Goal: Find specific fact: Find contact information

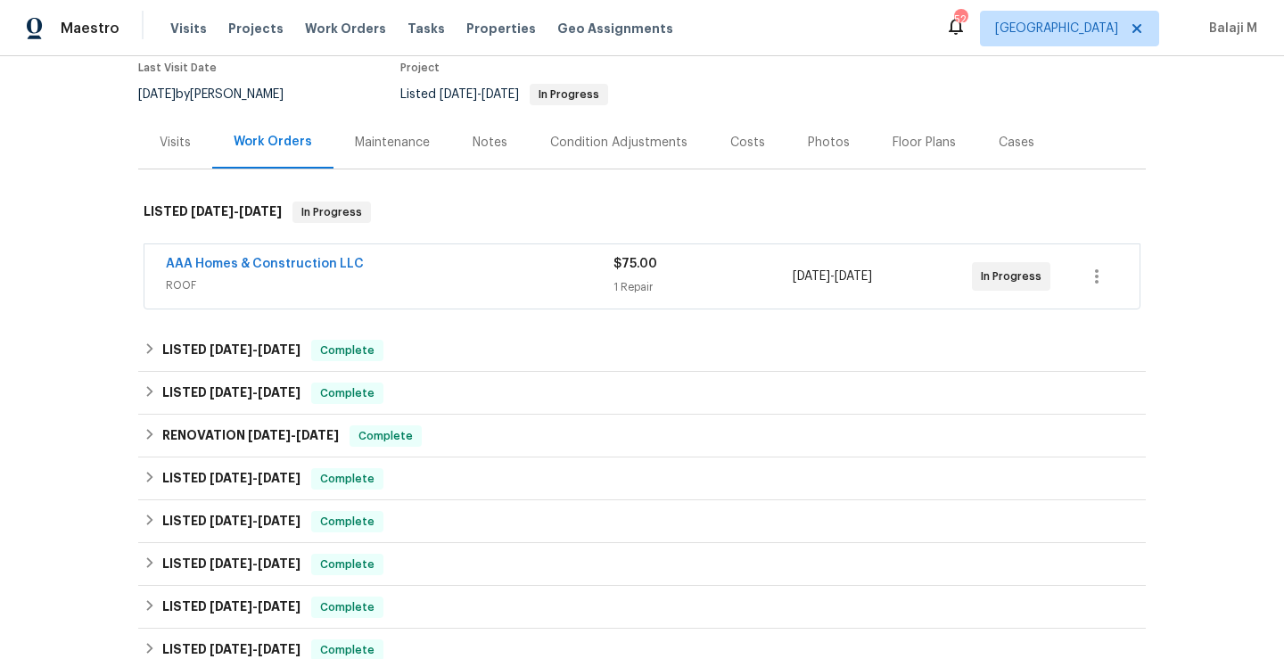
scroll to position [130, 0]
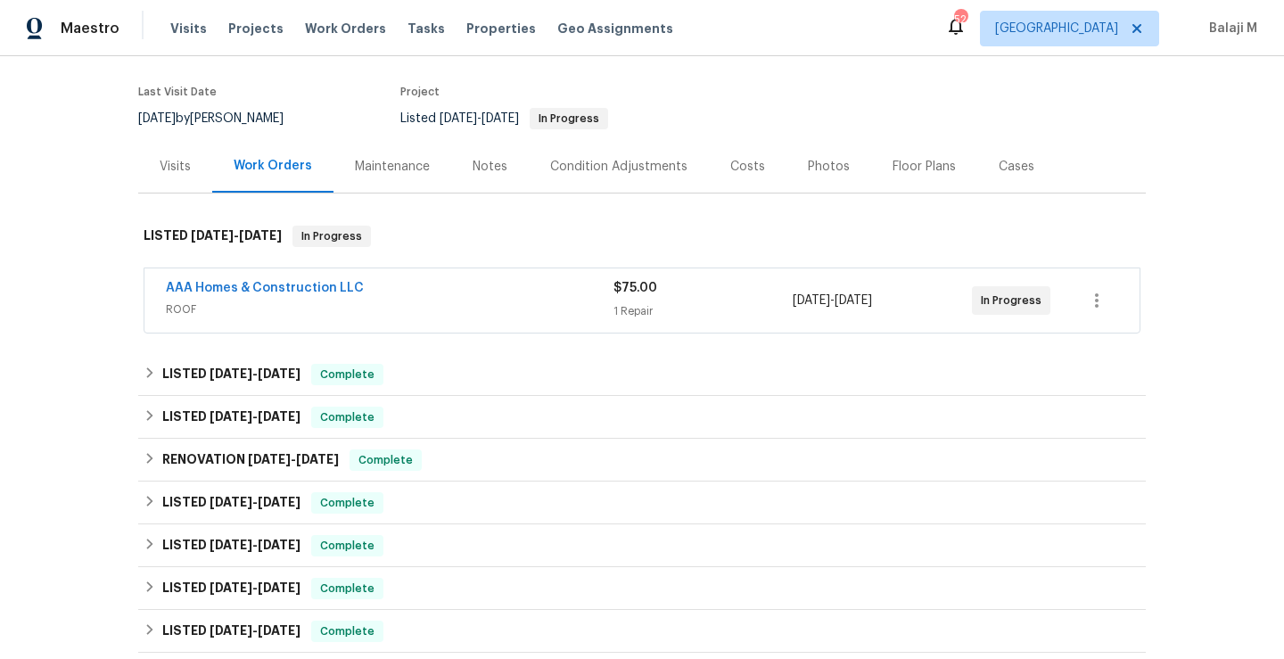
click at [389, 158] on div "Maintenance" at bounding box center [392, 167] width 75 height 18
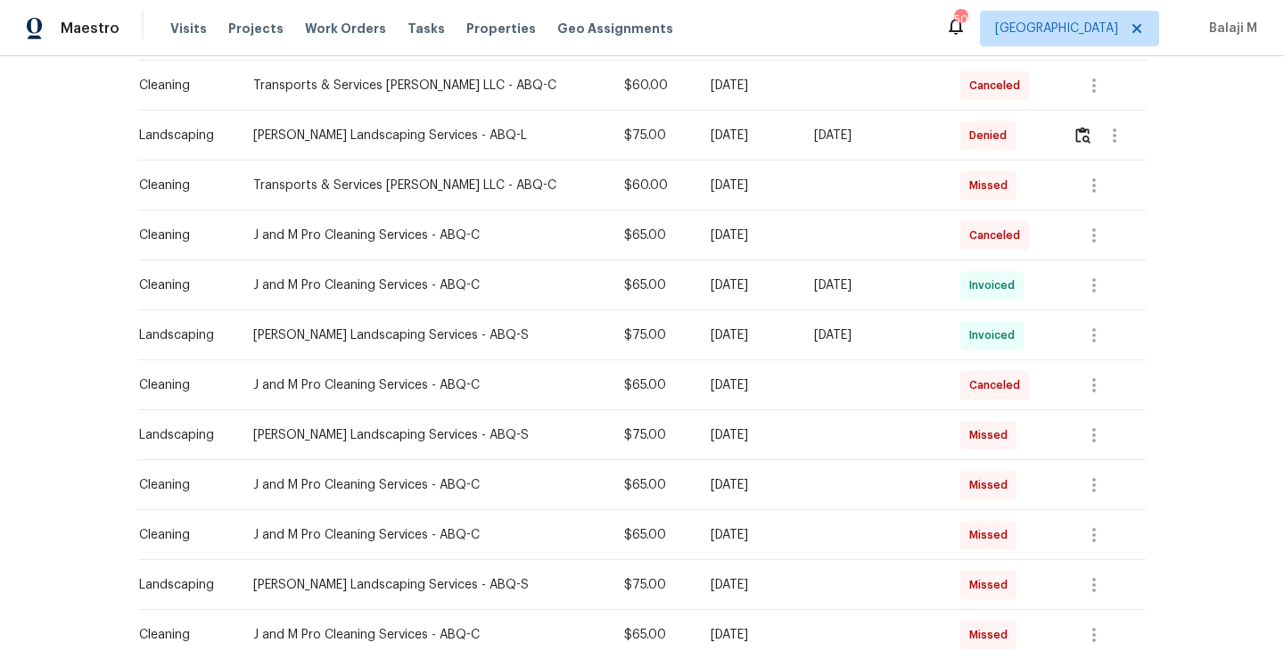
scroll to position [577, 0]
click at [814, 336] on div "Tue, Aug 12 2025" at bounding box center [873, 334] width 118 height 18
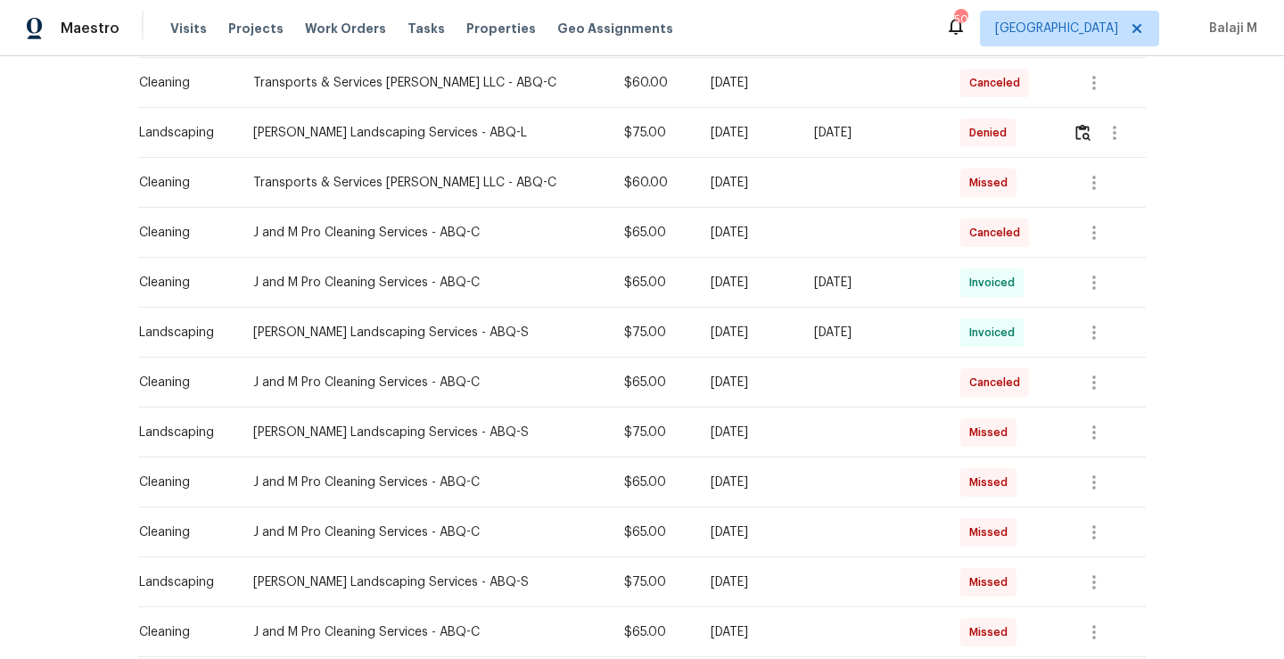
scroll to position [578, 0]
click at [1083, 337] on icon "button" at bounding box center [1093, 333] width 21 height 21
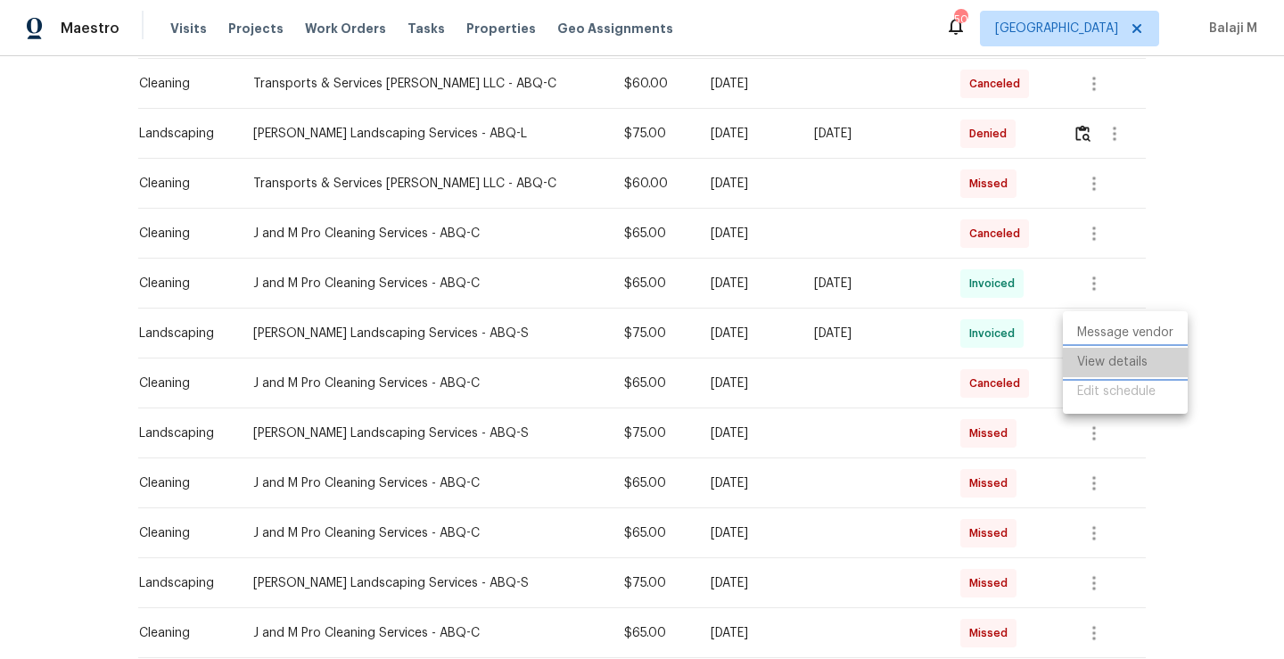
click at [1088, 361] on li "View details" at bounding box center [1125, 362] width 125 height 29
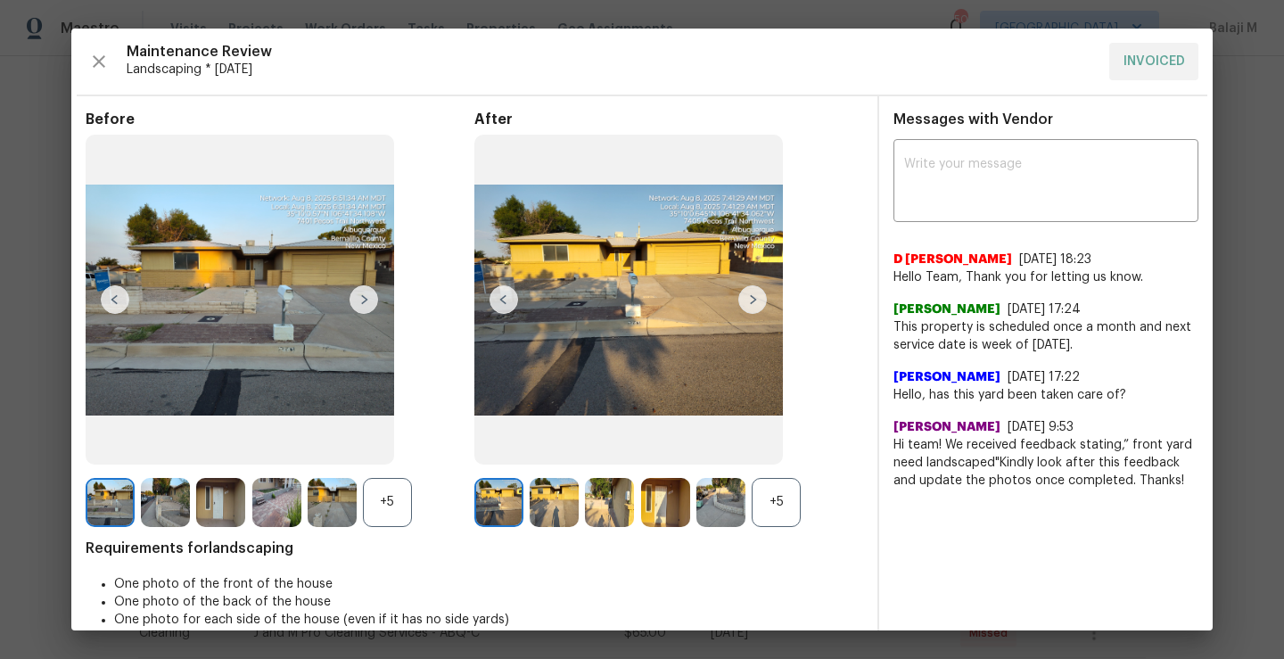
click at [746, 296] on img at bounding box center [752, 299] width 29 height 29
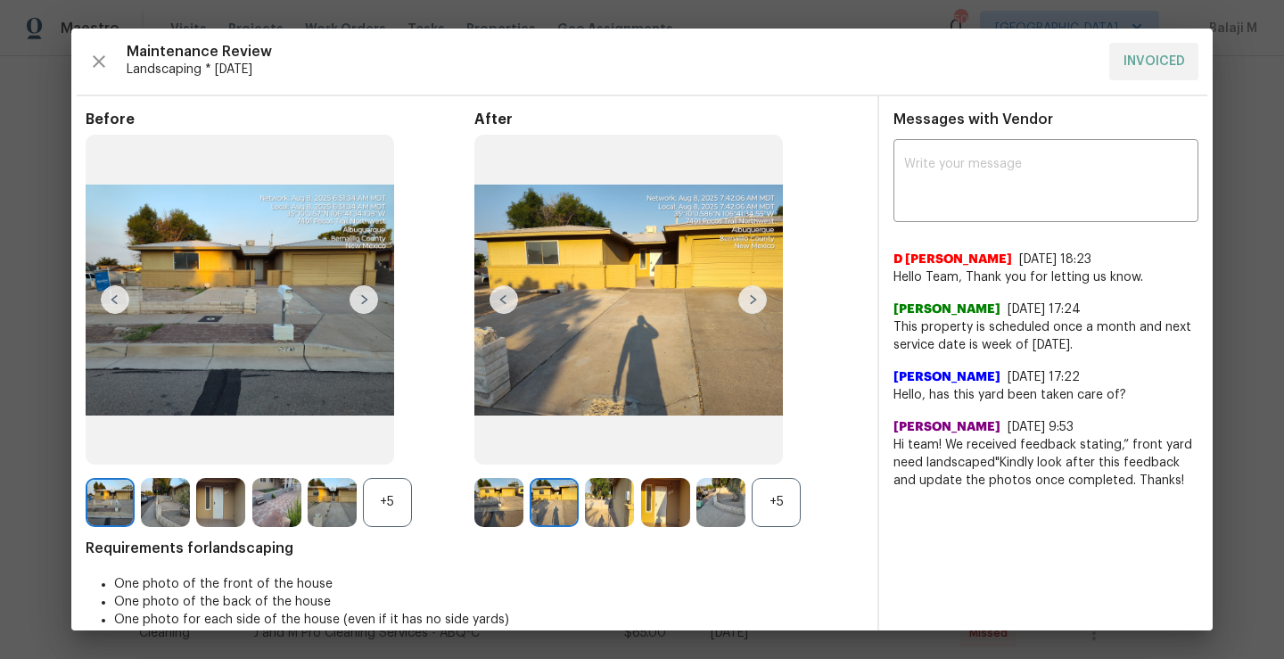
click at [775, 513] on div "+5" at bounding box center [776, 502] width 49 height 49
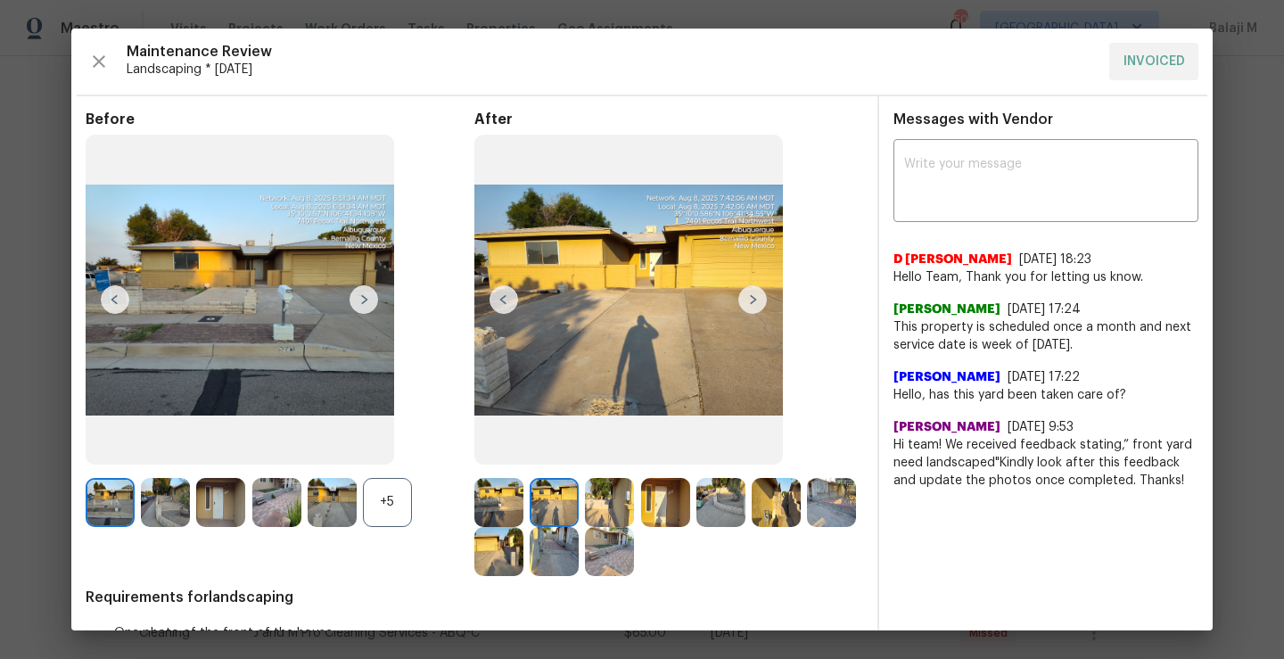
click at [755, 289] on img at bounding box center [752, 299] width 29 height 29
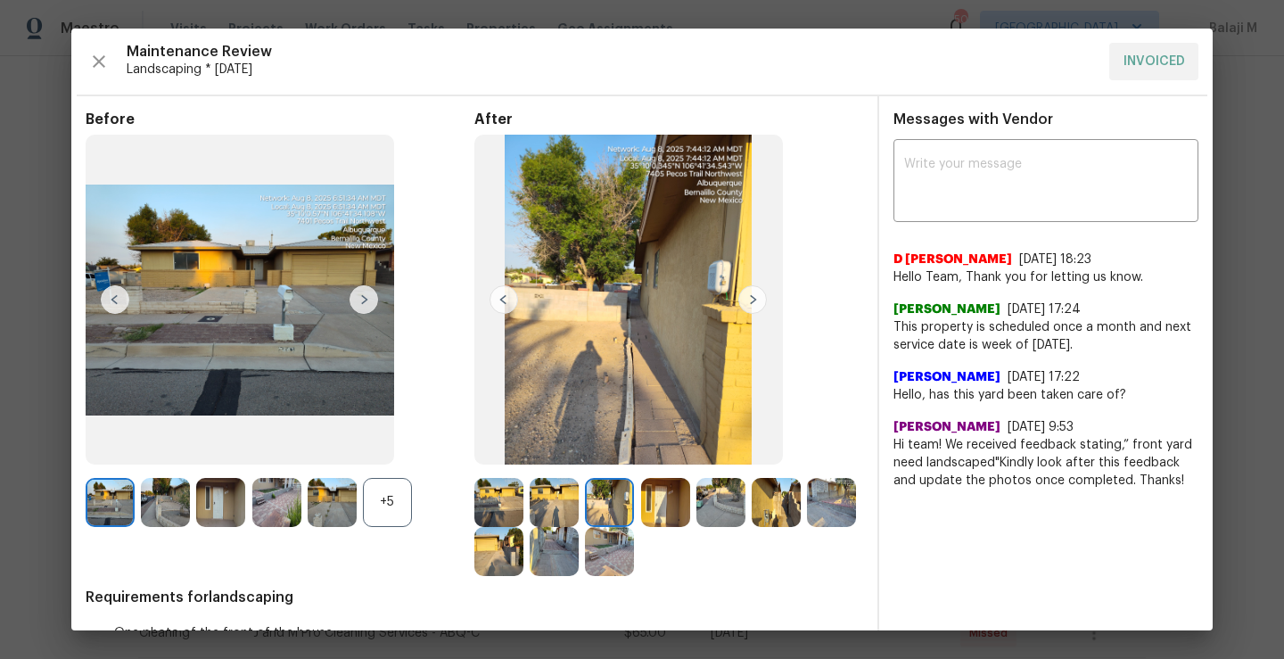
click at [747, 306] on img at bounding box center [752, 299] width 29 height 29
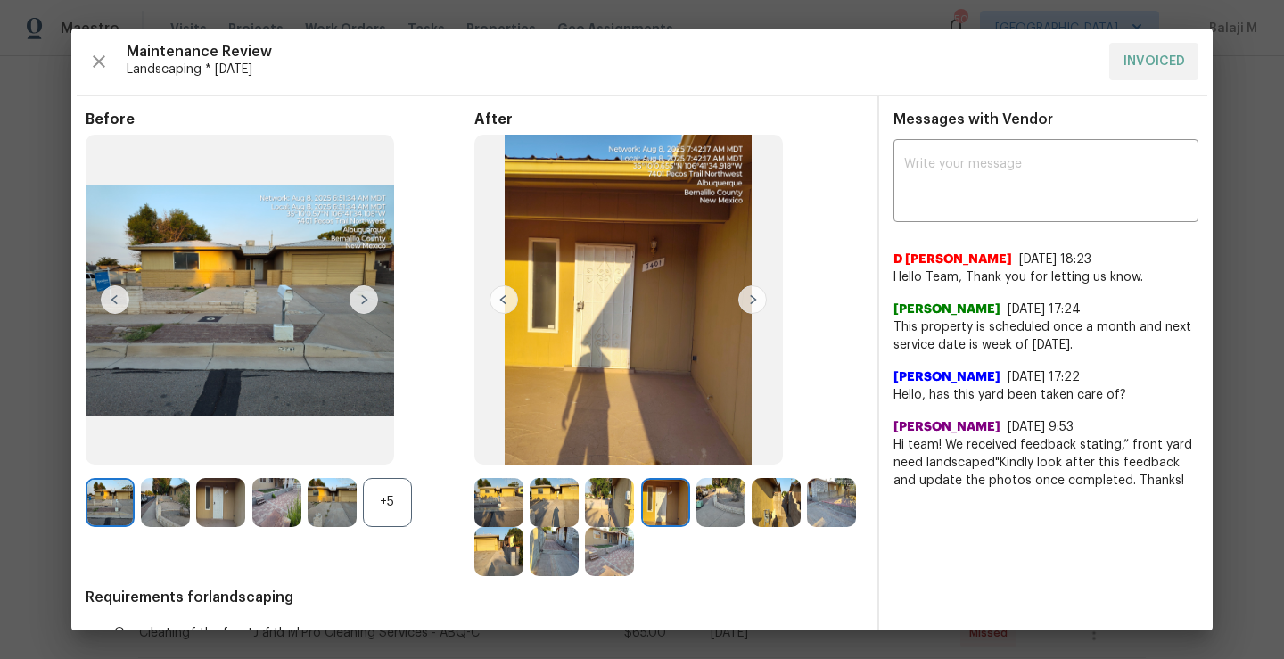
click at [747, 306] on img at bounding box center [752, 299] width 29 height 29
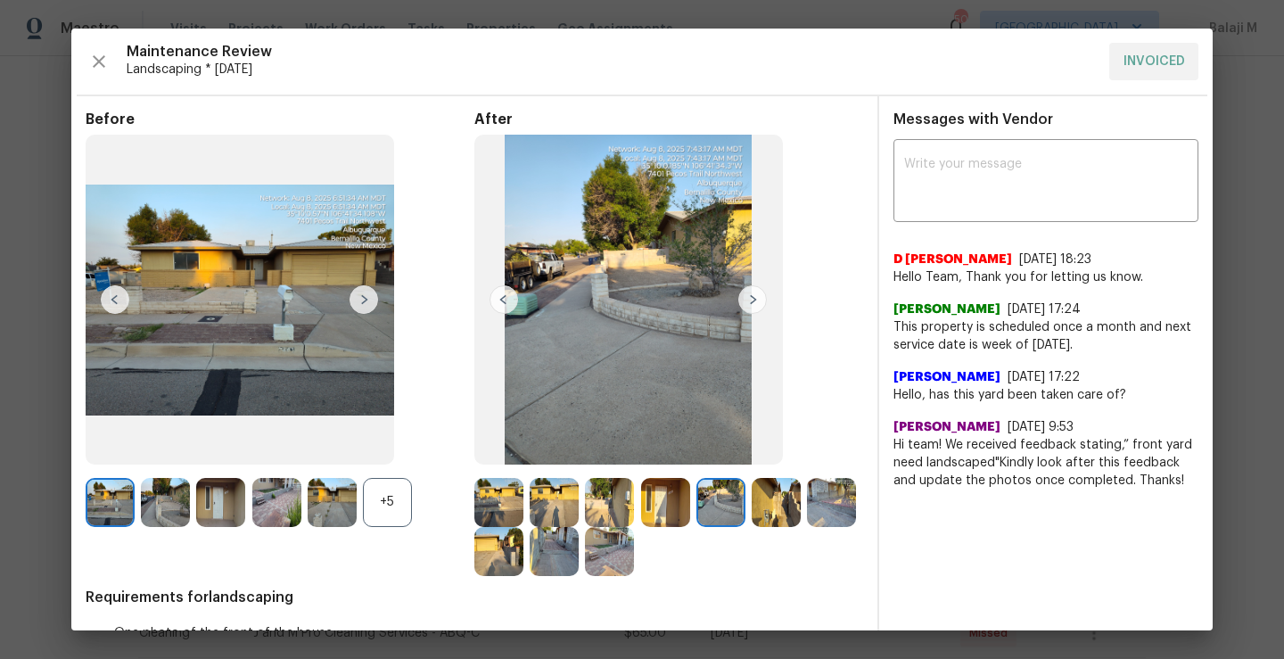
click at [747, 307] on img at bounding box center [752, 299] width 29 height 29
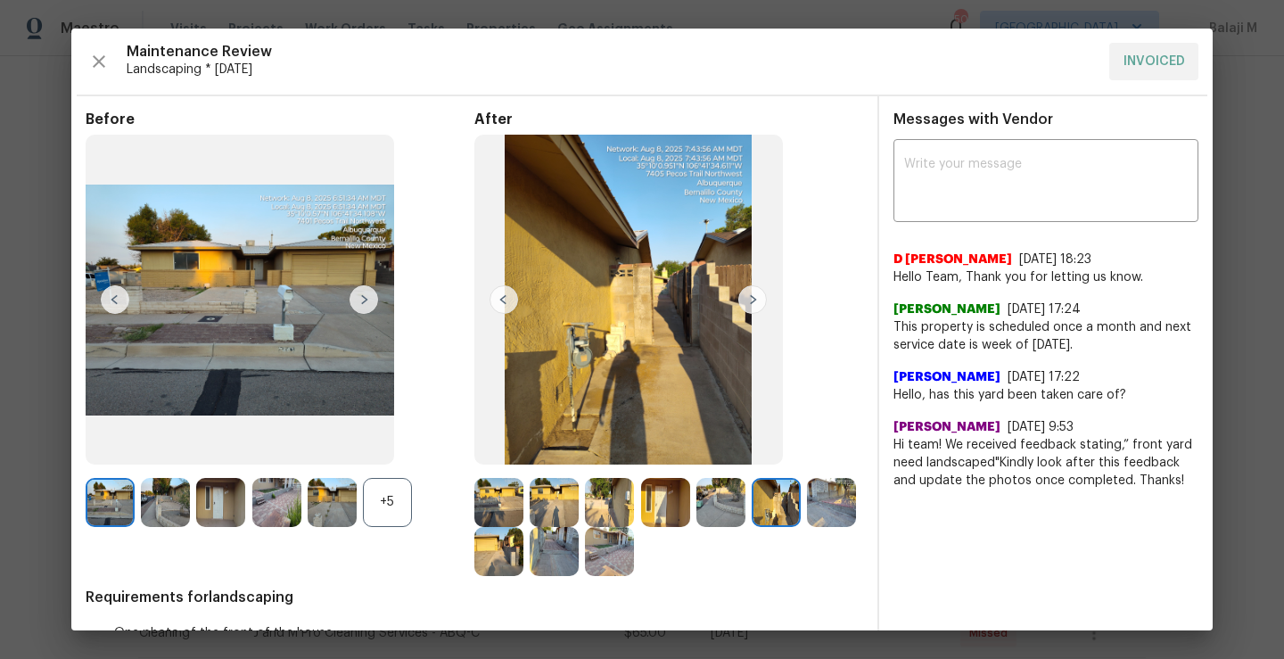
click at [747, 307] on img at bounding box center [752, 299] width 29 height 29
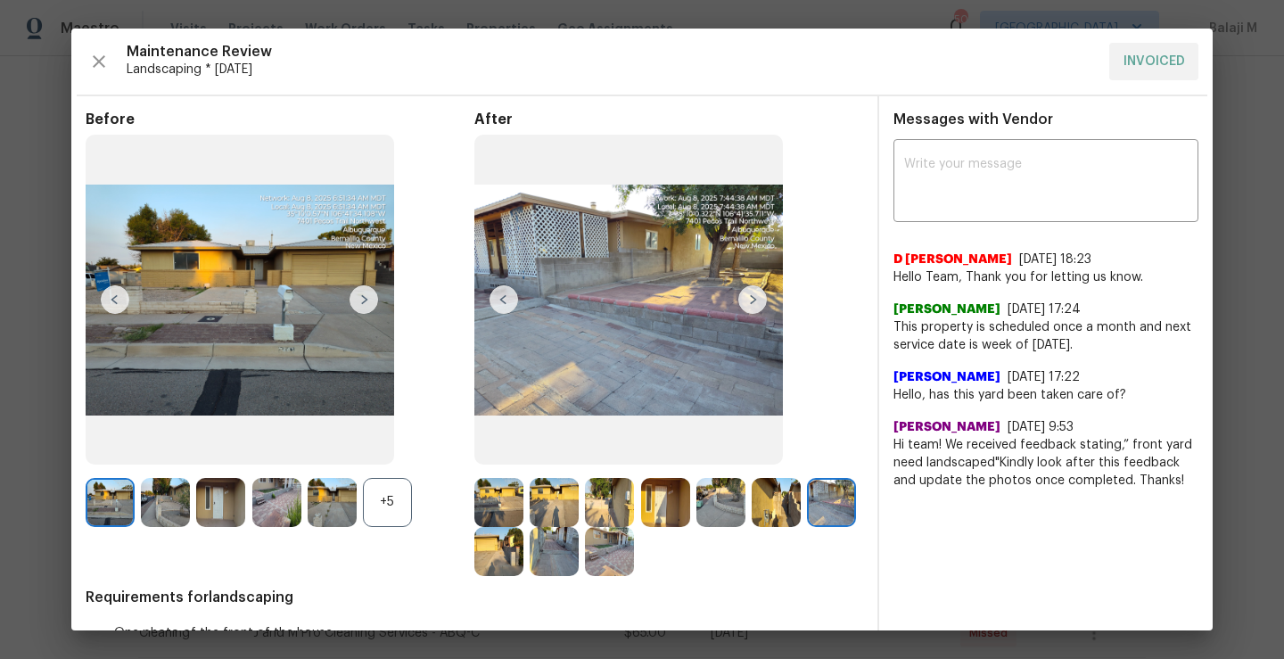
click at [748, 306] on img at bounding box center [752, 299] width 29 height 29
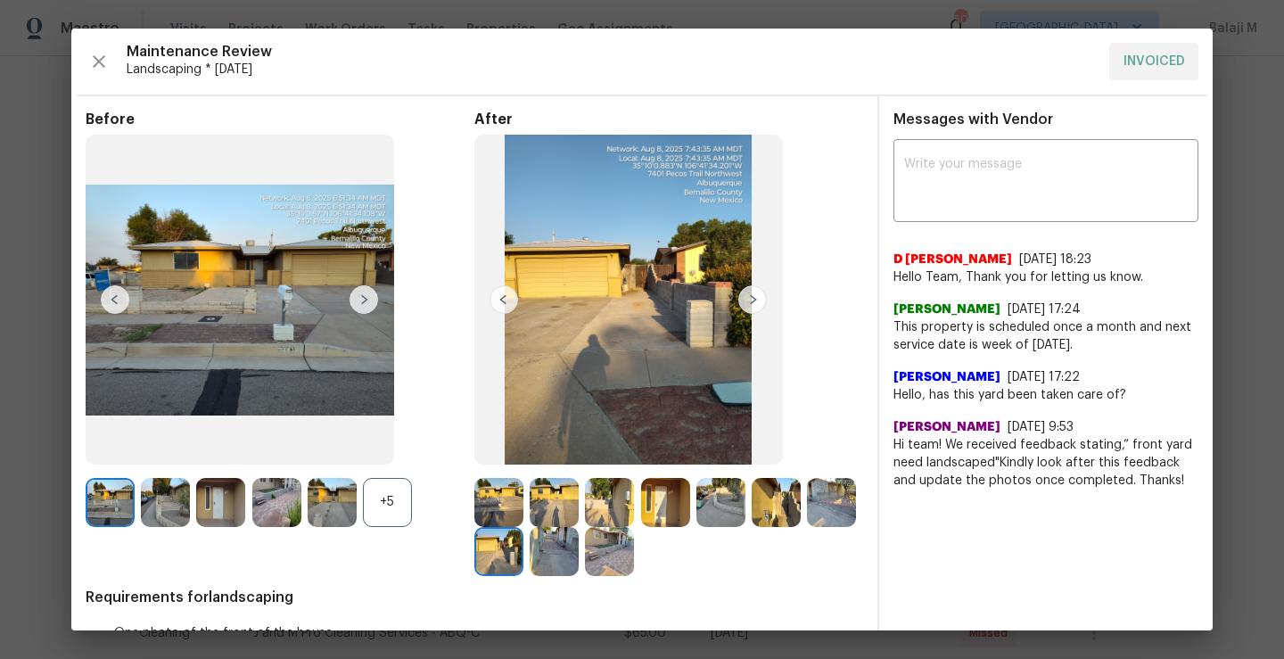
click at [750, 310] on img at bounding box center [752, 299] width 29 height 29
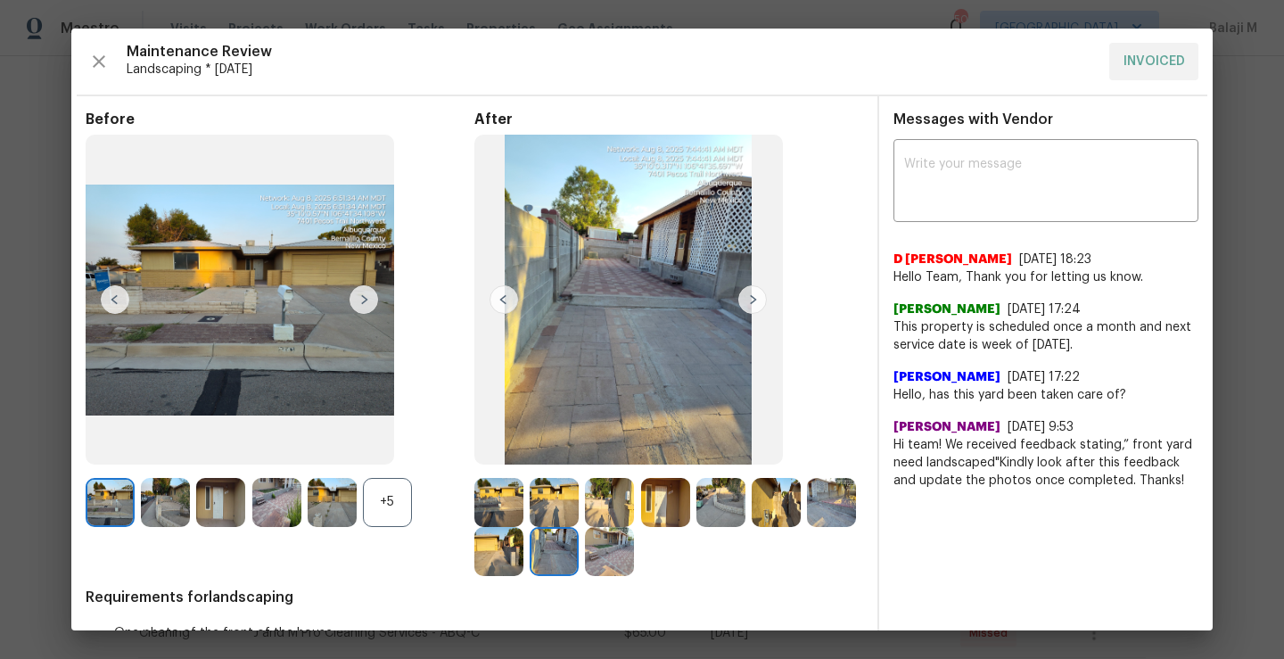
click at [748, 308] on img at bounding box center [752, 299] width 29 height 29
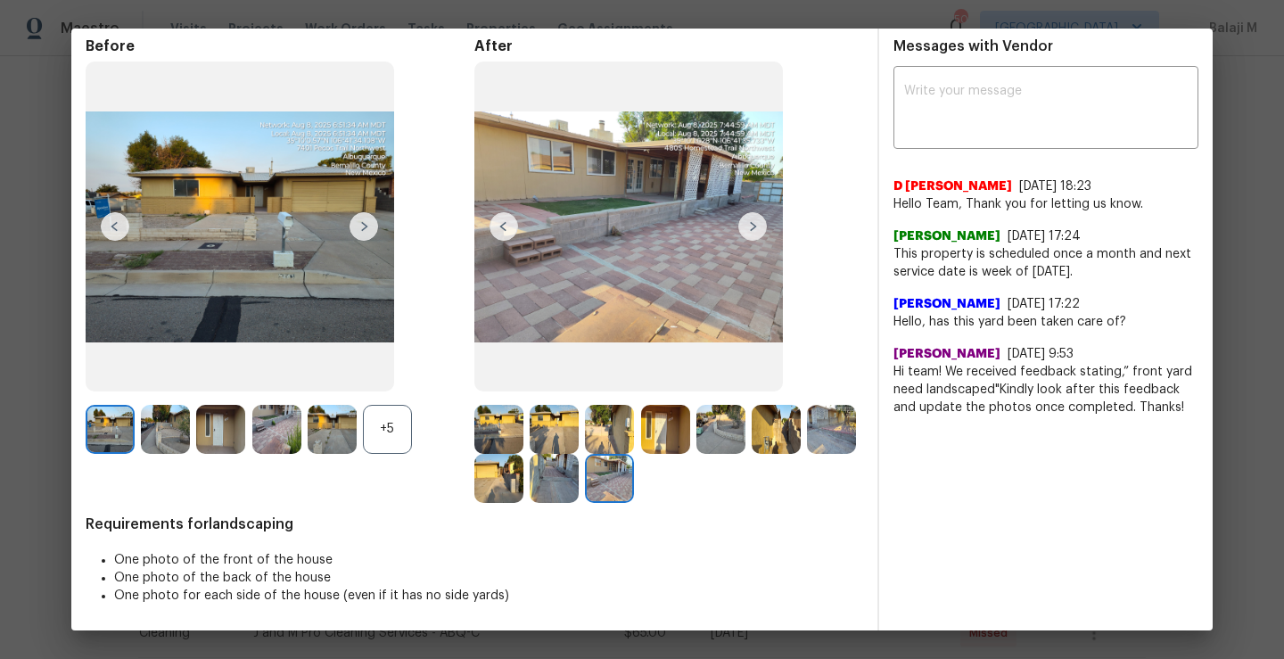
scroll to position [0, 0]
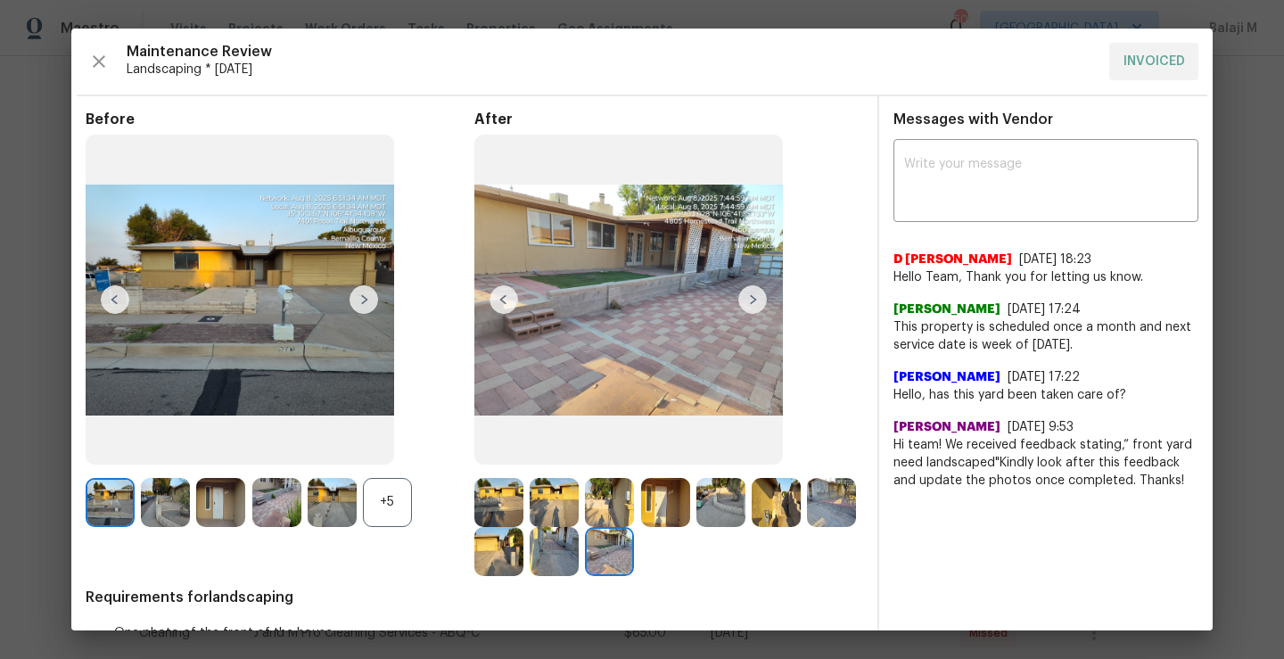
click at [504, 308] on img at bounding box center [504, 299] width 29 height 29
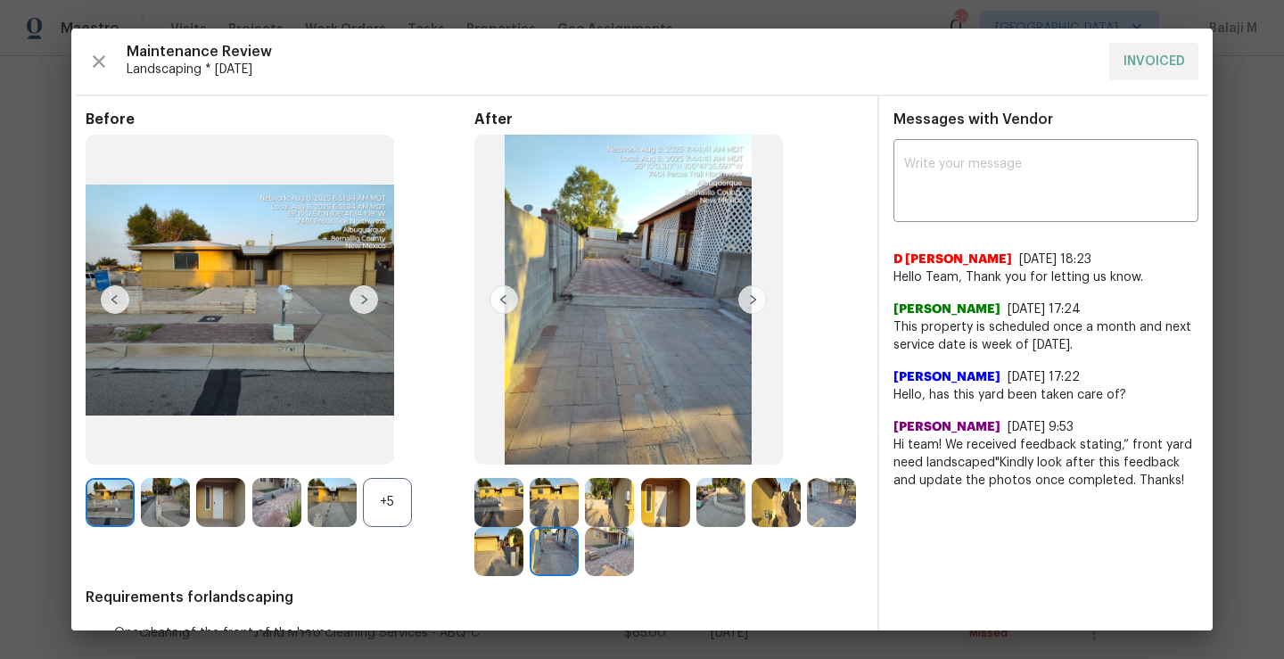
click at [505, 304] on img at bounding box center [504, 299] width 29 height 29
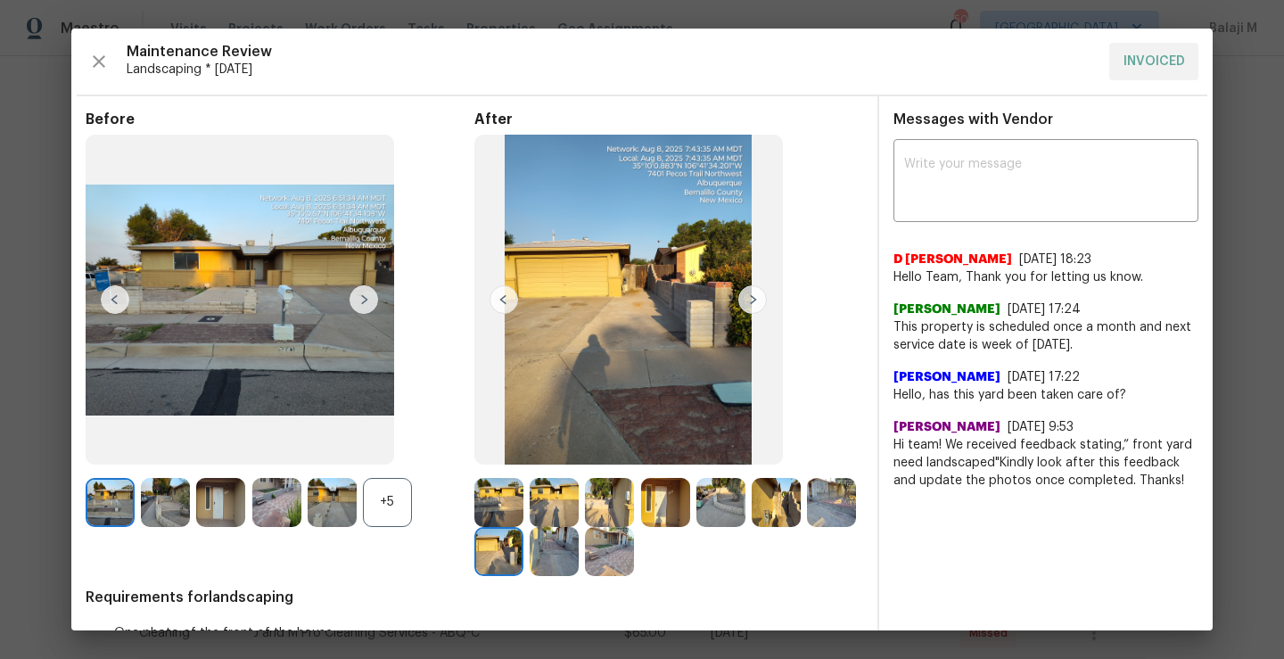
click at [505, 305] on img at bounding box center [504, 299] width 29 height 29
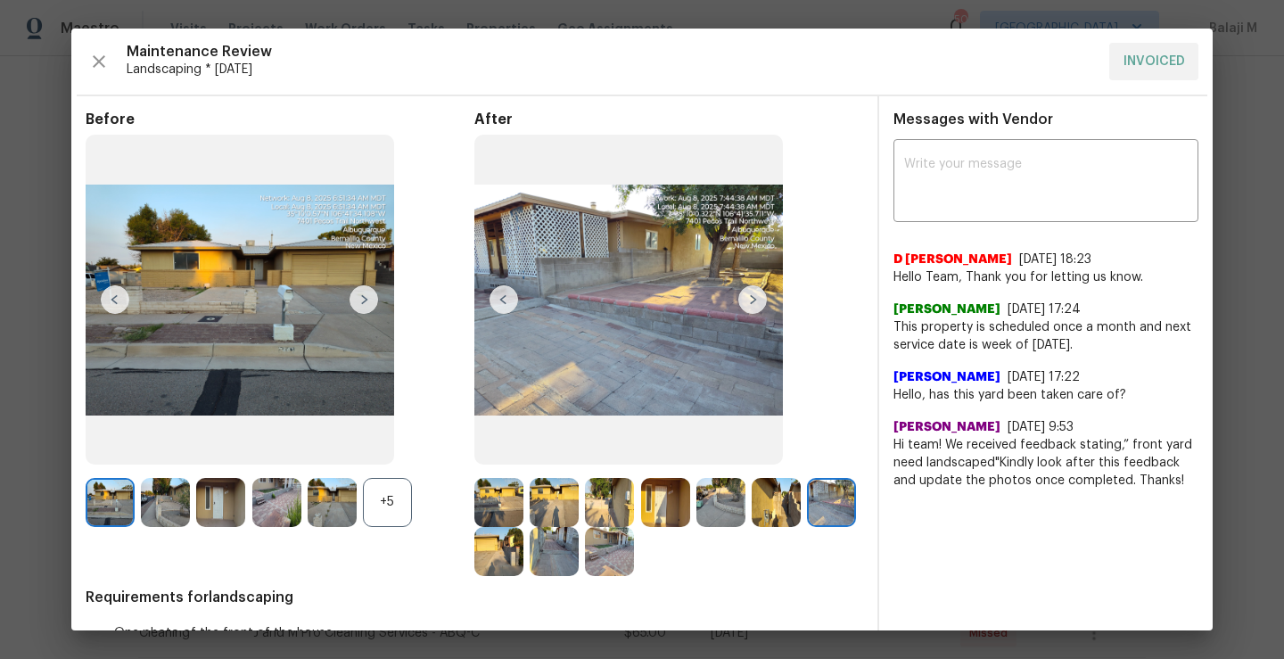
click at [505, 305] on img at bounding box center [504, 299] width 29 height 29
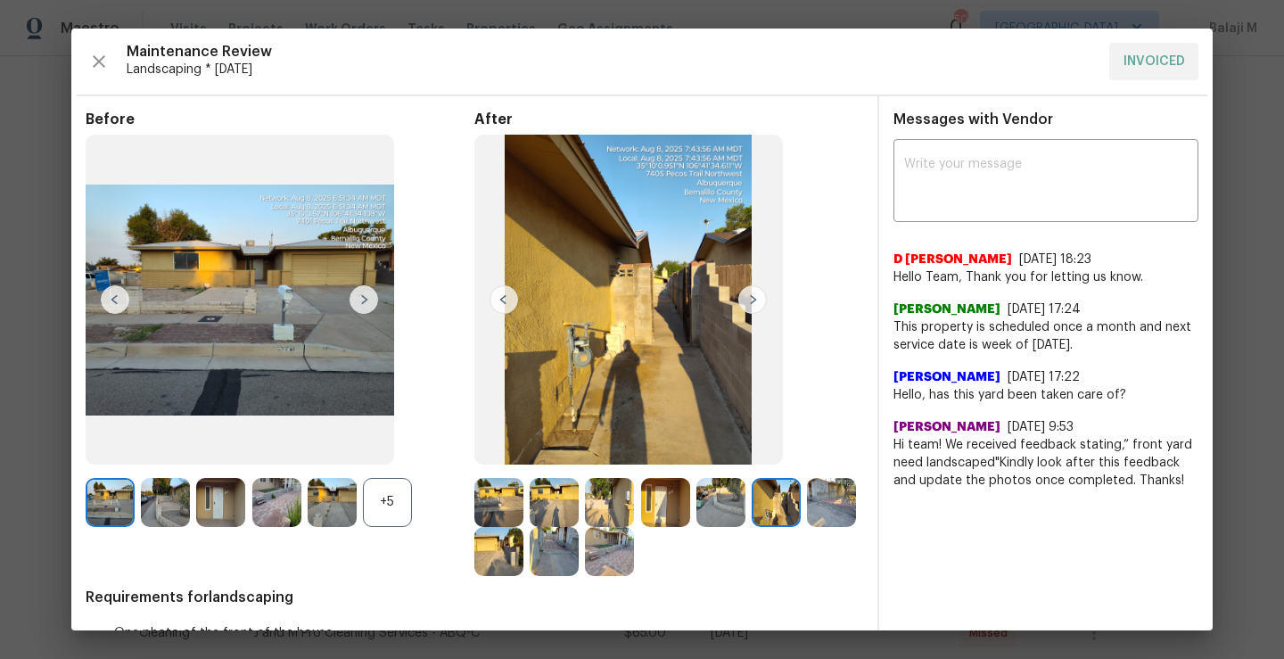
click at [505, 305] on img at bounding box center [504, 299] width 29 height 29
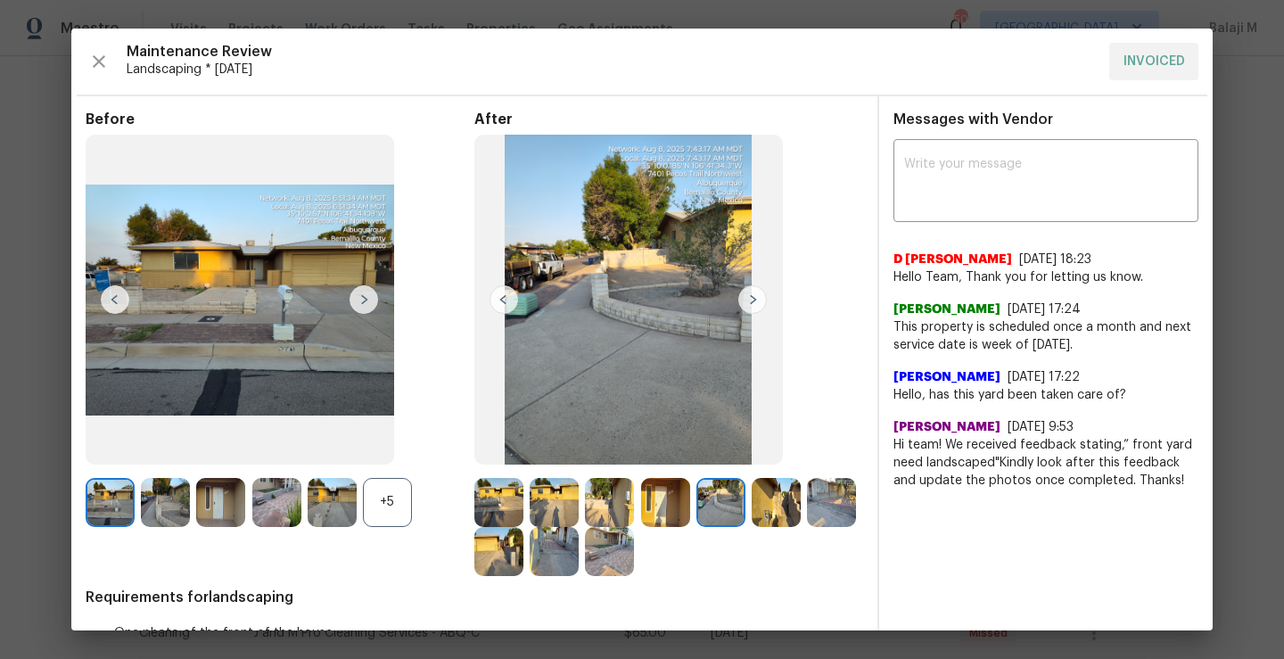
click at [505, 305] on img at bounding box center [504, 299] width 29 height 29
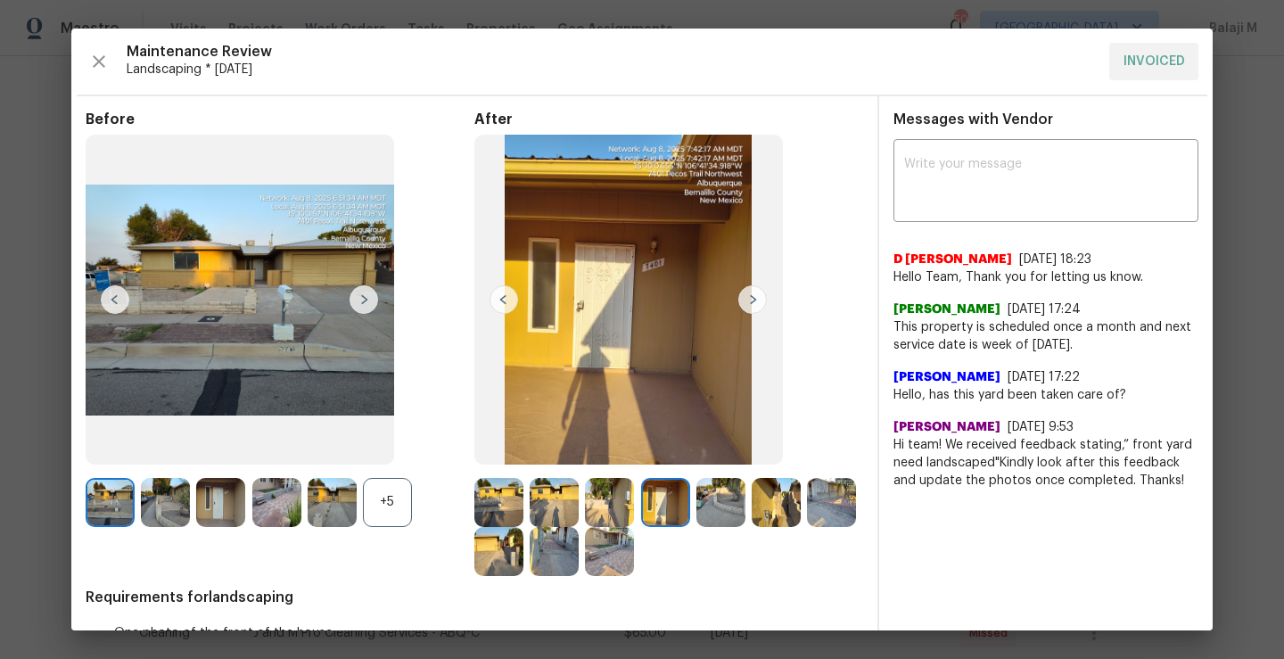
click at [403, 492] on div "+5" at bounding box center [387, 502] width 49 height 49
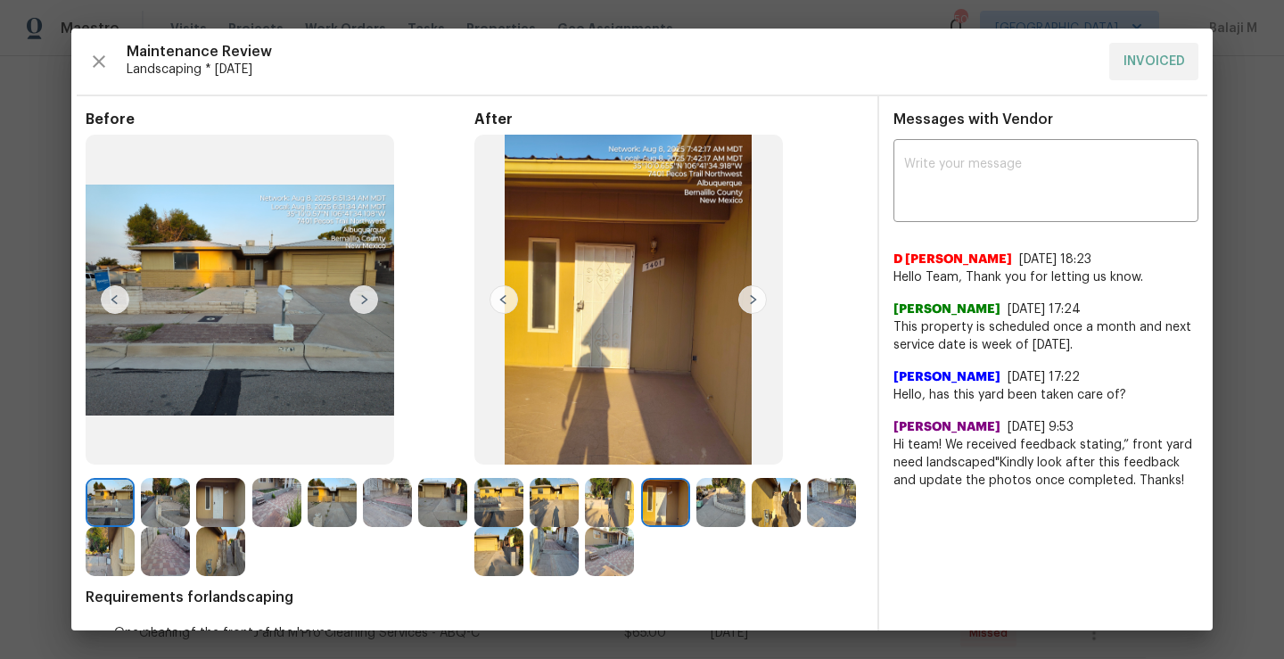
click at [363, 299] on img at bounding box center [364, 299] width 29 height 29
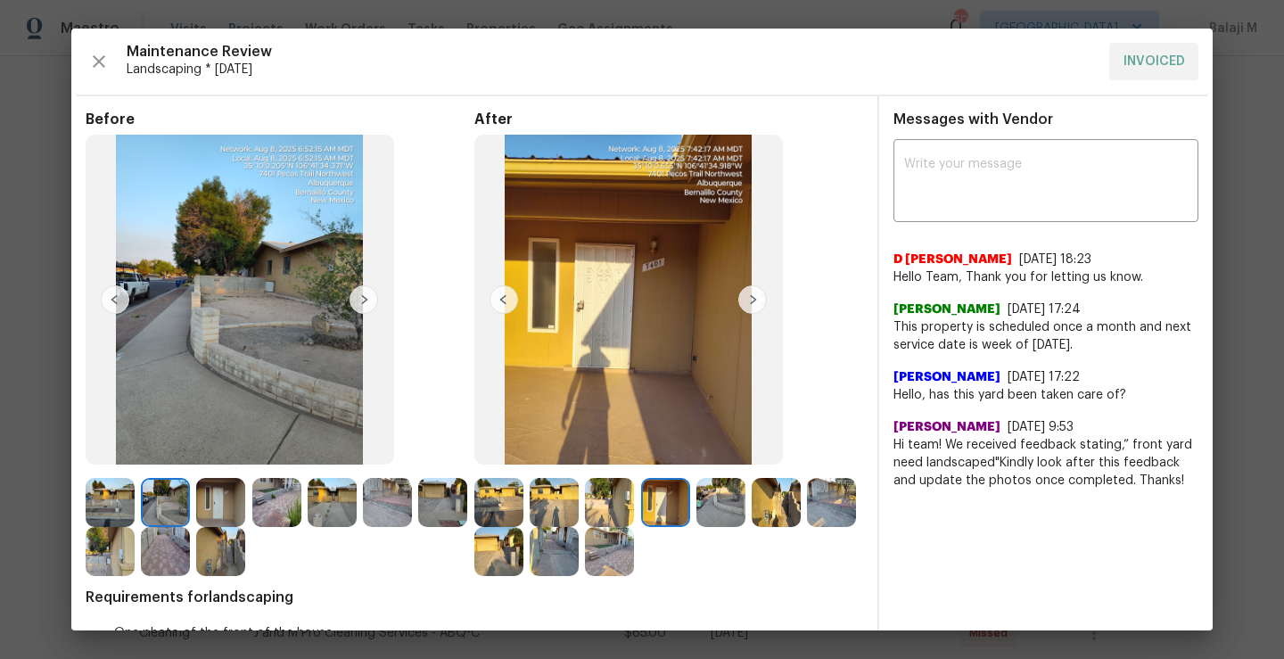
click at [360, 300] on img at bounding box center [364, 299] width 29 height 29
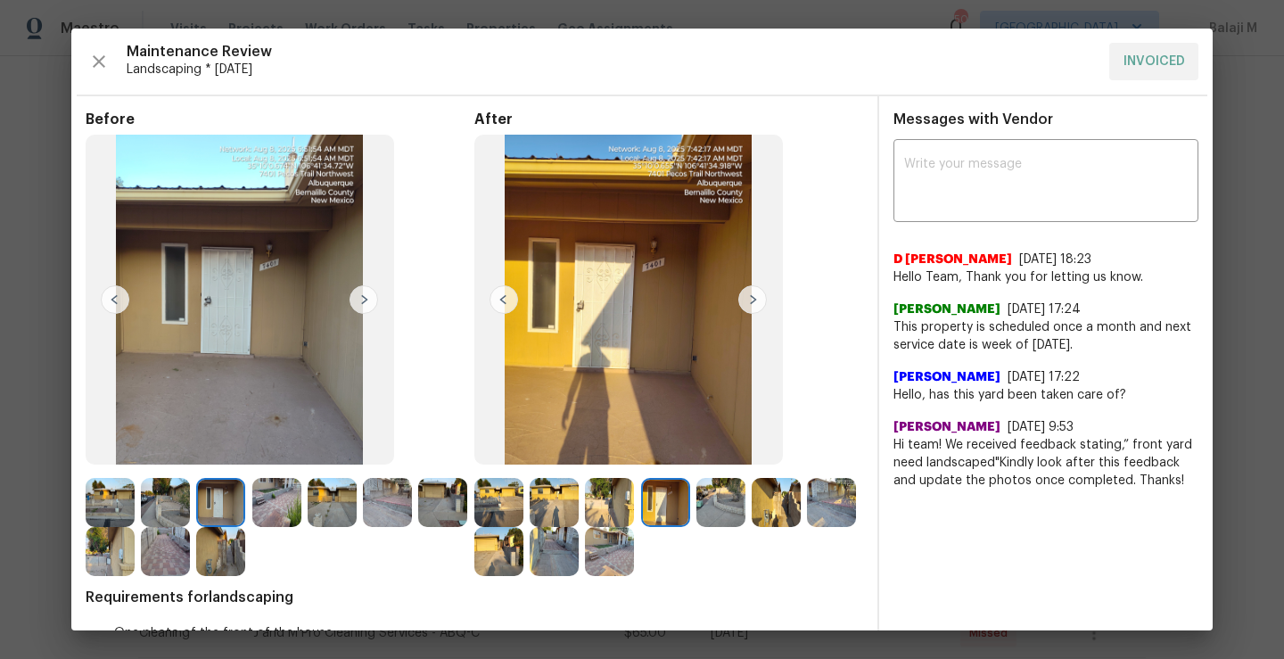
click at [367, 302] on img at bounding box center [364, 299] width 29 height 29
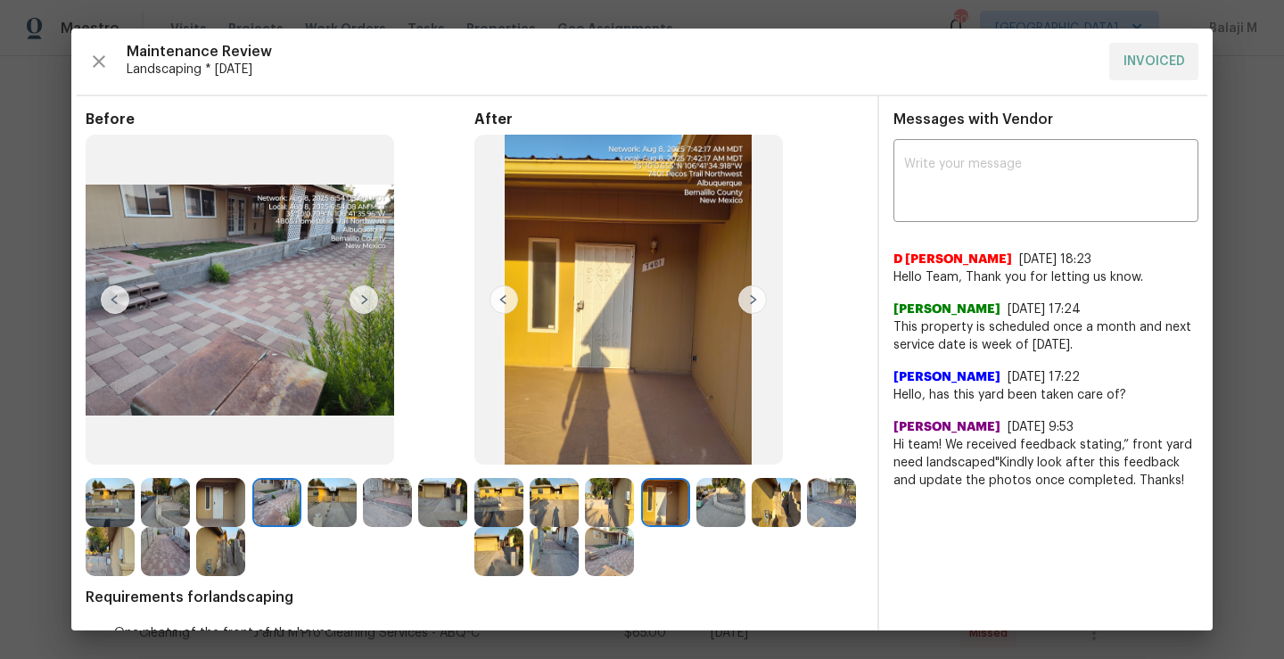
click at [367, 302] on img at bounding box center [364, 299] width 29 height 29
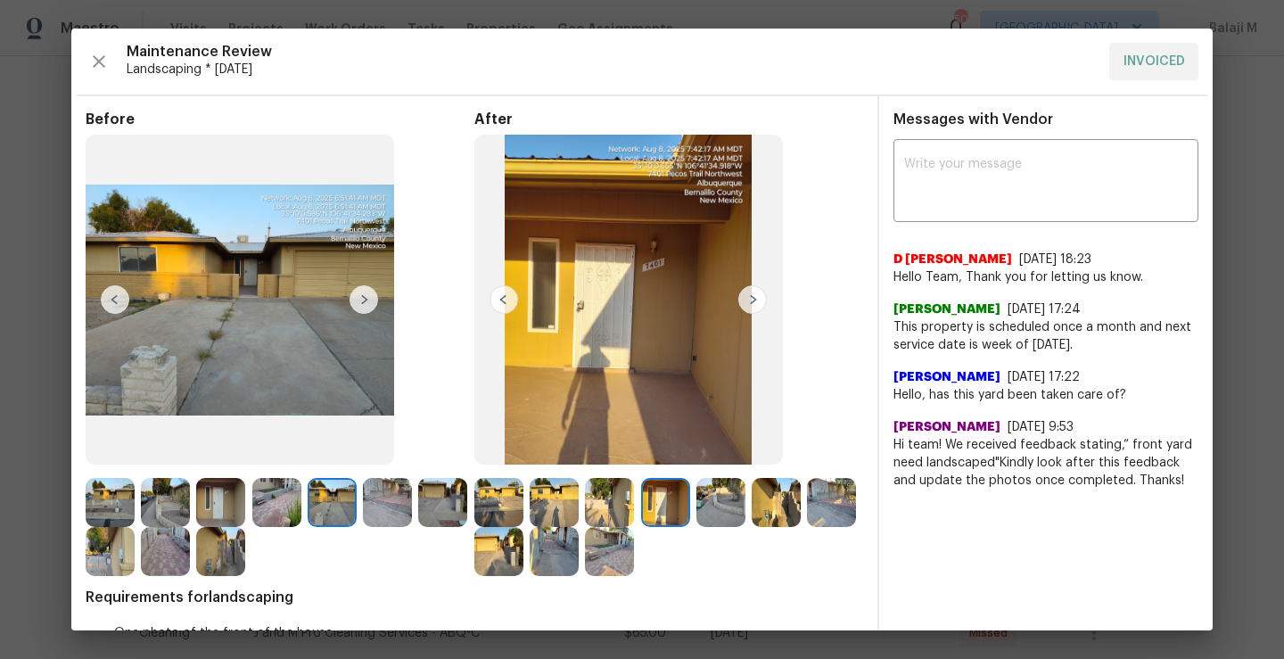
click at [245, 553] on img at bounding box center [220, 551] width 49 height 49
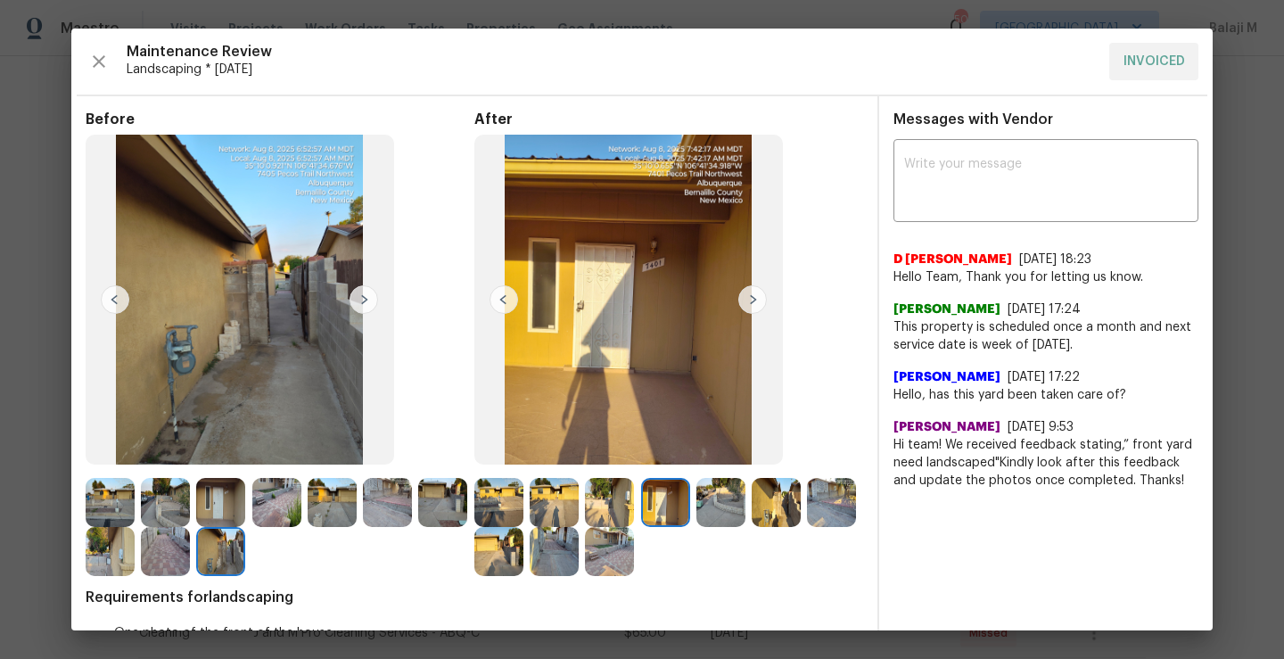
click at [190, 551] on img at bounding box center [165, 551] width 49 height 49
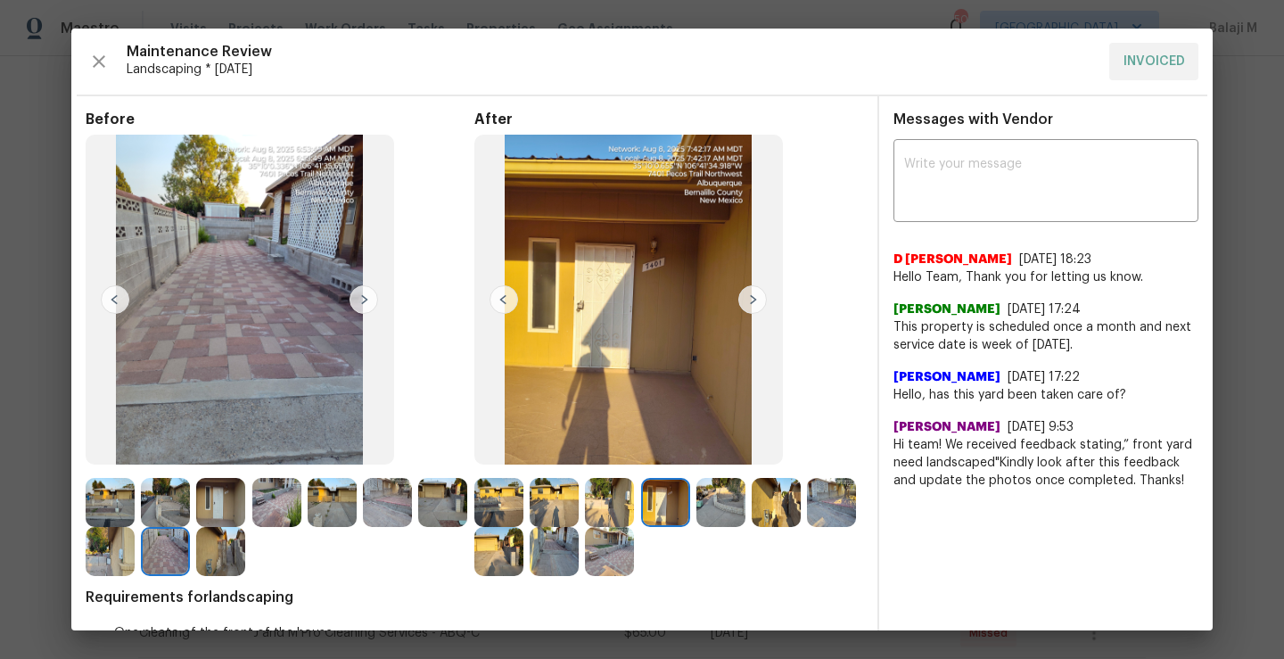
click at [304, 507] on div at bounding box center [279, 502] width 55 height 49
click at [346, 502] on img at bounding box center [332, 502] width 49 height 49
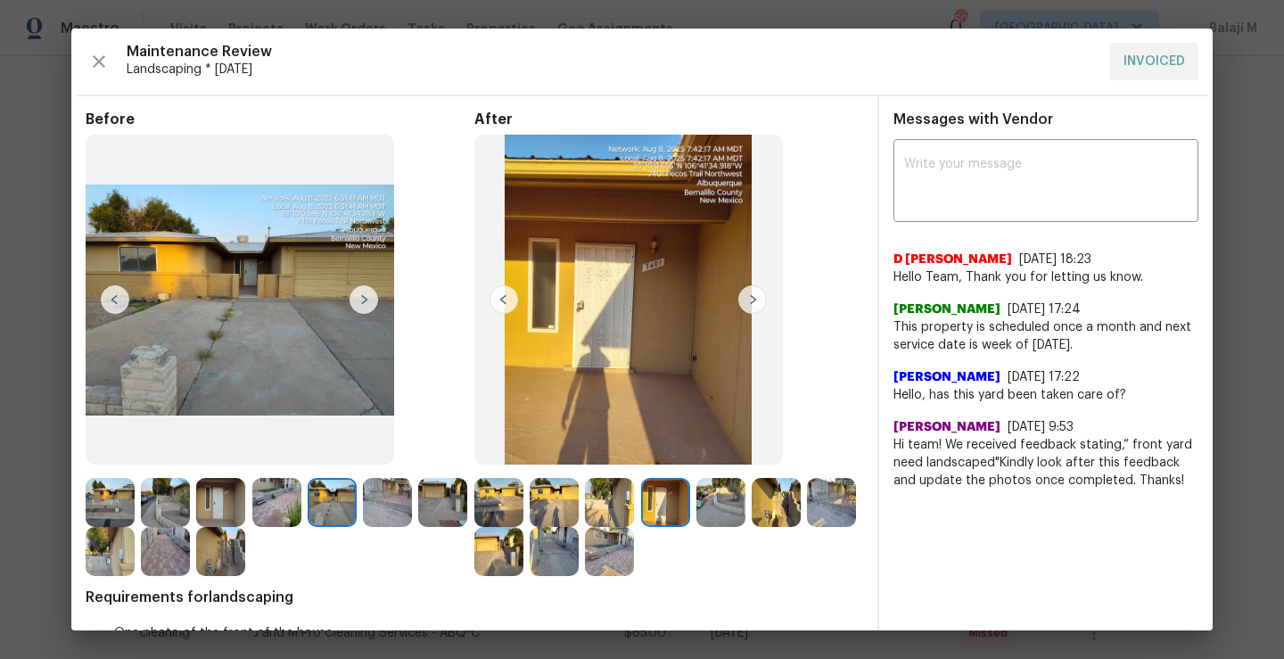
click at [371, 505] on img at bounding box center [387, 502] width 49 height 49
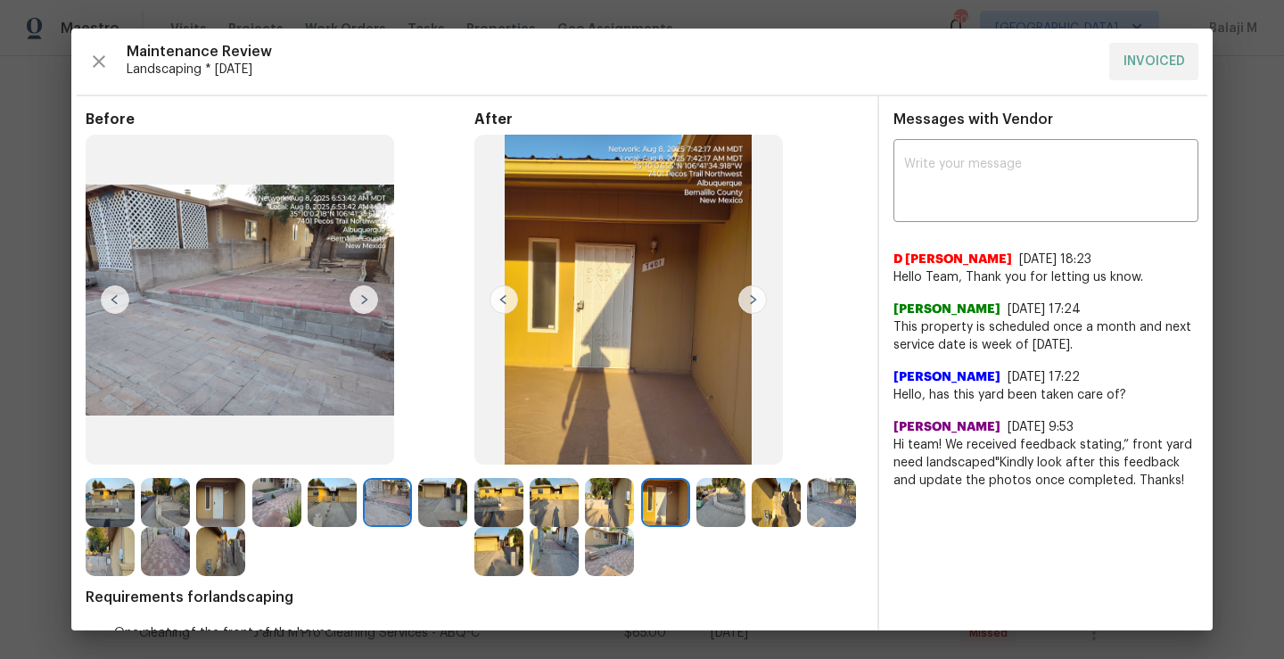
click at [301, 505] on div at bounding box center [279, 502] width 55 height 49
click at [286, 505] on img at bounding box center [276, 502] width 49 height 49
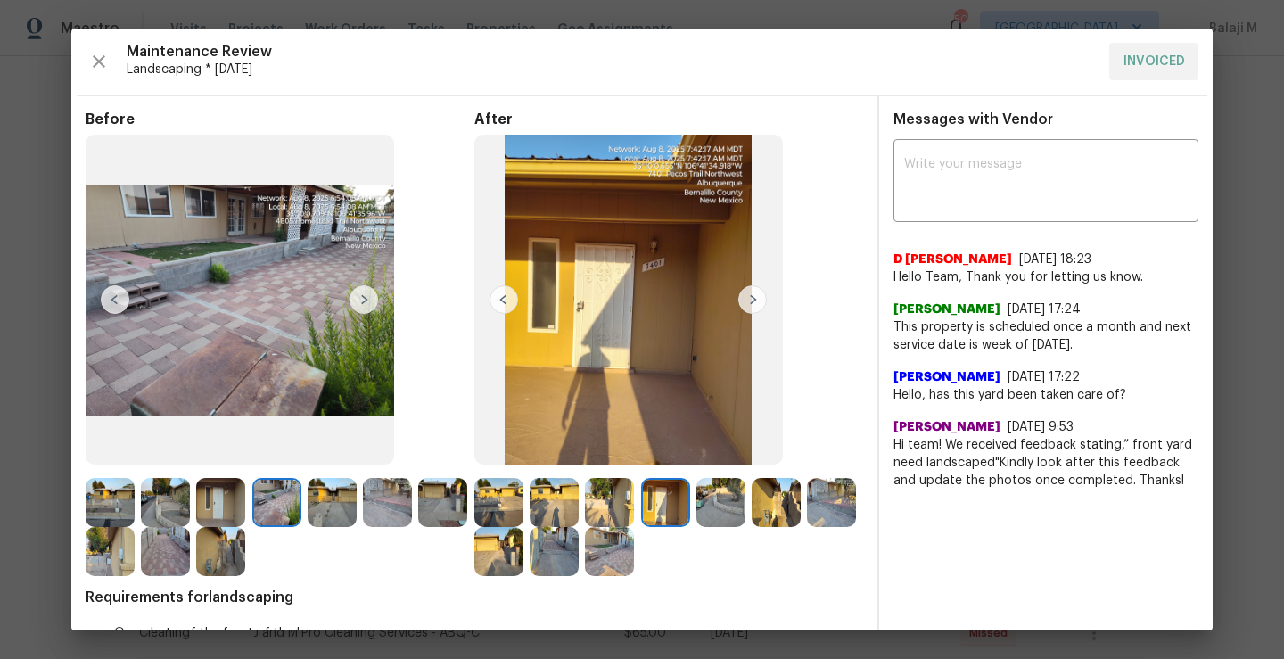
click at [216, 507] on img at bounding box center [220, 502] width 49 height 49
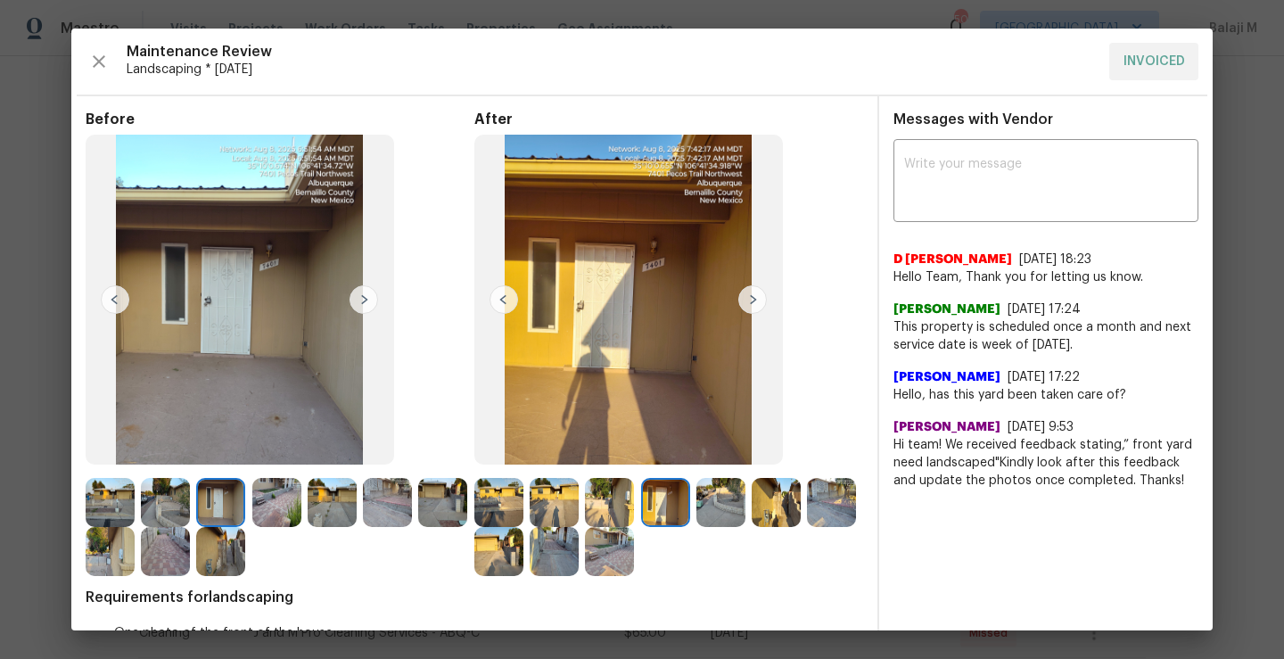
click at [254, 507] on img at bounding box center [276, 502] width 49 height 49
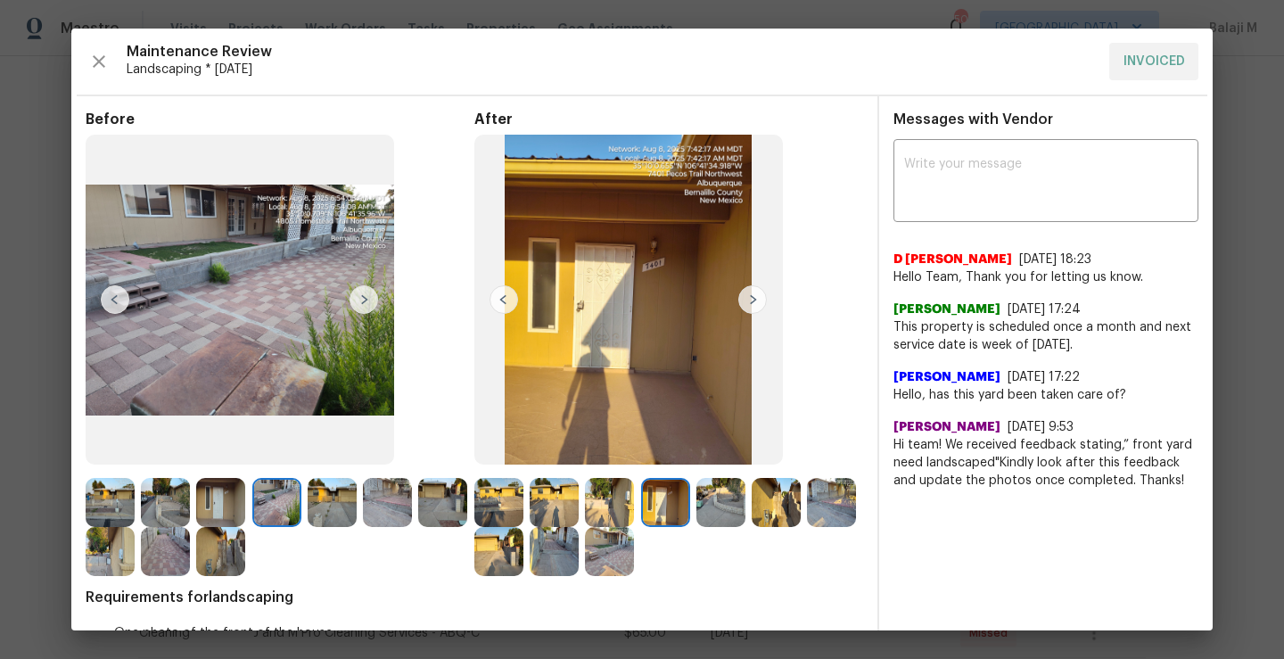
click at [501, 498] on img at bounding box center [498, 502] width 49 height 49
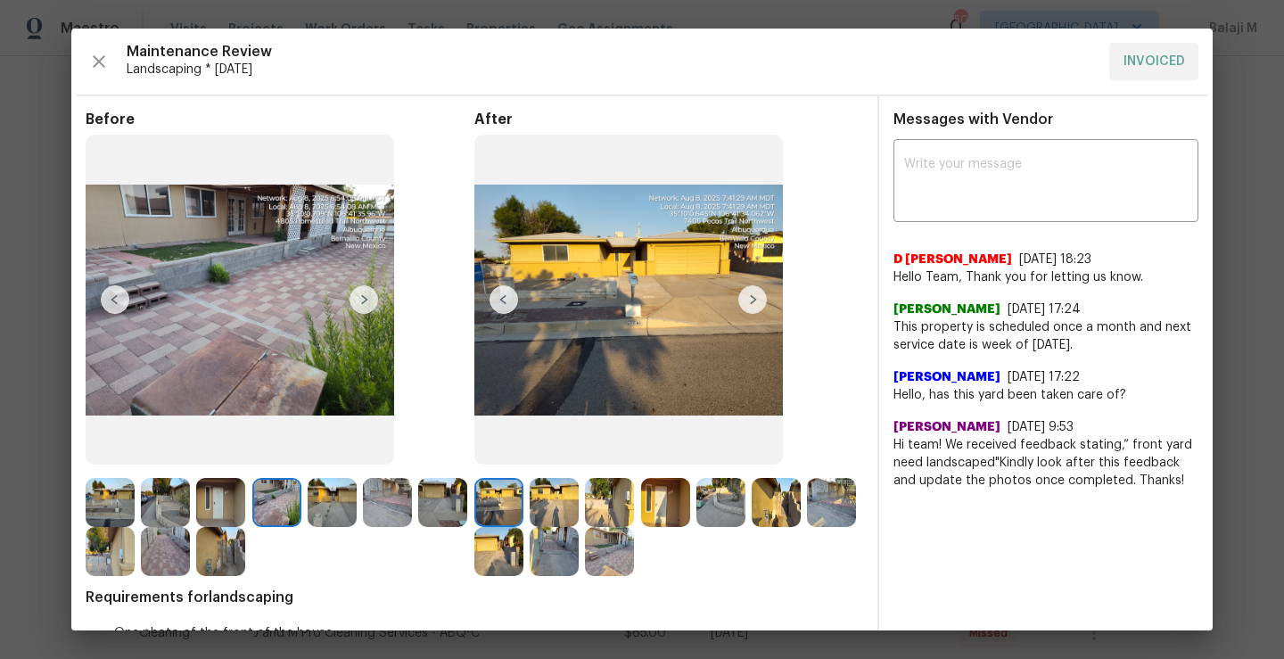
click at [542, 509] on img at bounding box center [554, 502] width 49 height 49
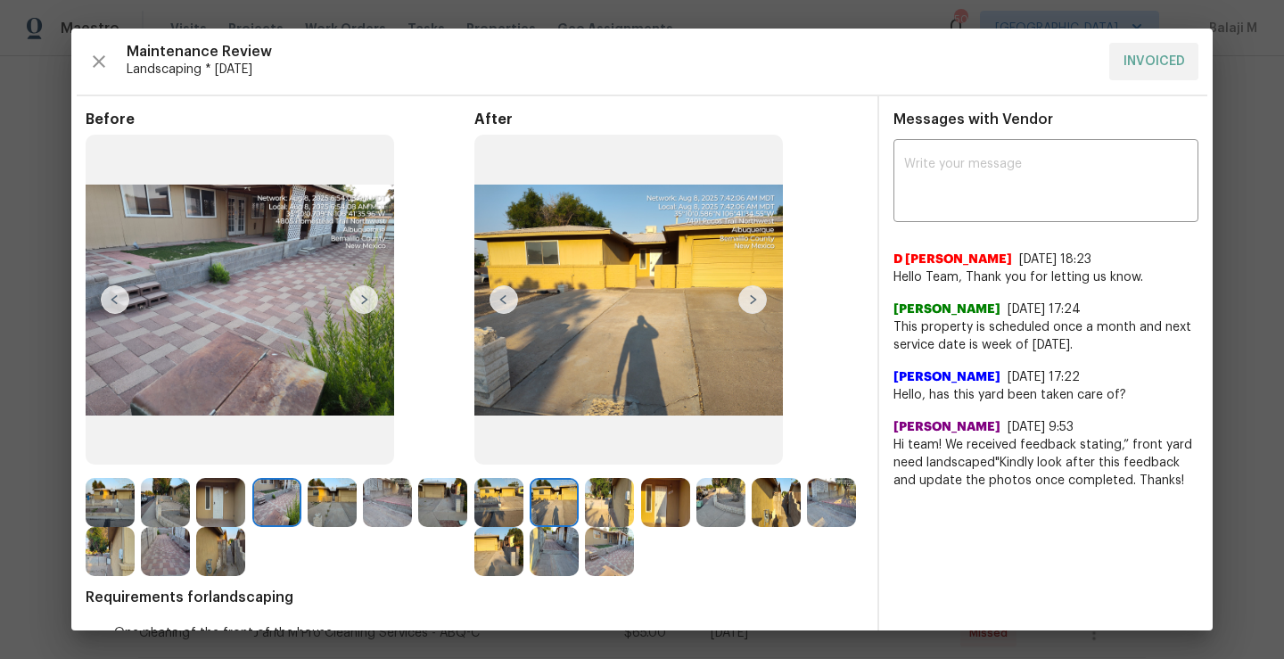
click at [575, 513] on div at bounding box center [557, 502] width 55 height 49
click at [641, 508] on img at bounding box center [665, 502] width 49 height 49
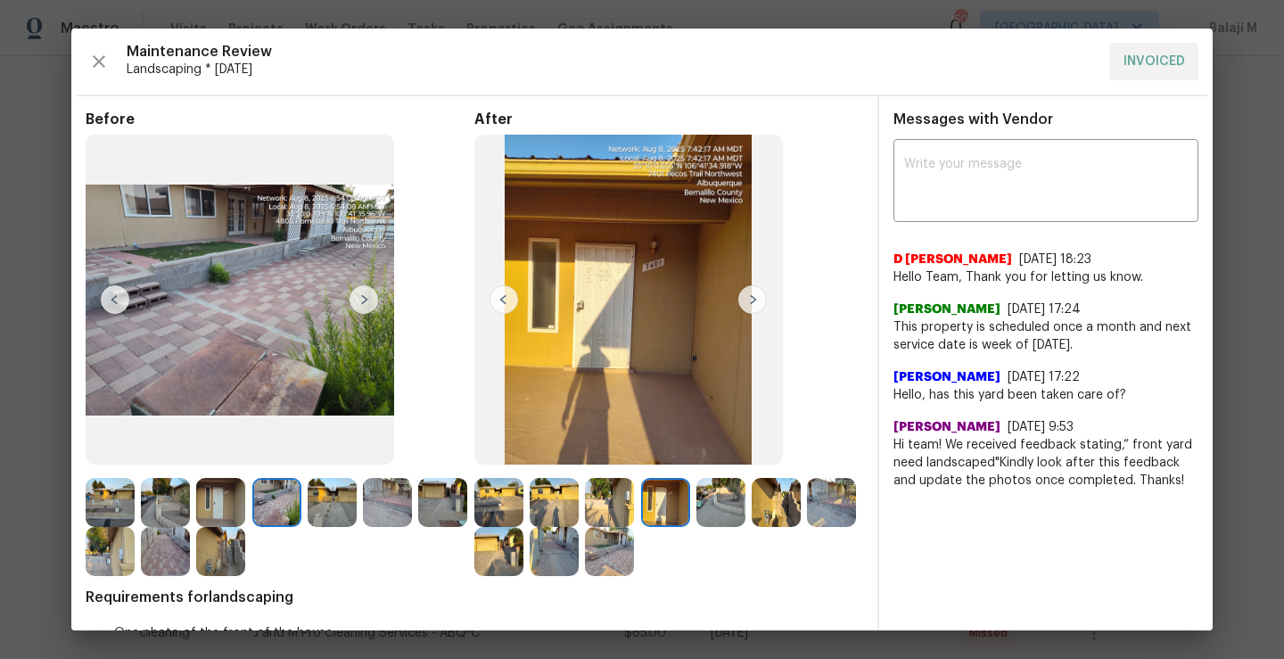
click at [621, 504] on img at bounding box center [609, 502] width 49 height 49
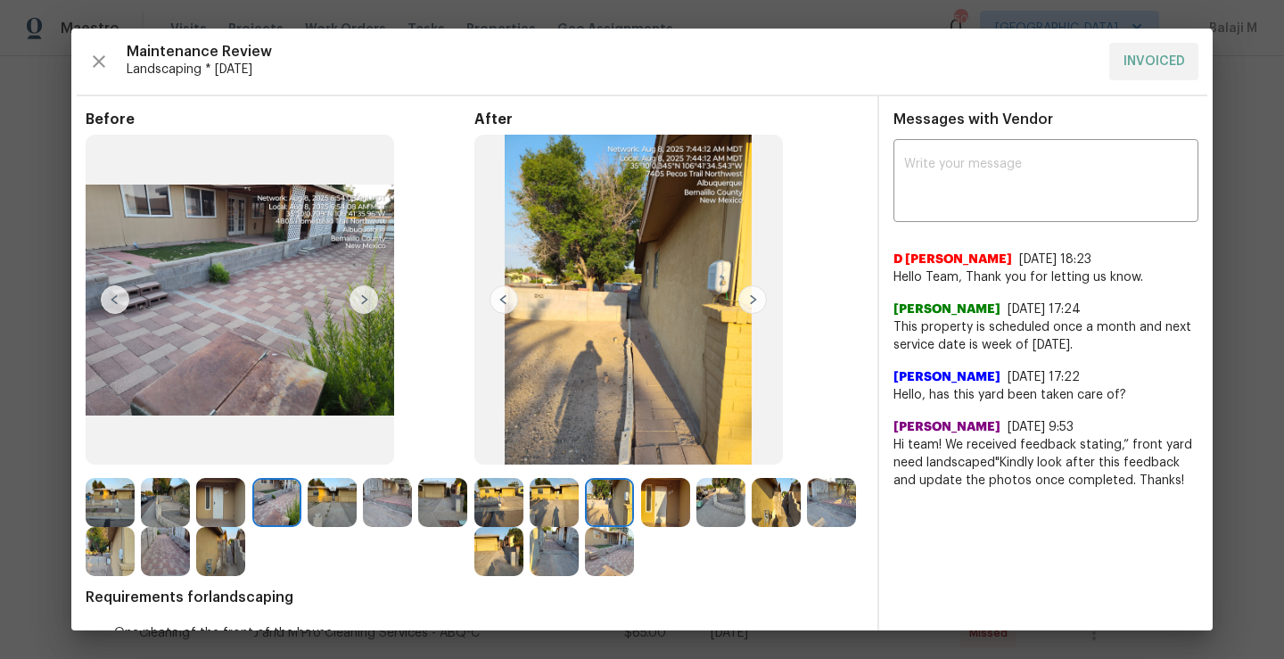
click at [641, 507] on img at bounding box center [665, 502] width 49 height 49
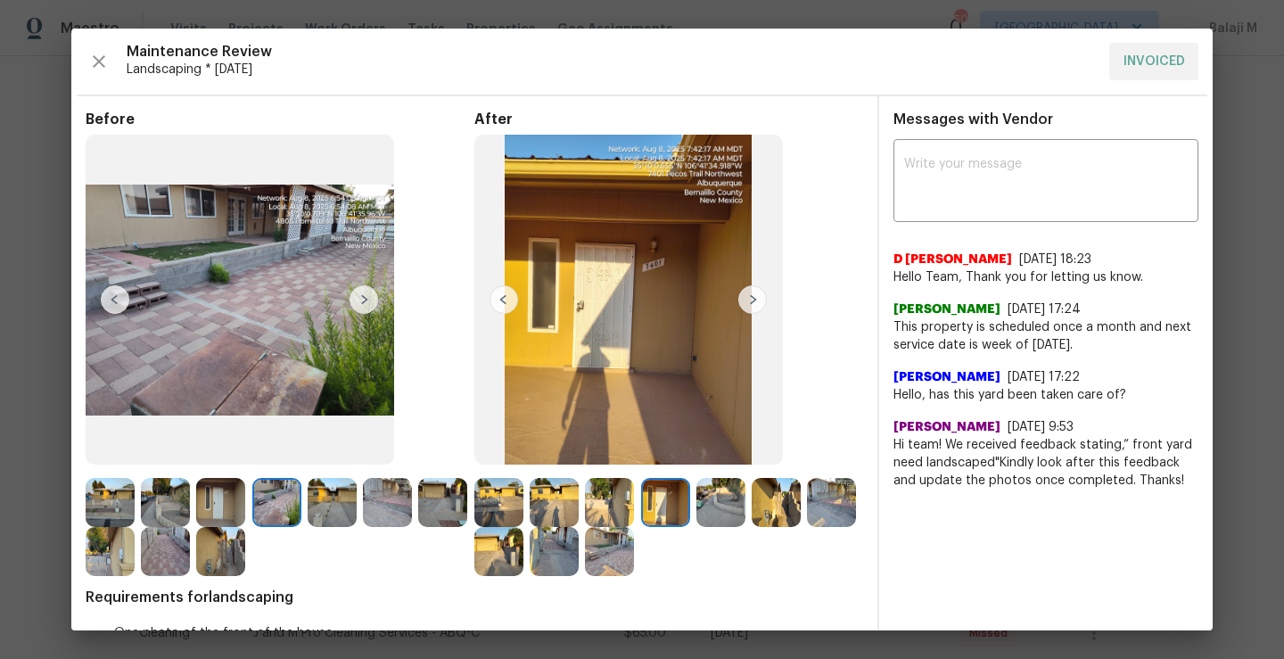
click at [736, 507] on img at bounding box center [720, 502] width 49 height 49
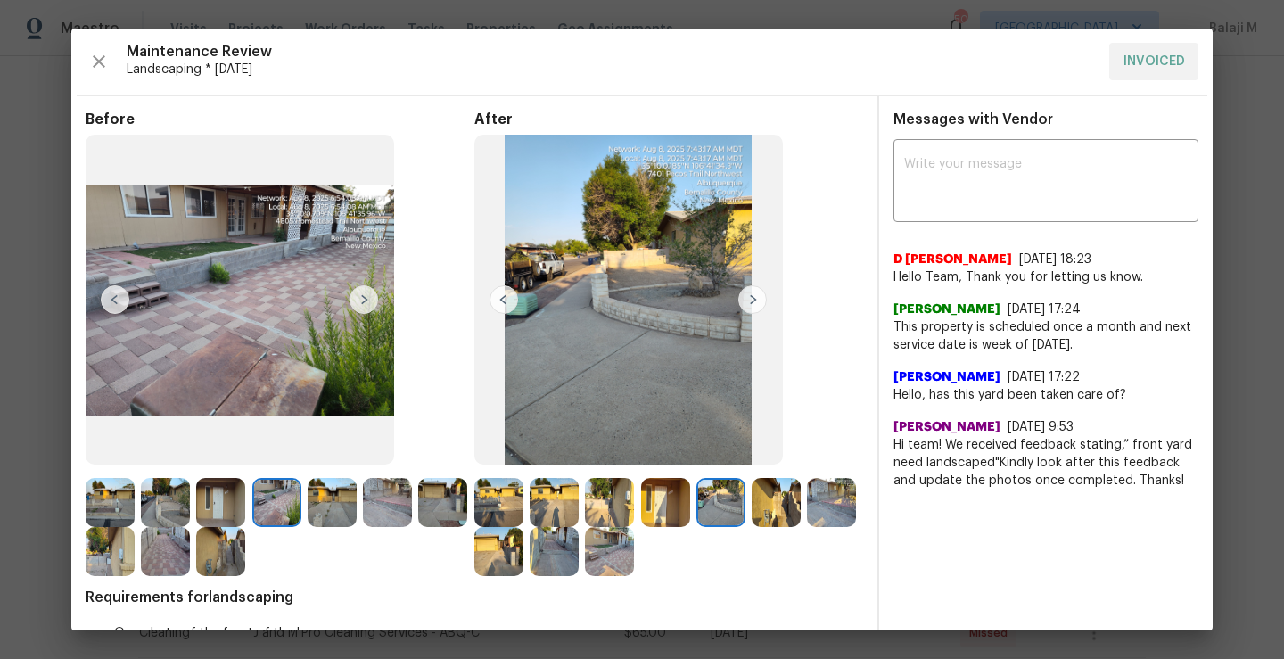
click at [774, 516] on img at bounding box center [776, 502] width 49 height 49
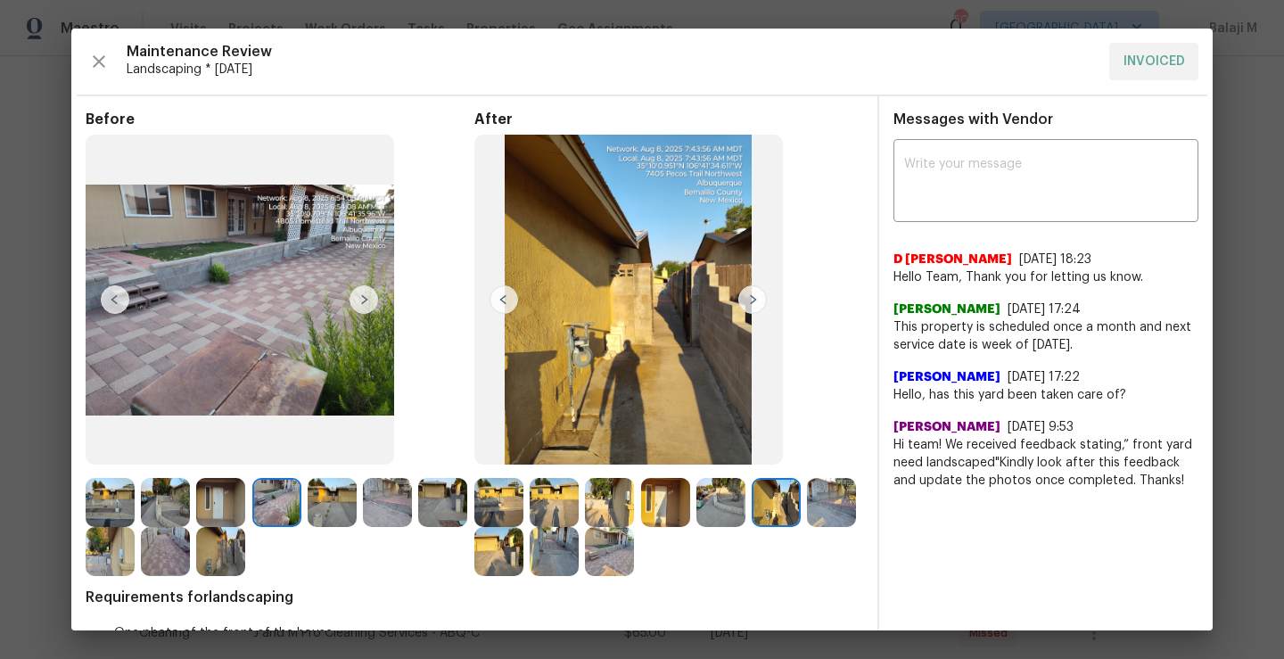
click at [661, 581] on div "Before After Requirements for landscaping One photo of the front of the house O…" at bounding box center [475, 407] width 778 height 593
click at [634, 564] on img at bounding box center [609, 551] width 49 height 49
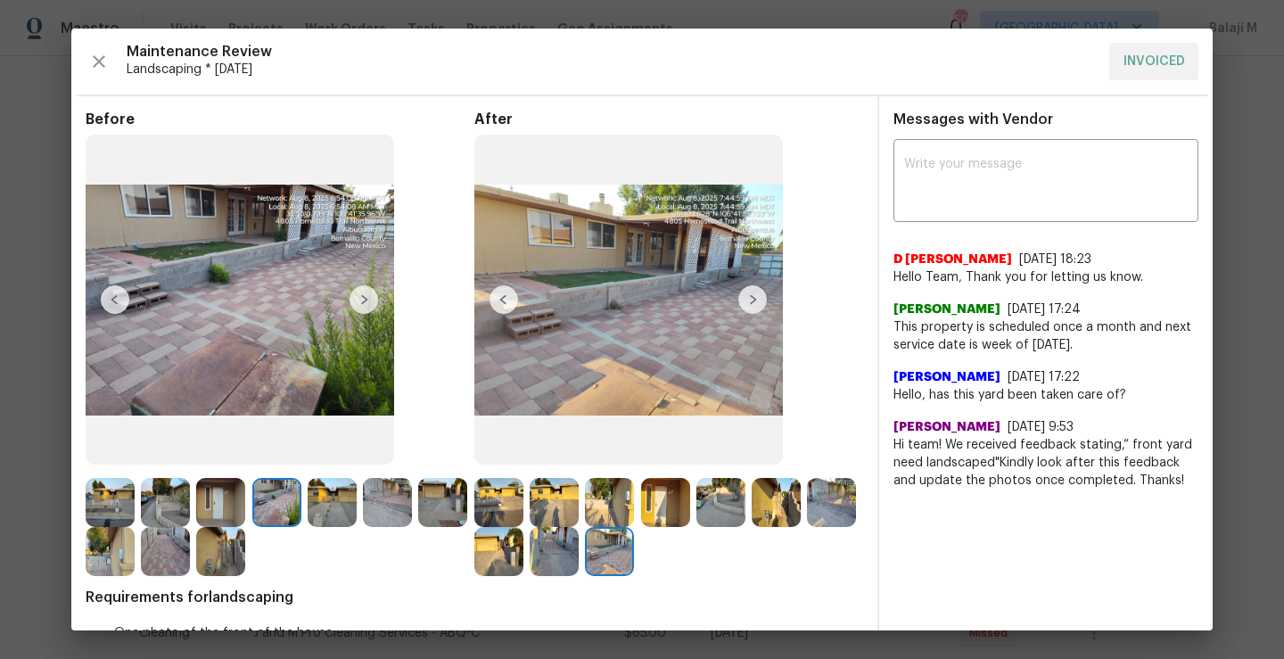
click at [579, 564] on img at bounding box center [554, 551] width 49 height 49
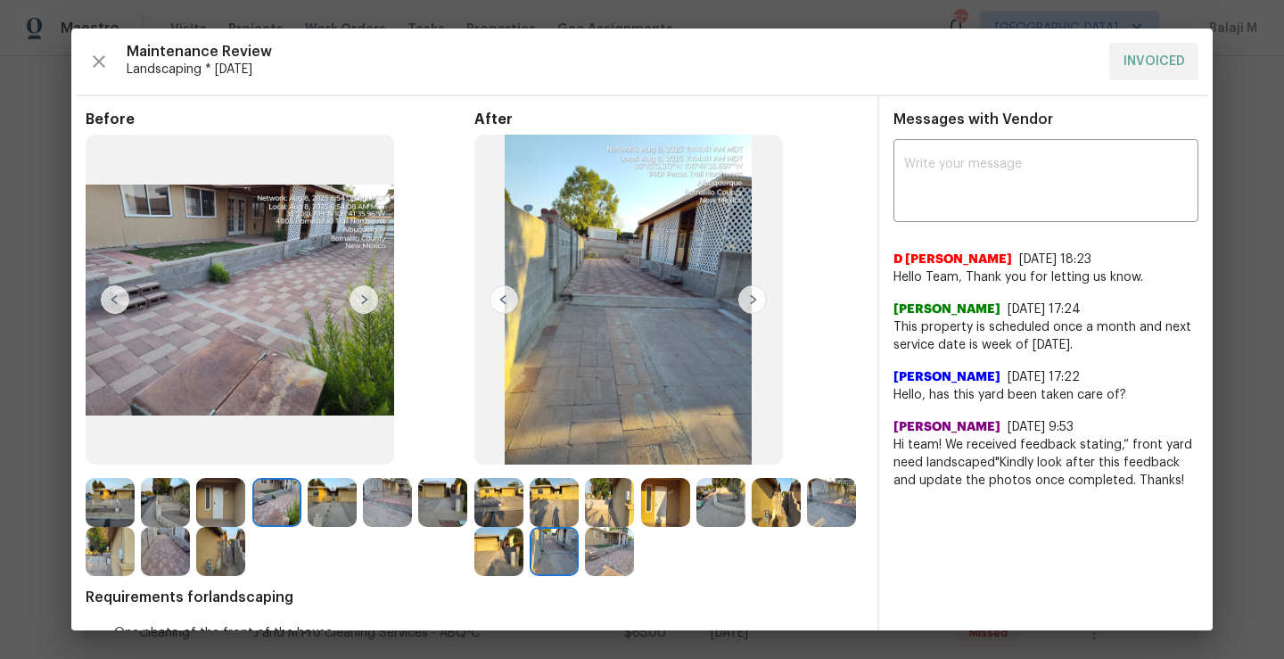
click at [523, 558] on img at bounding box center [498, 551] width 49 height 49
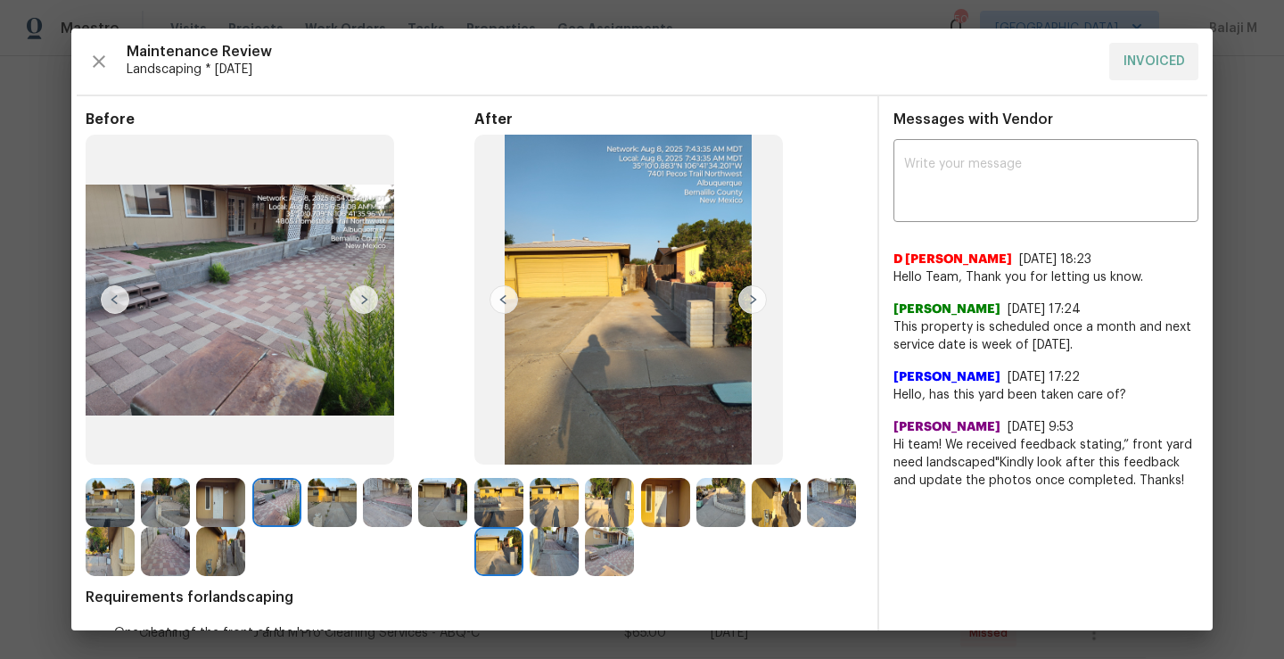
click at [807, 527] on img at bounding box center [831, 502] width 49 height 49
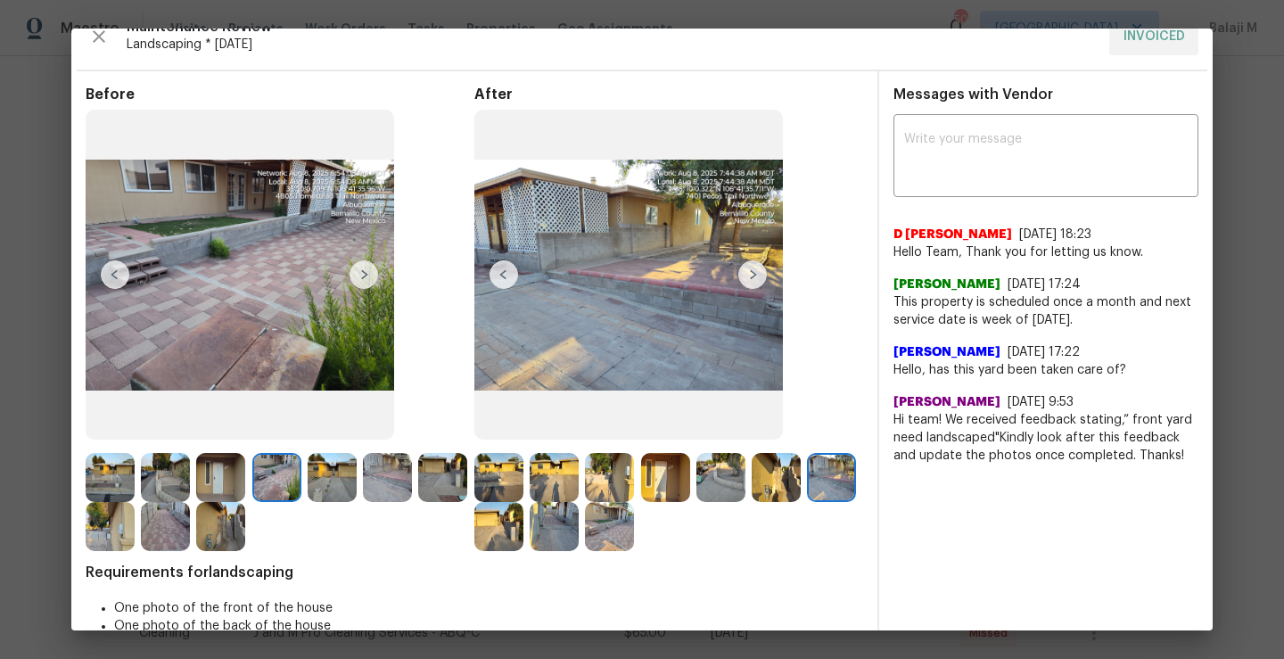
scroll to position [15, 0]
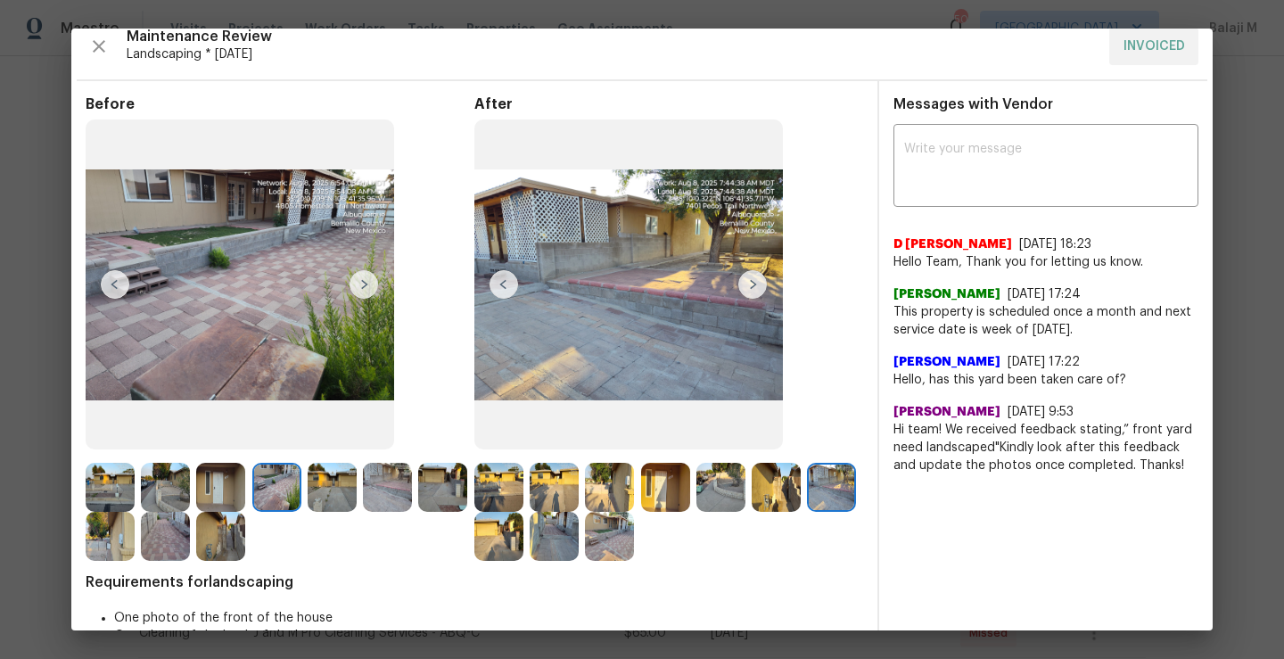
click at [523, 537] on img at bounding box center [498, 536] width 49 height 49
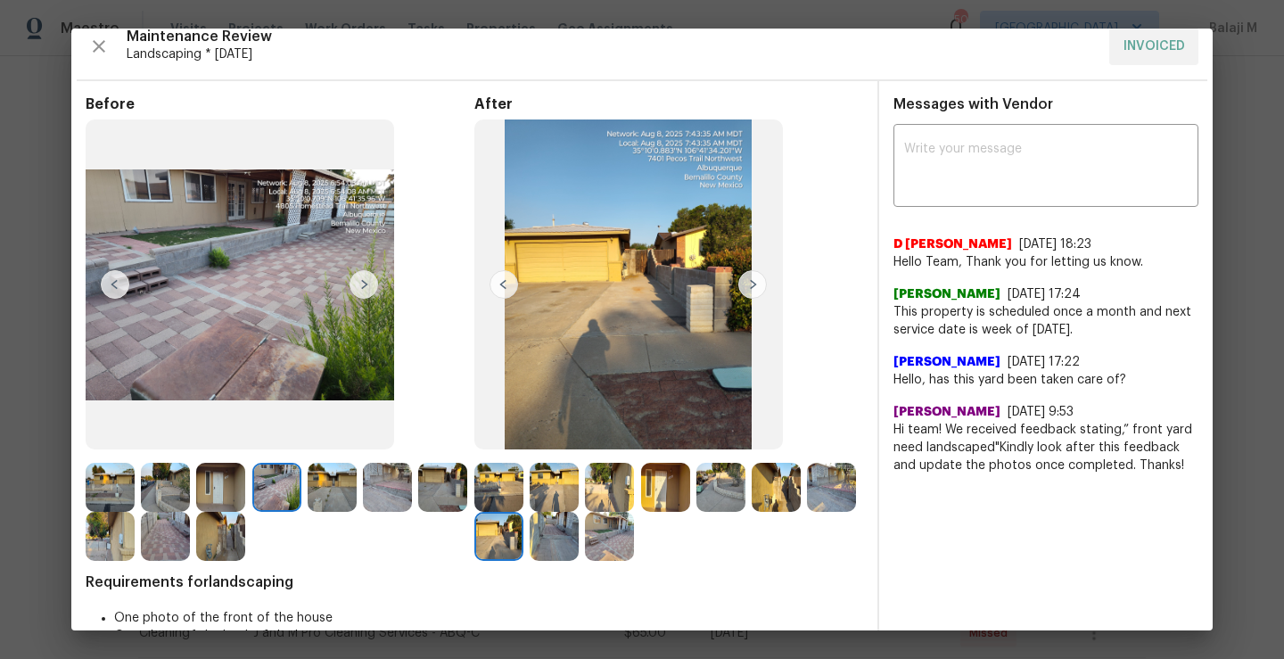
click at [579, 539] on img at bounding box center [554, 536] width 49 height 49
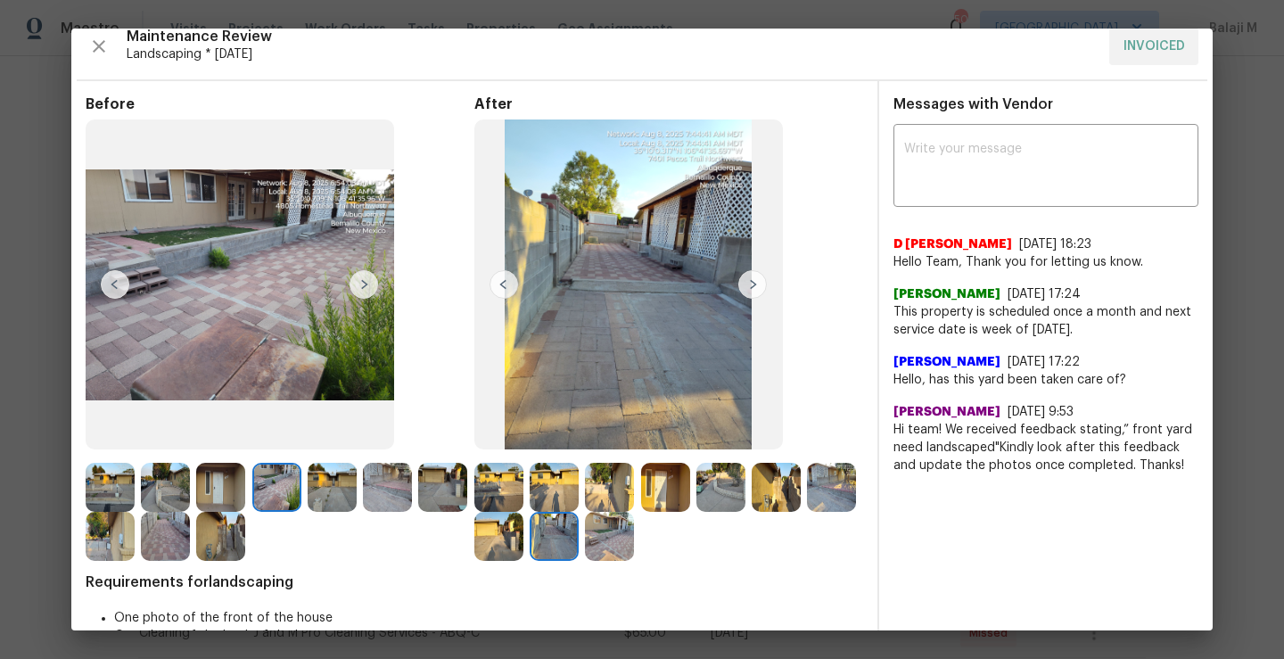
click at [579, 545] on img at bounding box center [554, 536] width 49 height 49
click at [634, 543] on img at bounding box center [609, 536] width 49 height 49
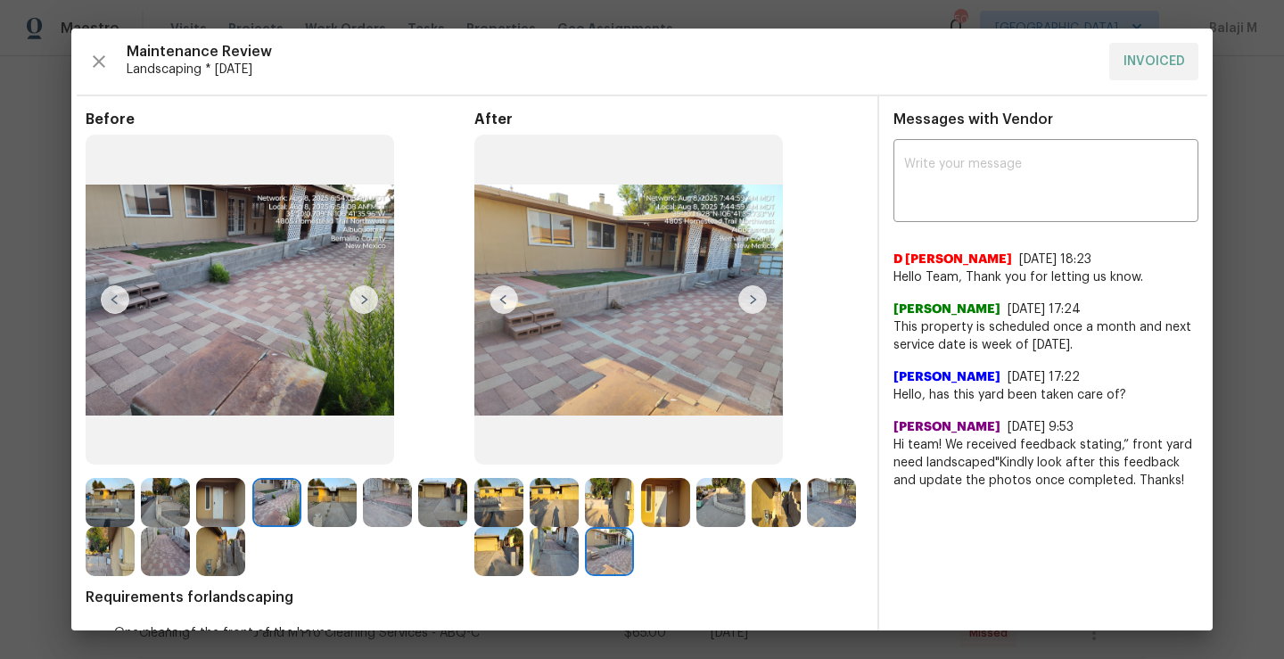
scroll to position [46, 0]
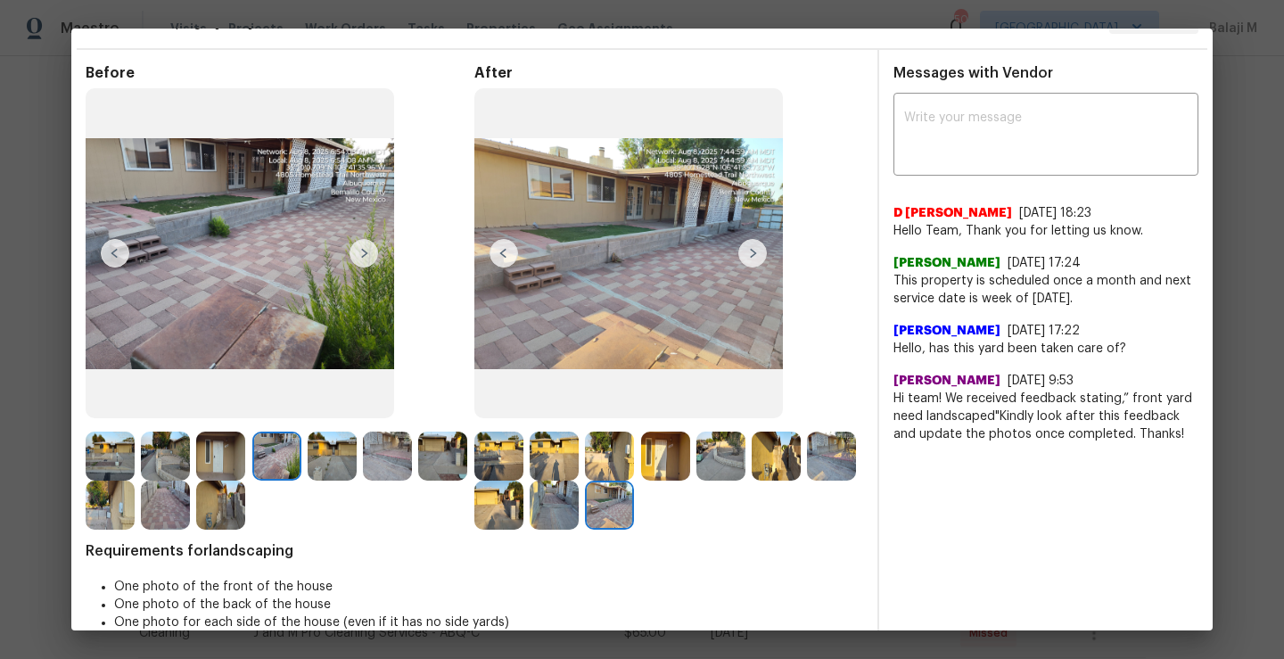
click at [498, 446] on img at bounding box center [498, 456] width 49 height 49
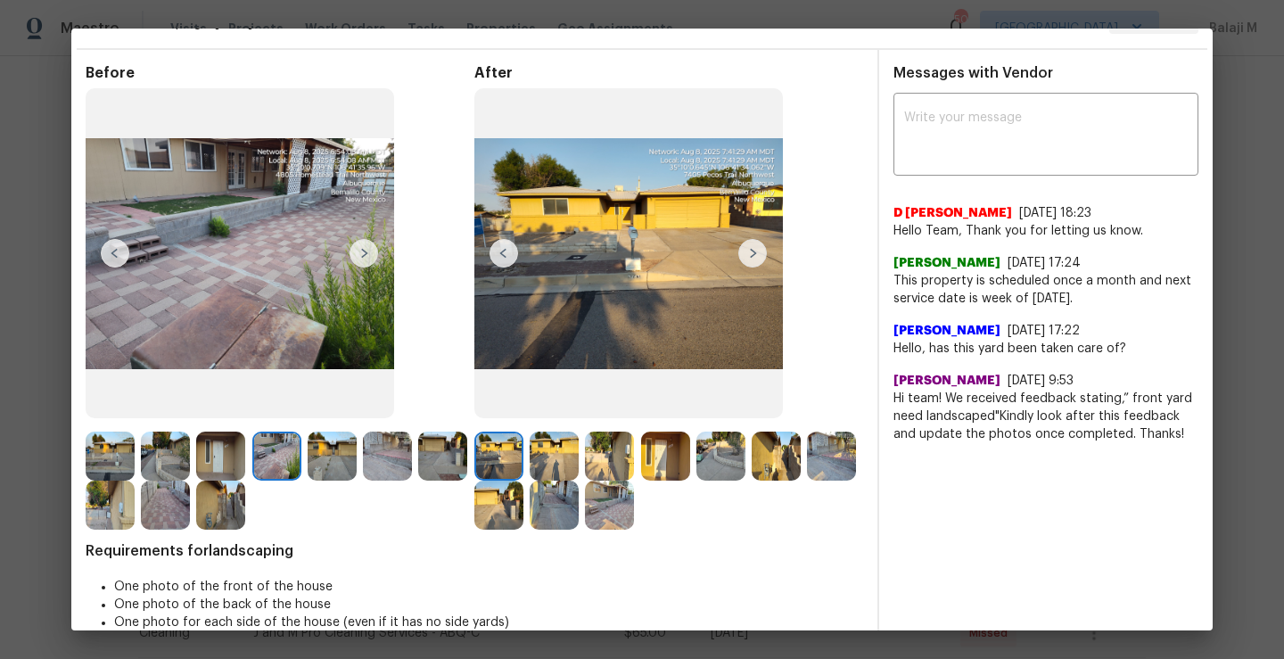
click at [530, 450] on img at bounding box center [554, 456] width 49 height 49
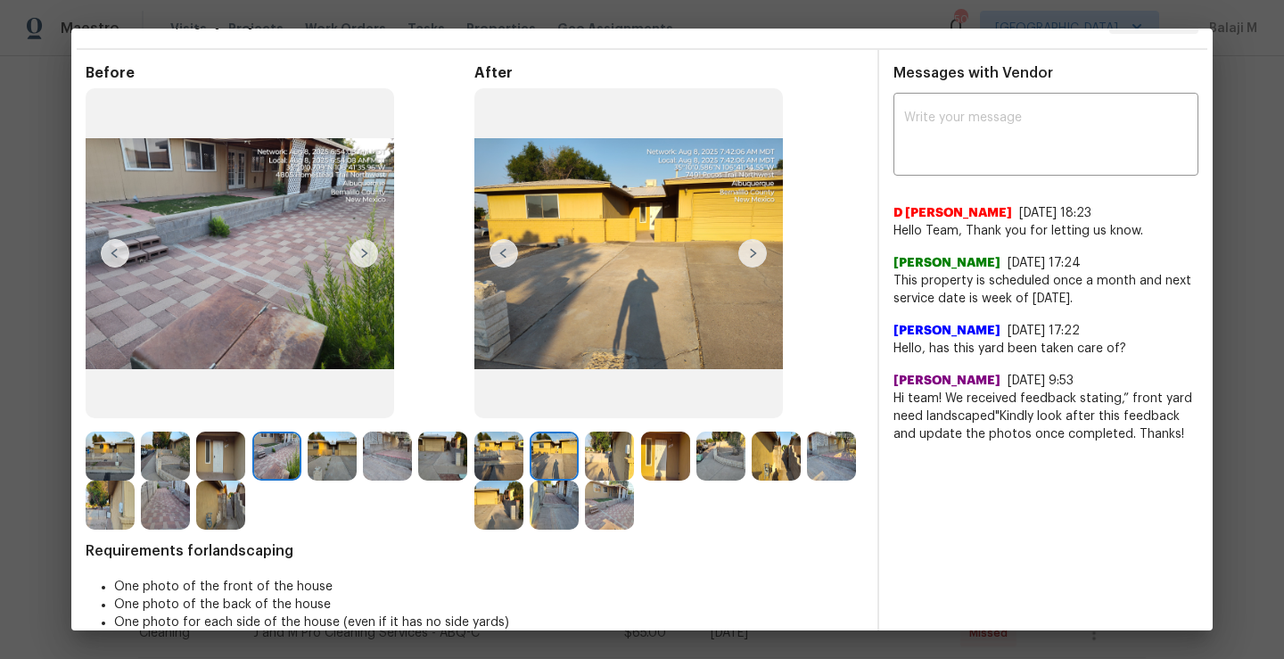
click at [605, 447] on img at bounding box center [609, 456] width 49 height 49
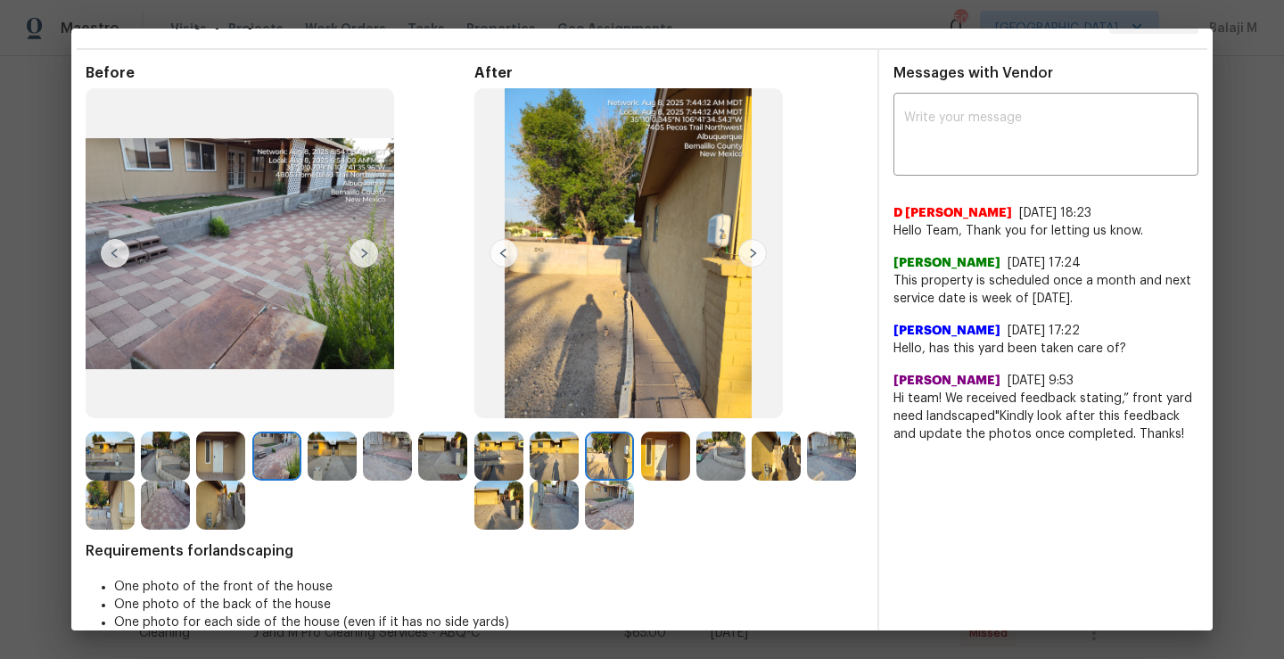
click at [651, 453] on img at bounding box center [665, 456] width 49 height 49
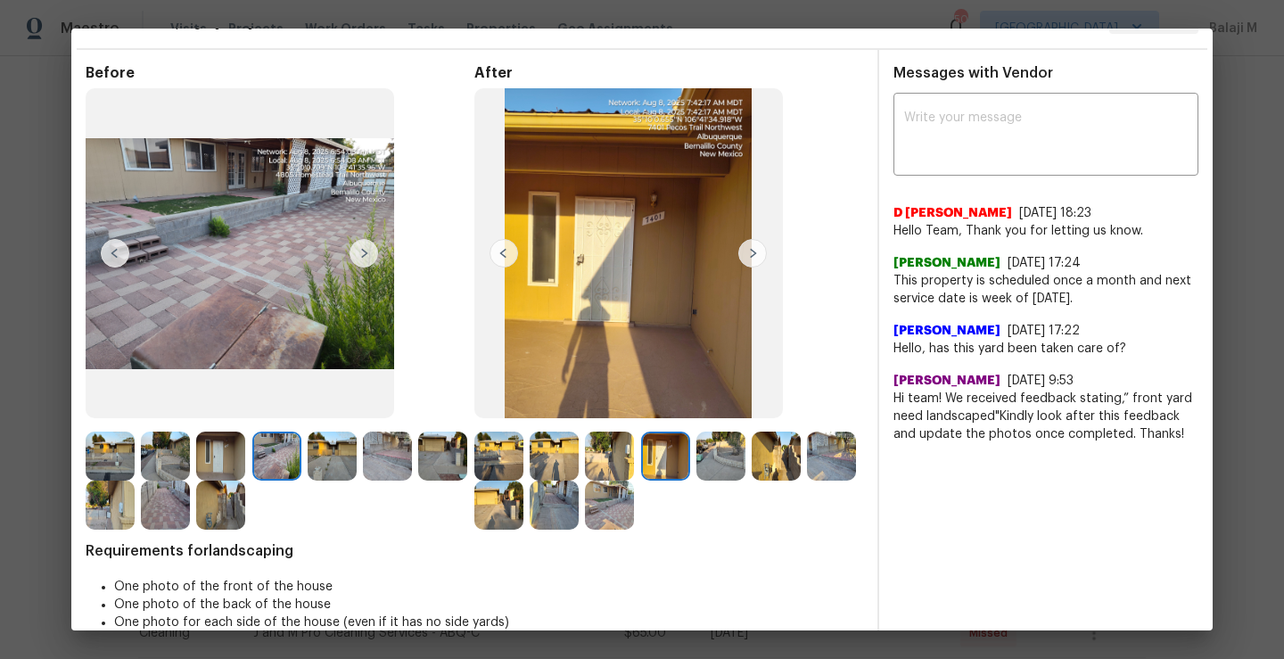
click at [704, 459] on img at bounding box center [720, 456] width 49 height 49
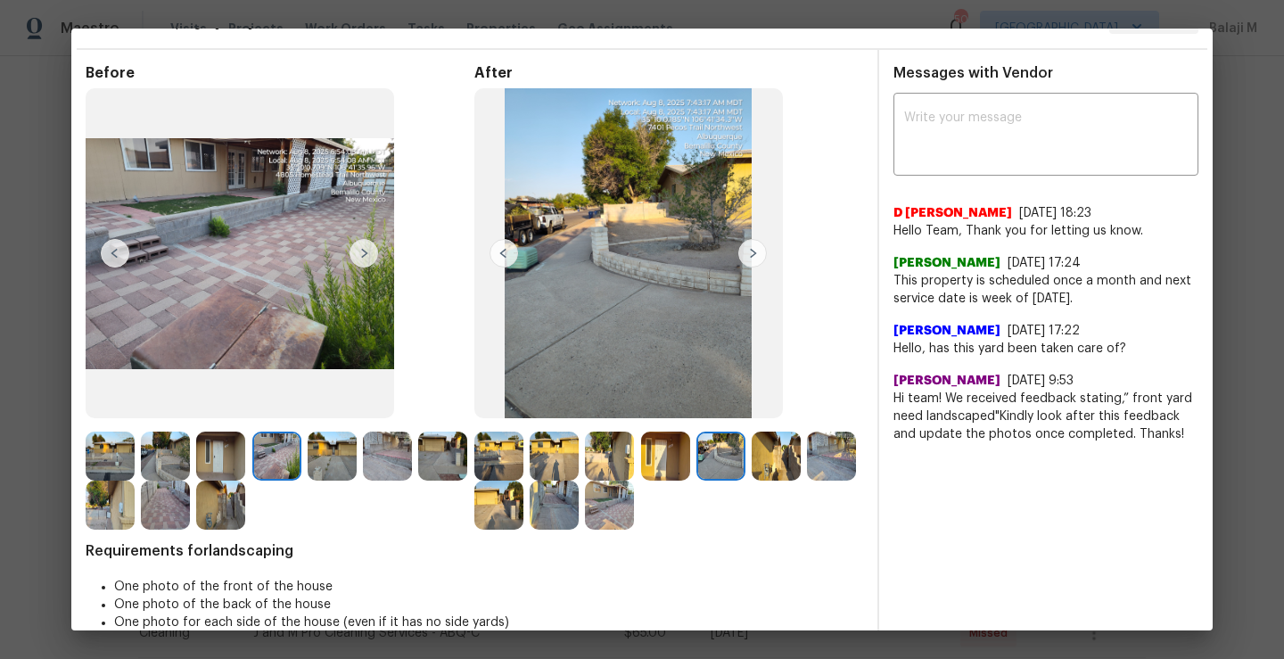
click at [752, 461] on img at bounding box center [776, 456] width 49 height 49
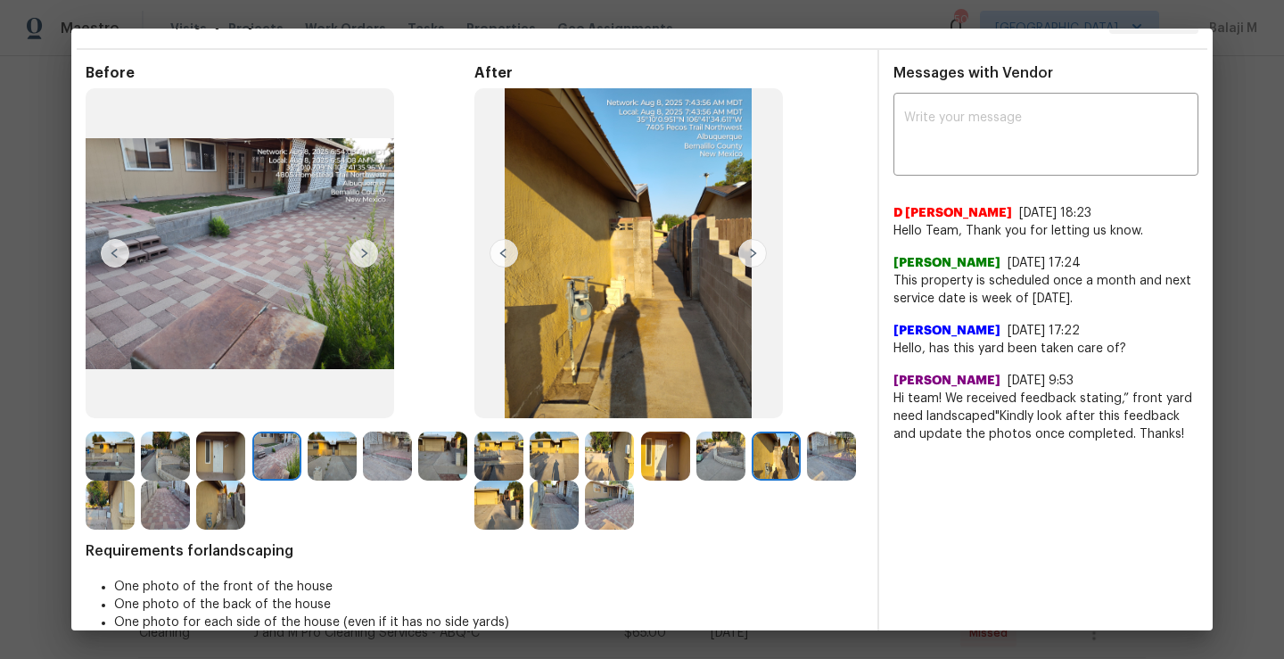
click at [729, 461] on img at bounding box center [720, 456] width 49 height 49
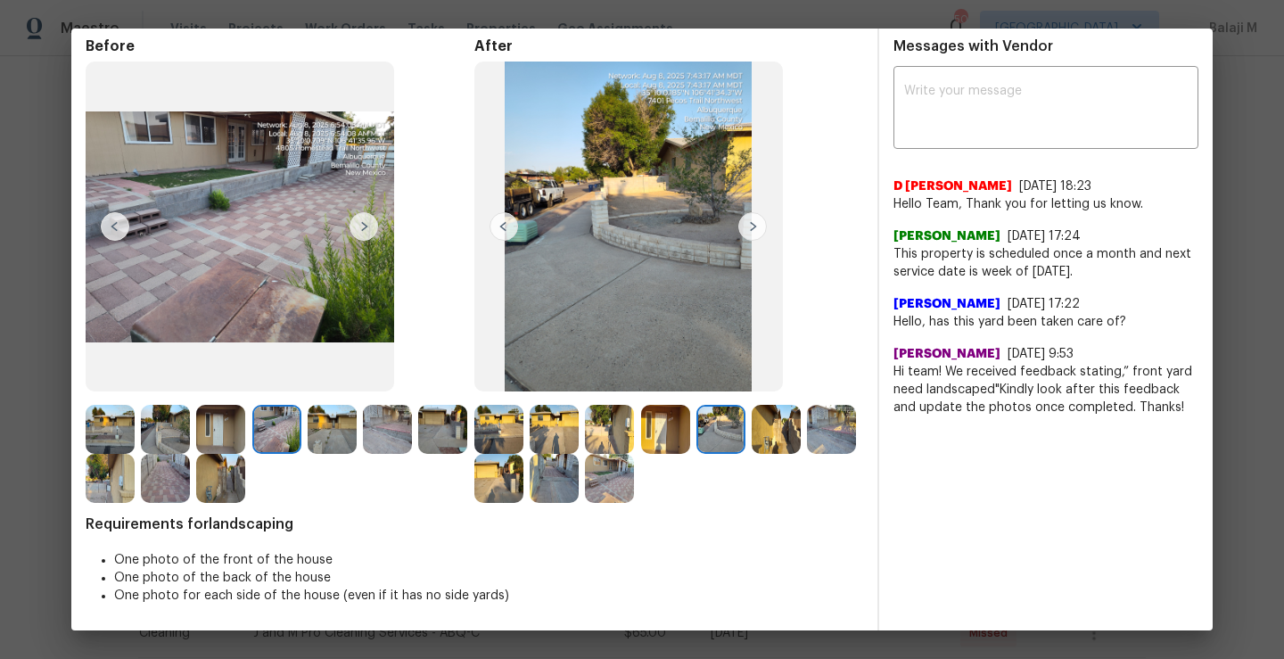
scroll to position [0, 0]
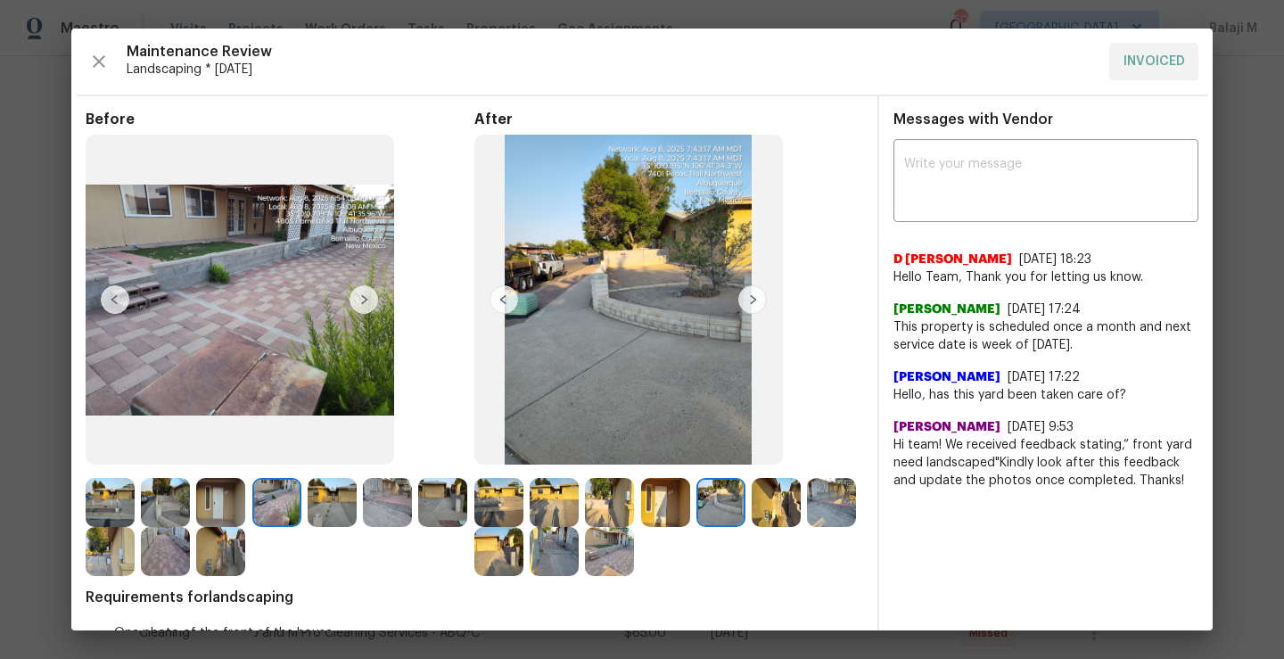
click at [368, 305] on img at bounding box center [364, 299] width 29 height 29
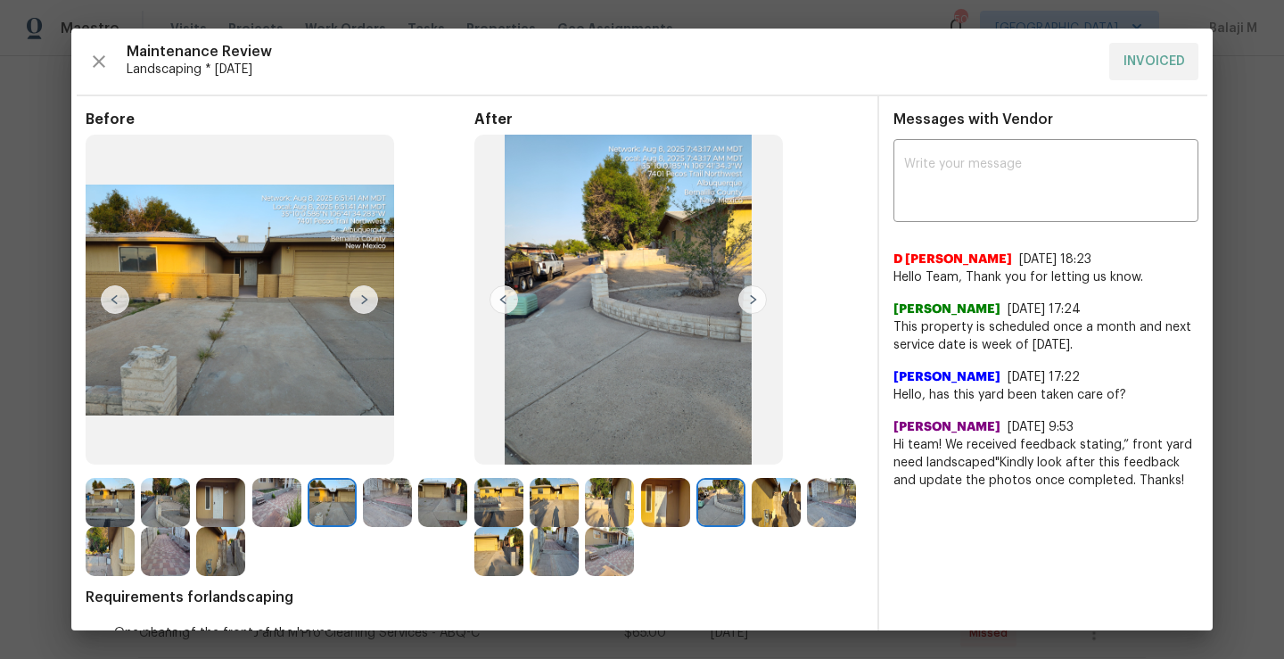
click at [368, 305] on img at bounding box center [364, 299] width 29 height 29
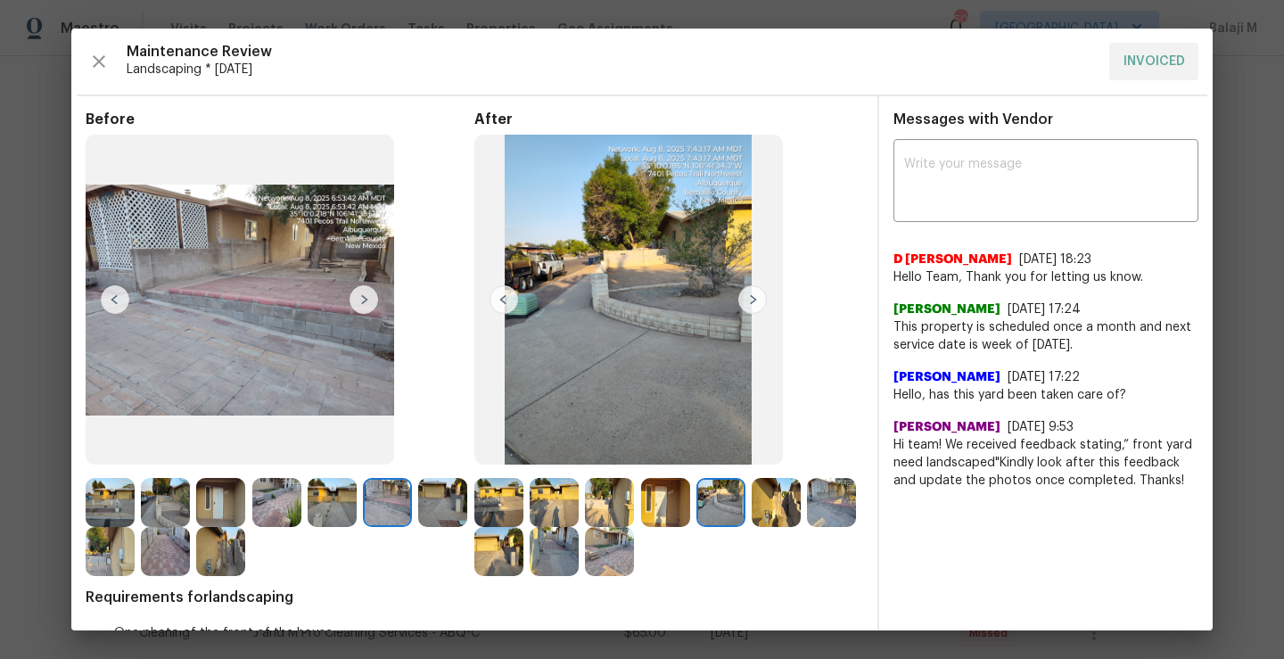
click at [368, 305] on img at bounding box center [364, 299] width 29 height 29
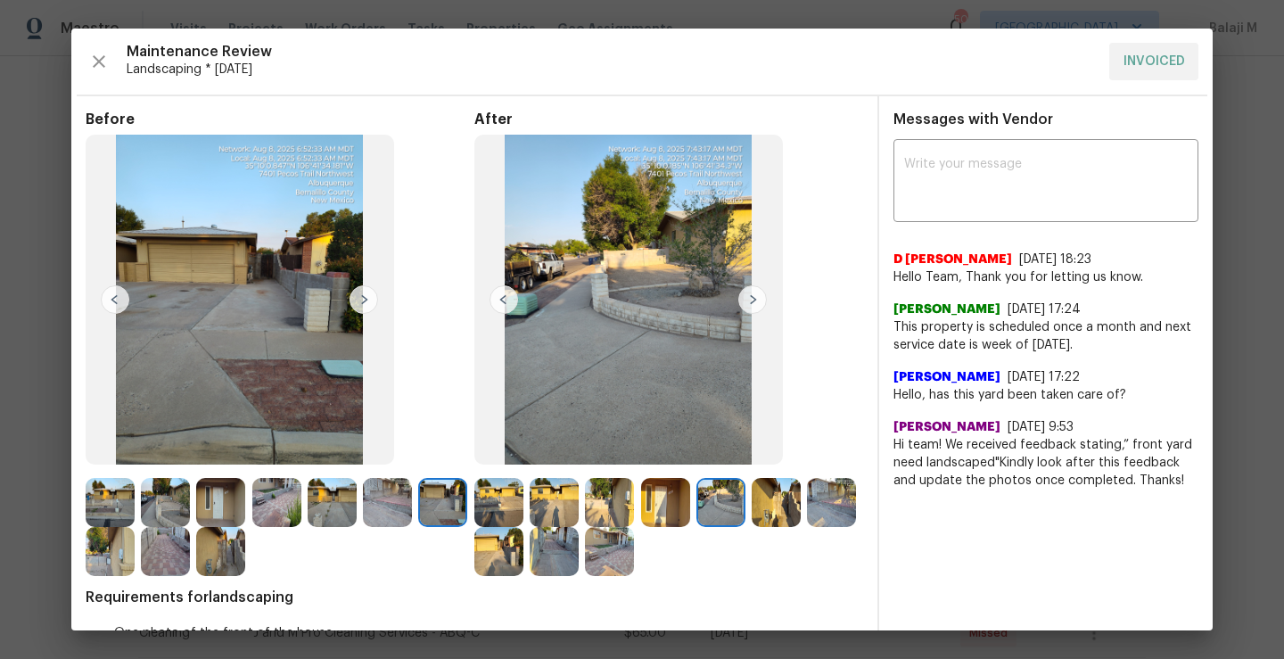
click at [742, 308] on img at bounding box center [752, 299] width 29 height 29
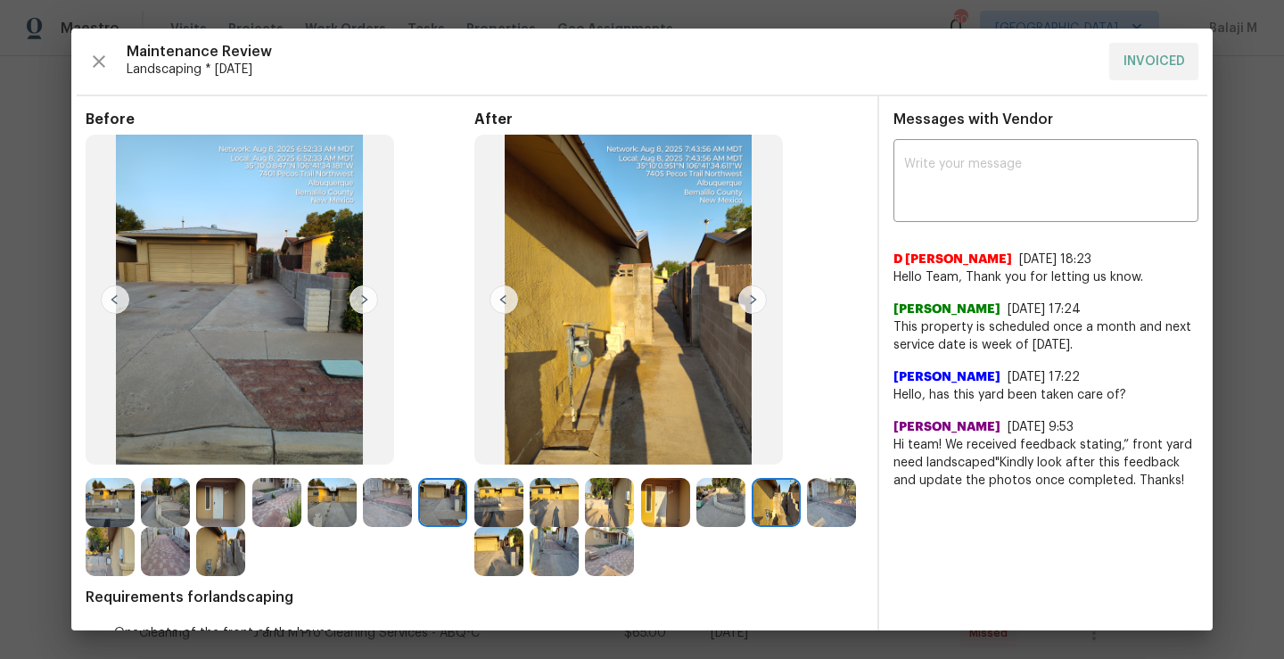
click at [742, 308] on img at bounding box center [752, 299] width 29 height 29
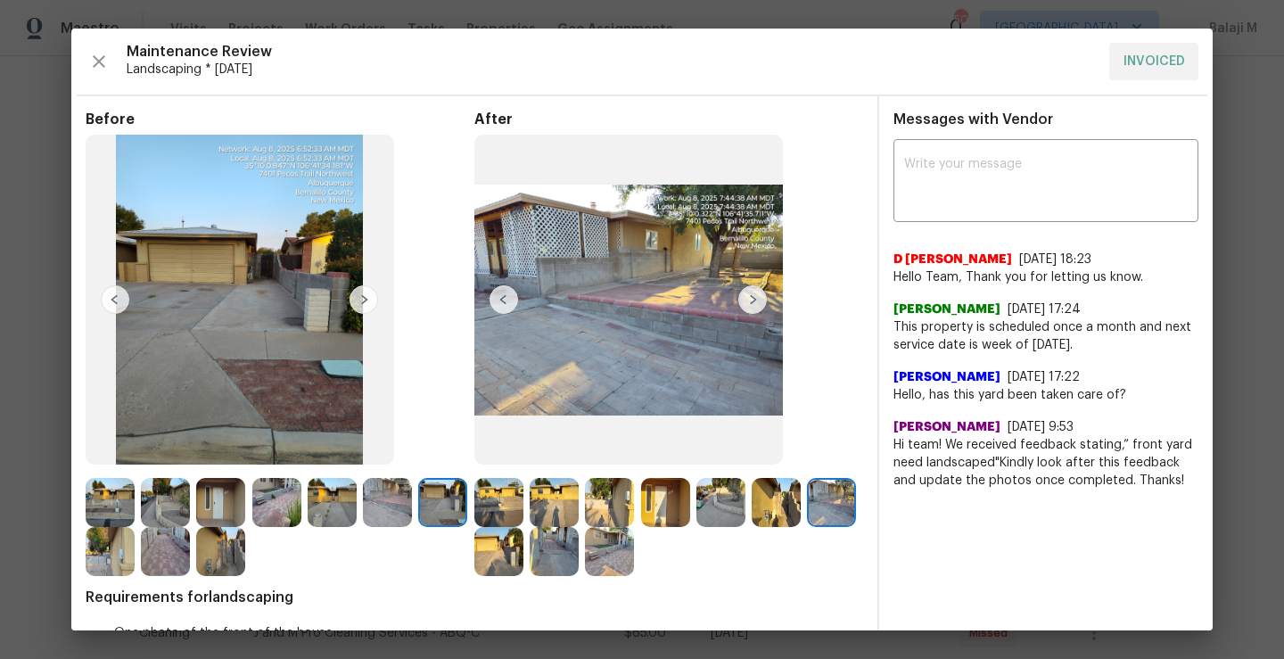
click at [742, 308] on img at bounding box center [752, 299] width 29 height 29
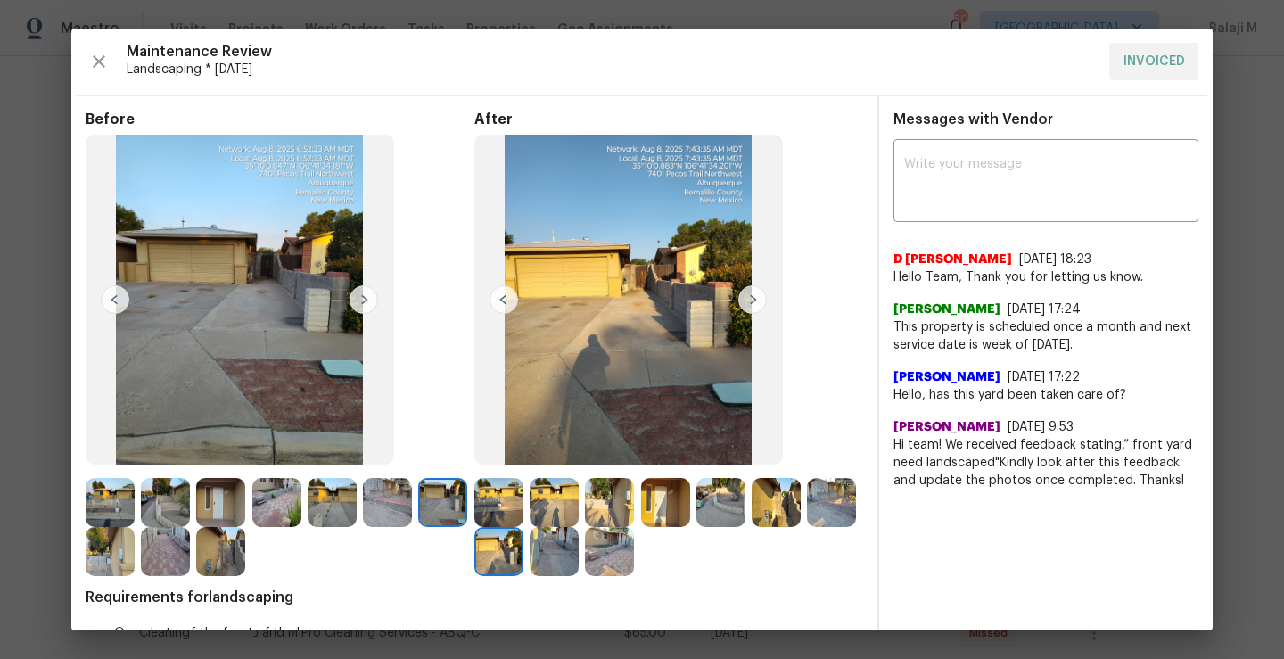
click at [742, 308] on img at bounding box center [752, 299] width 29 height 29
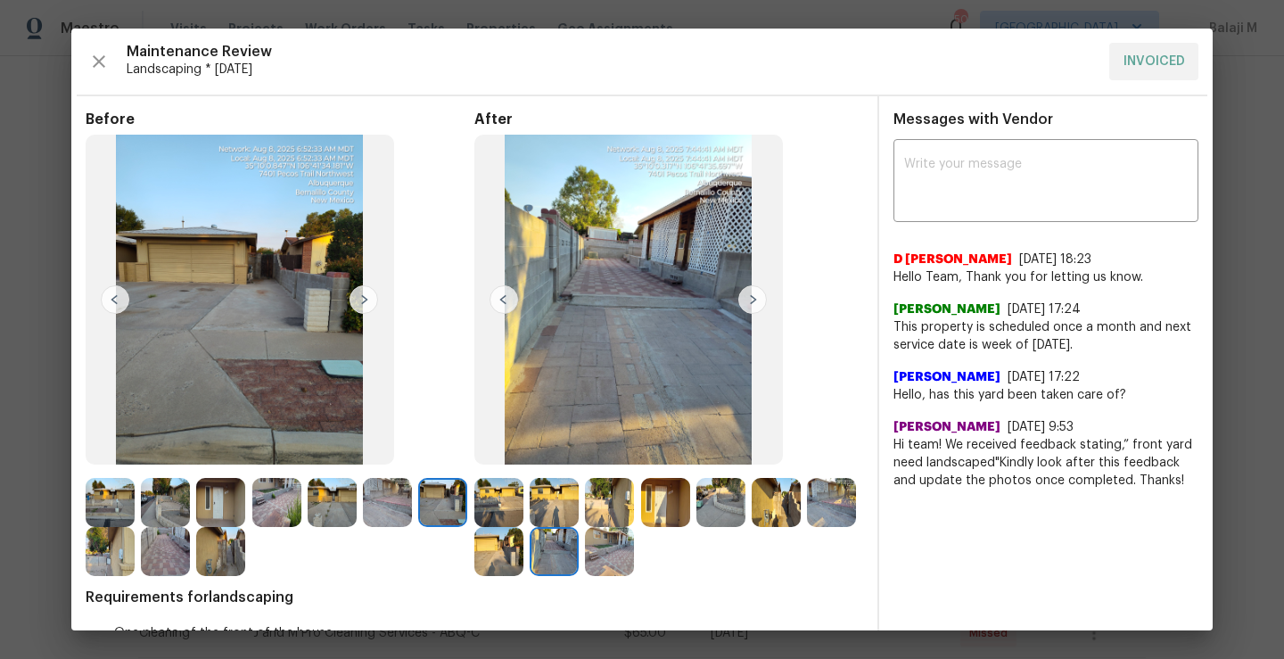
click at [742, 308] on img at bounding box center [752, 299] width 29 height 29
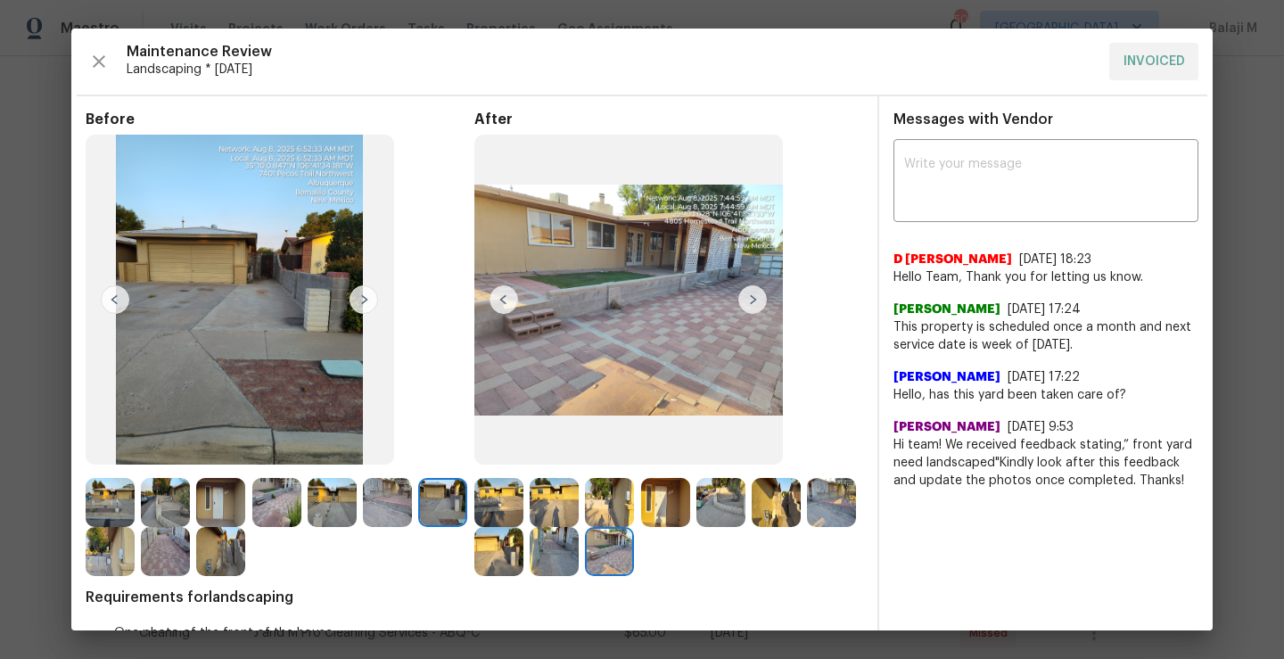
click at [742, 308] on img at bounding box center [752, 299] width 29 height 29
click at [742, 309] on img at bounding box center [752, 299] width 29 height 29
click at [579, 553] on img at bounding box center [554, 551] width 49 height 49
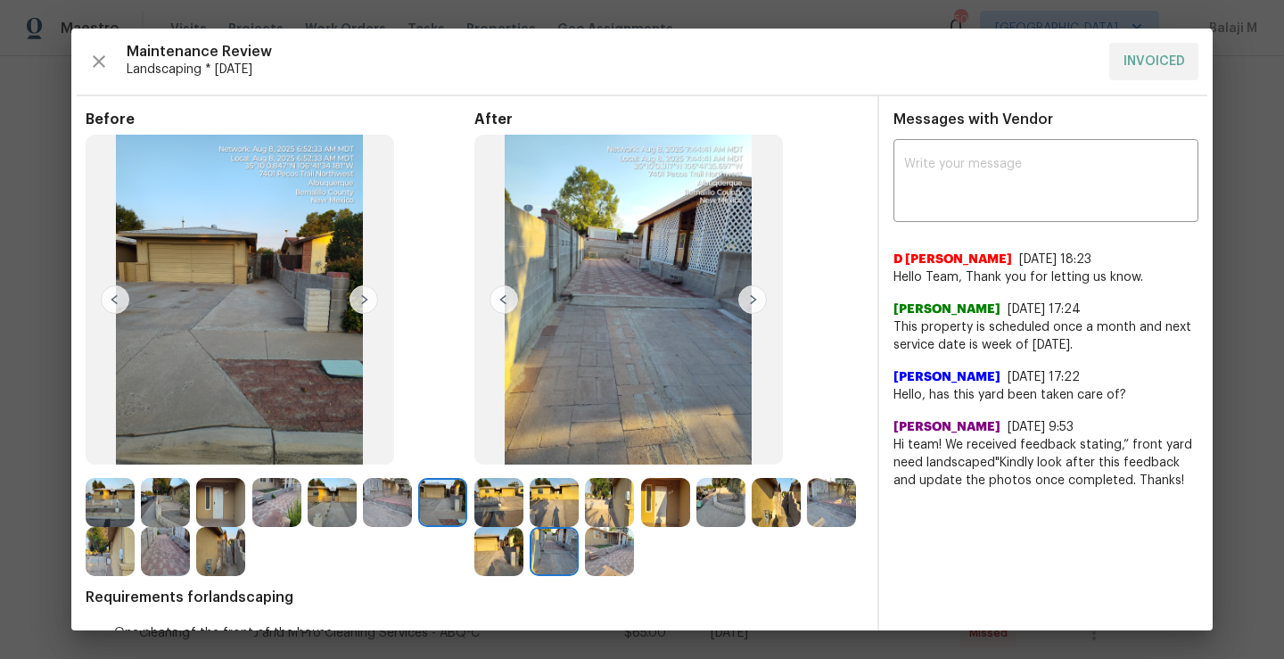
click at [523, 563] on img at bounding box center [498, 551] width 49 height 49
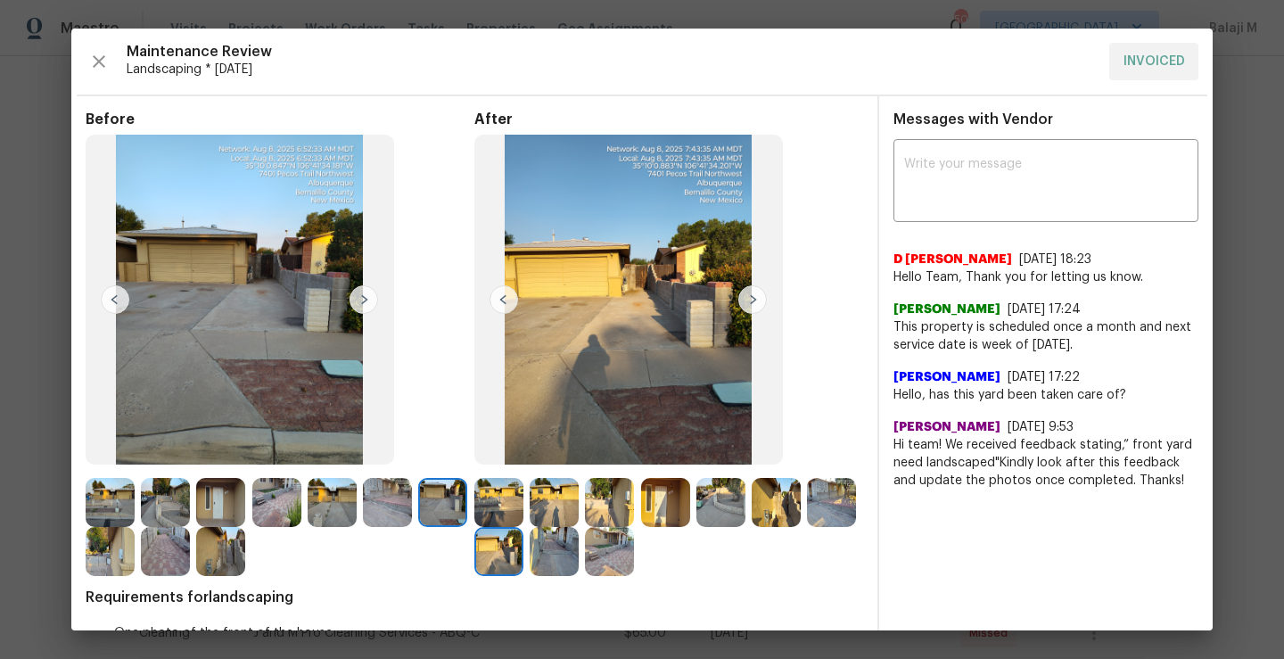
click at [807, 527] on div at bounding box center [834, 502] width 55 height 49
click at [807, 527] on img at bounding box center [831, 502] width 49 height 49
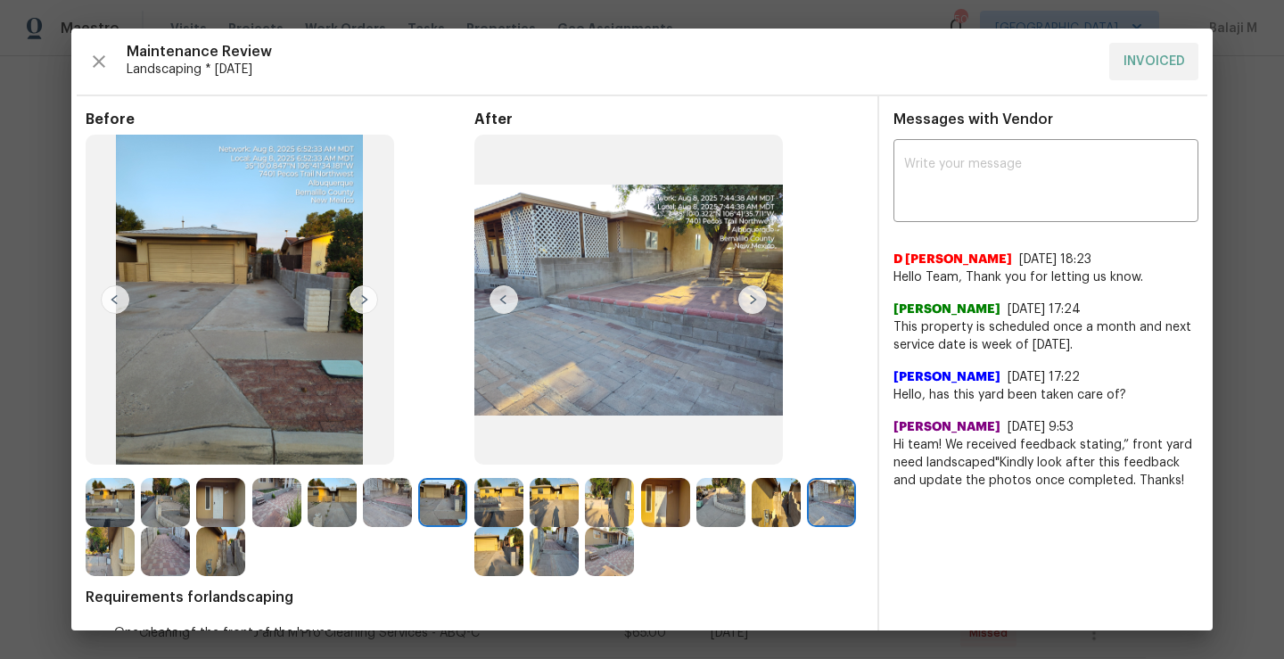
click at [807, 527] on img at bounding box center [831, 502] width 49 height 49
click at [487, 514] on img at bounding box center [498, 502] width 49 height 49
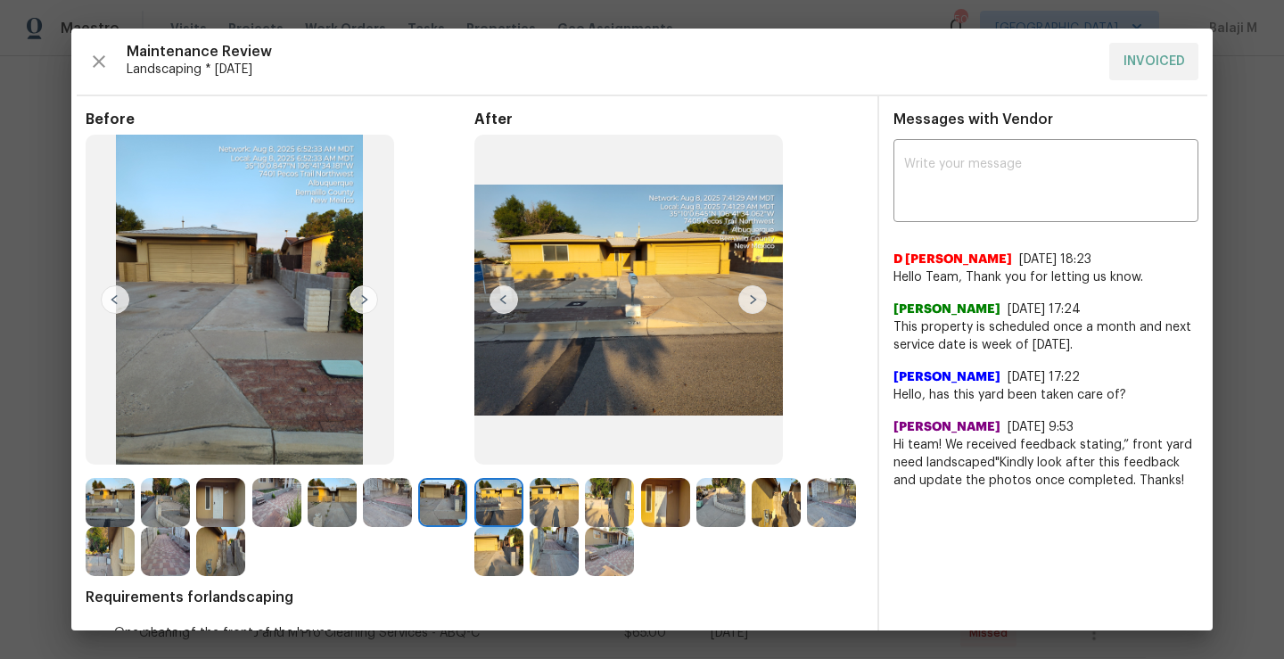
click at [745, 287] on img at bounding box center [752, 299] width 29 height 29
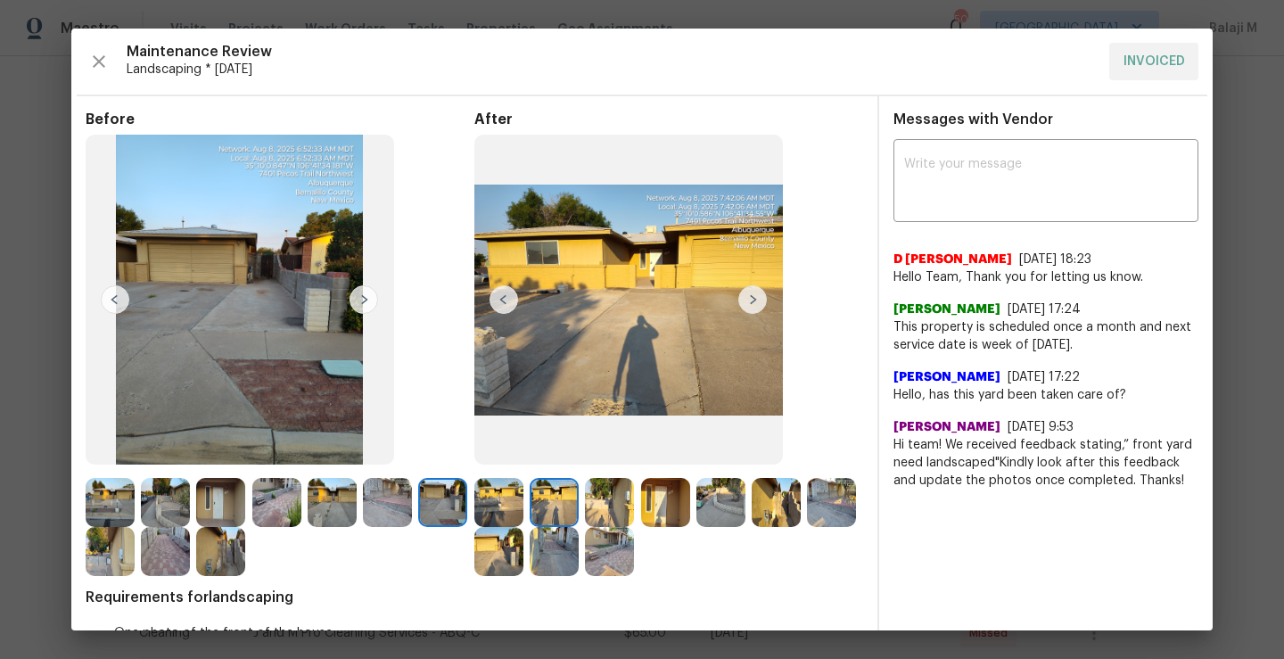
click at [745, 294] on img at bounding box center [752, 299] width 29 height 29
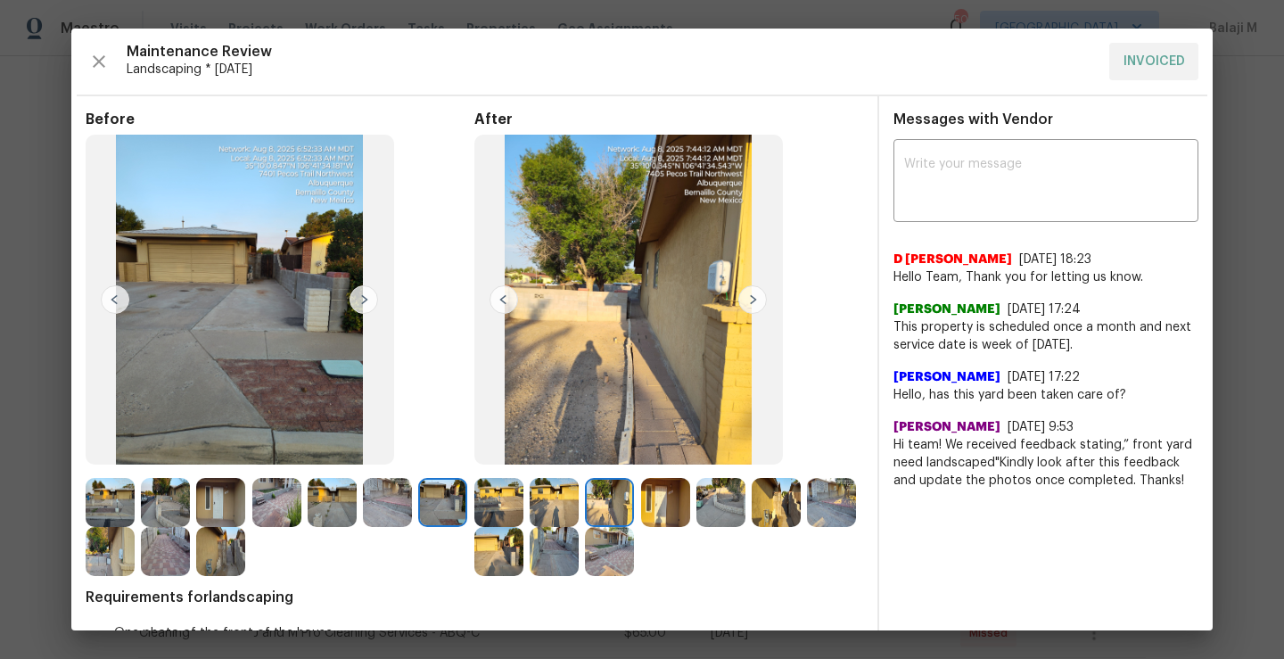
click at [496, 299] on img at bounding box center [504, 299] width 29 height 29
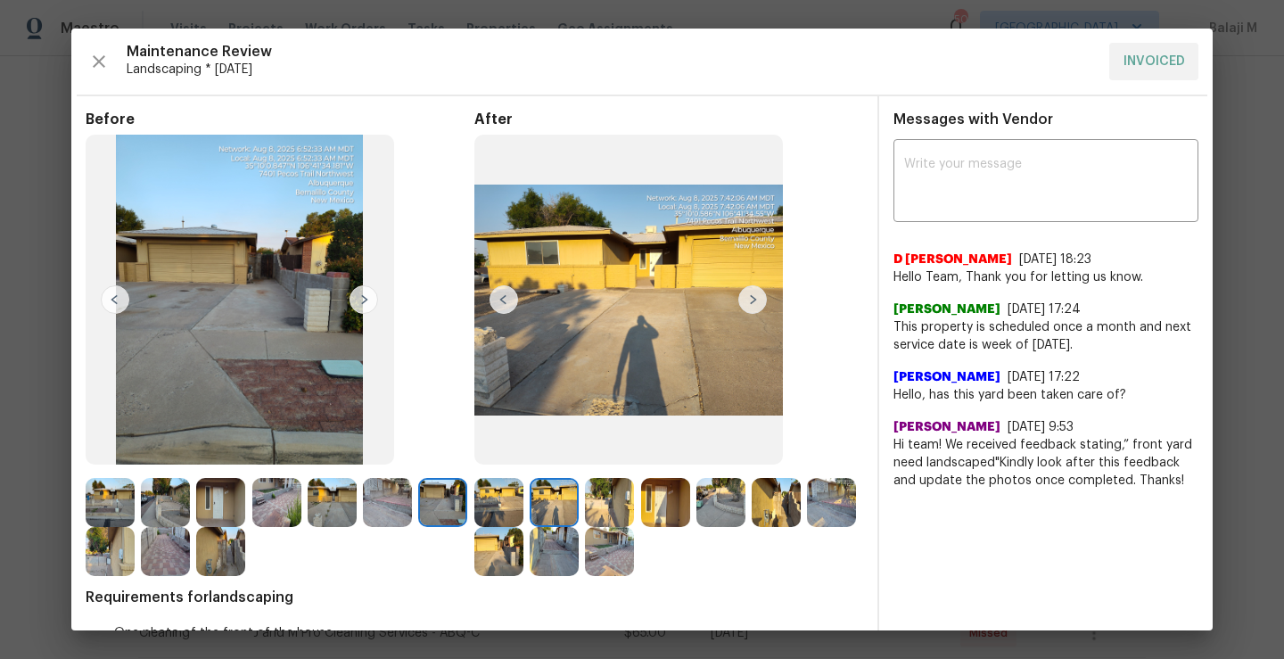
click at [745, 306] on img at bounding box center [752, 299] width 29 height 29
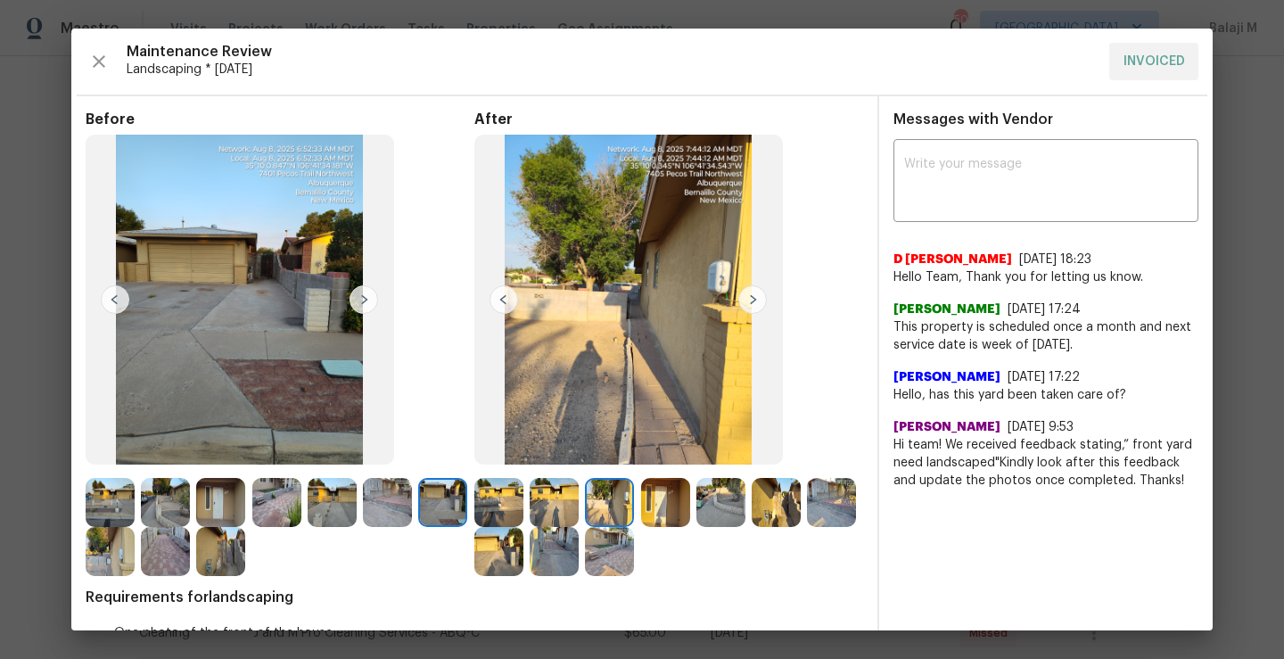
click at [745, 306] on img at bounding box center [752, 299] width 29 height 29
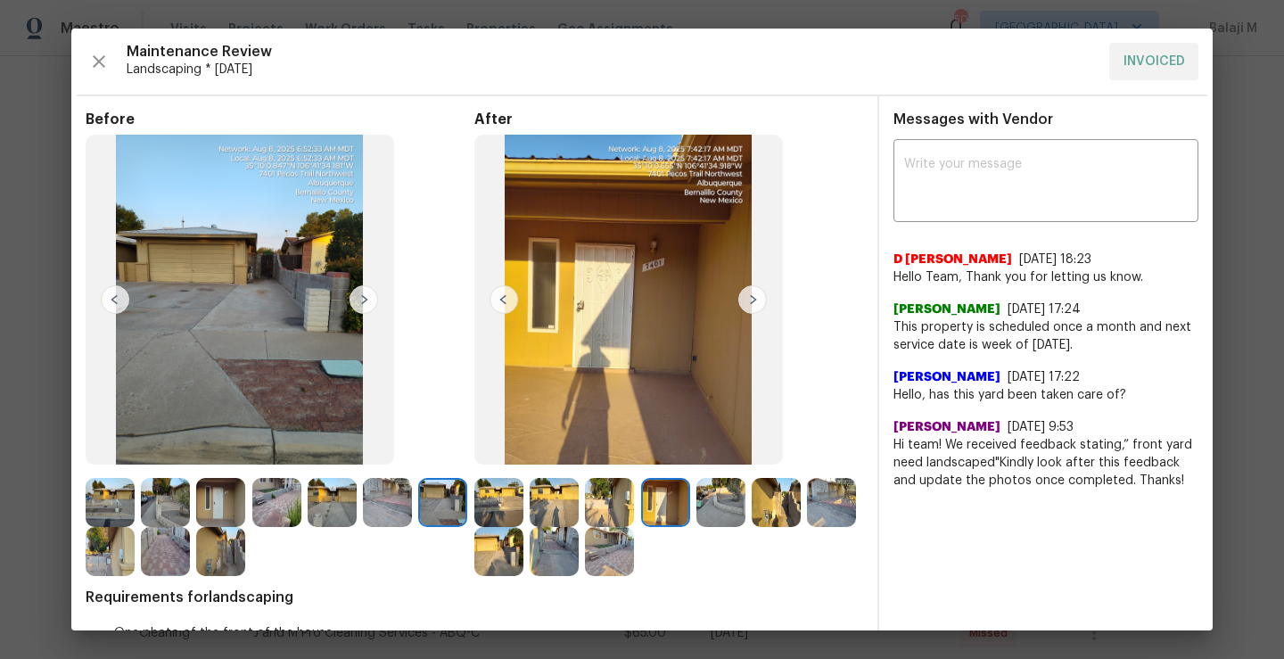
click at [745, 306] on img at bounding box center [752, 299] width 29 height 29
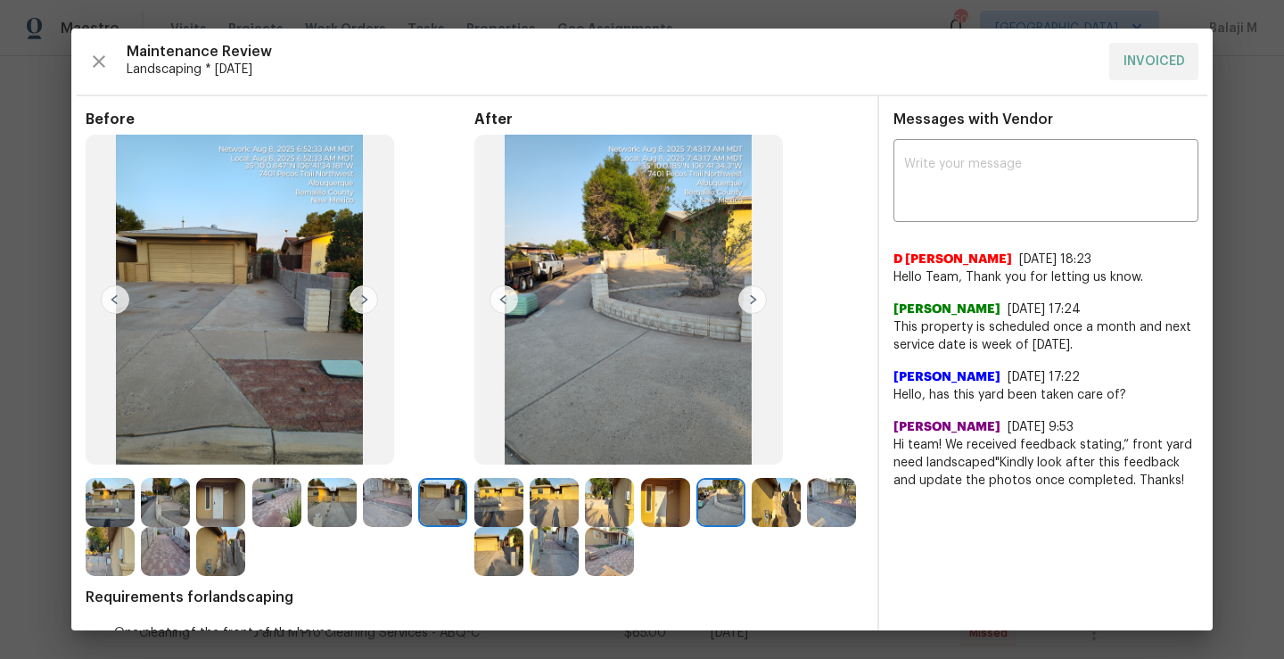
click at [745, 306] on img at bounding box center [752, 299] width 29 height 29
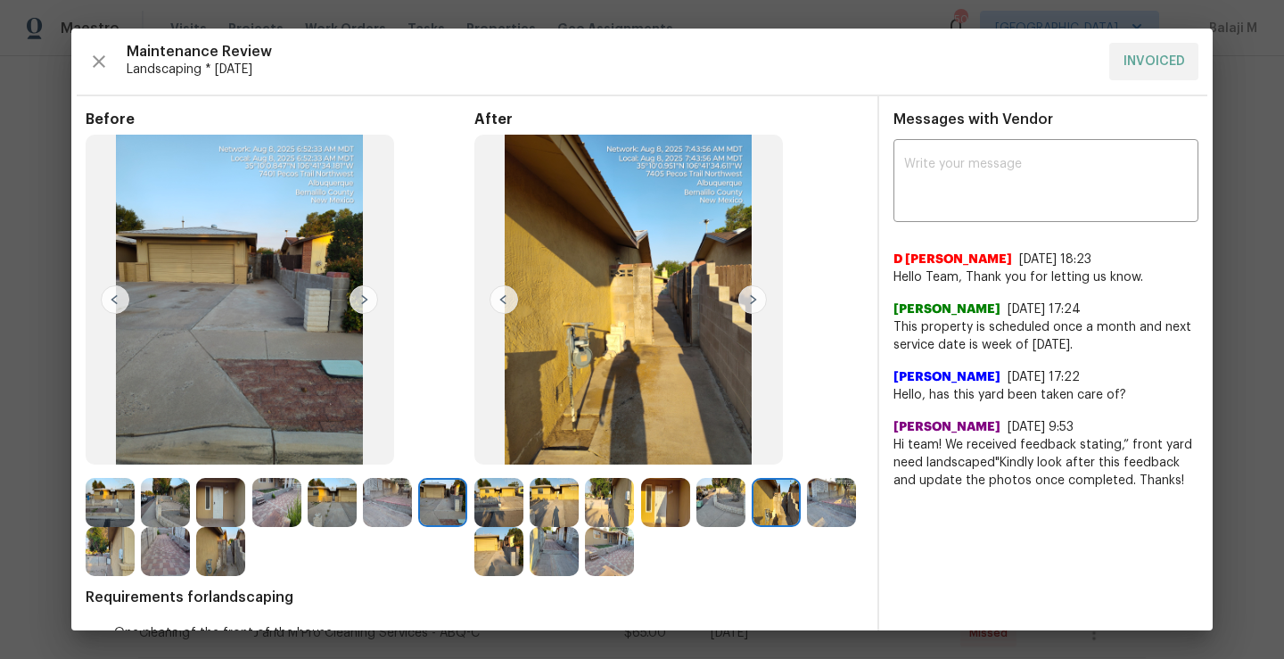
click at [745, 306] on img at bounding box center [752, 299] width 29 height 29
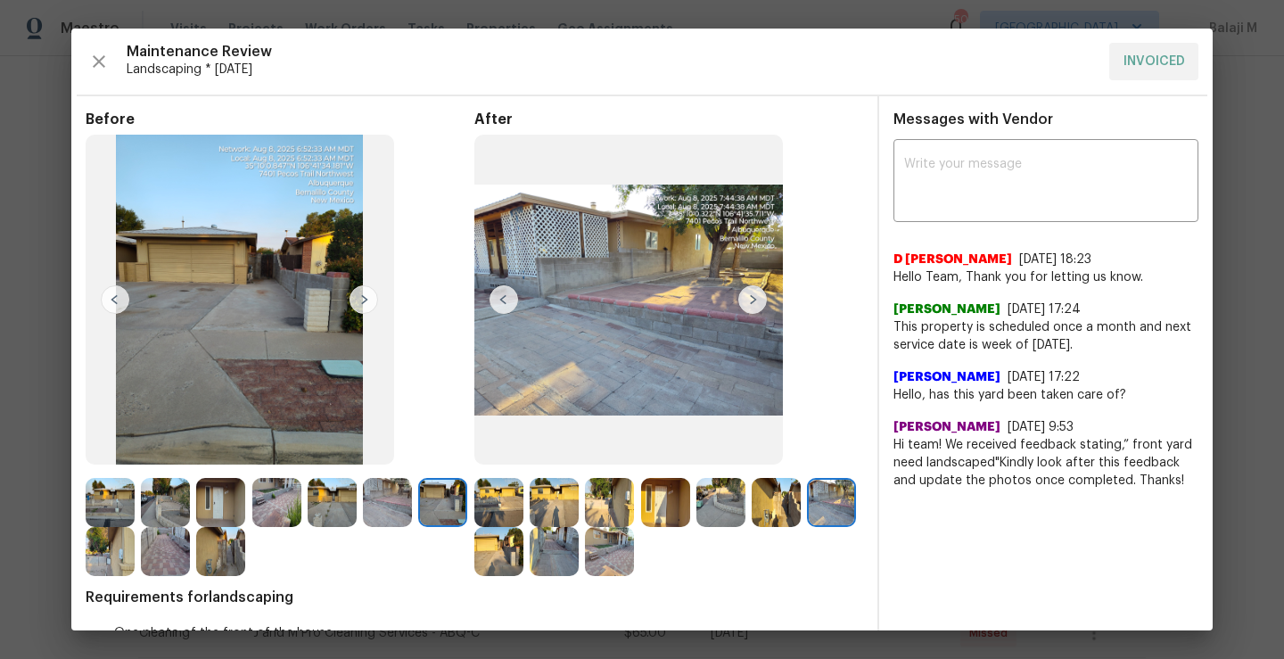
click at [746, 309] on img at bounding box center [752, 299] width 29 height 29
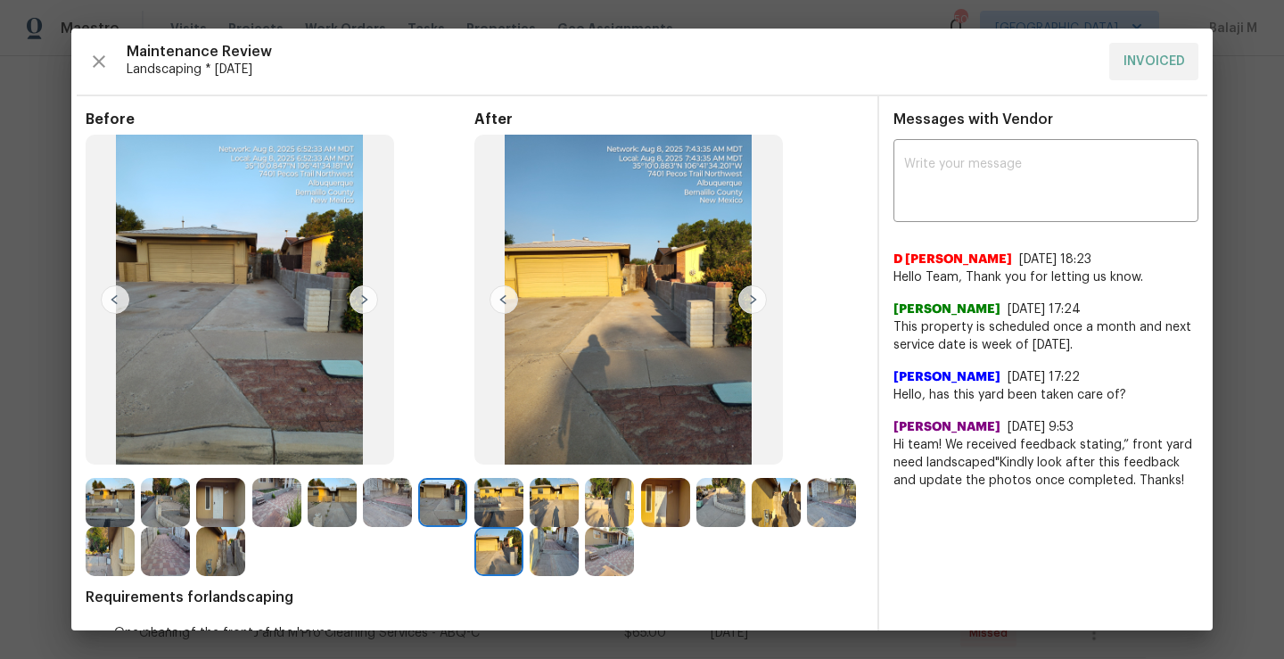
click at [746, 309] on img at bounding box center [752, 299] width 29 height 29
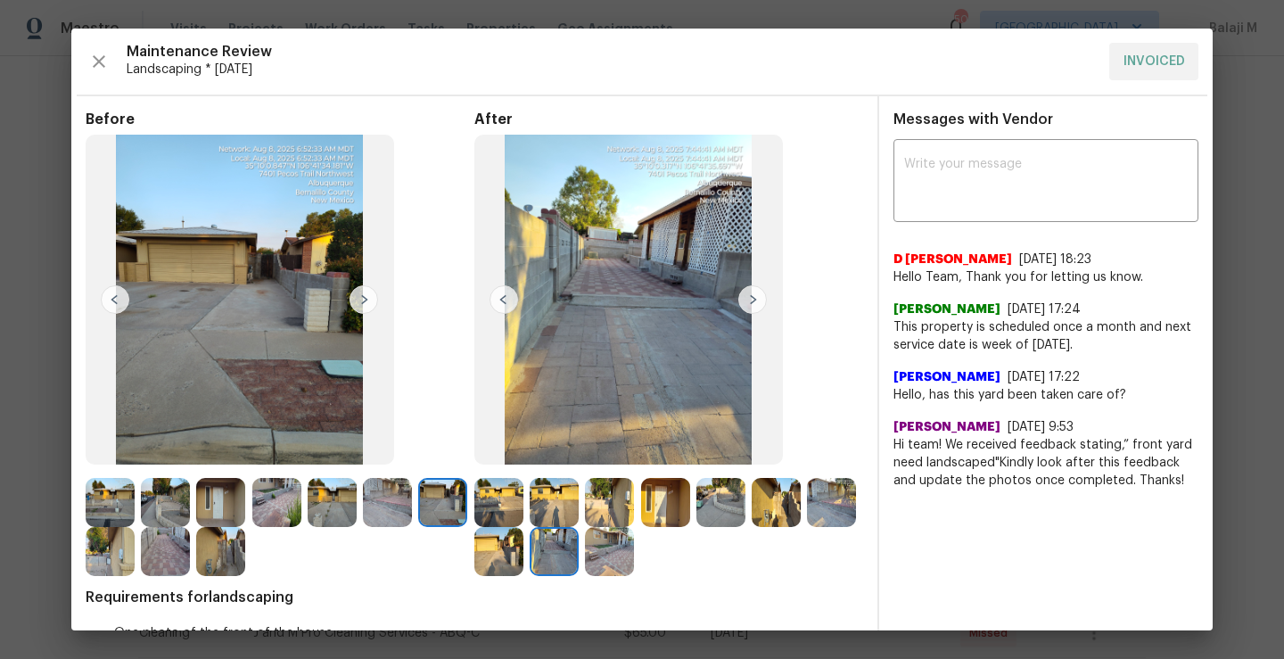
click at [746, 309] on img at bounding box center [752, 299] width 29 height 29
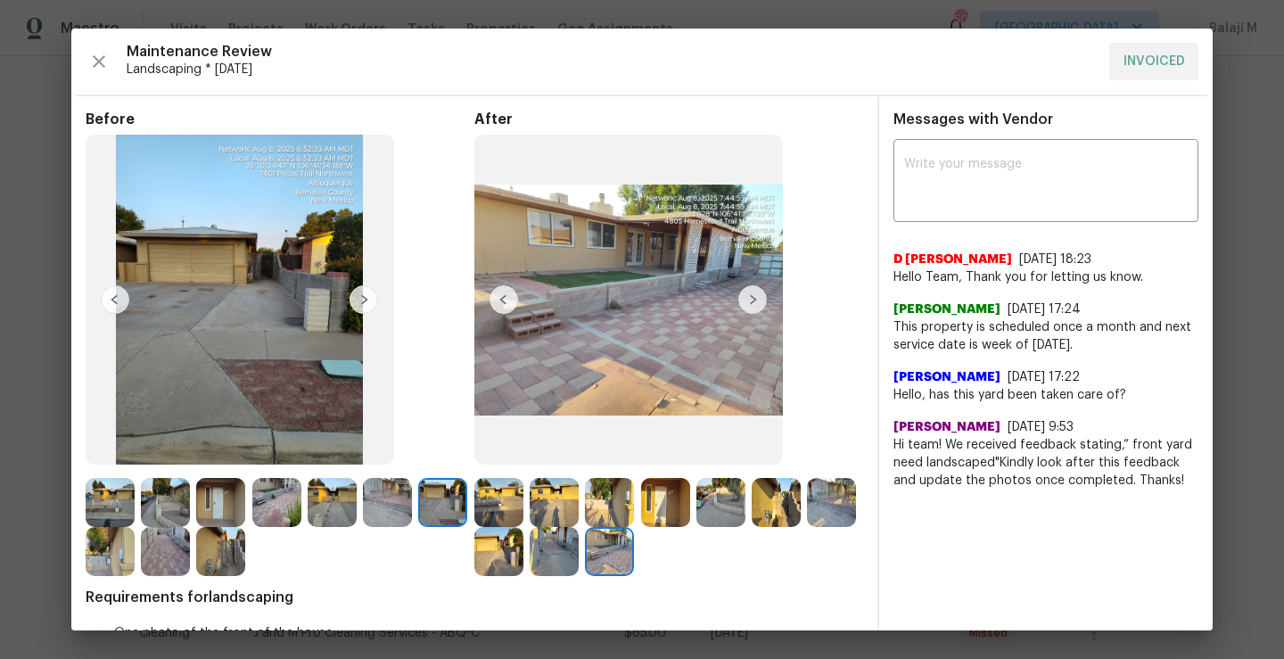
click at [746, 309] on img at bounding box center [752, 299] width 29 height 29
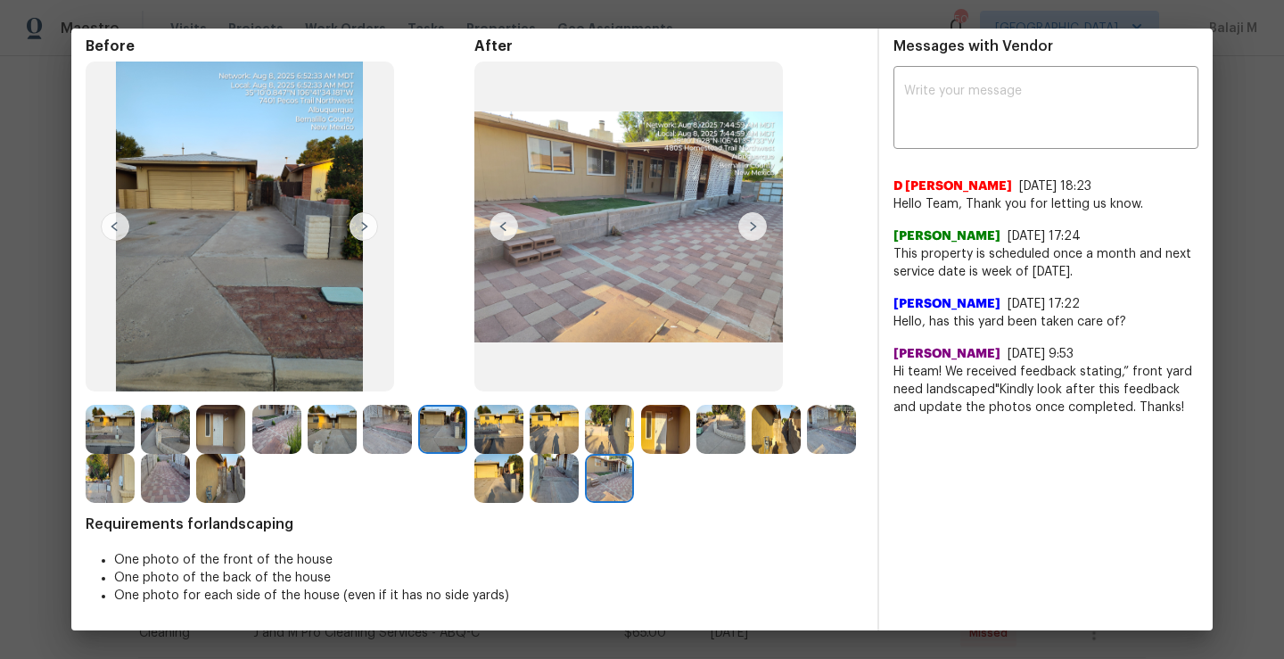
click at [474, 436] on img at bounding box center [498, 429] width 49 height 49
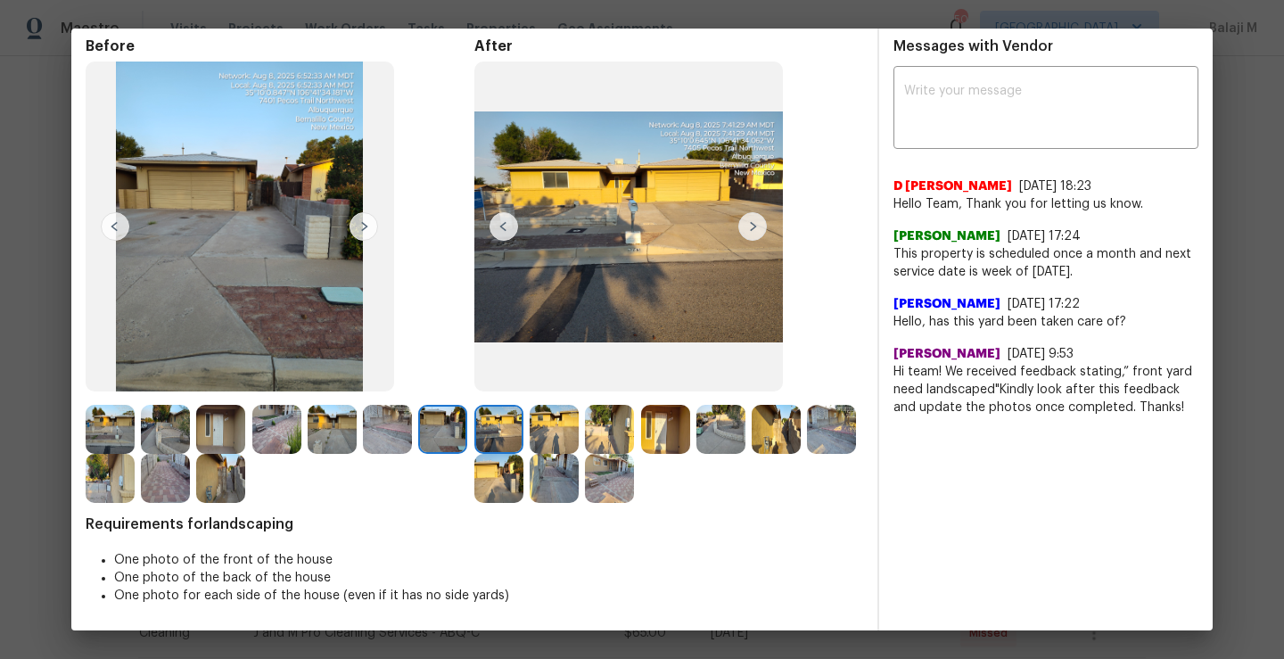
click at [537, 436] on img at bounding box center [554, 429] width 49 height 49
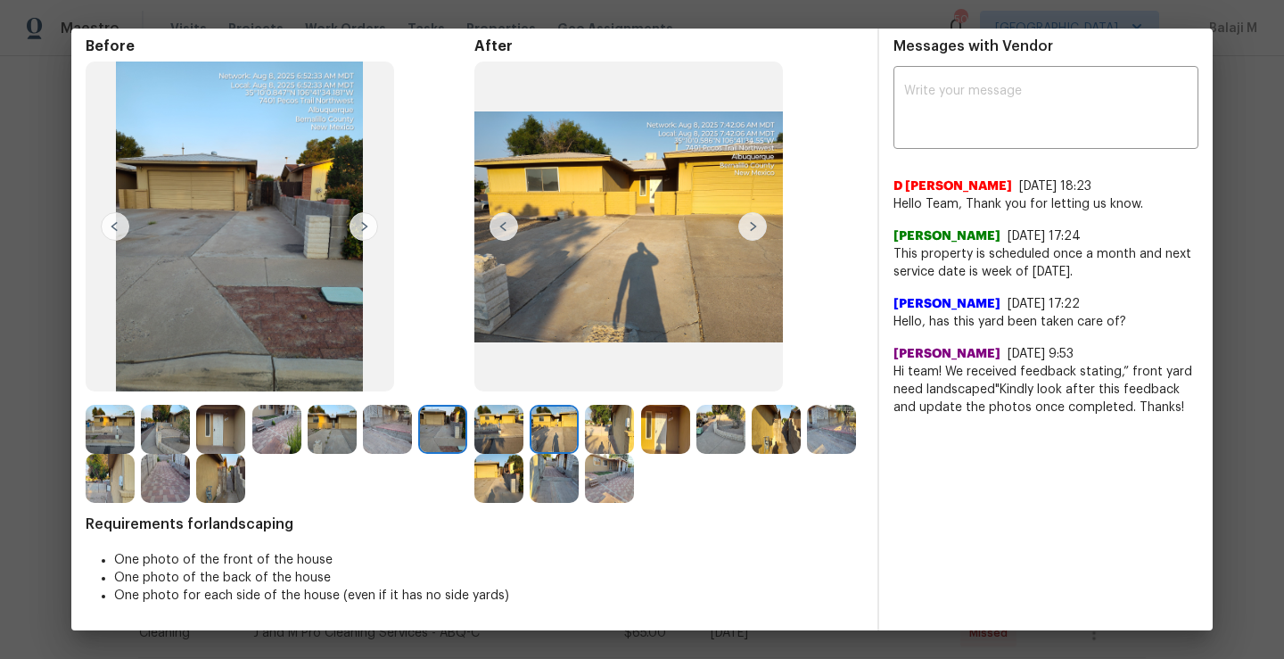
click at [710, 446] on img at bounding box center [720, 429] width 49 height 49
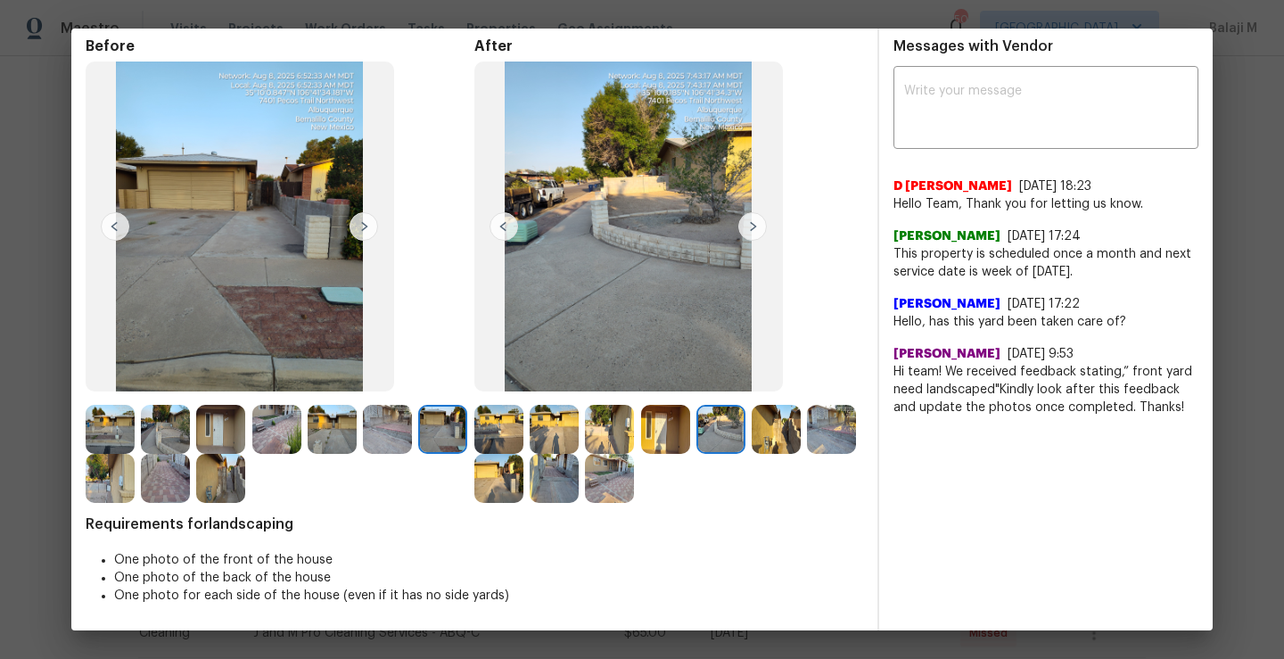
click at [755, 437] on img at bounding box center [776, 429] width 49 height 49
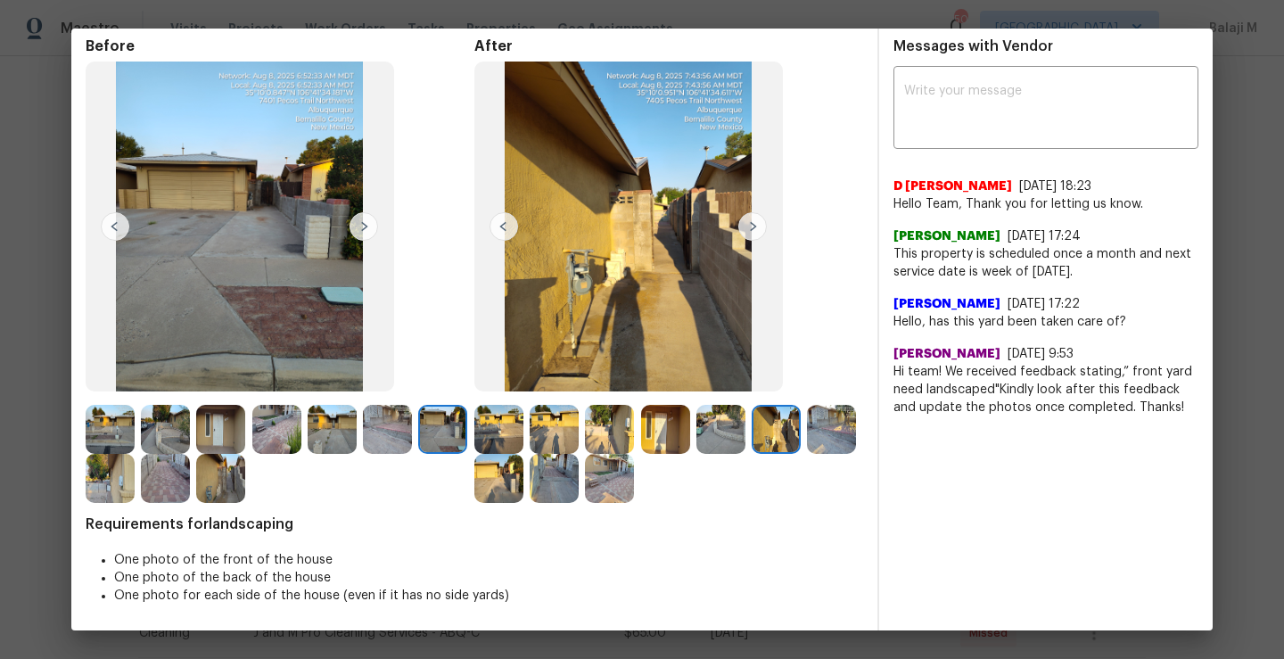
click at [634, 500] on img at bounding box center [609, 478] width 49 height 49
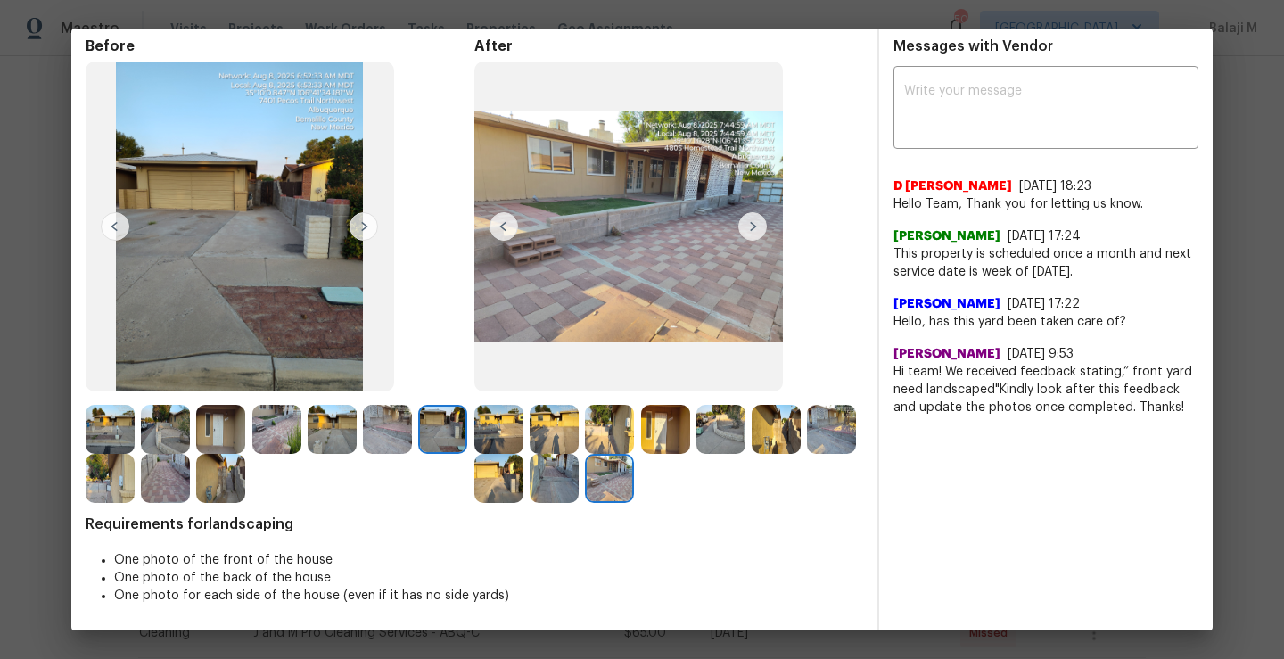
click at [579, 490] on img at bounding box center [554, 478] width 49 height 49
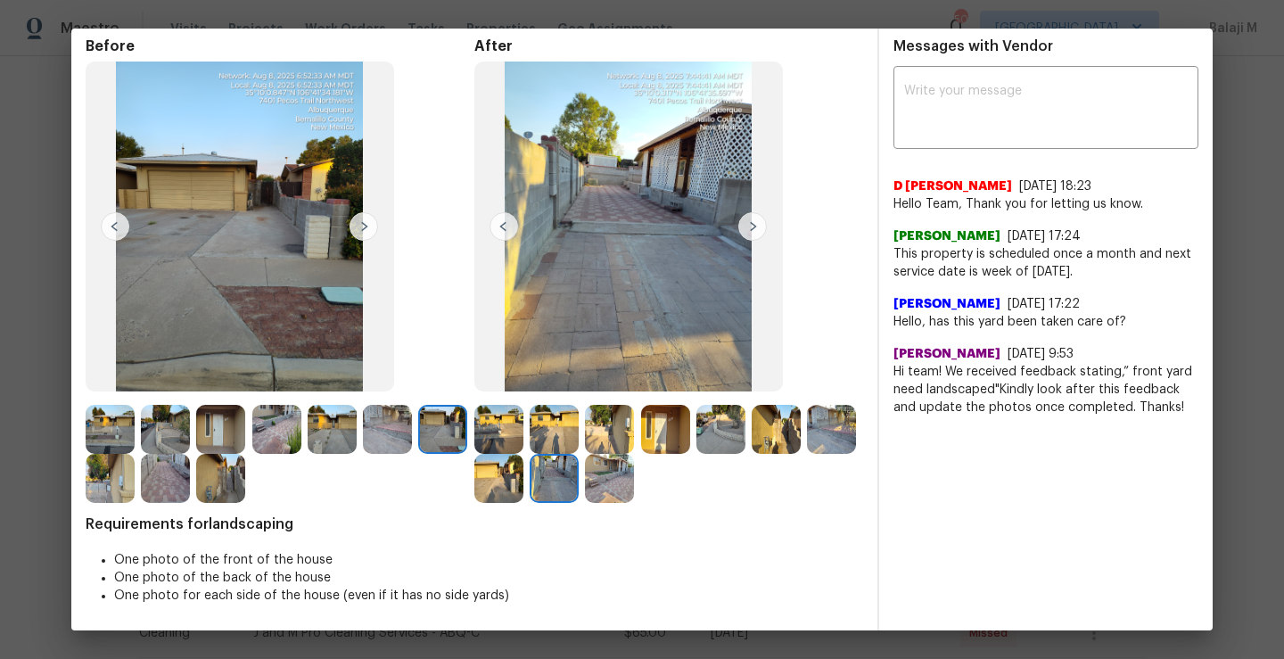
click at [523, 496] on img at bounding box center [498, 478] width 49 height 49
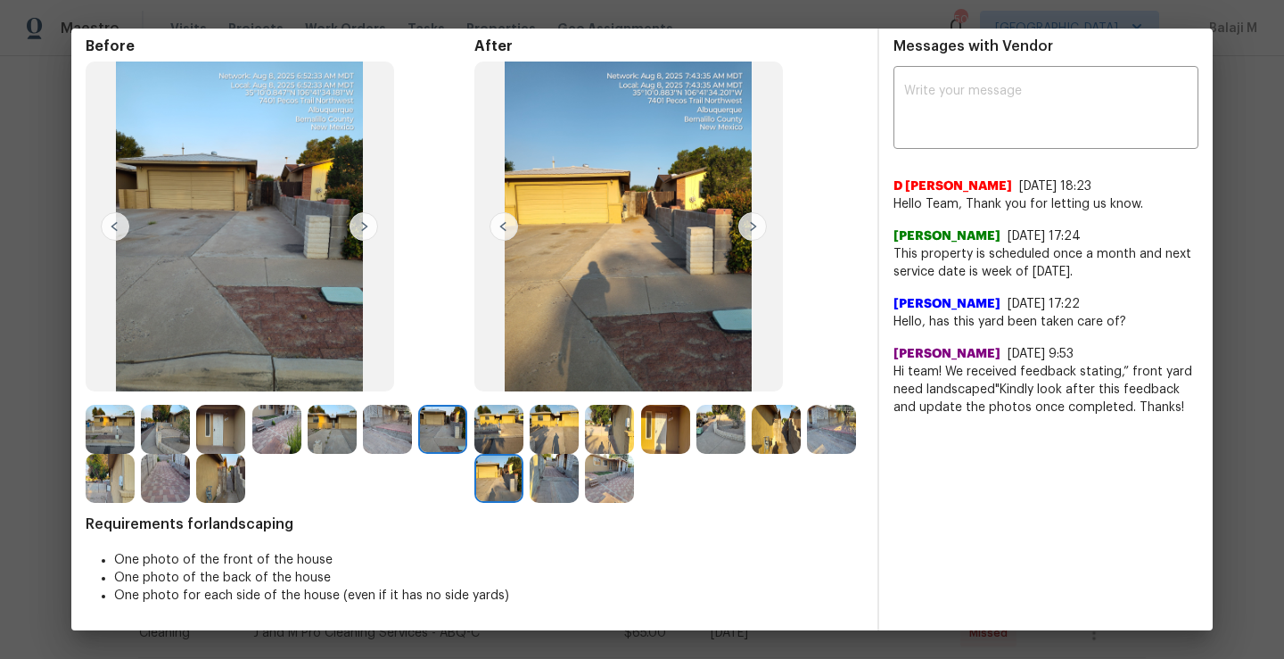
click at [807, 454] on img at bounding box center [831, 429] width 49 height 49
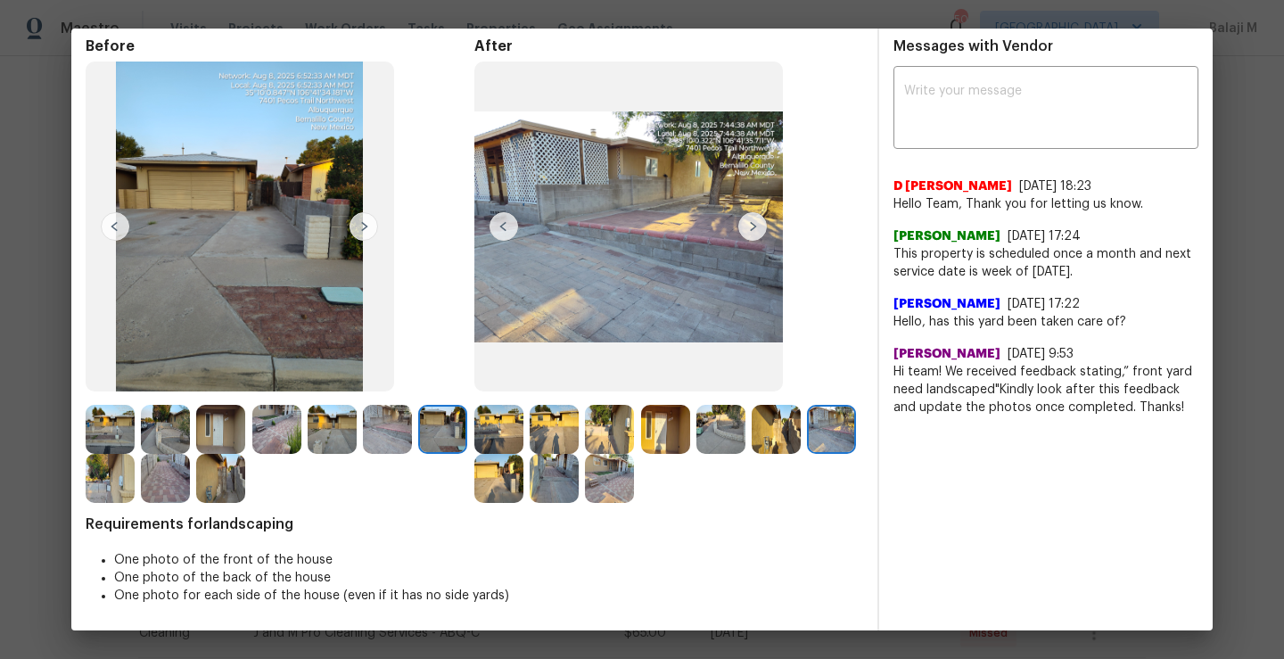
click at [523, 487] on img at bounding box center [498, 478] width 49 height 49
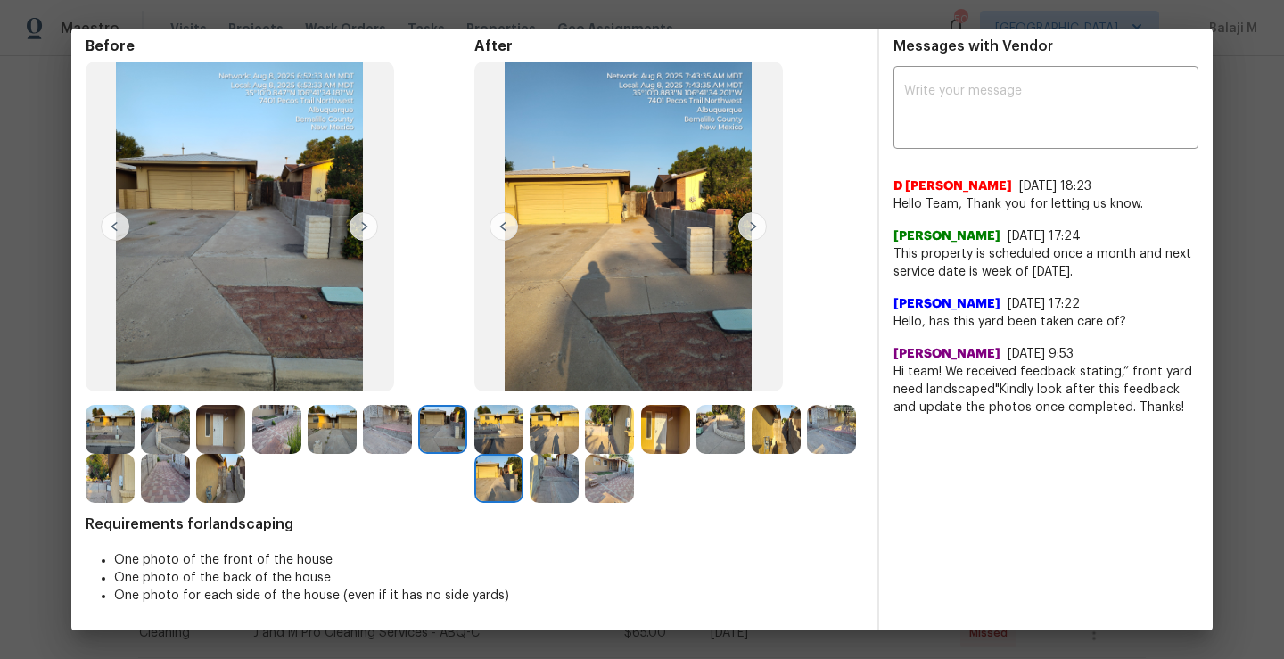
click at [579, 487] on img at bounding box center [554, 478] width 49 height 49
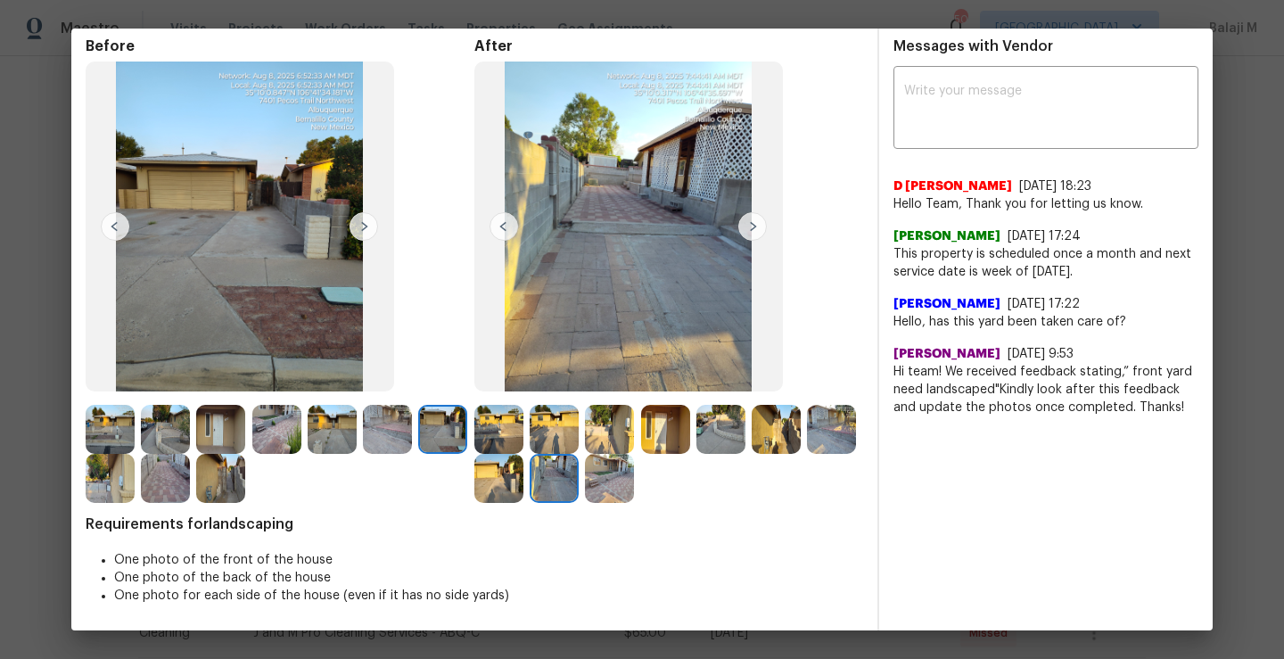
click at [585, 491] on div at bounding box center [557, 478] width 55 height 49
click at [579, 490] on img at bounding box center [554, 478] width 49 height 49
click at [634, 499] on img at bounding box center [609, 478] width 49 height 49
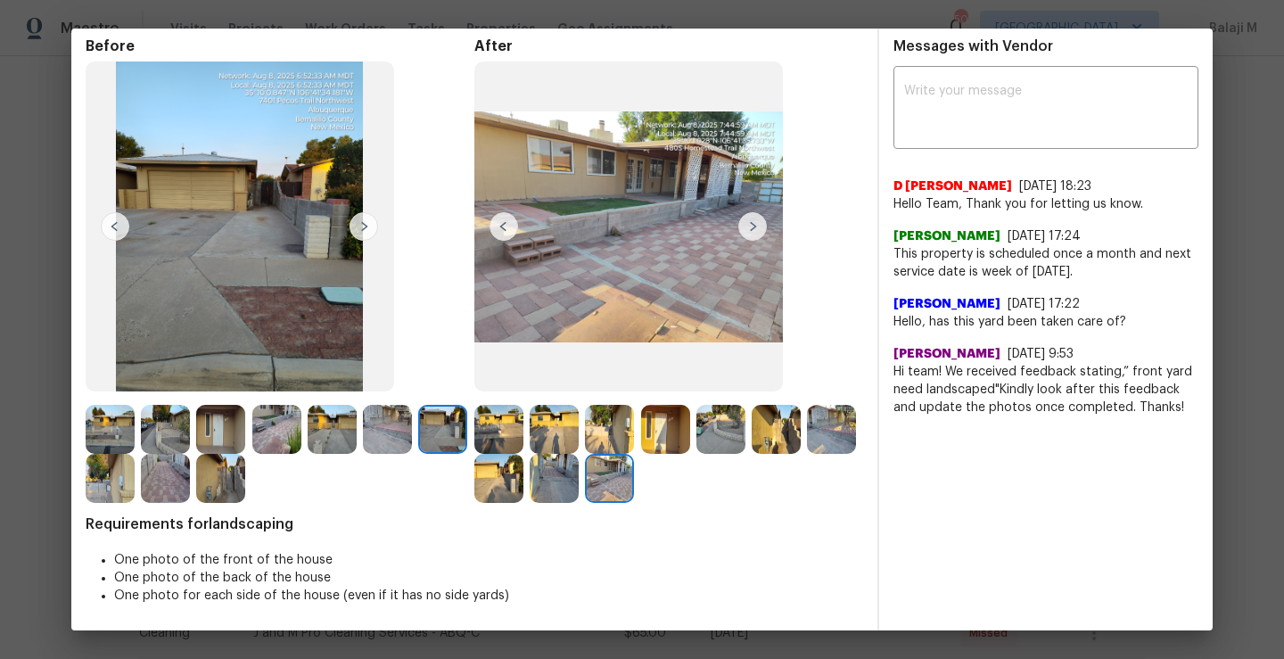
click at [647, 441] on img at bounding box center [665, 429] width 49 height 49
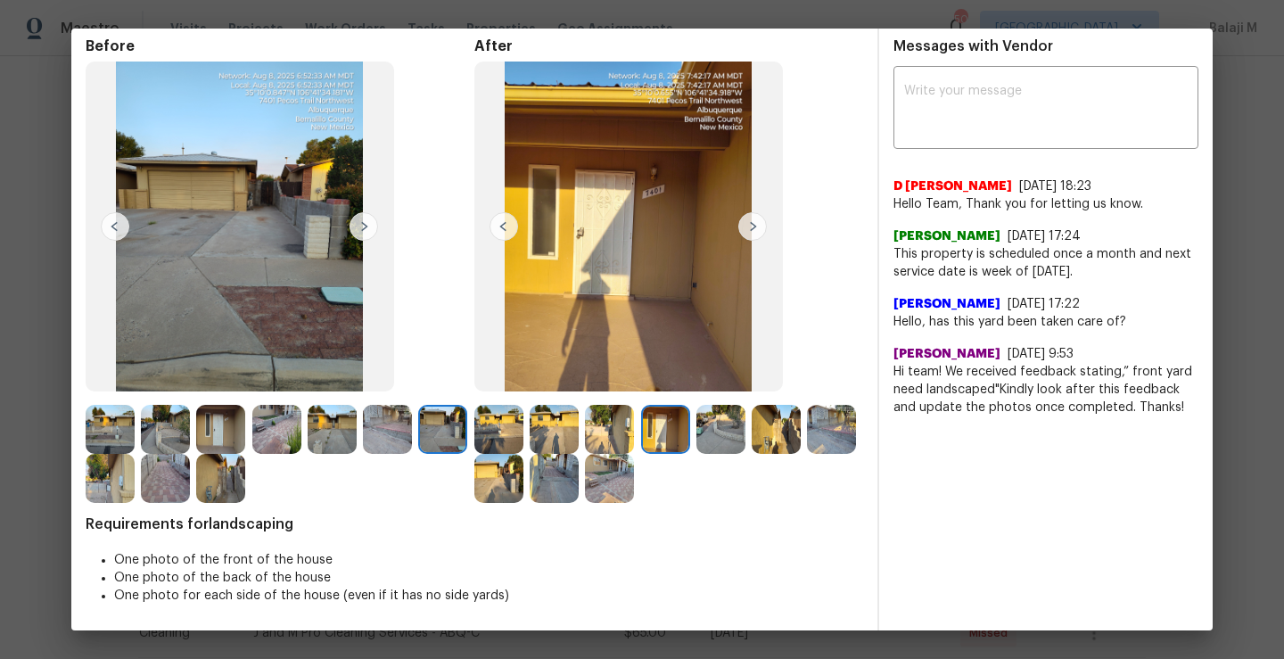
click at [589, 441] on img at bounding box center [609, 429] width 49 height 49
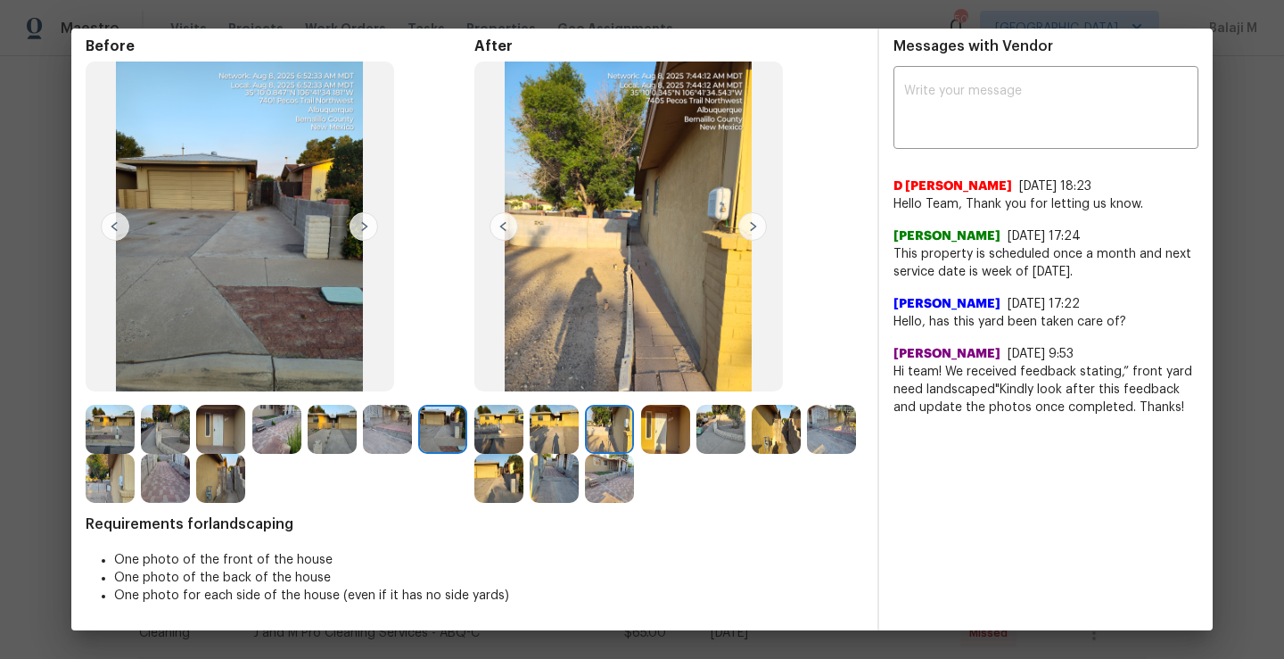
click at [548, 435] on img at bounding box center [554, 429] width 49 height 49
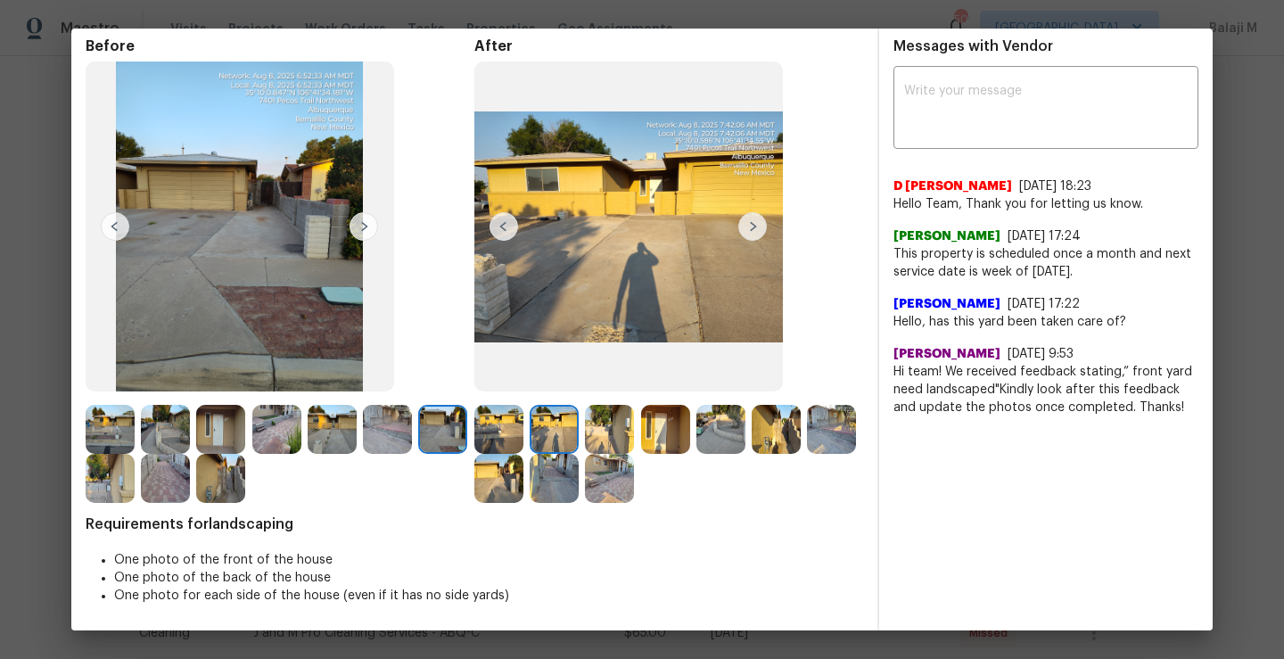
click at [495, 427] on img at bounding box center [498, 429] width 49 height 49
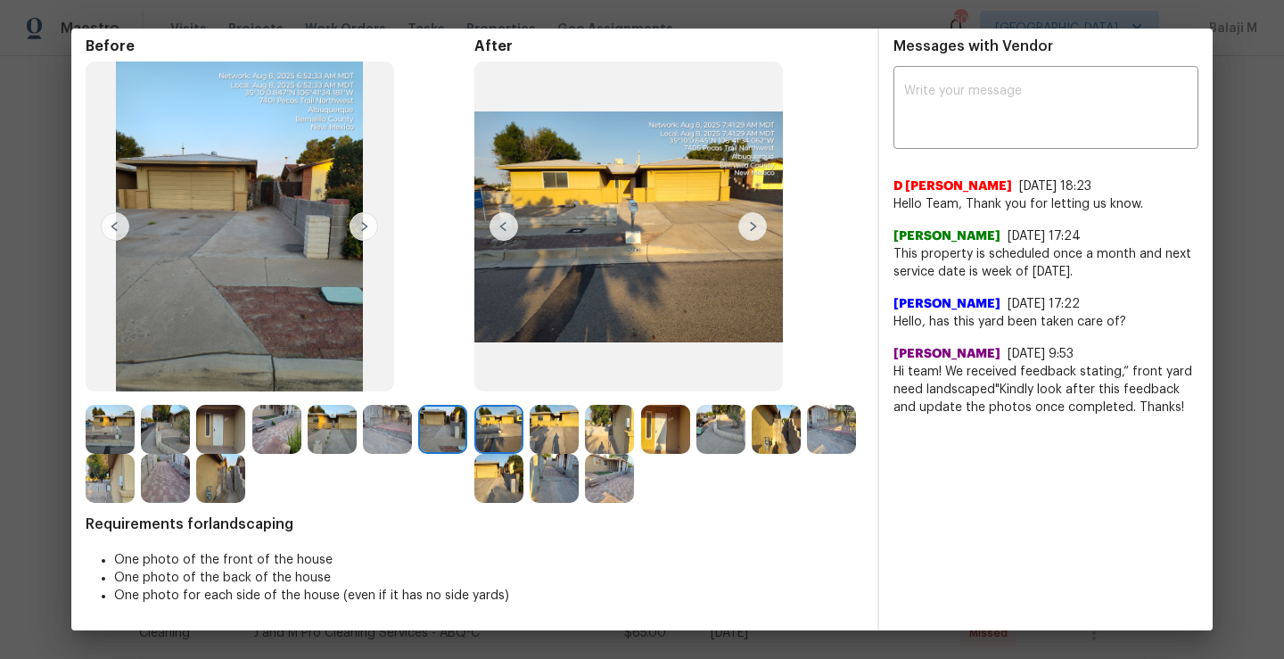
click at [530, 432] on img at bounding box center [554, 429] width 49 height 49
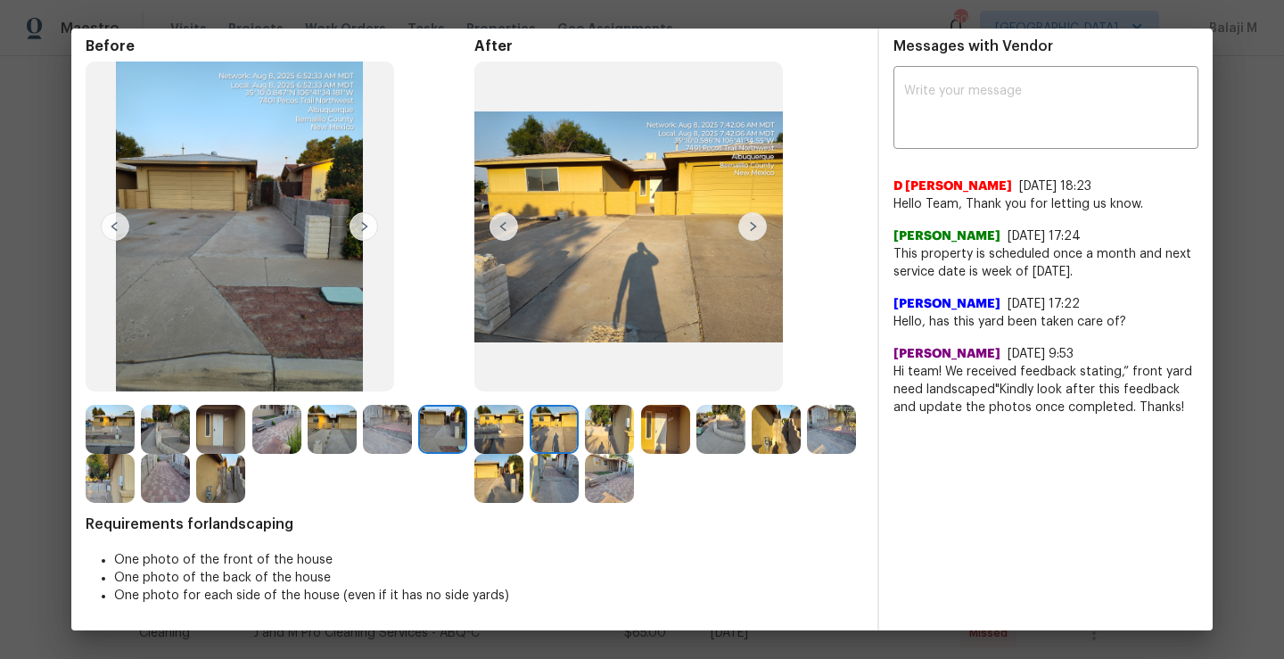
click at [614, 434] on img at bounding box center [609, 429] width 49 height 49
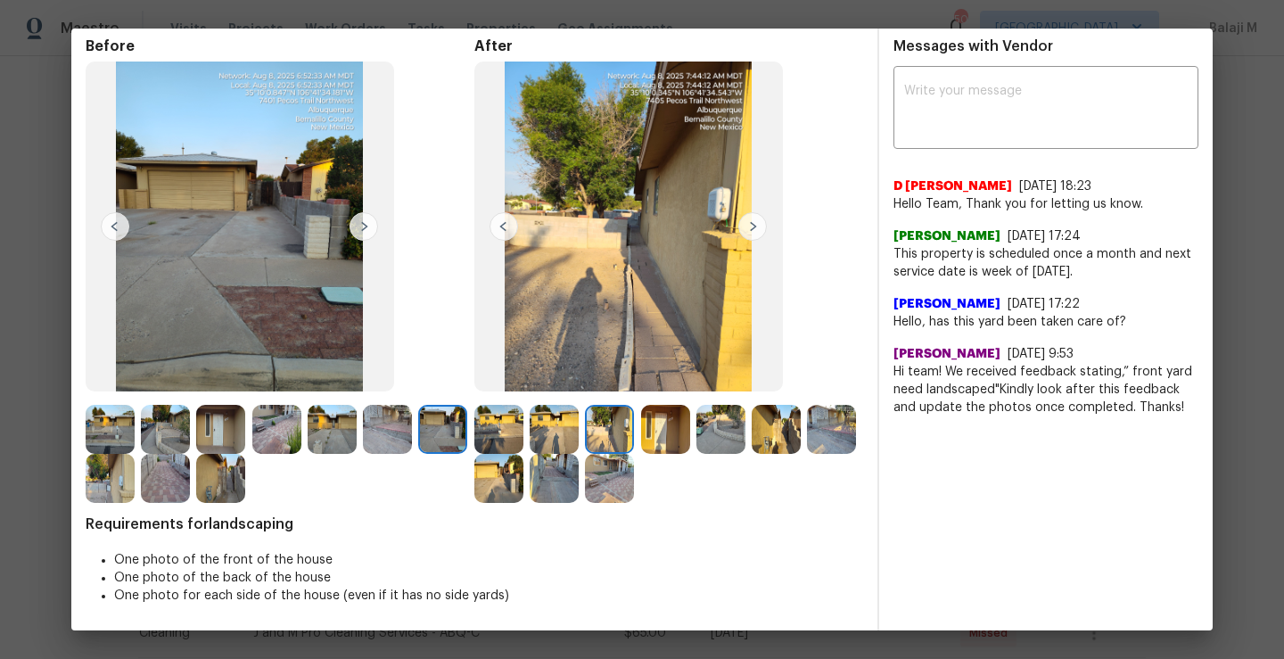
click at [646, 449] on img at bounding box center [665, 429] width 49 height 49
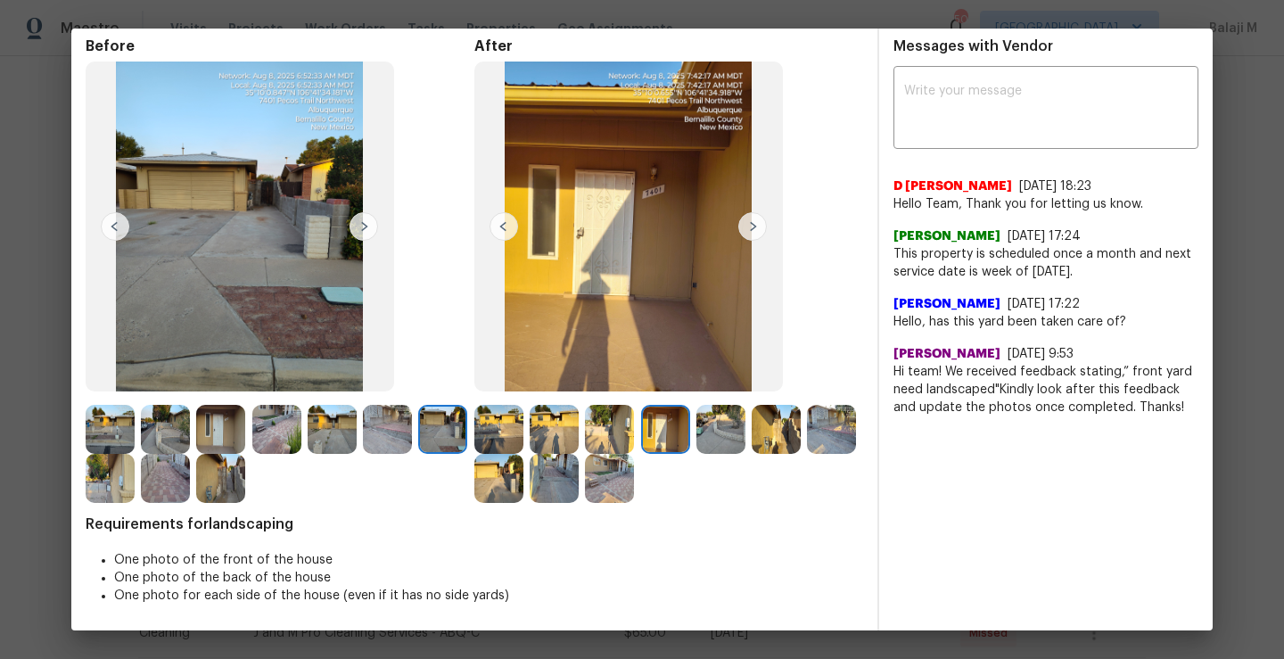
click at [711, 441] on img at bounding box center [720, 429] width 49 height 49
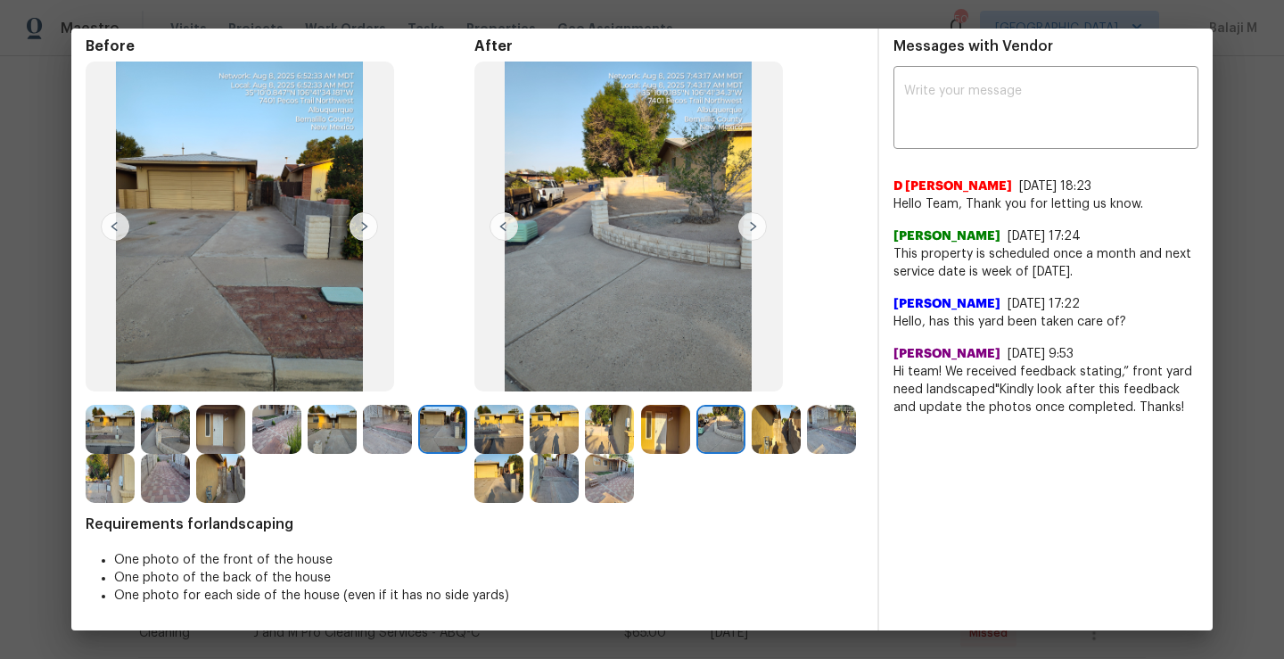
click at [773, 445] on img at bounding box center [776, 429] width 49 height 49
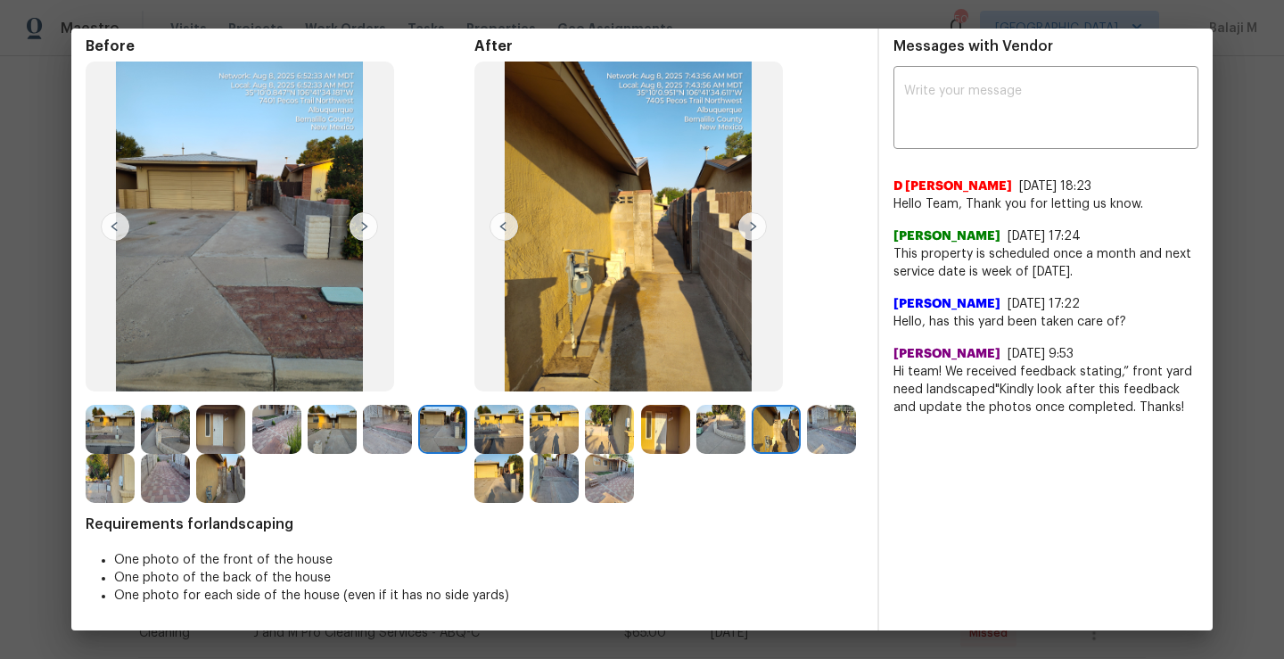
click at [634, 487] on img at bounding box center [609, 478] width 49 height 49
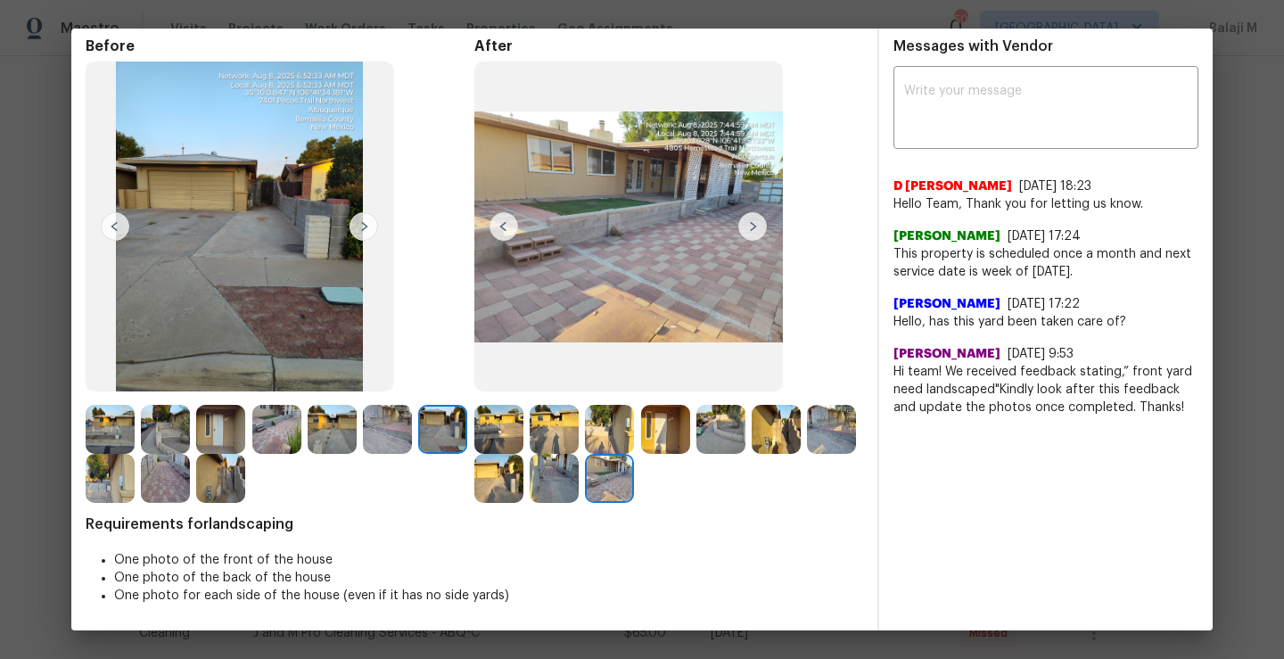
click at [579, 487] on img at bounding box center [554, 478] width 49 height 49
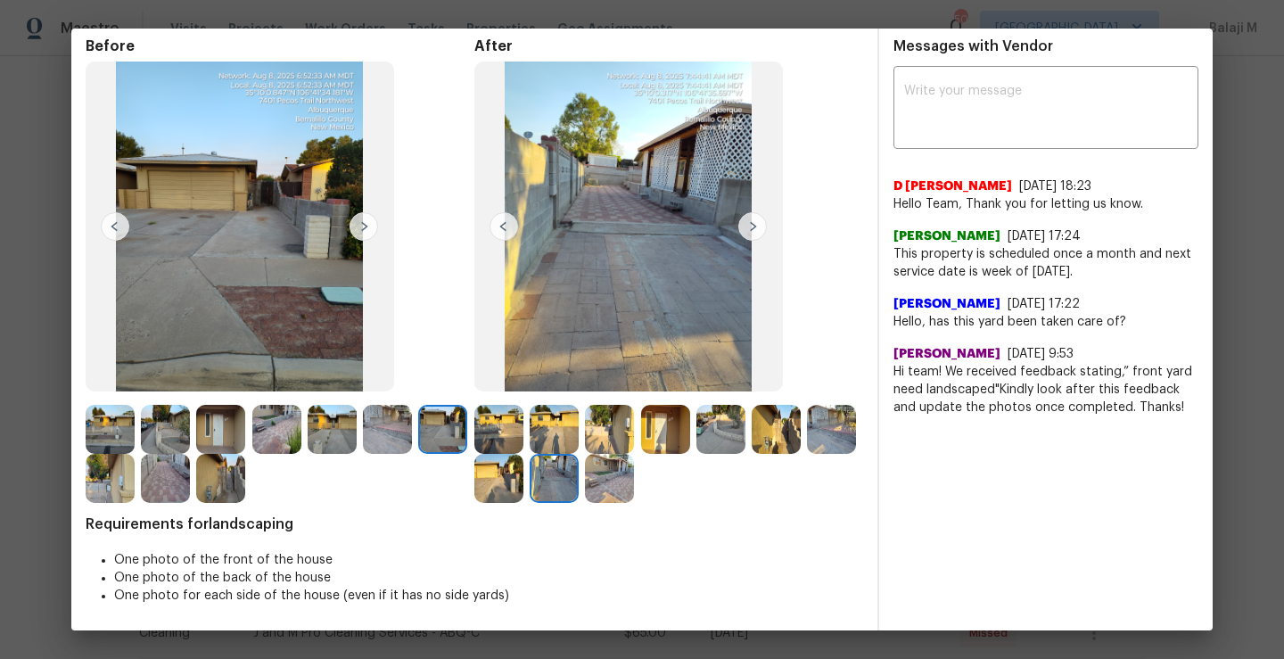
click at [523, 487] on img at bounding box center [498, 478] width 49 height 49
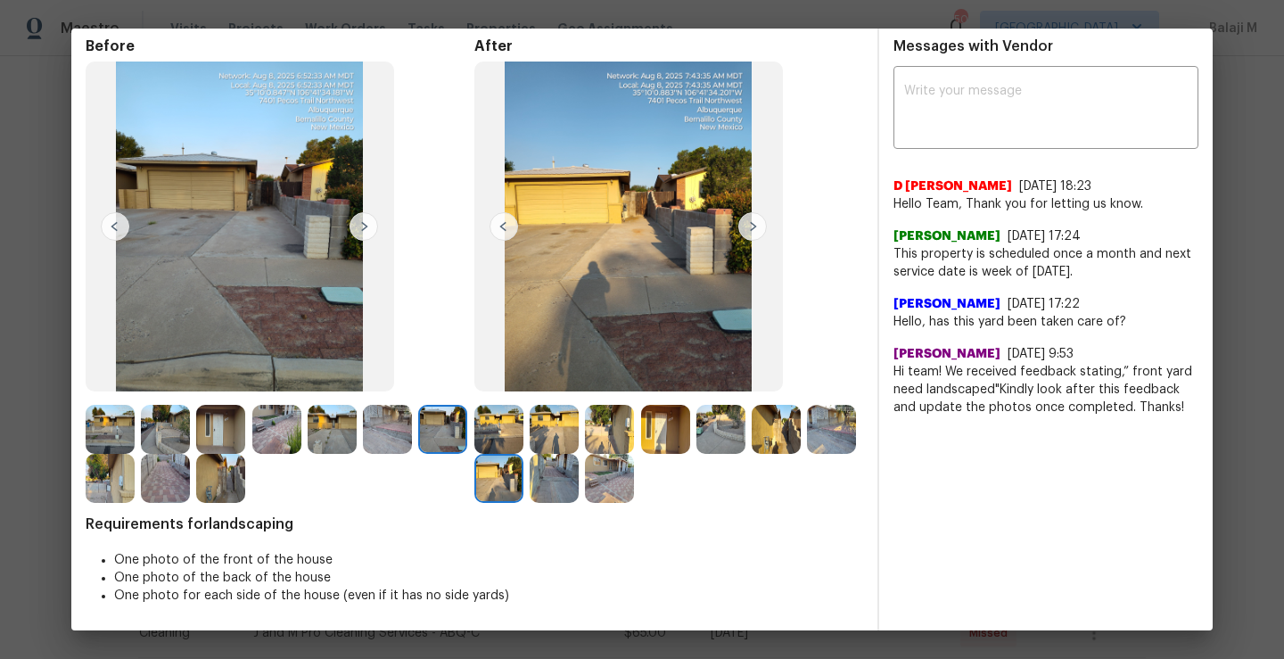
click at [807, 454] on img at bounding box center [831, 429] width 49 height 49
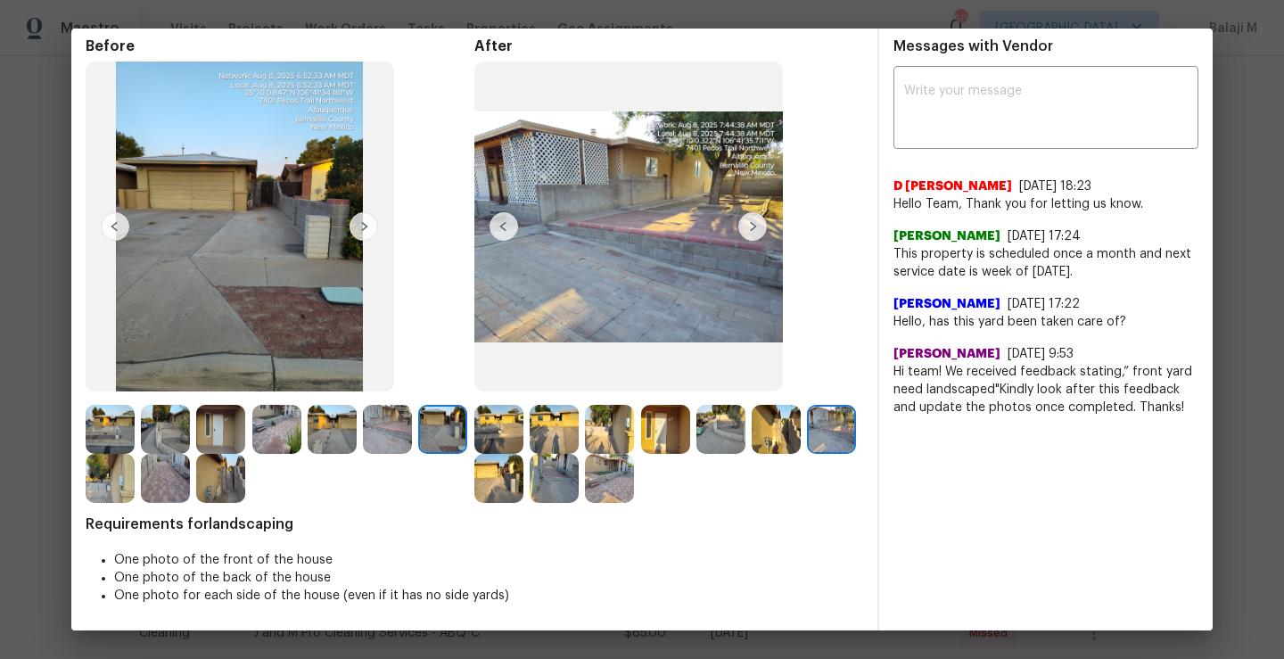
scroll to position [0, 0]
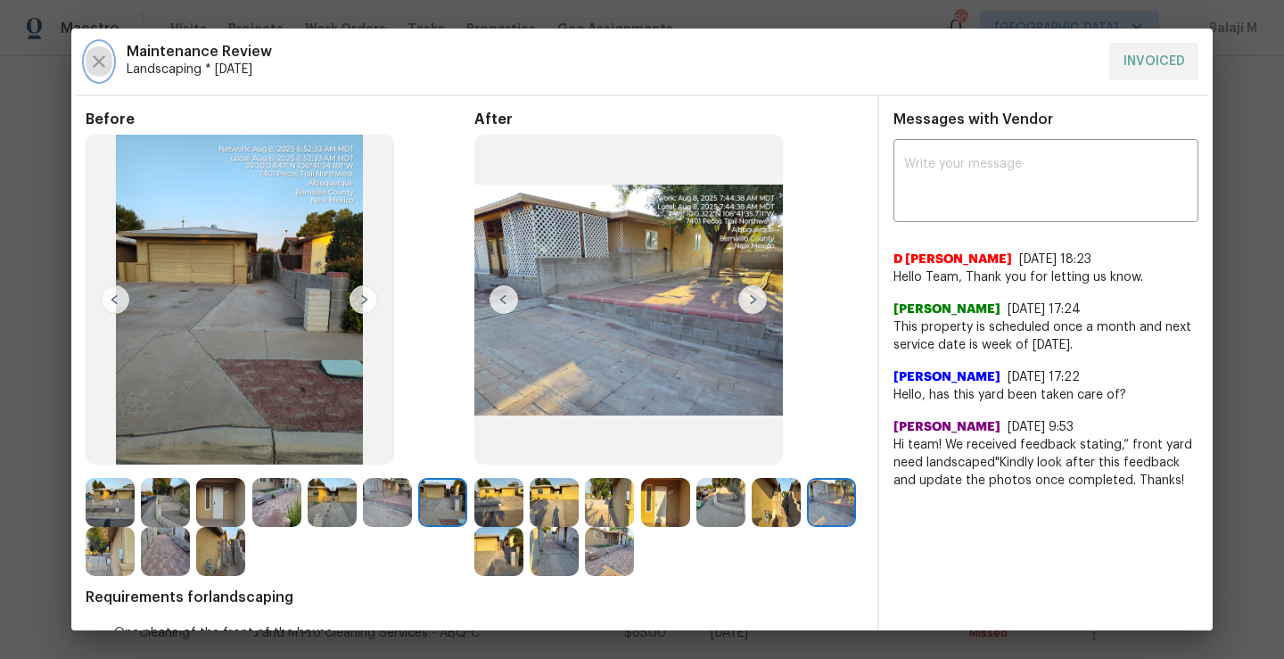
click at [95, 63] on icon "button" at bounding box center [98, 61] width 21 height 21
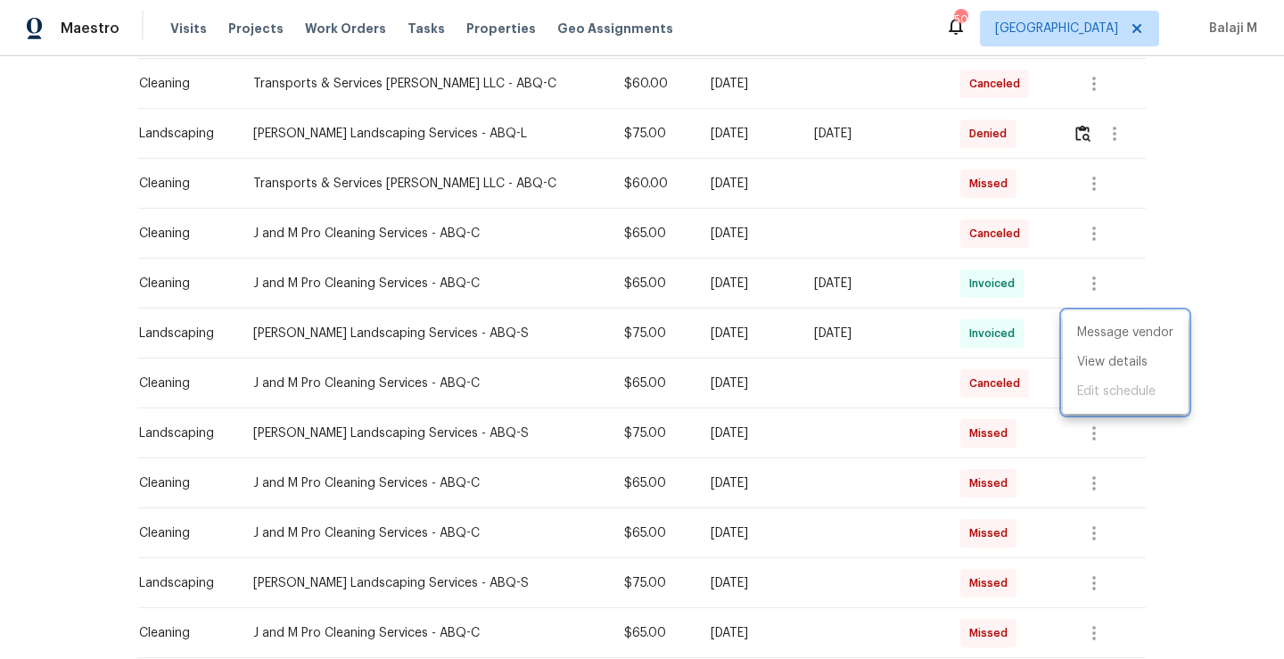
click at [827, 333] on div at bounding box center [642, 329] width 1284 height 659
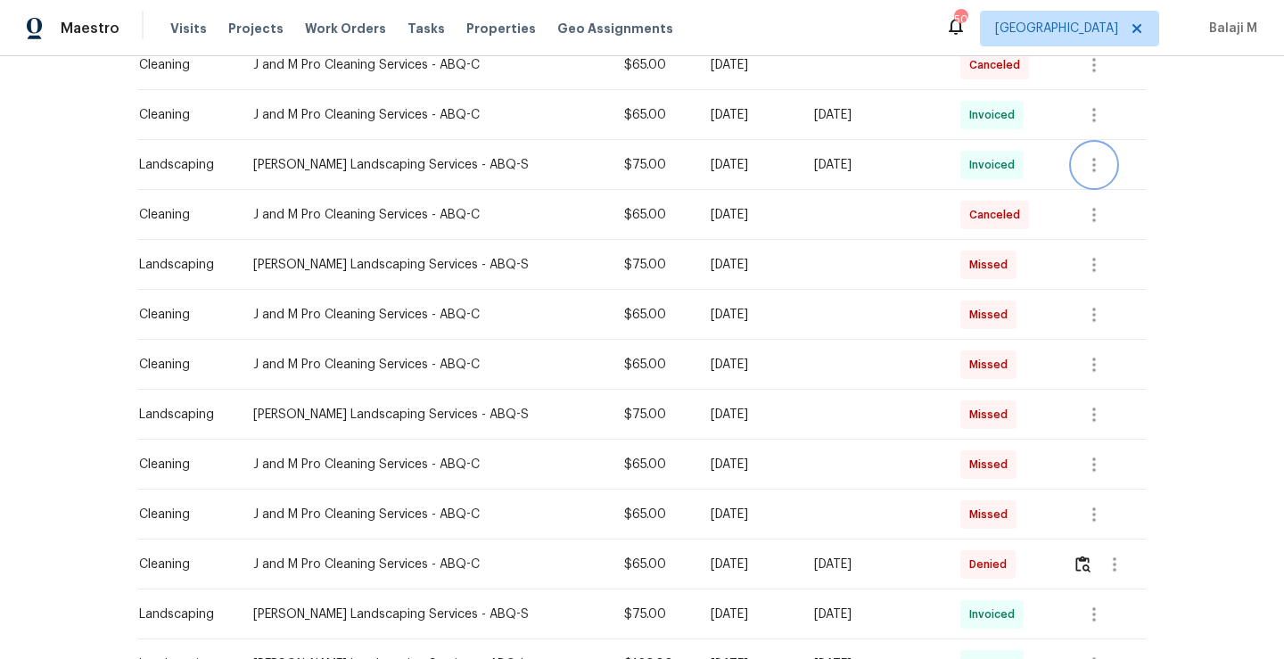
scroll to position [759, 0]
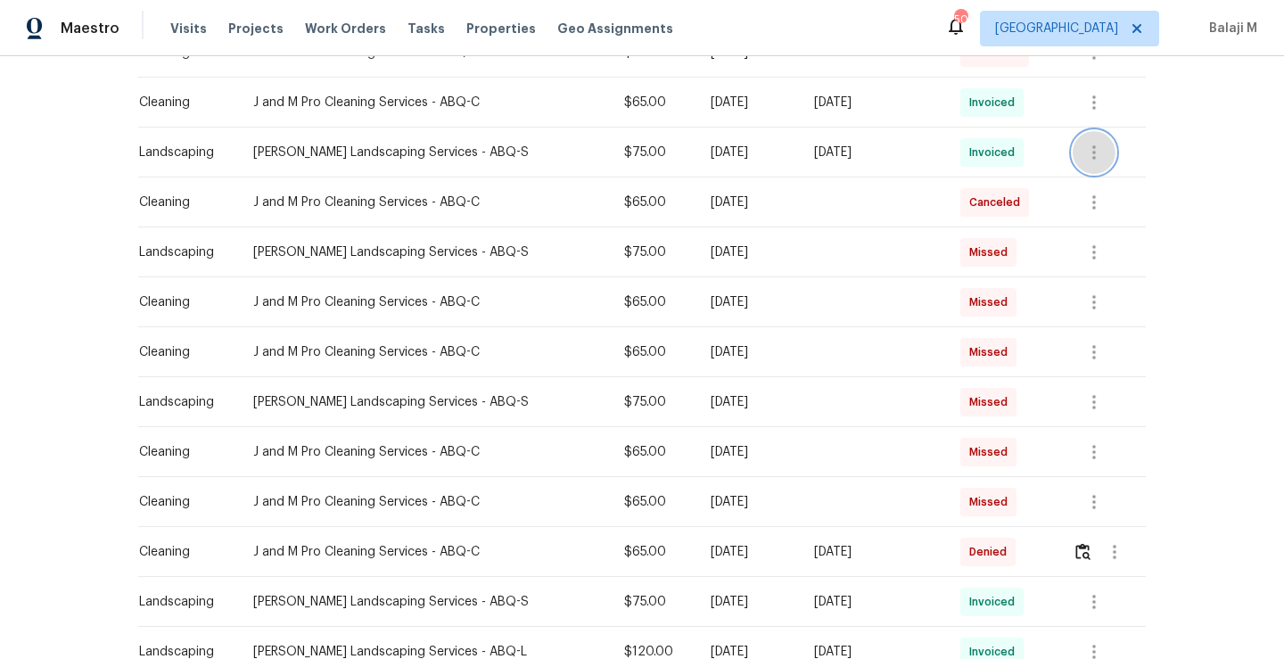
click at [1099, 148] on button "button" at bounding box center [1094, 152] width 43 height 43
click at [1120, 177] on li "View details" at bounding box center [1125, 181] width 125 height 29
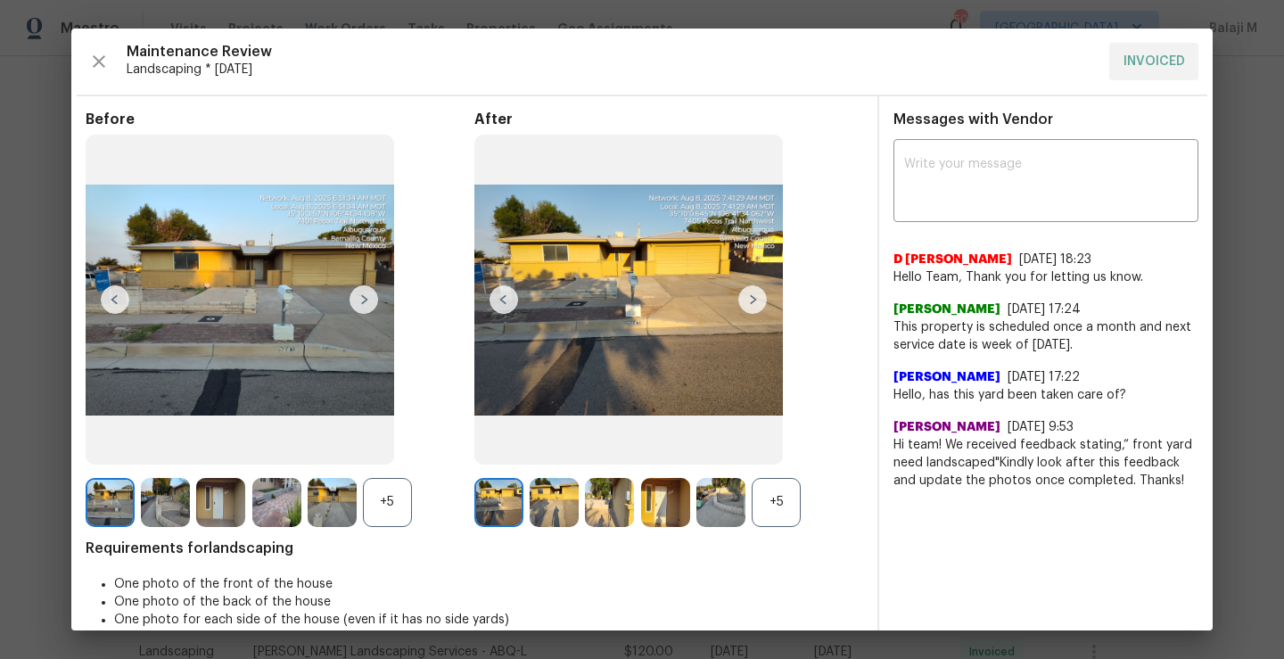
click at [743, 305] on img at bounding box center [752, 299] width 29 height 29
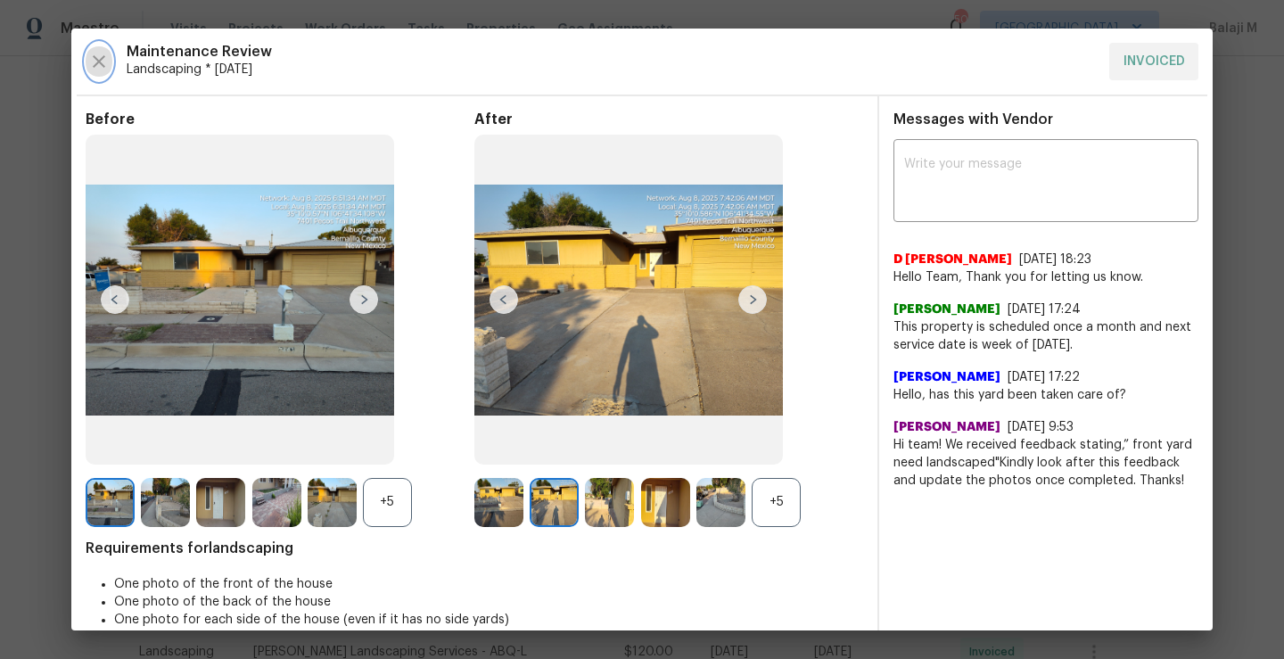
click at [96, 62] on icon "button" at bounding box center [98, 61] width 21 height 21
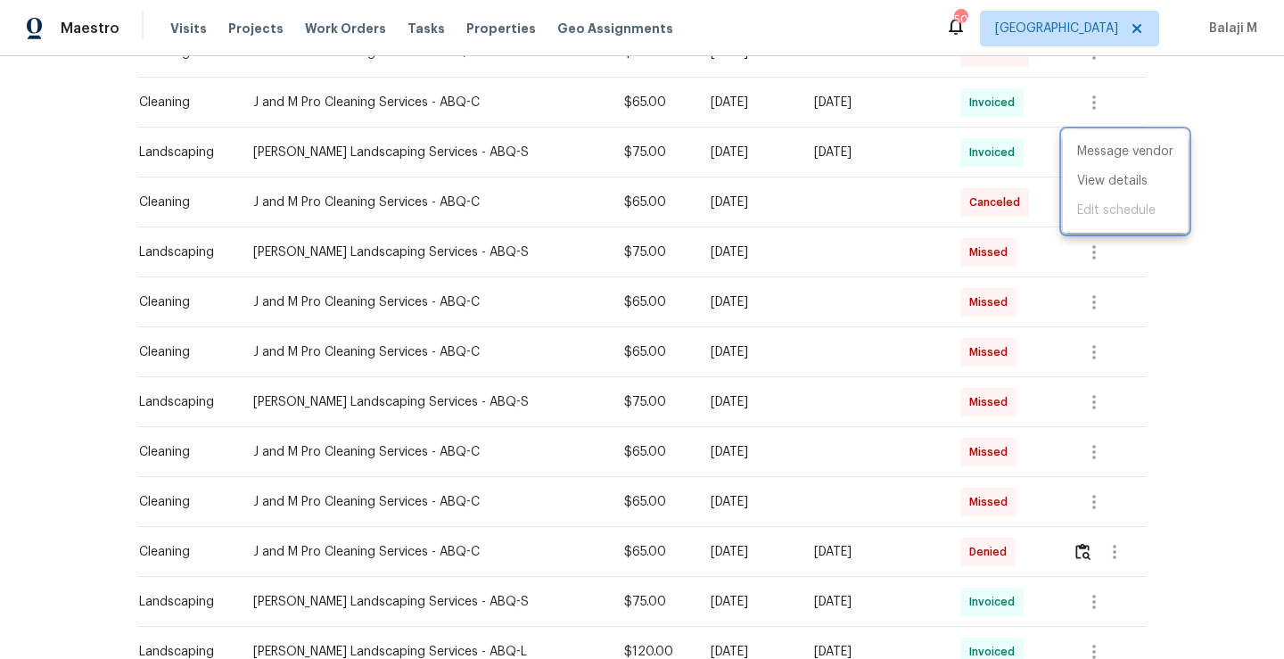
drag, startPoint x: 249, startPoint y: 397, endPoint x: 414, endPoint y: 415, distance: 165.9
click at [415, 415] on div at bounding box center [642, 329] width 1284 height 659
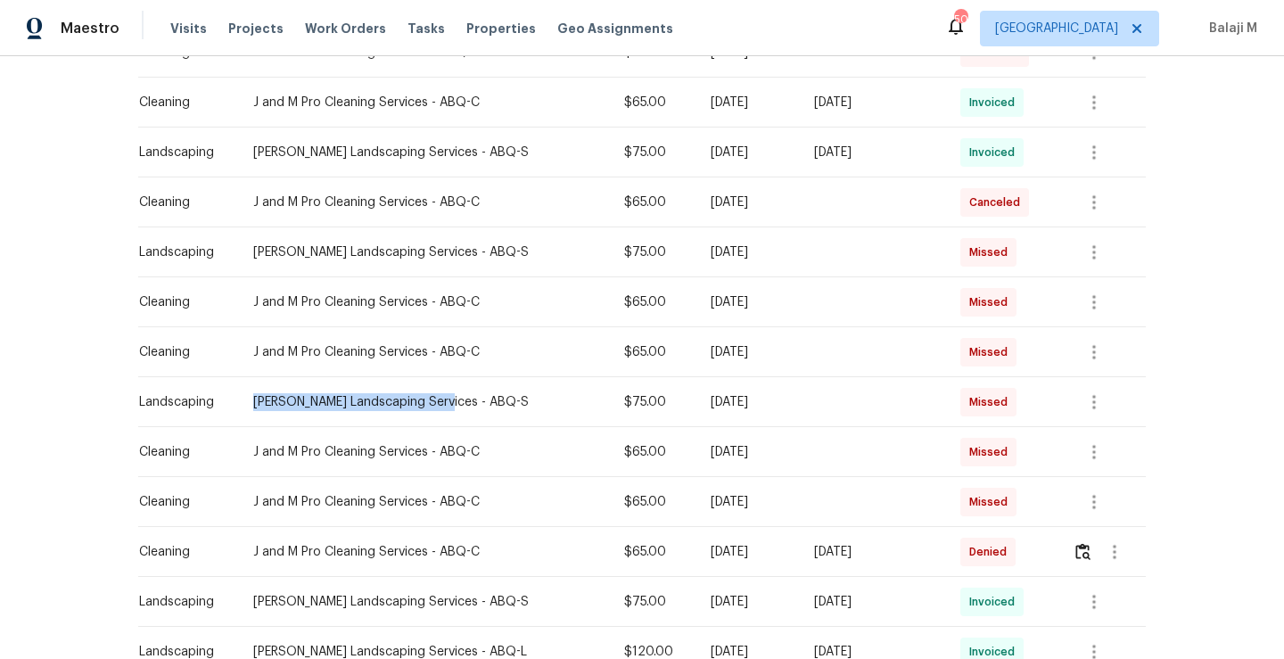
drag, startPoint x: 249, startPoint y: 401, endPoint x: 437, endPoint y: 407, distance: 188.2
click at [438, 407] on div "Rodriguez Landscaping Services - ABQ-S" at bounding box center [424, 402] width 342 height 18
copy div "Rodriguez Landscaping Services"
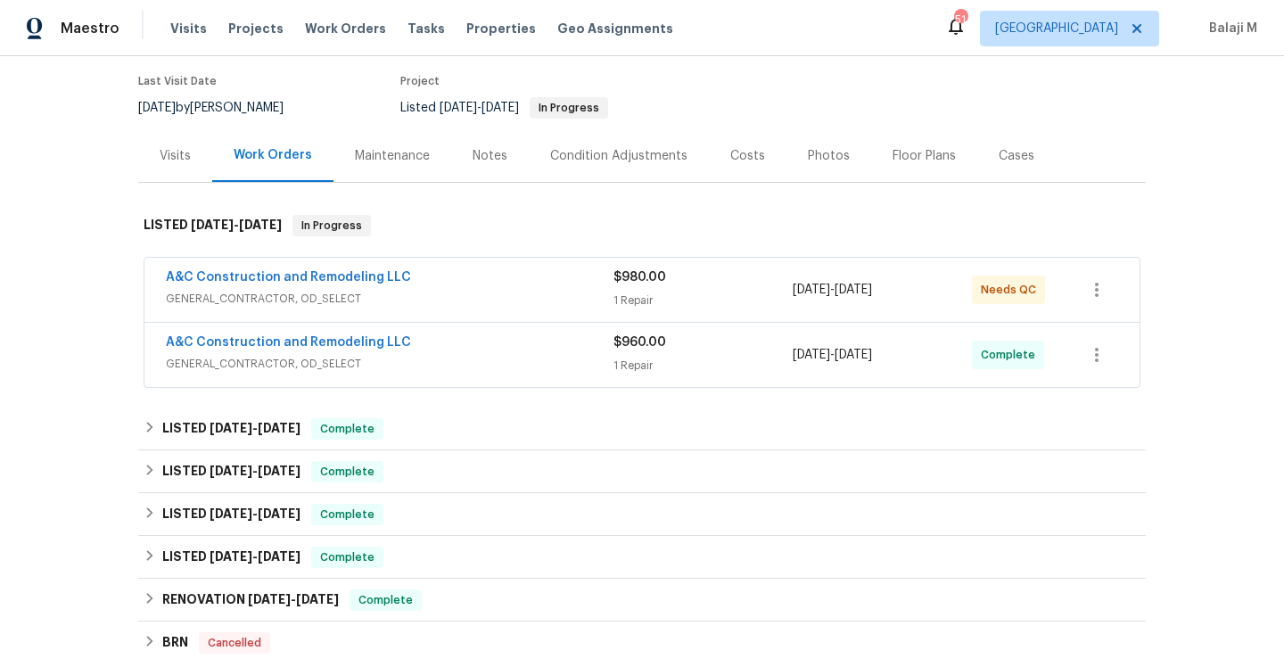
scroll to position [58, 0]
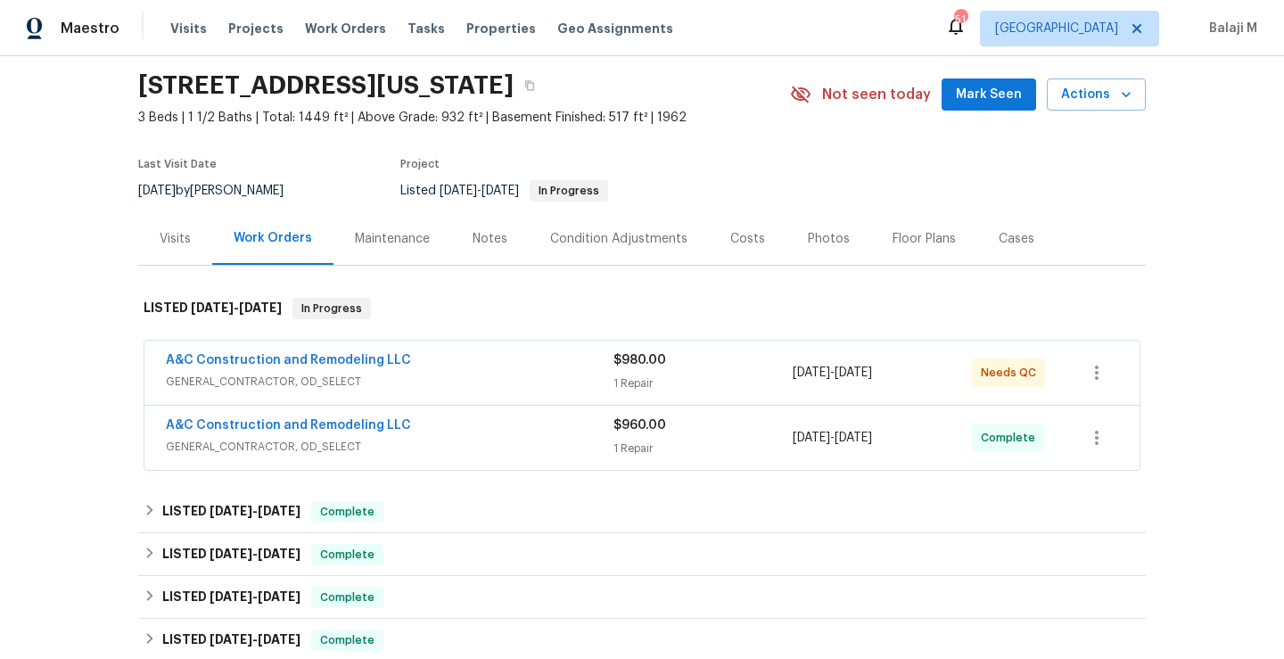
click at [366, 259] on div "Maintenance" at bounding box center [393, 238] width 118 height 53
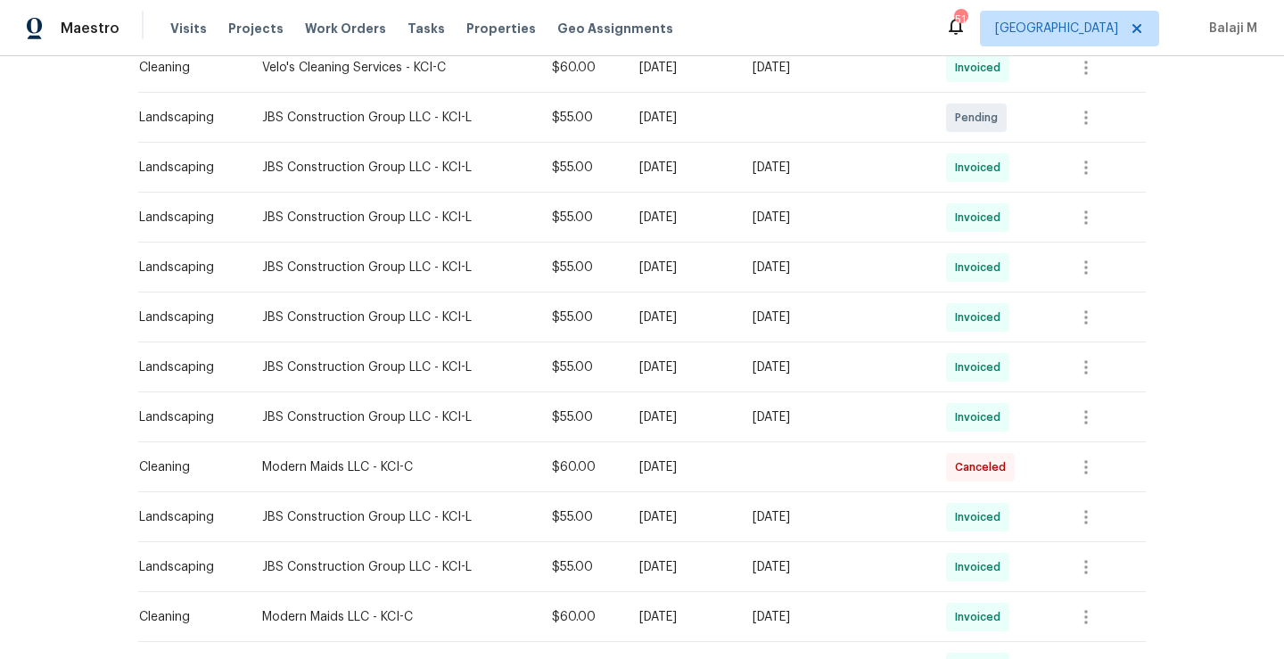
scroll to position [531, 0]
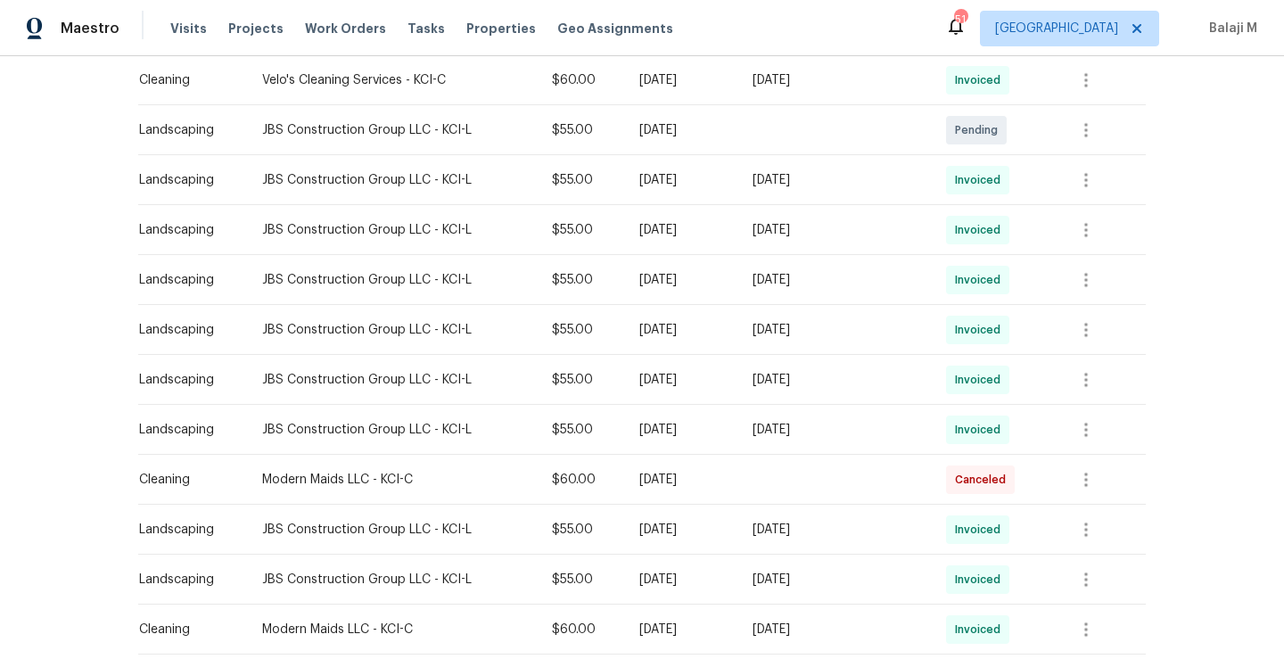
click at [865, 341] on td "[DATE]" at bounding box center [835, 330] width 194 height 50
click at [1083, 334] on icon "button" at bounding box center [1085, 329] width 21 height 21
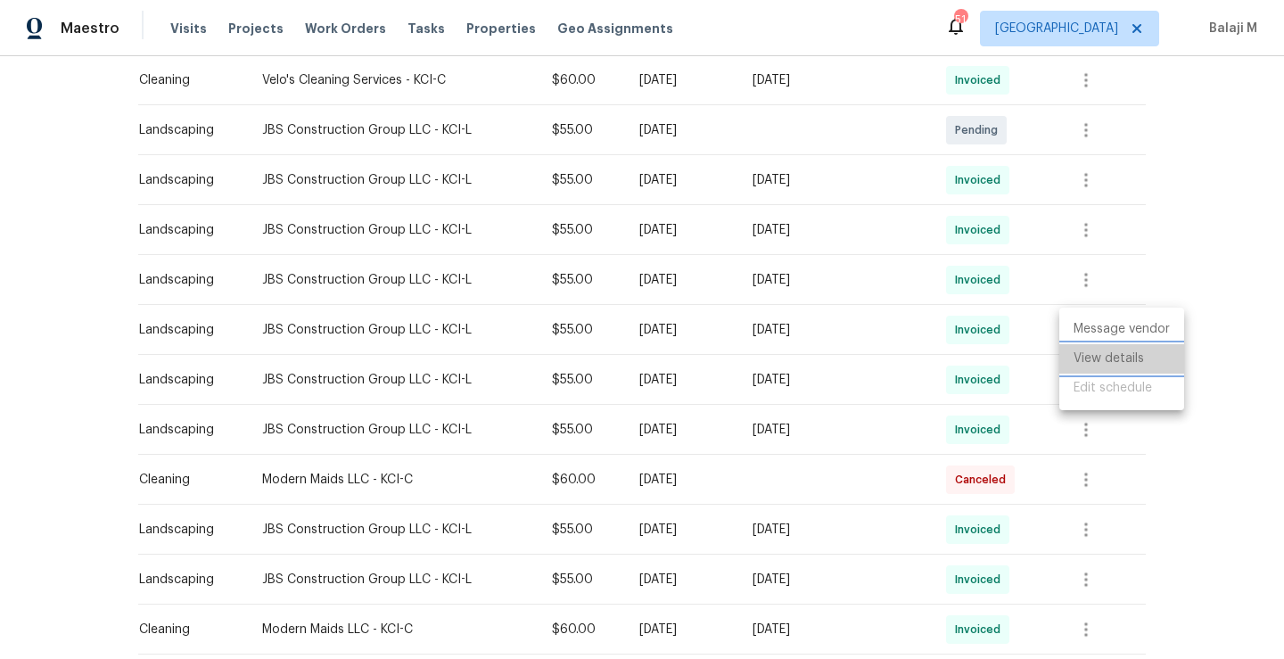
click at [1087, 358] on li "View details" at bounding box center [1121, 358] width 125 height 29
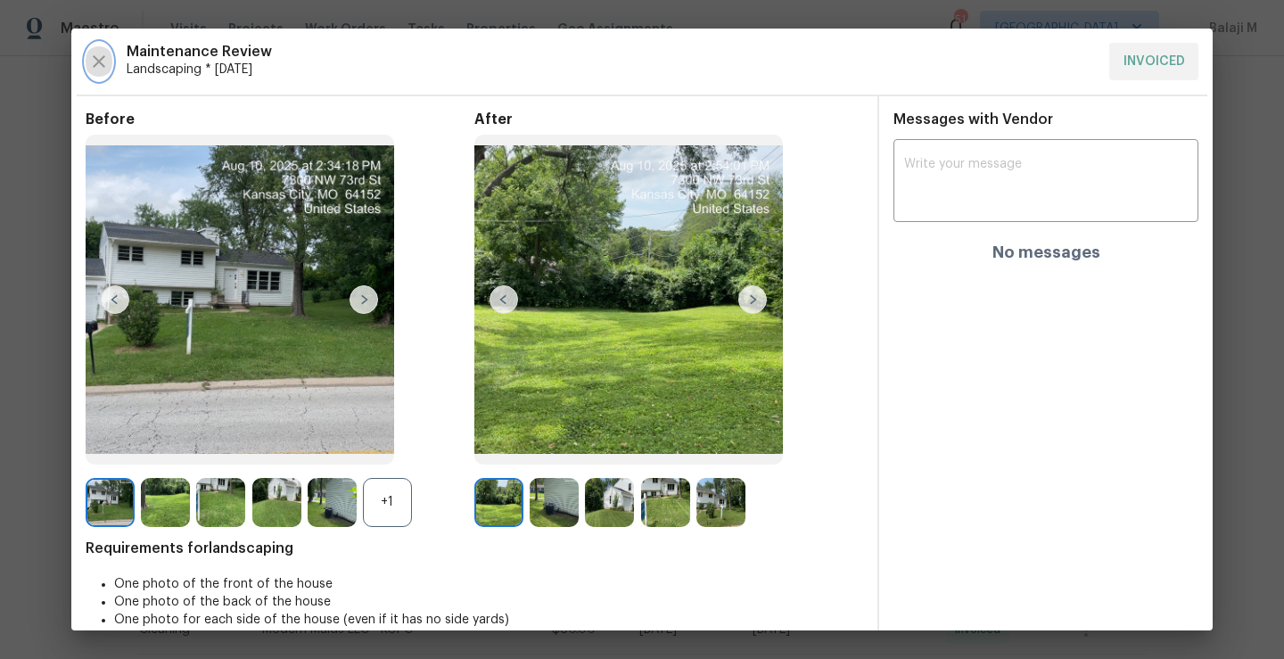
click at [103, 66] on icon "button" at bounding box center [99, 61] width 12 height 12
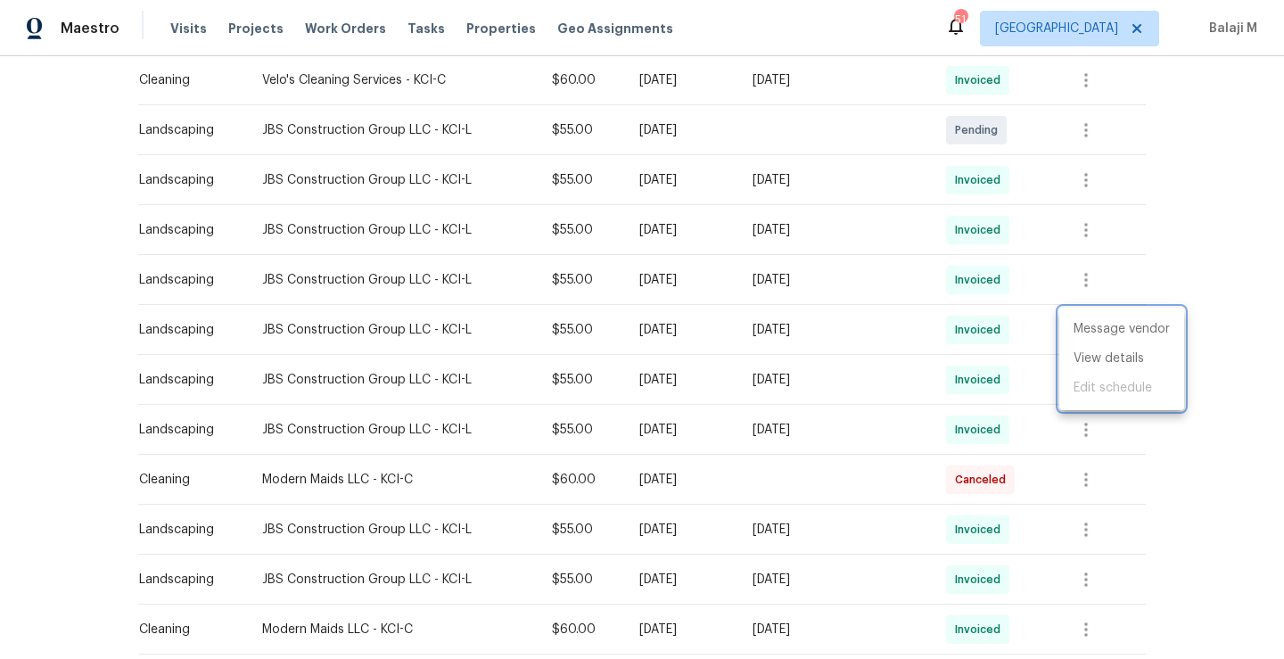
click at [838, 386] on div at bounding box center [642, 329] width 1284 height 659
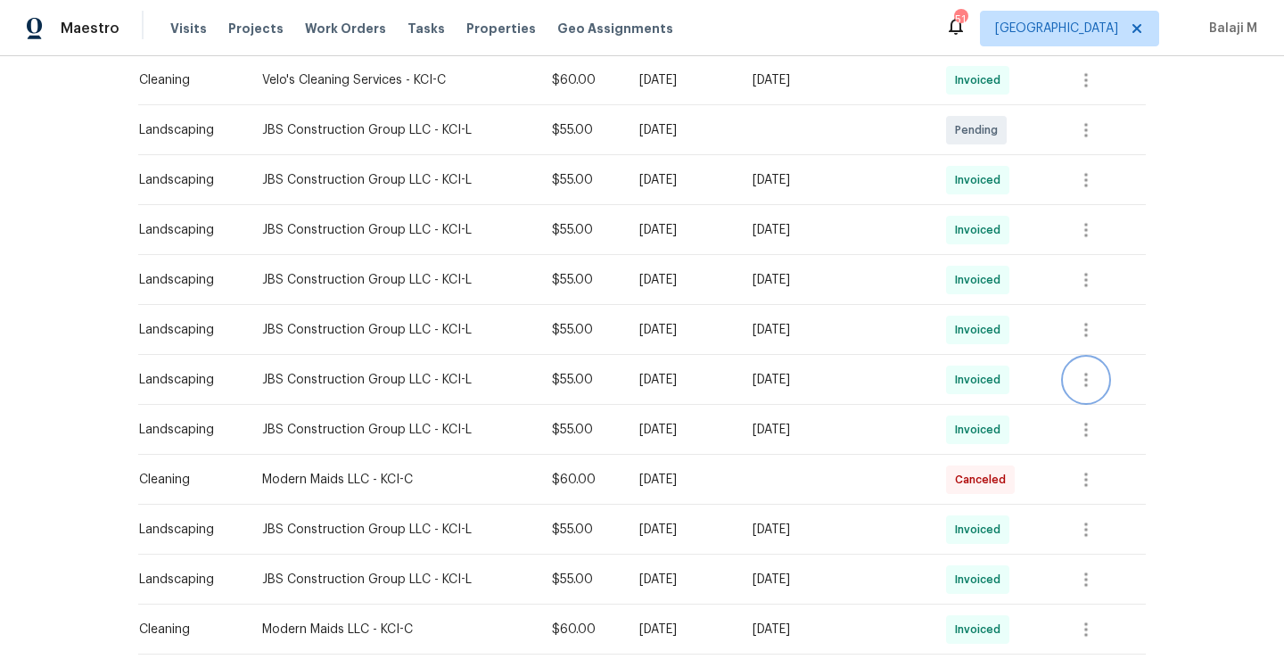
click at [1086, 377] on icon "button" at bounding box center [1085, 379] width 21 height 21
click at [1092, 410] on li "View details" at bounding box center [1121, 408] width 125 height 29
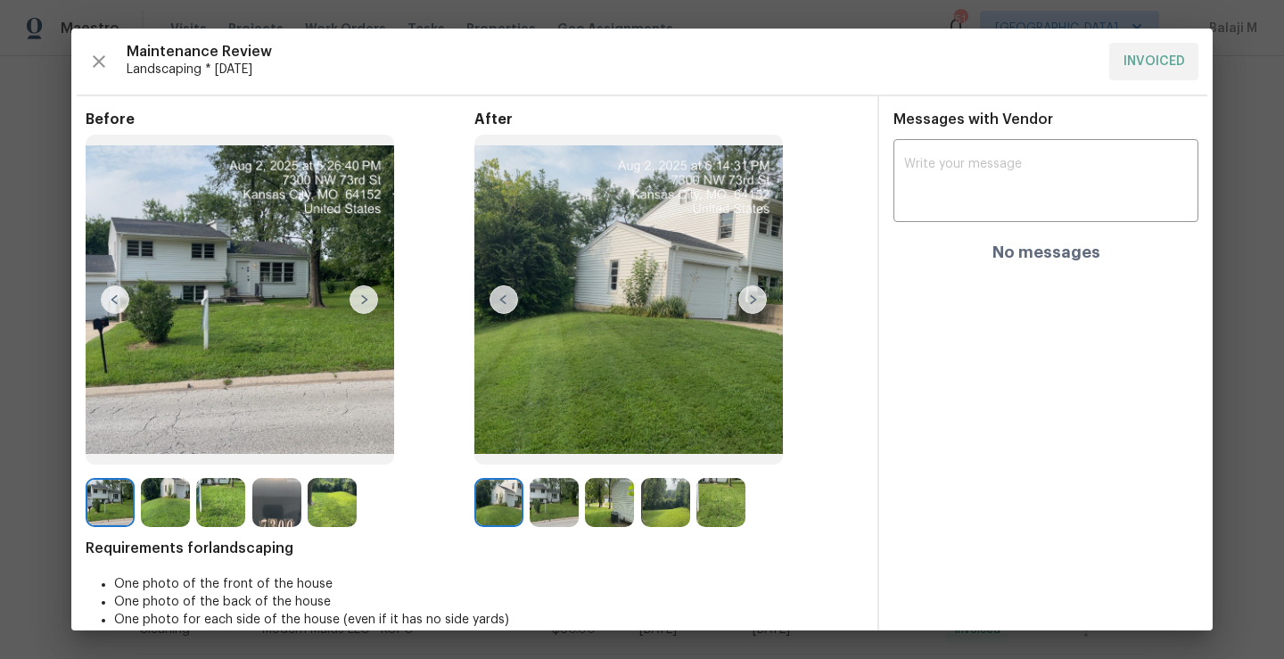
scroll to position [24, 0]
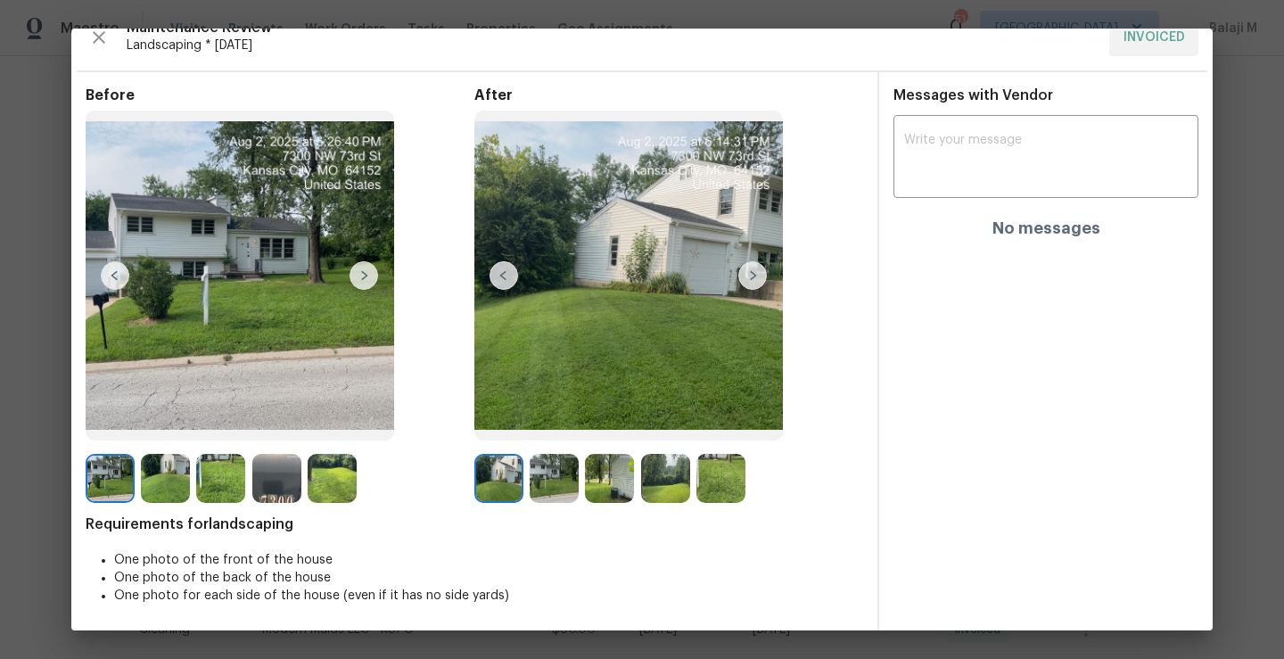
click at [165, 486] on img at bounding box center [165, 478] width 49 height 49
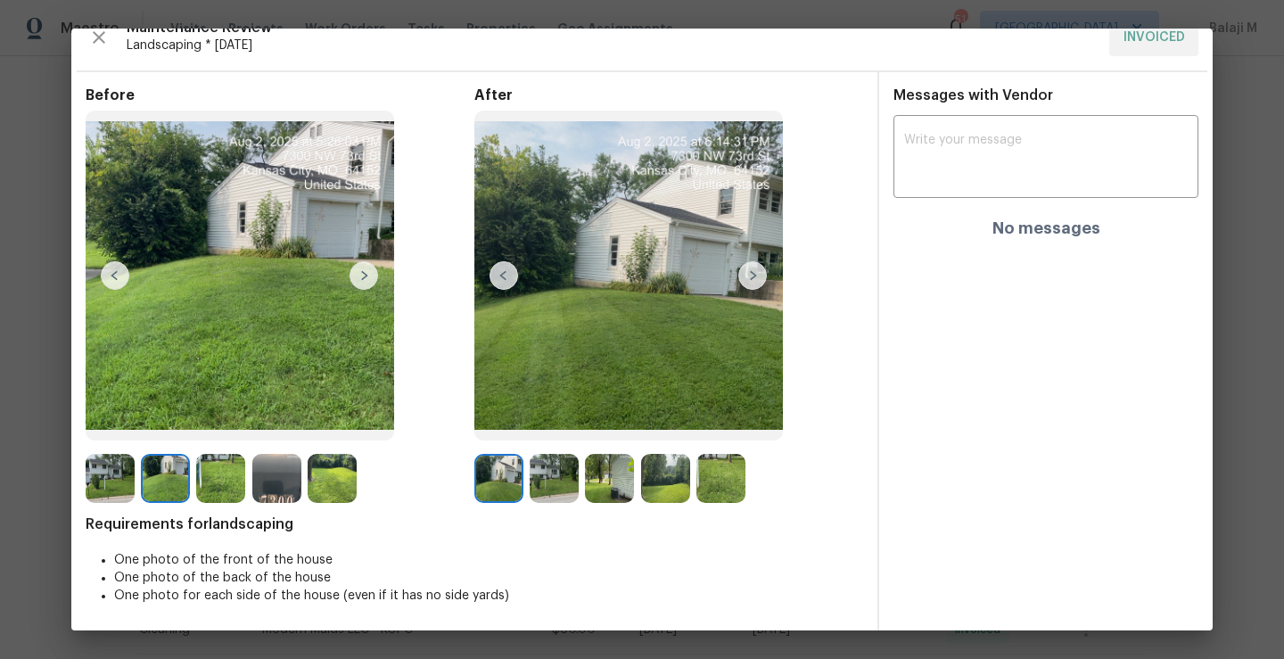
click at [116, 482] on img at bounding box center [110, 478] width 49 height 49
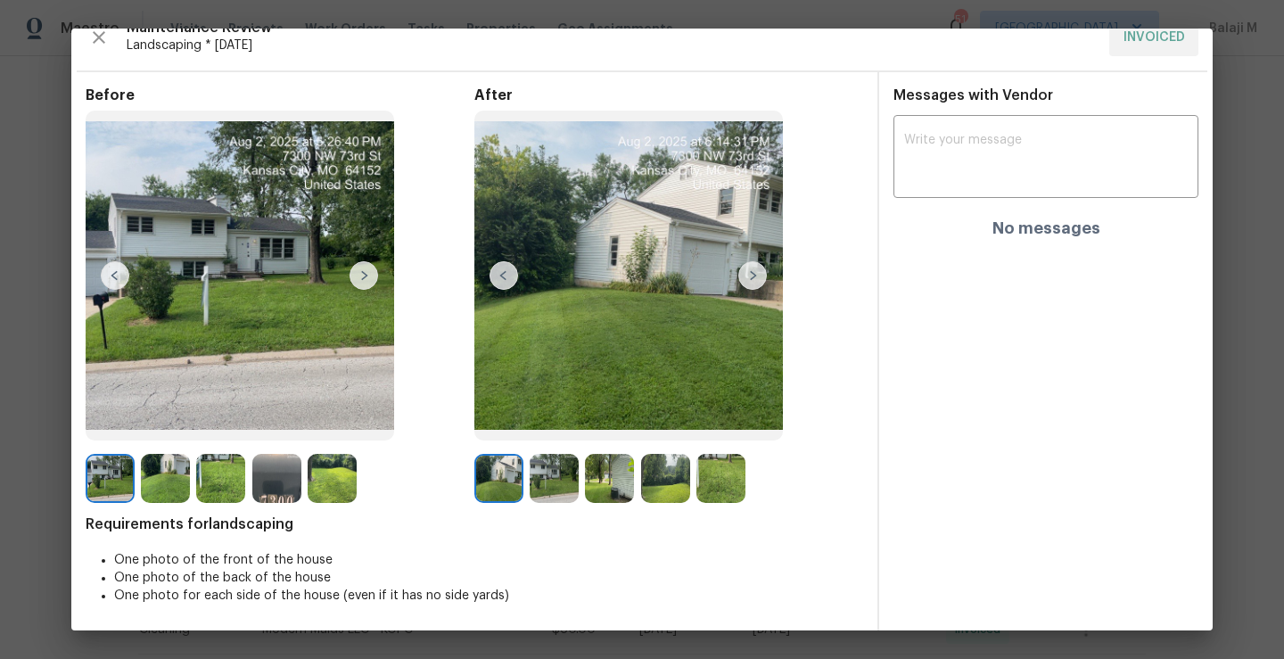
click at [157, 493] on img at bounding box center [165, 478] width 49 height 49
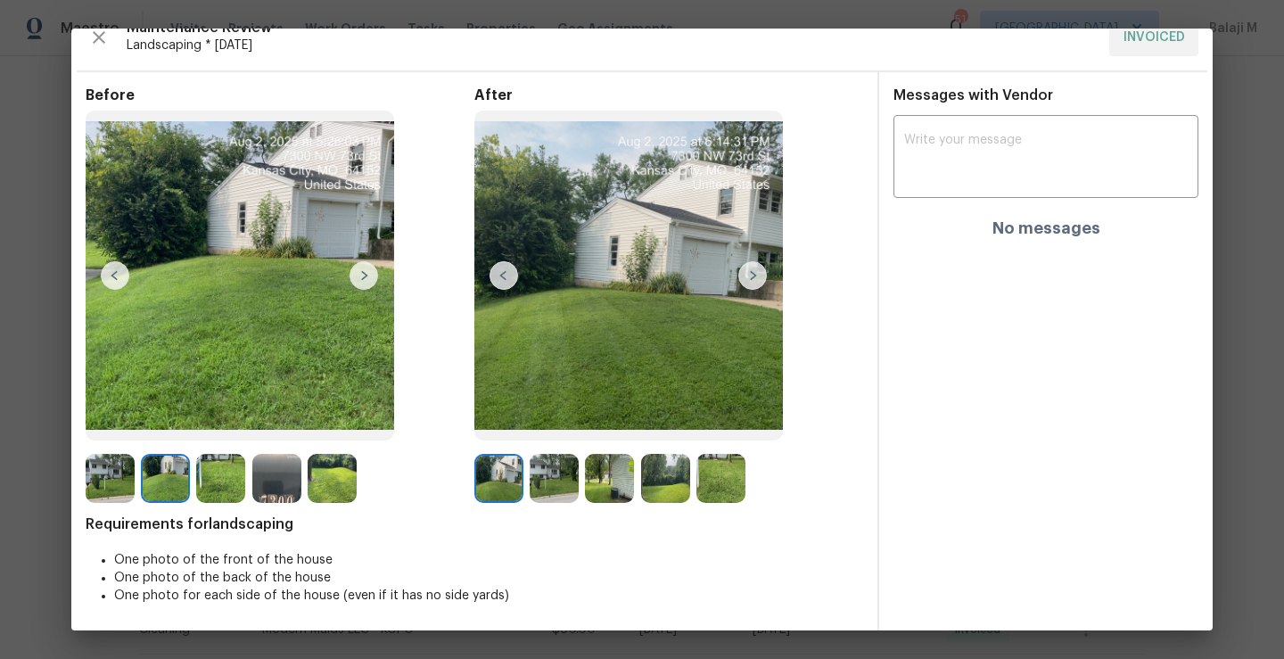
click at [215, 491] on img at bounding box center [220, 478] width 49 height 49
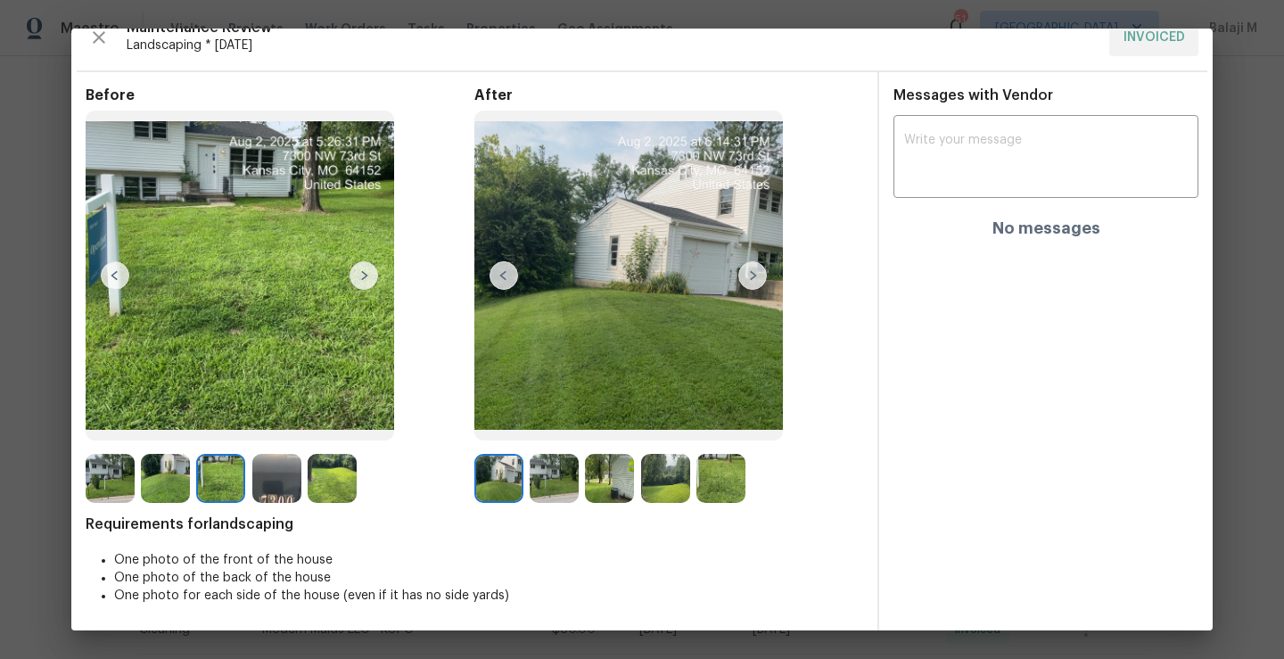
click at [606, 485] on img at bounding box center [609, 478] width 49 height 49
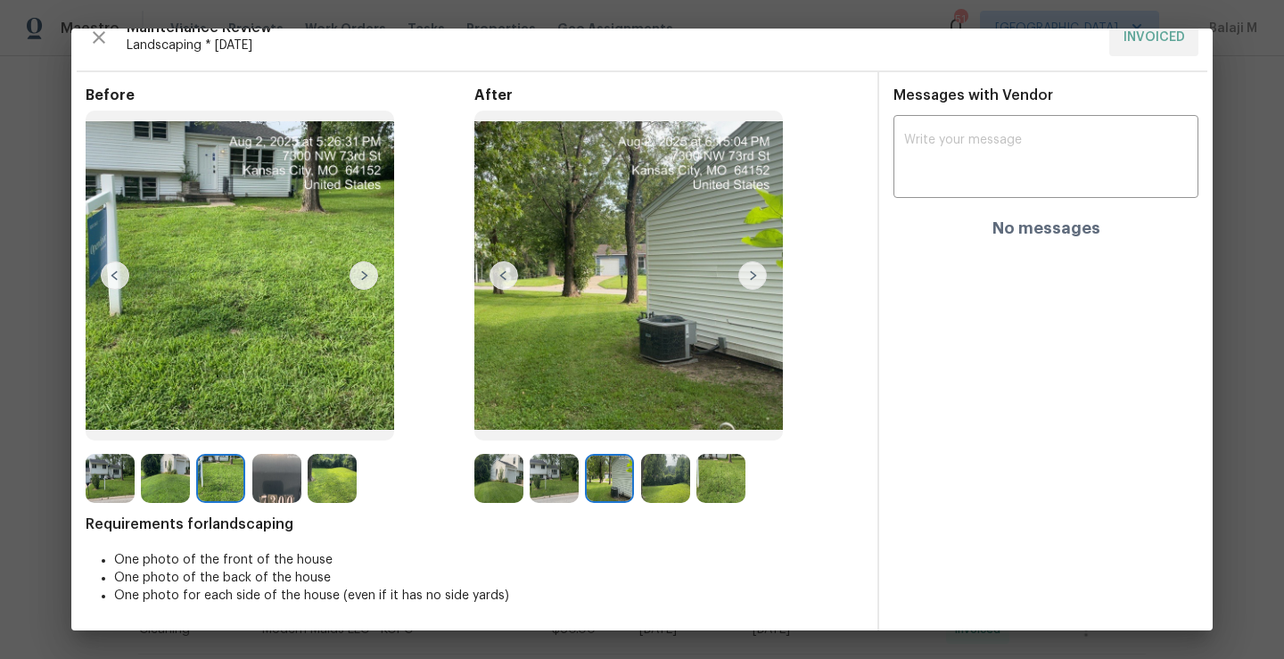
click at [682, 483] on img at bounding box center [665, 478] width 49 height 49
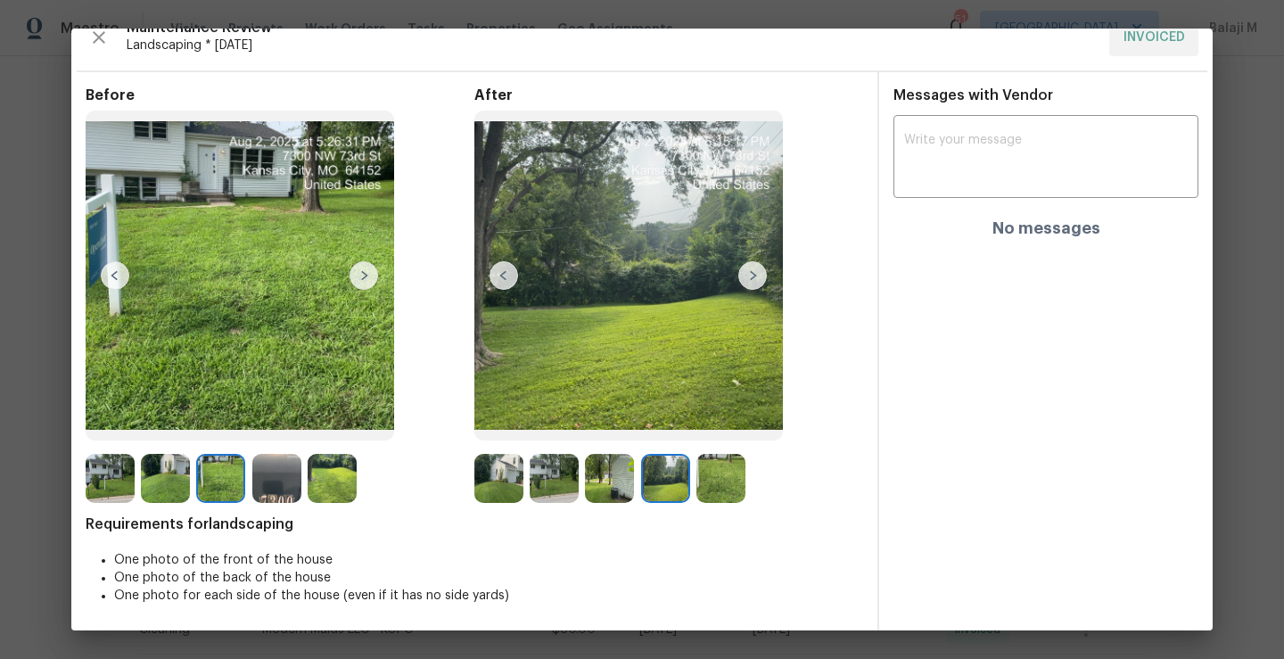
click at [712, 498] on img at bounding box center [720, 478] width 49 height 49
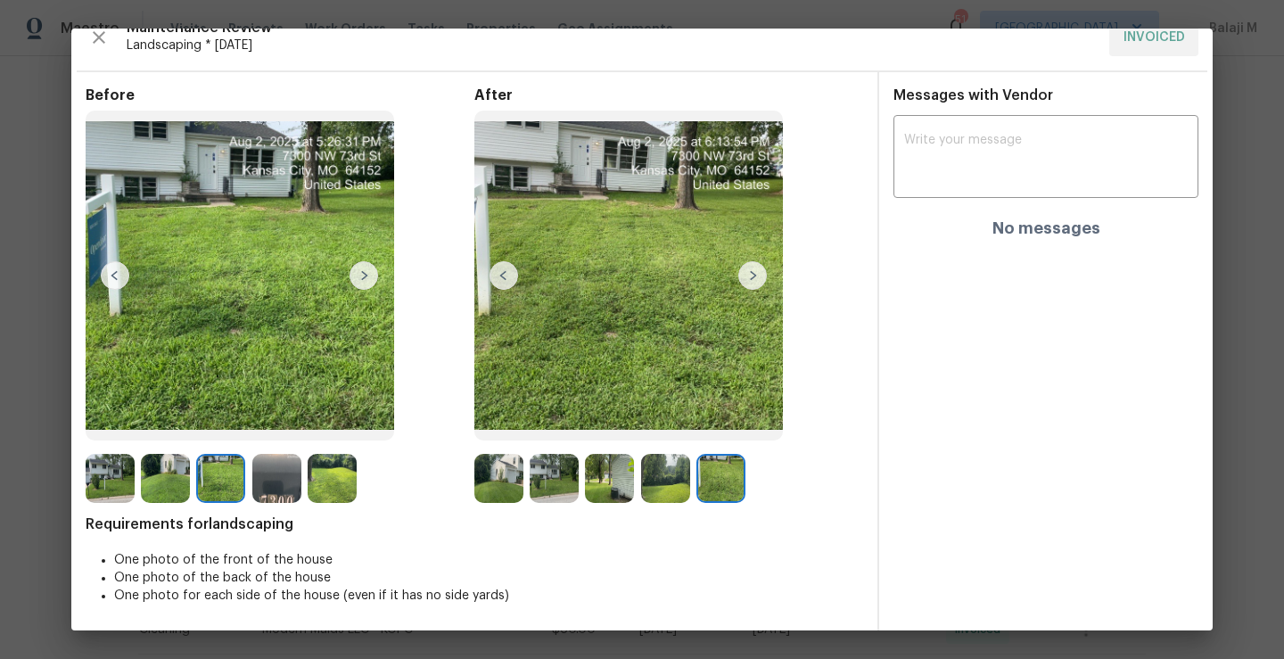
scroll to position [0, 0]
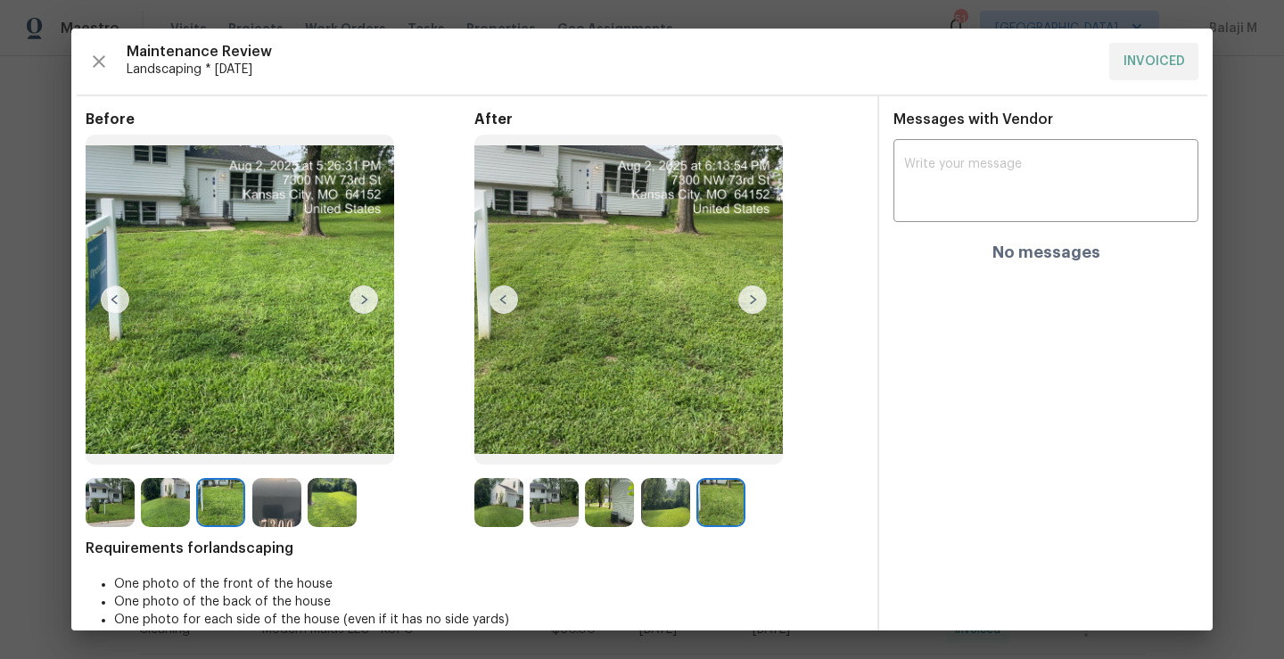
click at [663, 503] on img at bounding box center [665, 502] width 49 height 49
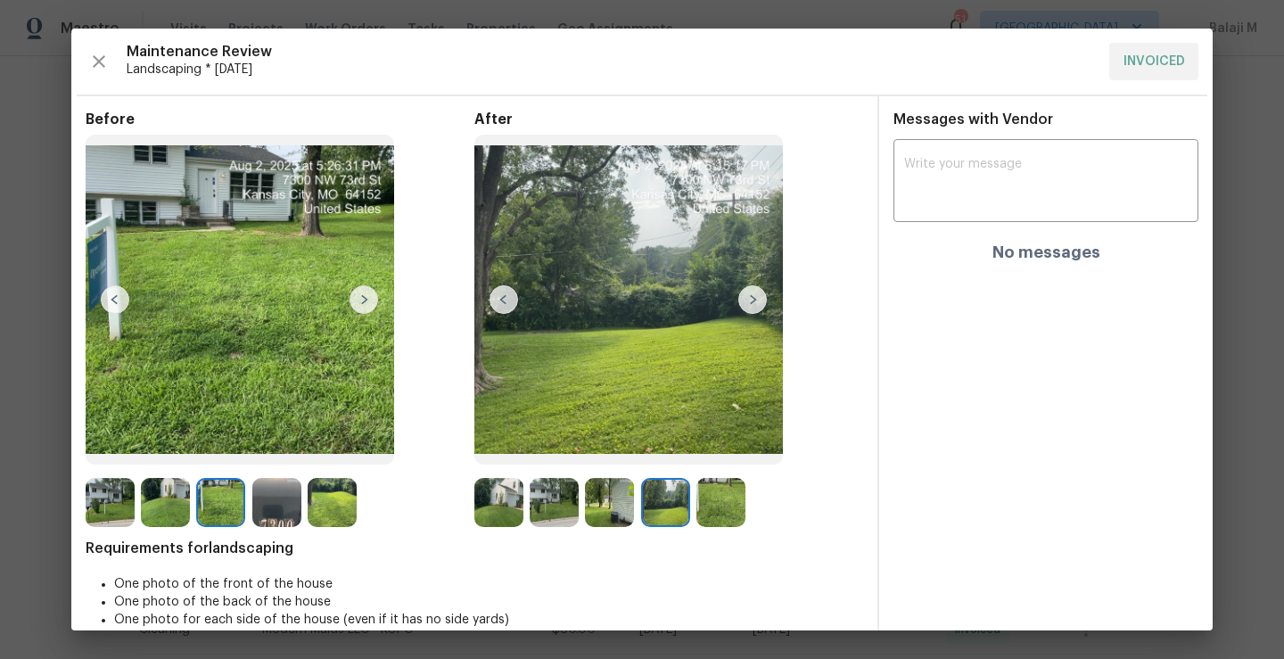
click at [589, 507] on img at bounding box center [609, 502] width 49 height 49
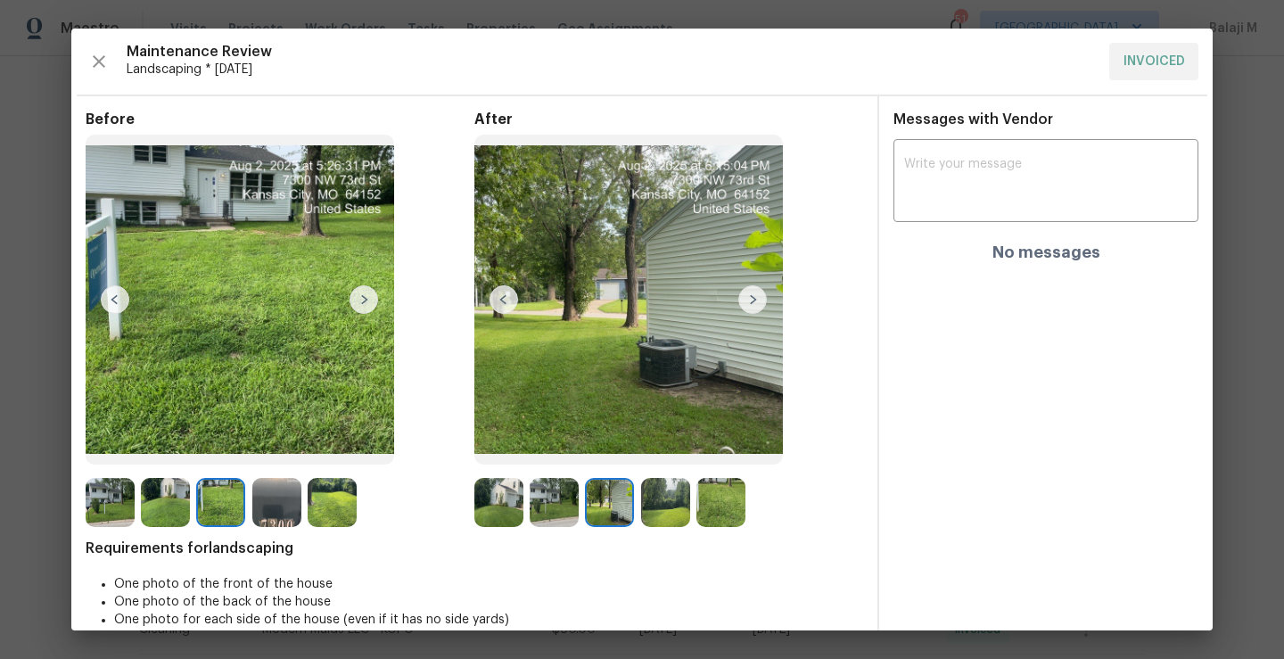
click at [548, 508] on img at bounding box center [554, 502] width 49 height 49
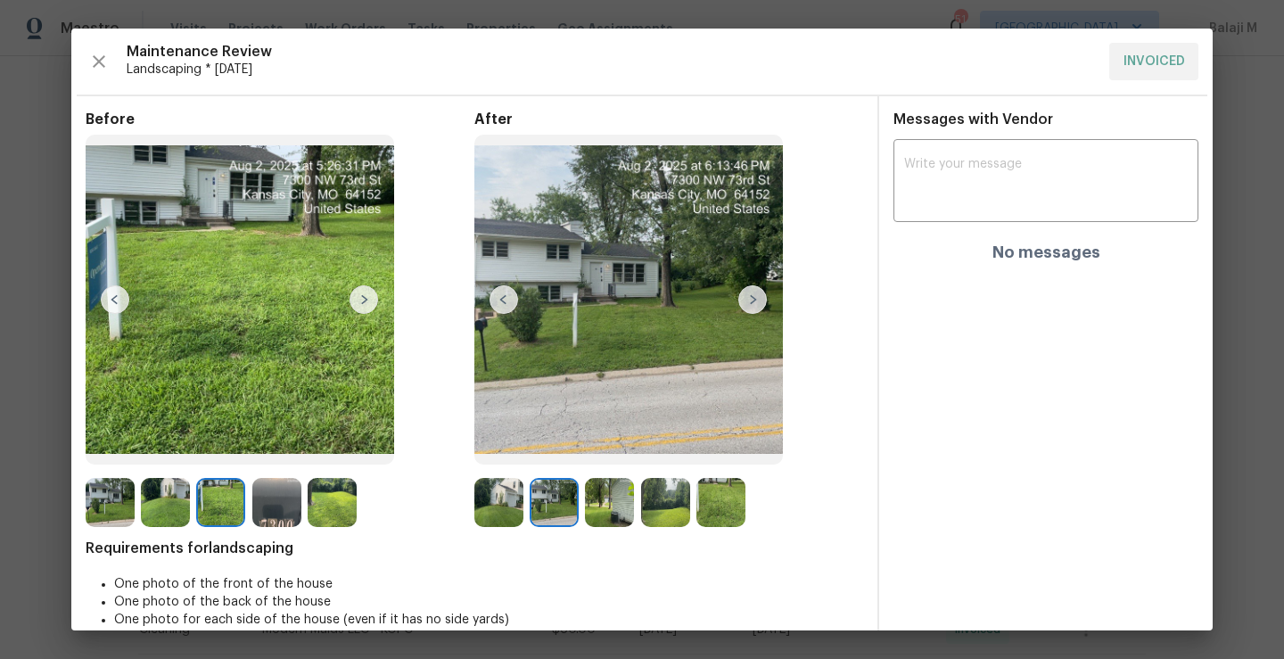
click at [469, 506] on div at bounding box center [280, 502] width 389 height 49
click at [523, 507] on div at bounding box center [501, 502] width 55 height 49
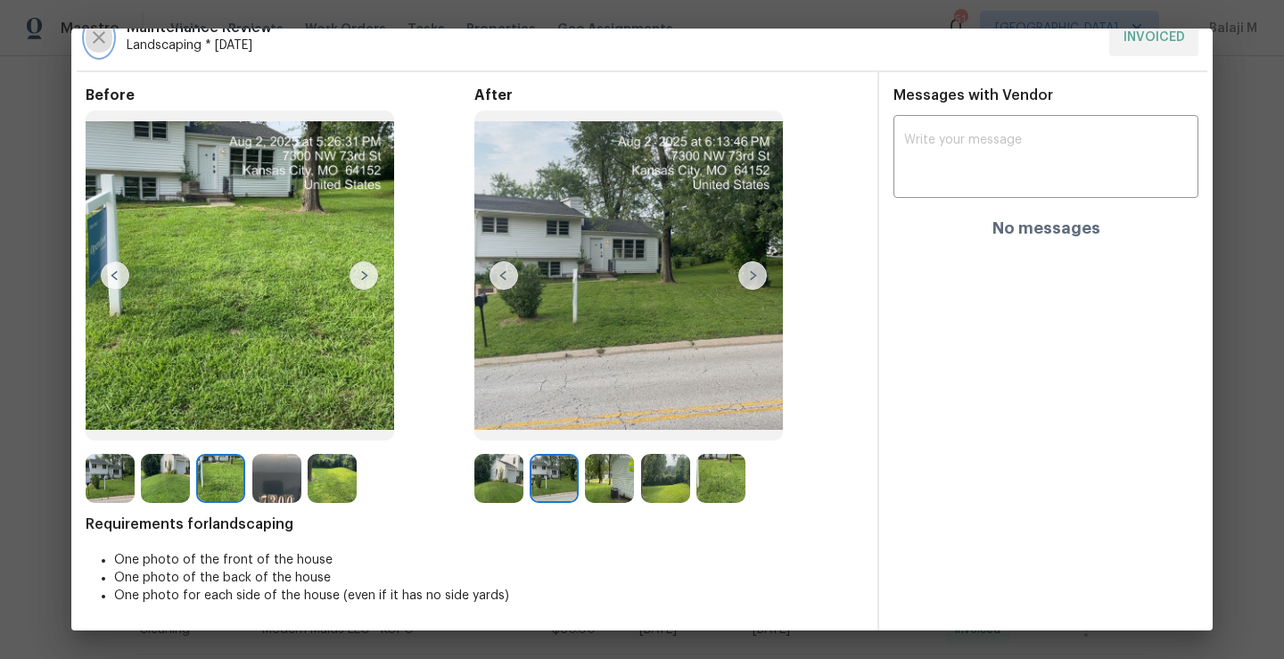
click at [91, 41] on icon "button" at bounding box center [98, 37] width 21 height 21
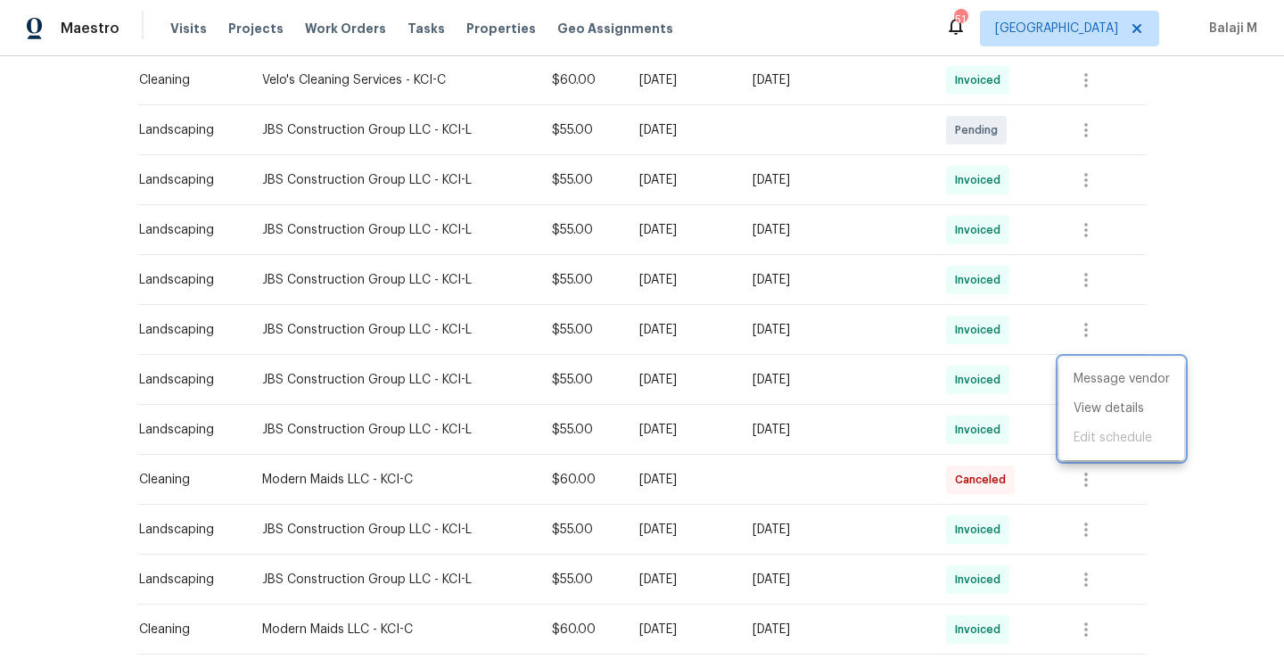
click at [1091, 333] on div at bounding box center [642, 329] width 1284 height 659
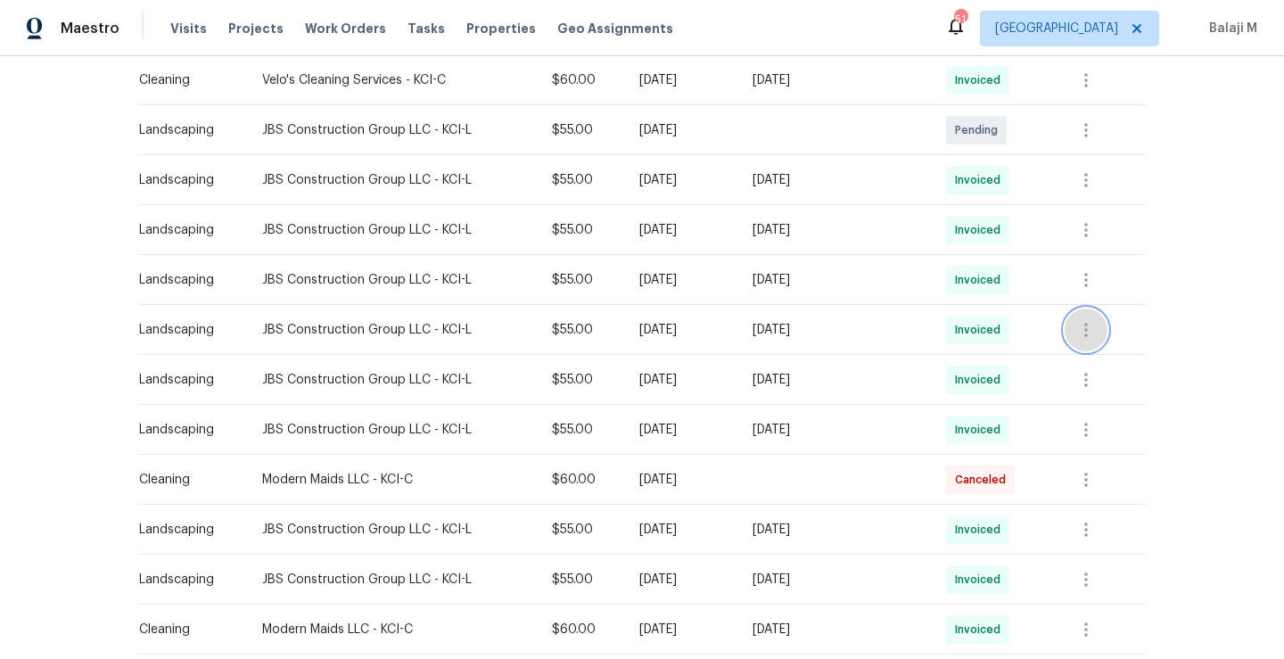
click at [1085, 331] on icon "button" at bounding box center [1085, 329] width 21 height 21
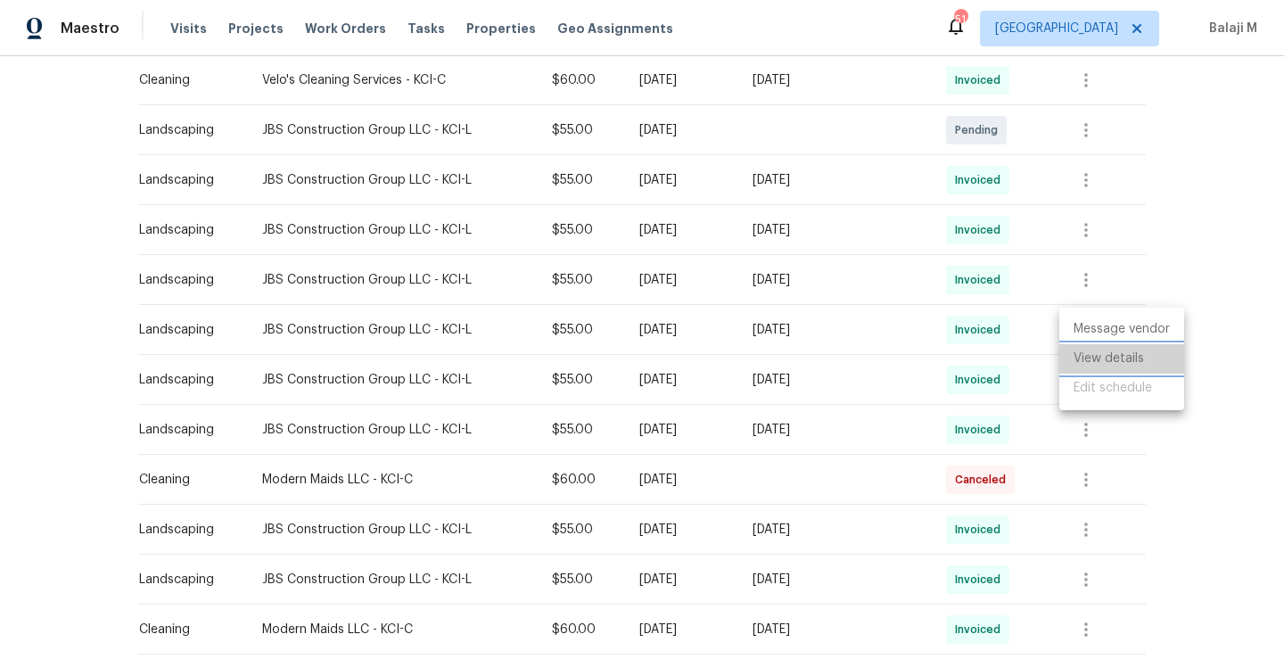
click at [1092, 362] on li "View details" at bounding box center [1121, 358] width 125 height 29
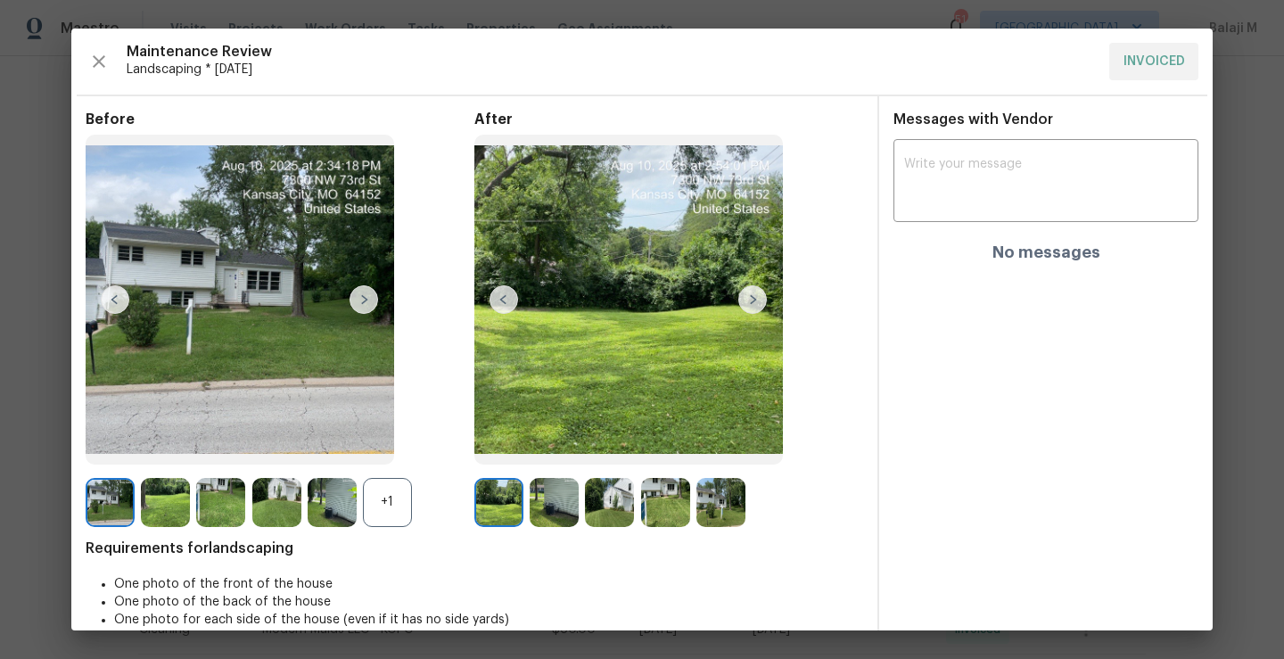
click at [738, 294] on img at bounding box center [752, 299] width 29 height 29
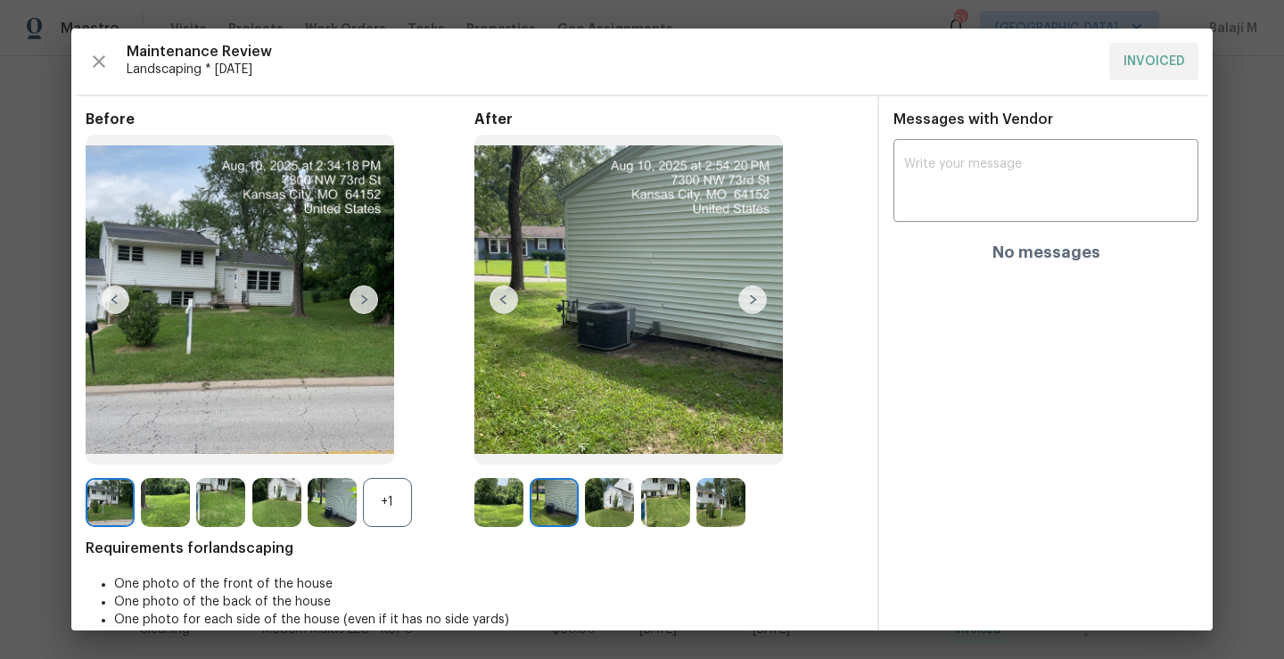
click at [742, 289] on img at bounding box center [752, 299] width 29 height 29
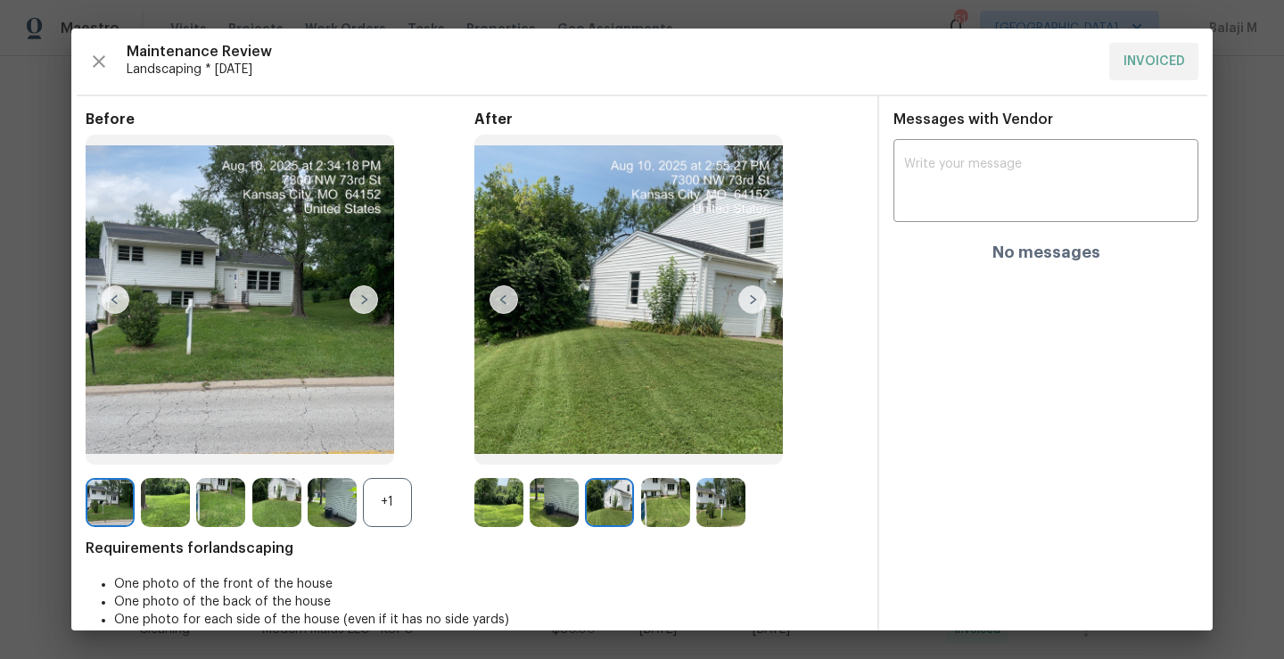
click at [493, 301] on img at bounding box center [504, 299] width 29 height 29
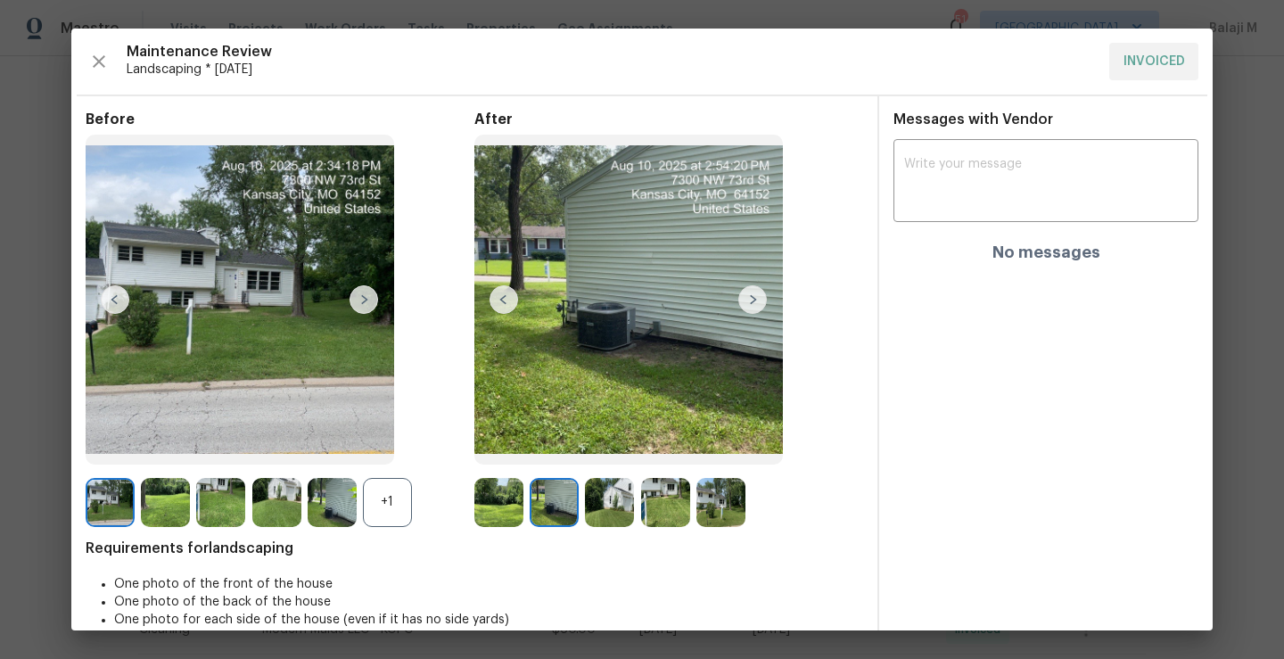
click at [594, 498] on img at bounding box center [609, 502] width 49 height 49
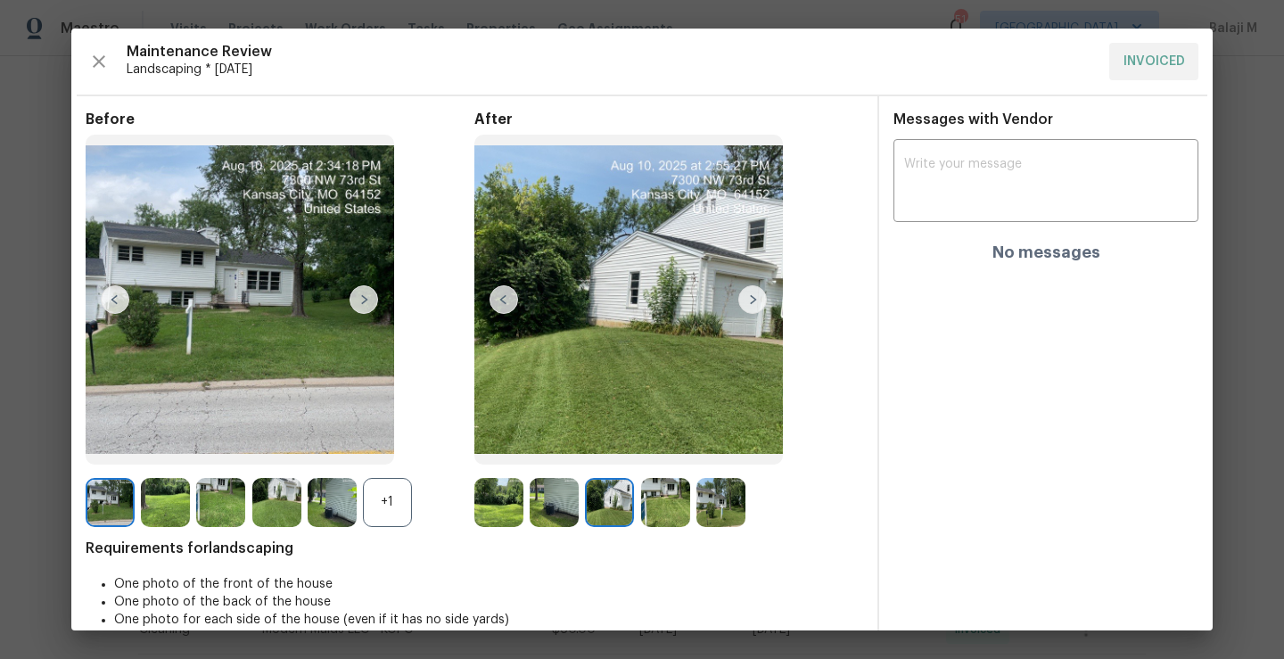
click at [653, 506] on img at bounding box center [665, 502] width 49 height 49
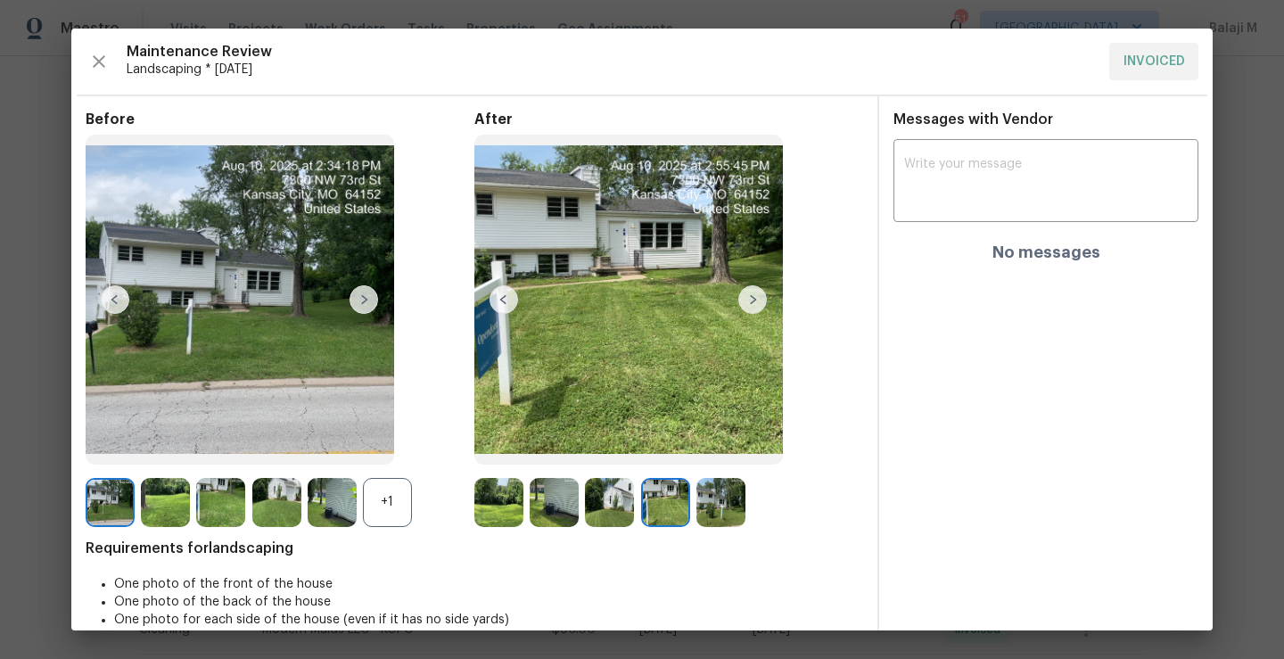
click at [725, 516] on img at bounding box center [720, 502] width 49 height 49
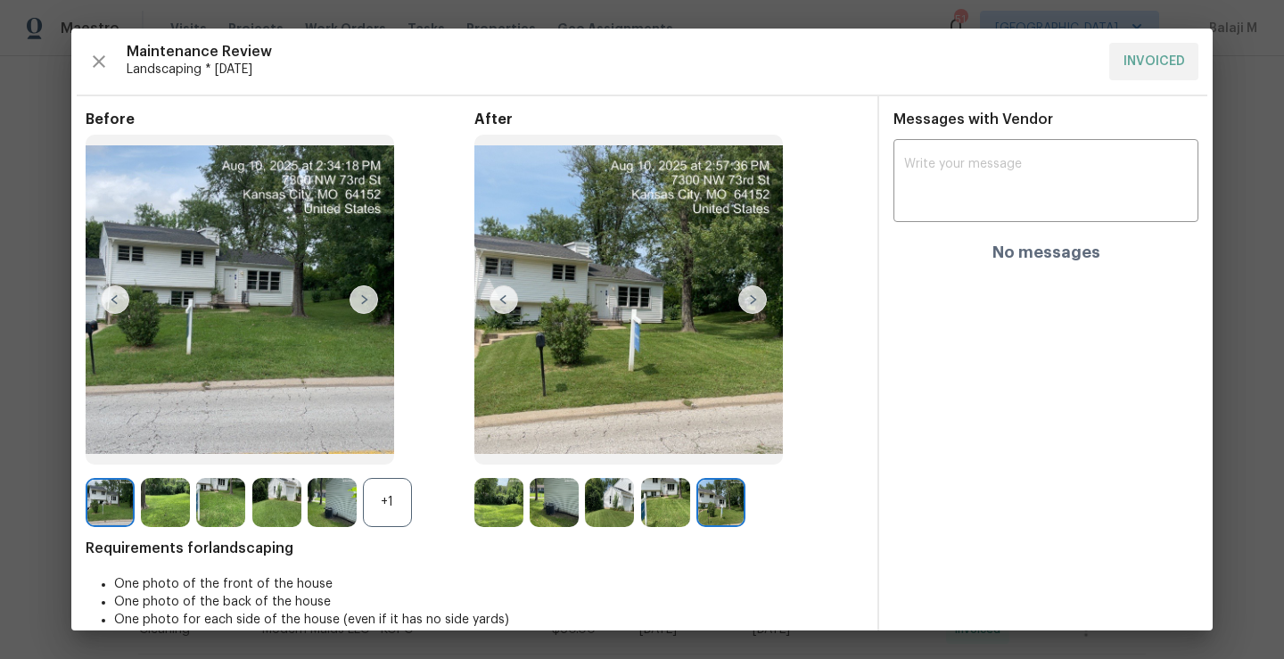
click at [482, 518] on img at bounding box center [498, 502] width 49 height 49
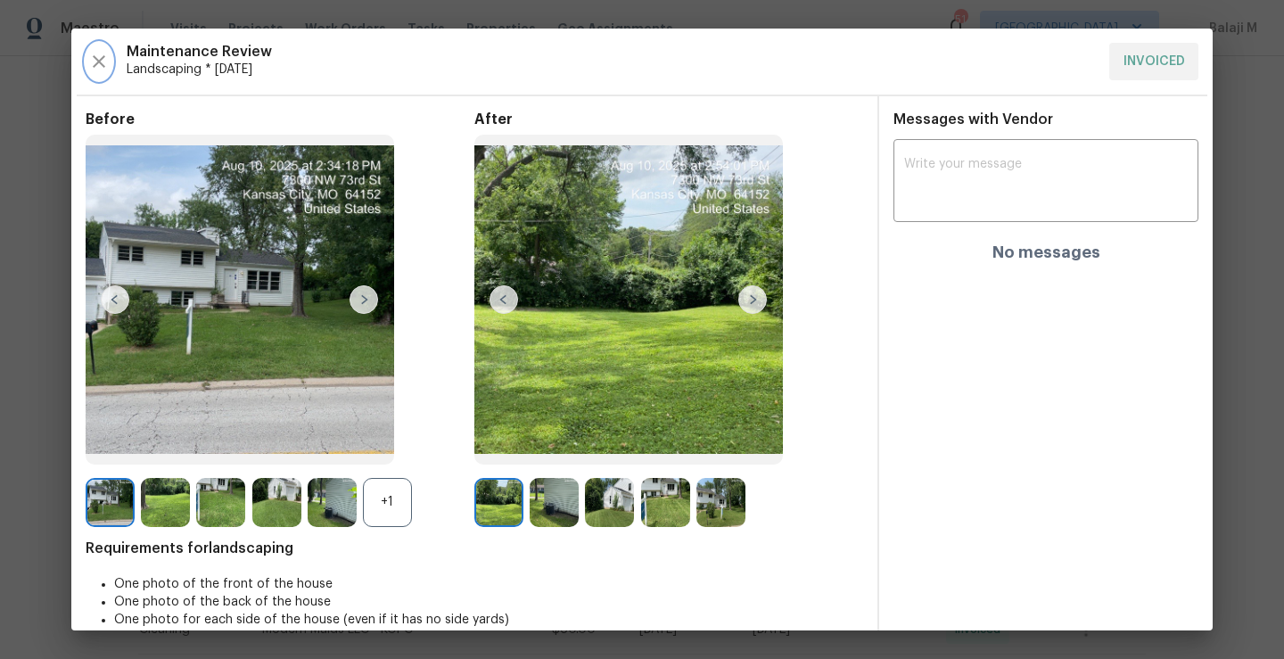
click at [89, 59] on icon "button" at bounding box center [98, 61] width 21 height 21
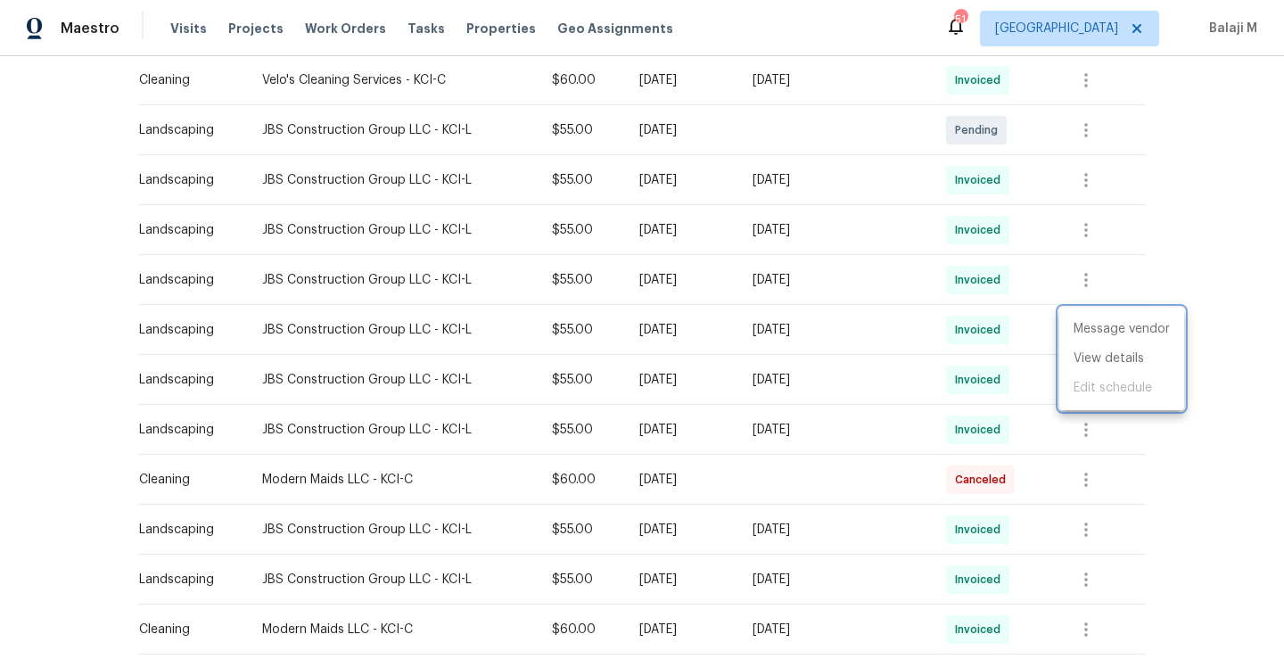
drag, startPoint x: 255, startPoint y: 376, endPoint x: 350, endPoint y: 376, distance: 95.4
click at [351, 376] on div at bounding box center [642, 329] width 1284 height 659
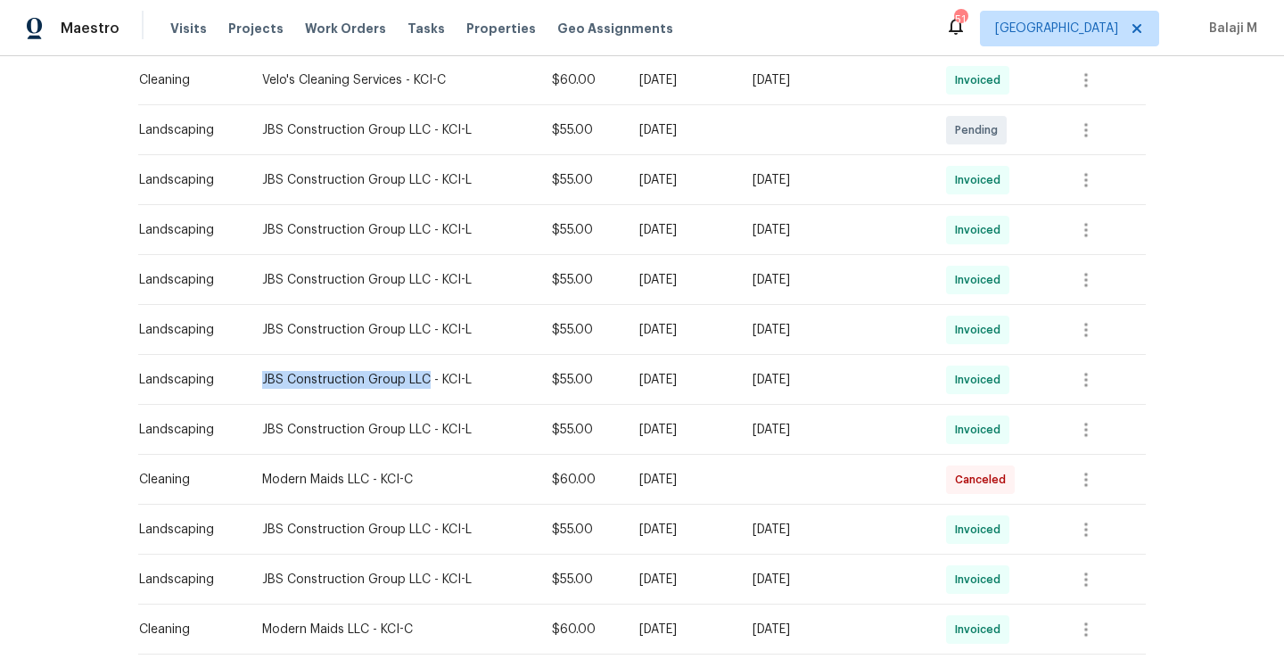
drag, startPoint x: 254, startPoint y: 376, endPoint x: 418, endPoint y: 375, distance: 164.1
click at [418, 375] on div "JBS Construction Group LLC - KCI-L" at bounding box center [392, 380] width 261 height 18
copy div "JBS Construction Group LLC"
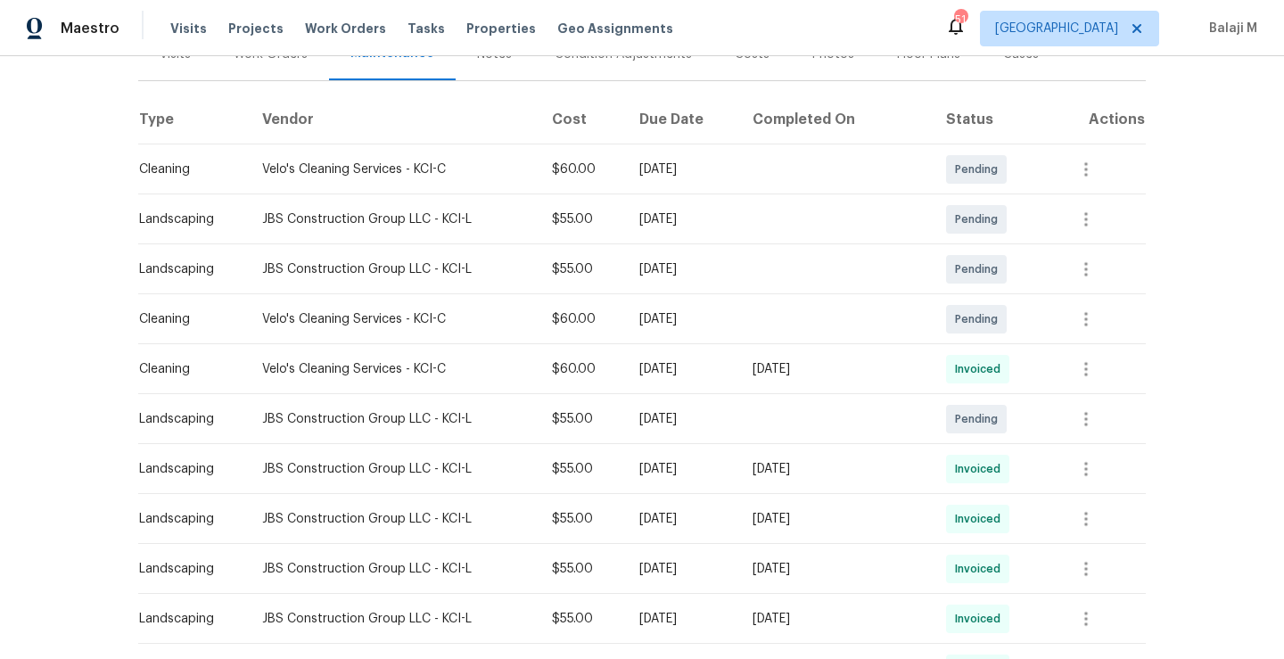
scroll to position [273, 0]
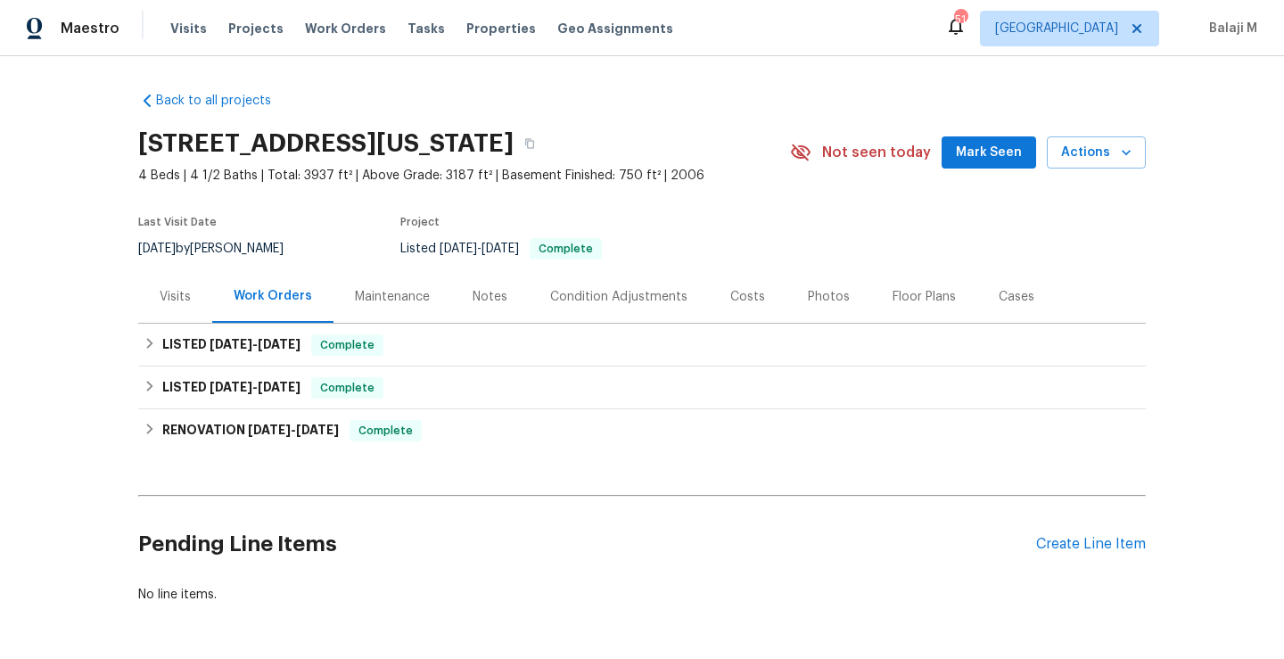
scroll to position [79, 0]
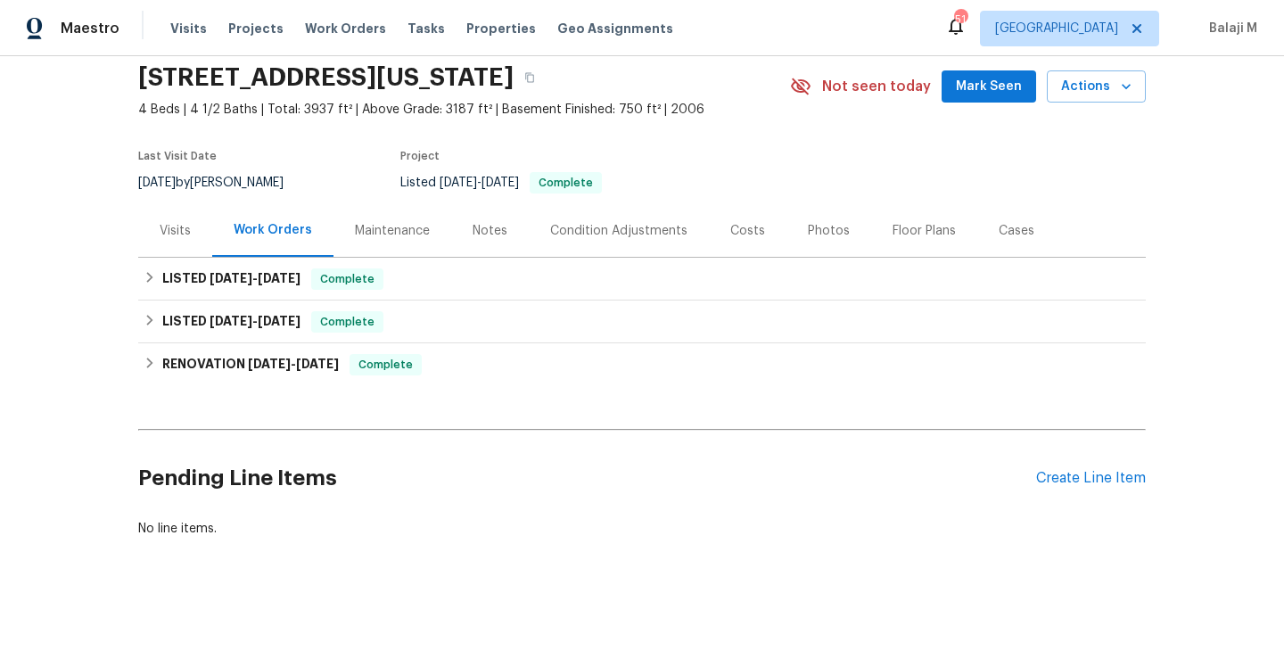
click at [383, 222] on div "Maintenance" at bounding box center [392, 231] width 75 height 18
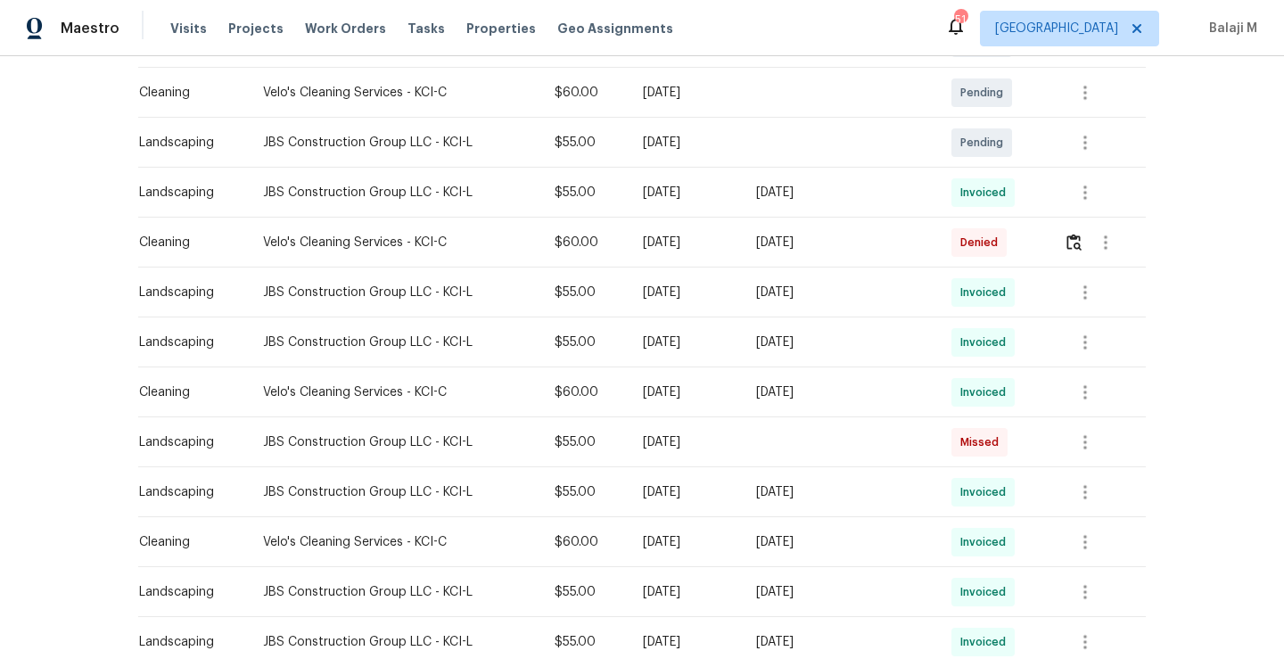
scroll to position [416, 0]
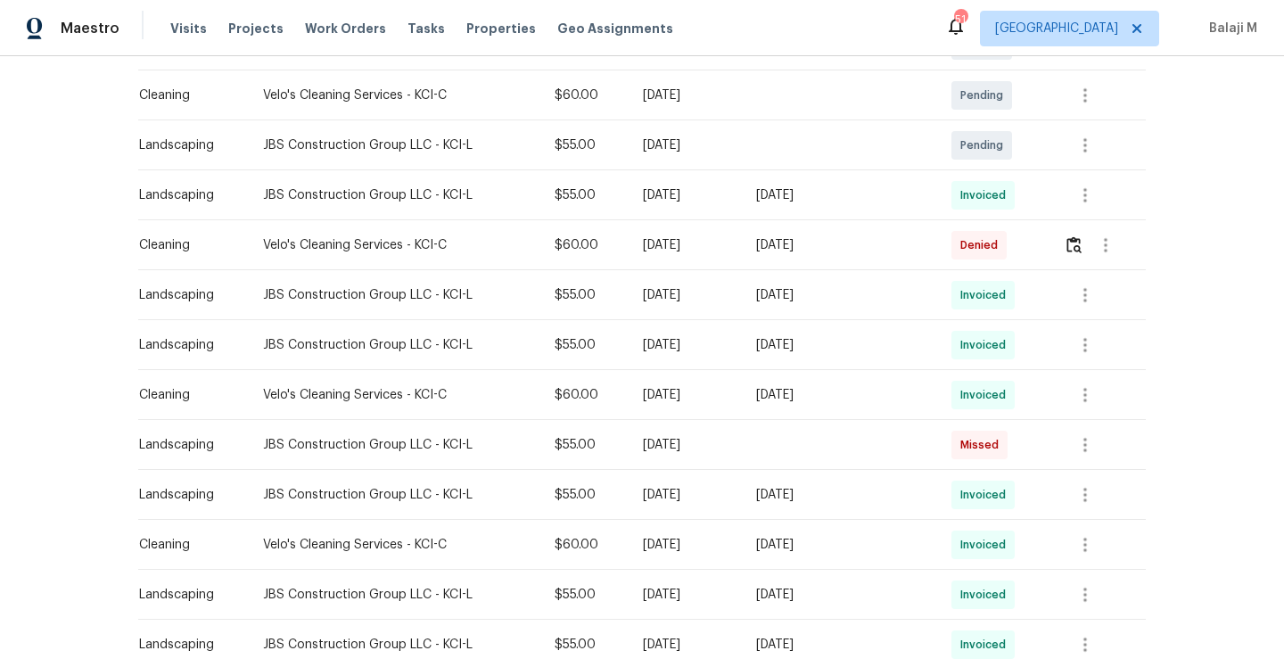
click at [801, 447] on td at bounding box center [839, 445] width 195 height 50
click at [918, 354] on td "Sun, Aug 17 2025" at bounding box center [839, 345] width 195 height 50
click at [1075, 342] on icon "button" at bounding box center [1085, 344] width 21 height 21
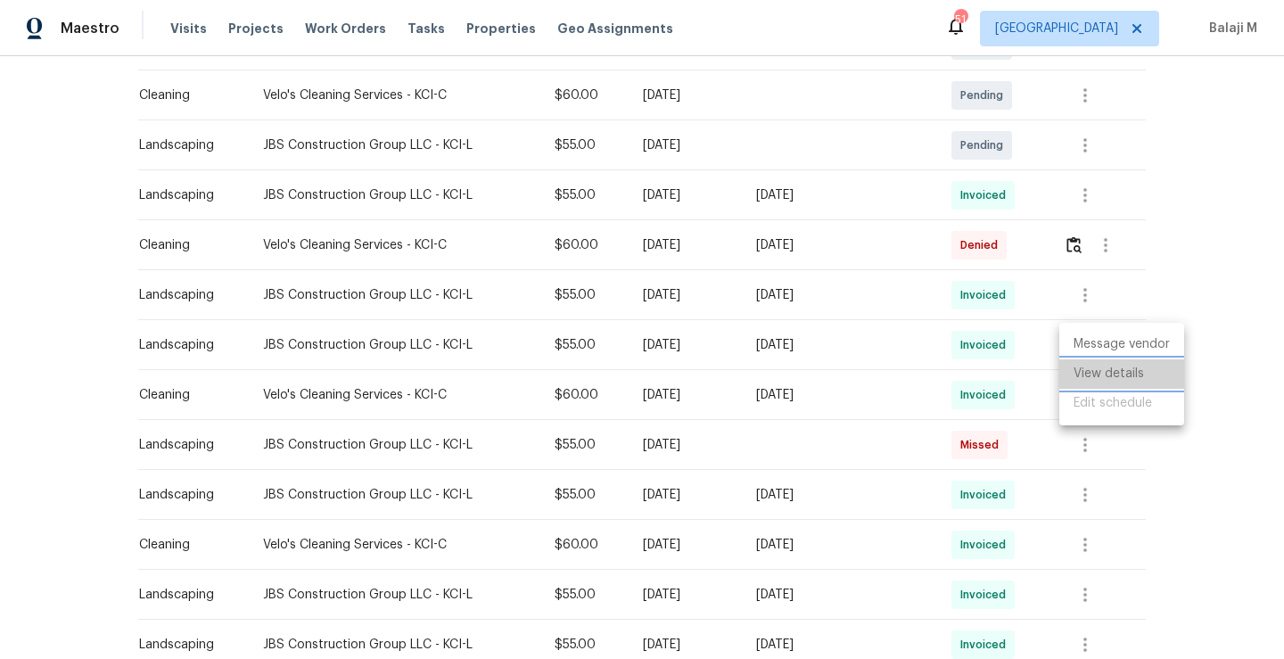
click at [1100, 373] on li "View details" at bounding box center [1121, 373] width 125 height 29
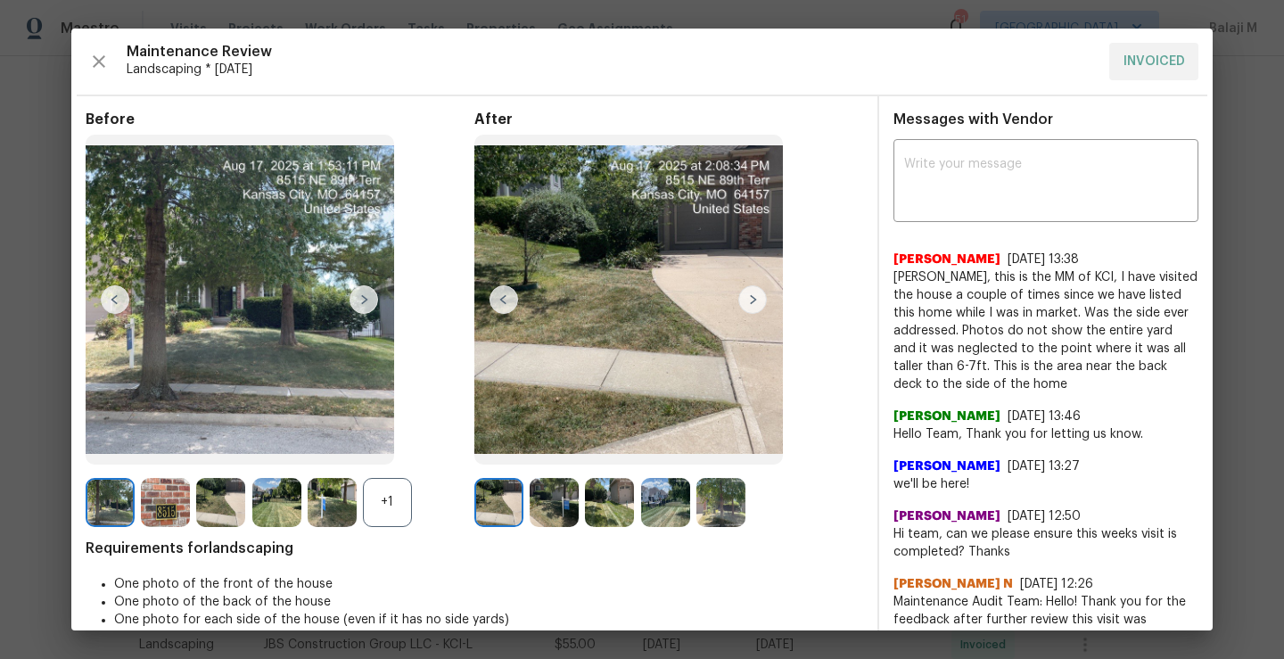
click at [752, 295] on img at bounding box center [752, 299] width 29 height 29
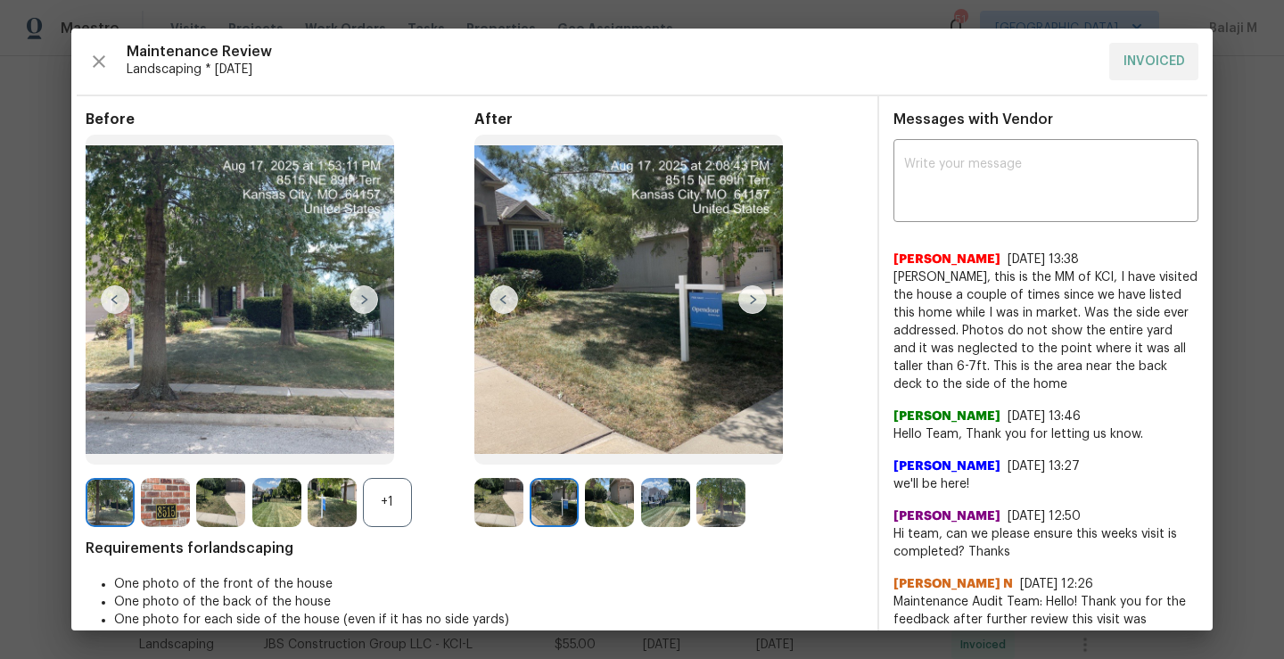
click at [336, 302] on img at bounding box center [240, 300] width 309 height 330
click at [353, 300] on img at bounding box center [364, 299] width 29 height 29
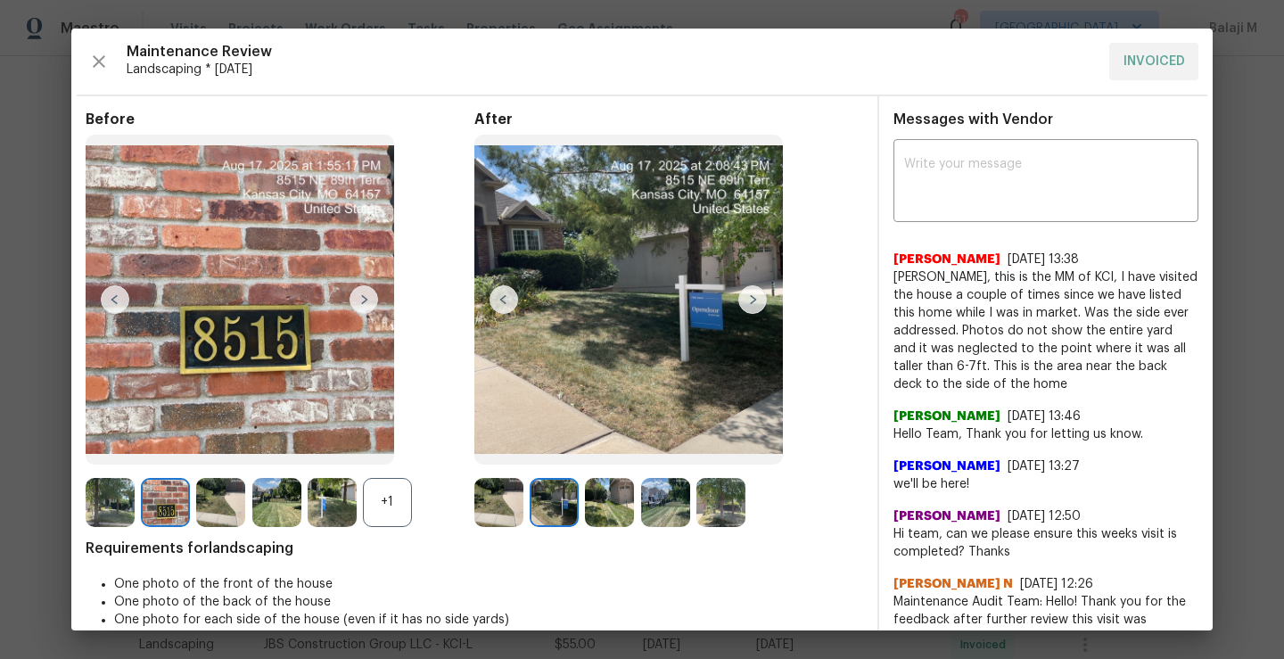
click at [741, 296] on img at bounding box center [752, 299] width 29 height 29
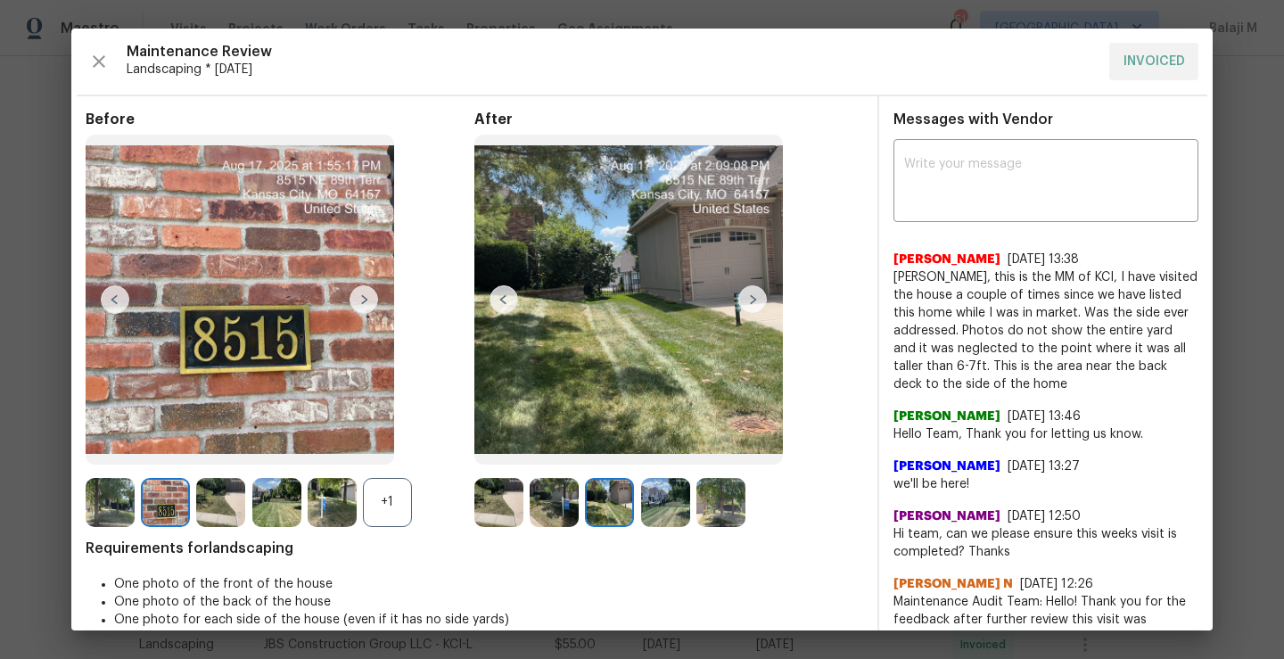
click at [367, 301] on img at bounding box center [364, 299] width 29 height 29
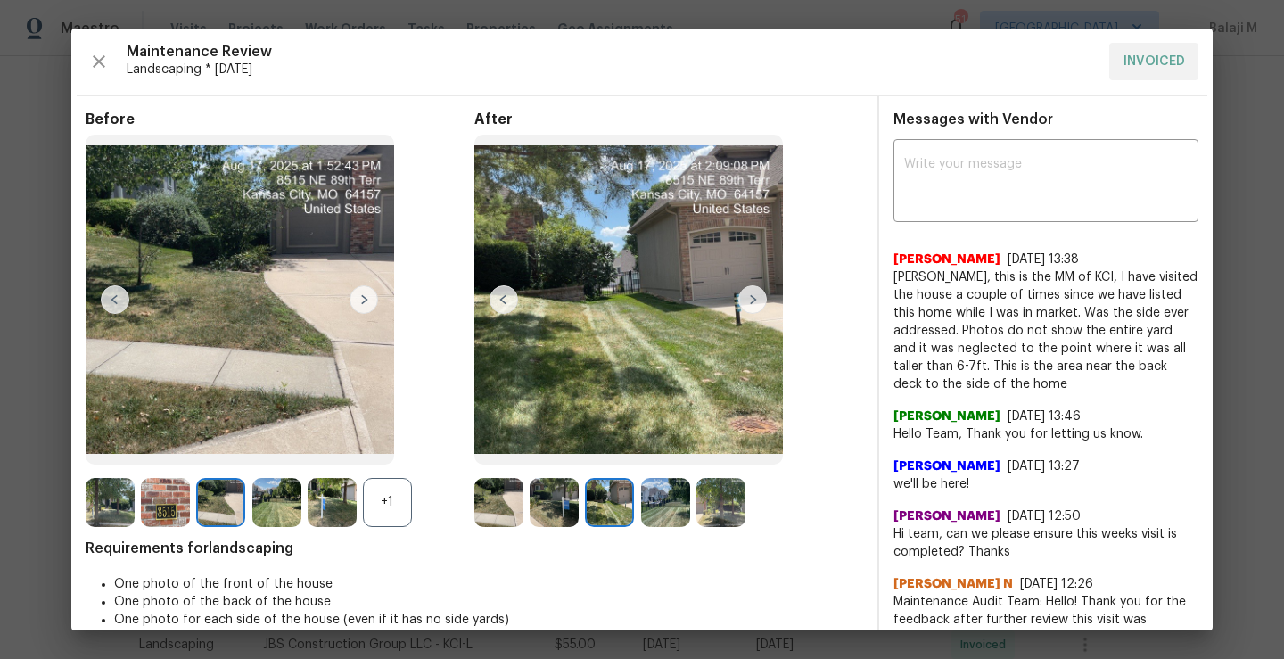
click at [719, 300] on img at bounding box center [628, 300] width 309 height 330
click at [754, 300] on img at bounding box center [752, 299] width 29 height 29
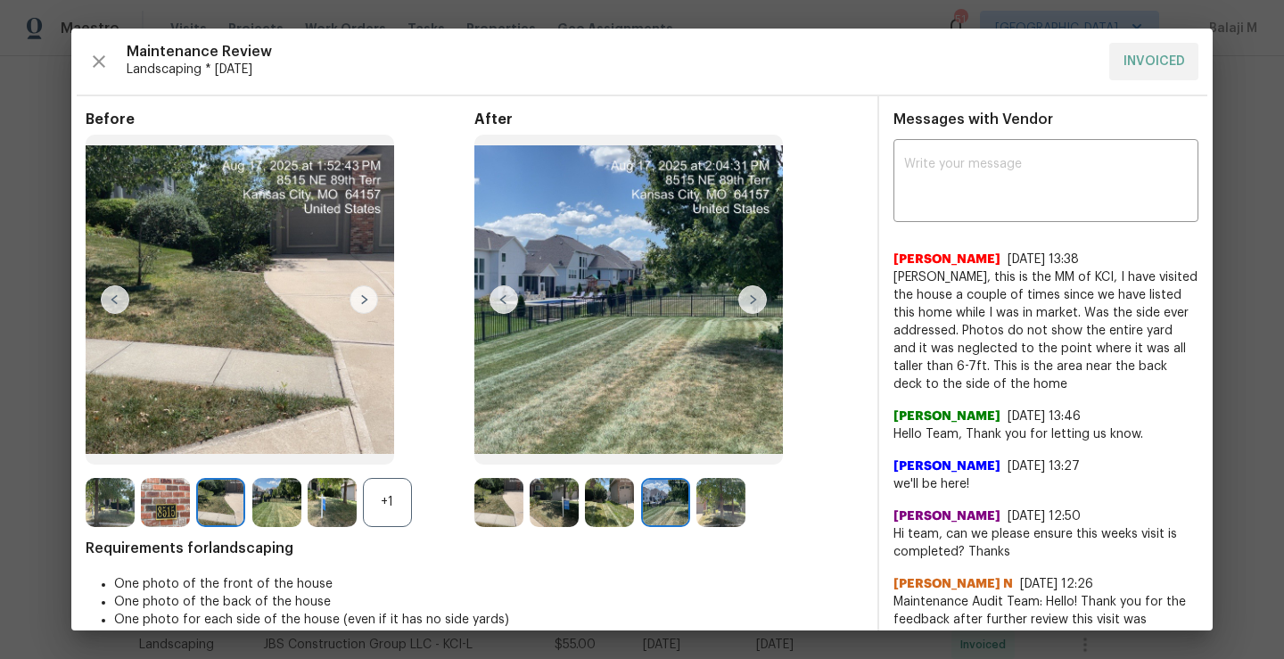
click at [374, 302] on img at bounding box center [364, 299] width 29 height 29
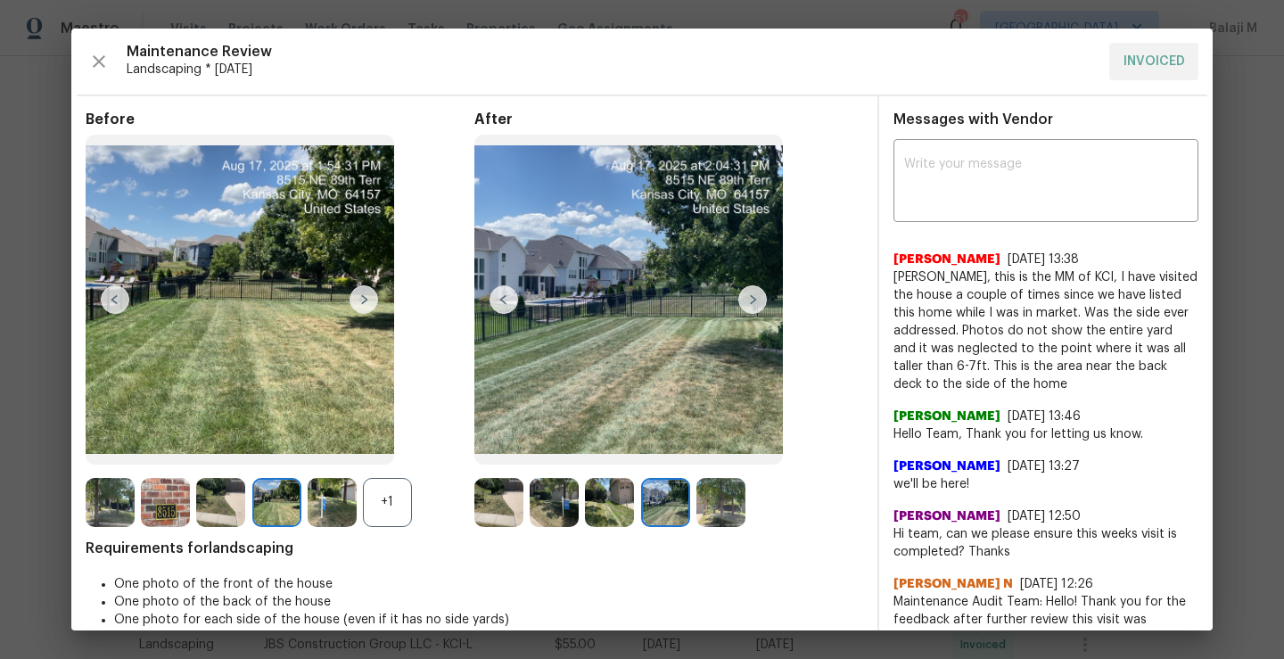
click at [371, 302] on img at bounding box center [364, 299] width 29 height 29
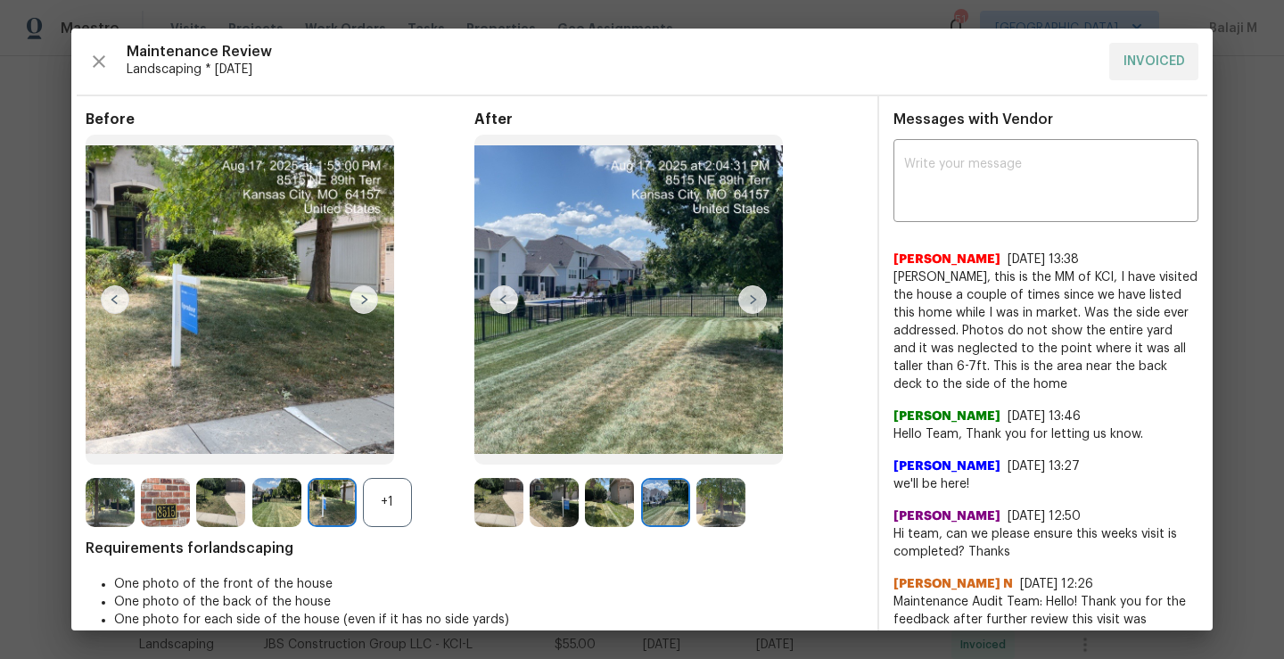
click at [750, 296] on img at bounding box center [752, 299] width 29 height 29
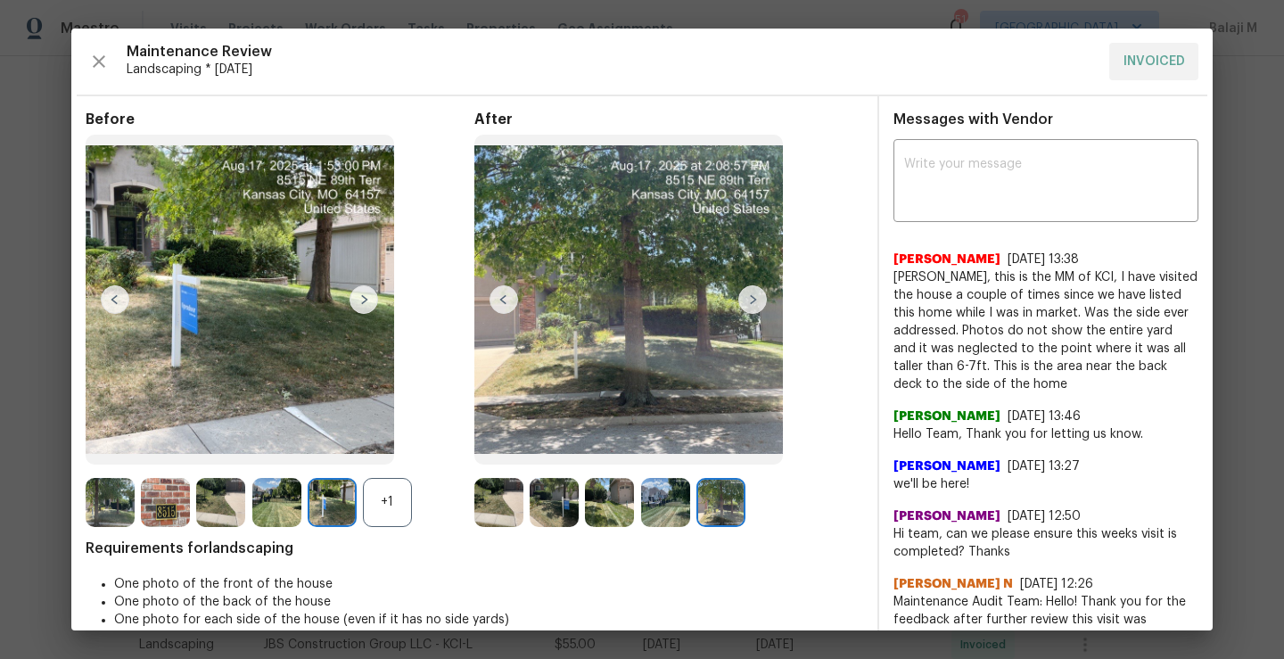
click at [750, 296] on img at bounding box center [752, 299] width 29 height 29
click at [358, 304] on img at bounding box center [364, 299] width 29 height 29
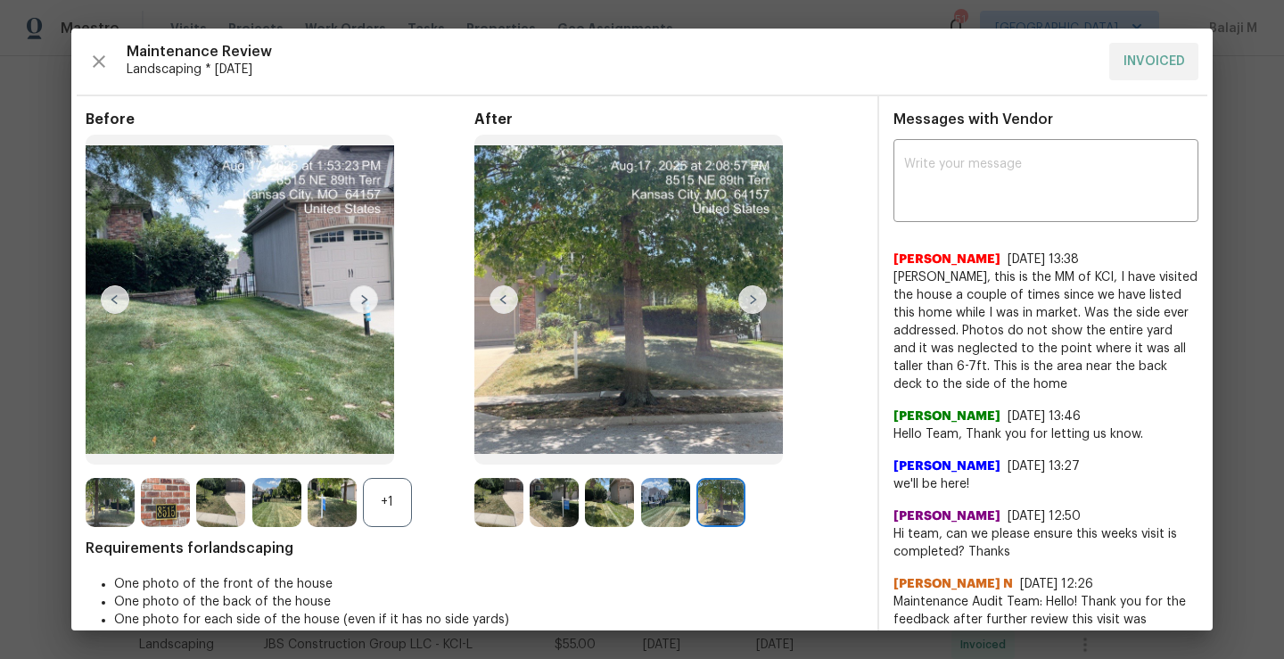
click at [749, 301] on img at bounding box center [752, 299] width 29 height 29
click at [358, 292] on img at bounding box center [364, 299] width 29 height 29
click at [367, 302] on img at bounding box center [364, 299] width 29 height 29
click at [738, 295] on img at bounding box center [752, 299] width 29 height 29
click at [365, 305] on img at bounding box center [364, 299] width 29 height 29
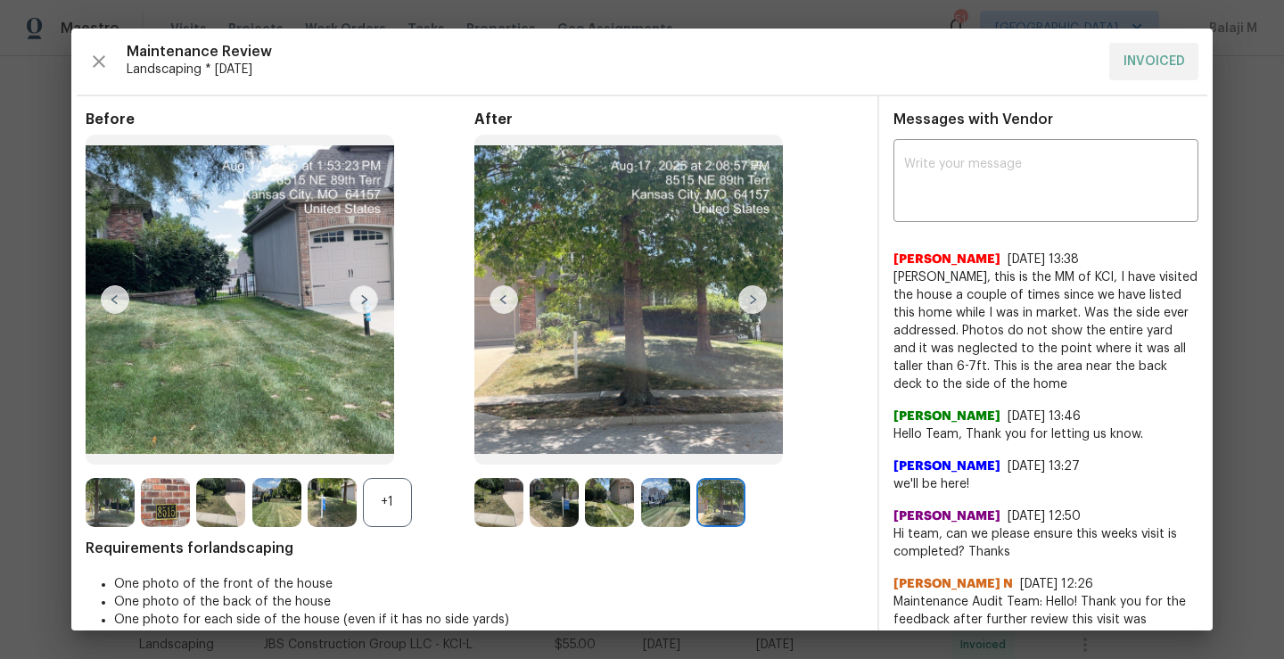
click at [750, 291] on img at bounding box center [752, 299] width 29 height 29
click at [360, 309] on img at bounding box center [364, 299] width 29 height 29
click at [719, 509] on img at bounding box center [720, 502] width 49 height 49
click at [641, 509] on img at bounding box center [665, 502] width 49 height 49
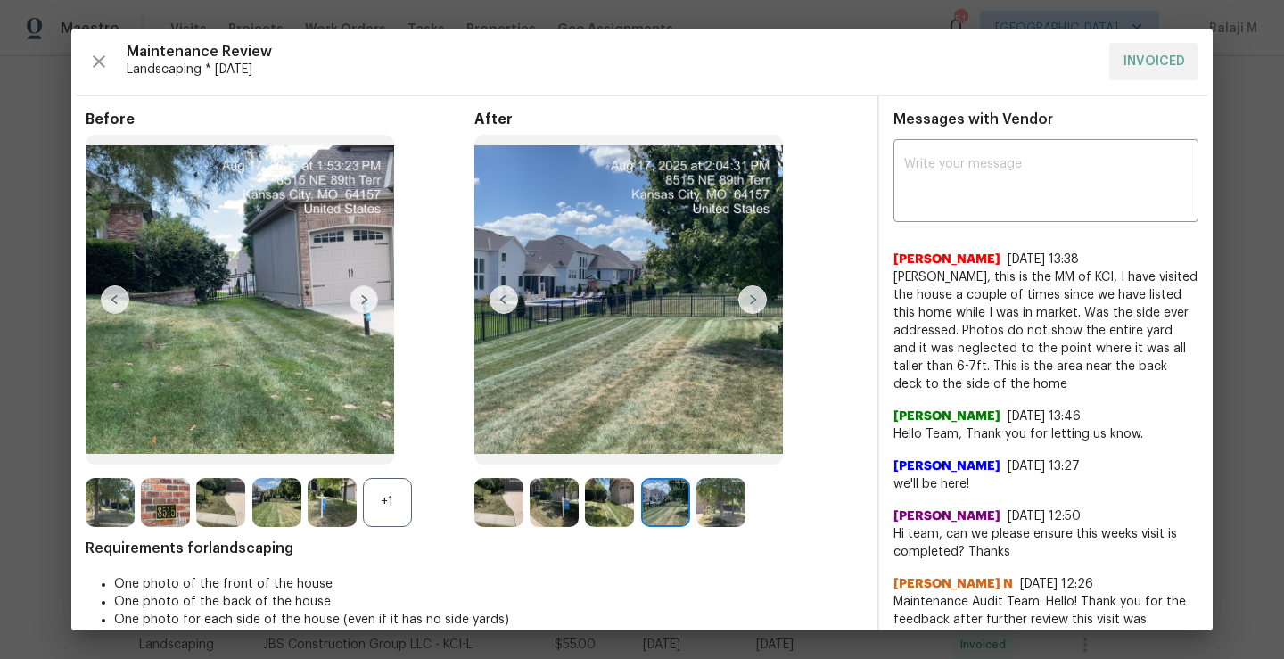
click at [641, 509] on img at bounding box center [665, 502] width 49 height 49
click at [597, 505] on img at bounding box center [609, 502] width 49 height 49
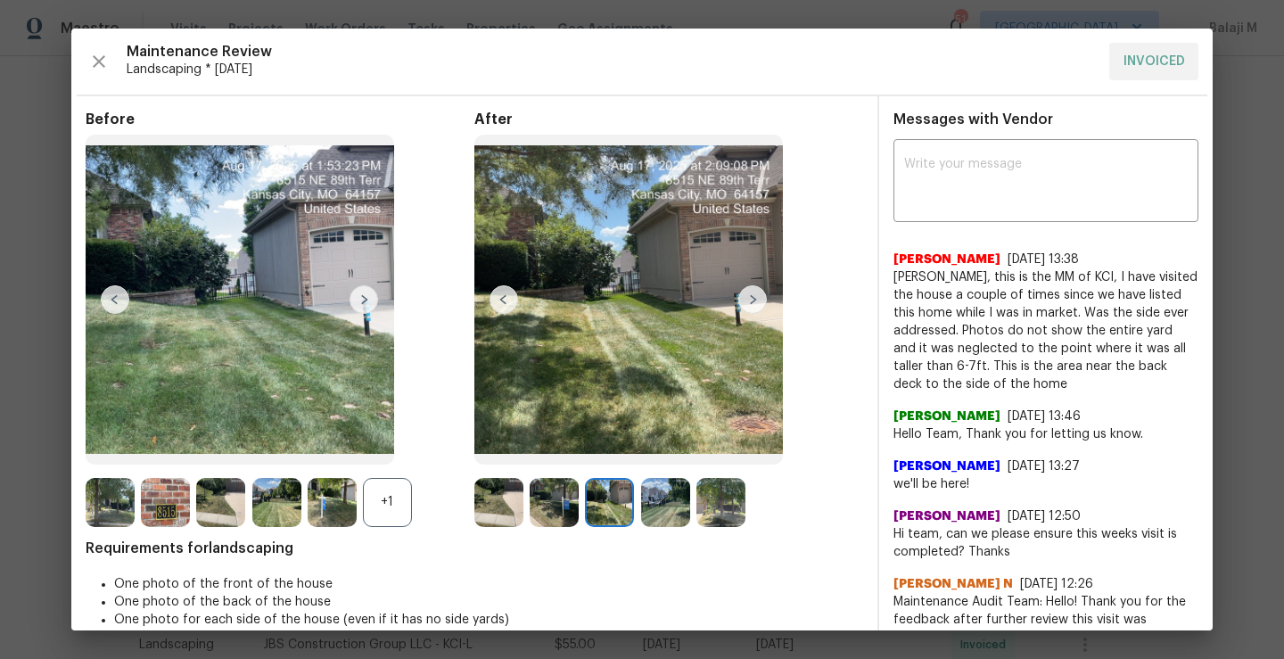
click at [548, 505] on img at bounding box center [554, 502] width 49 height 49
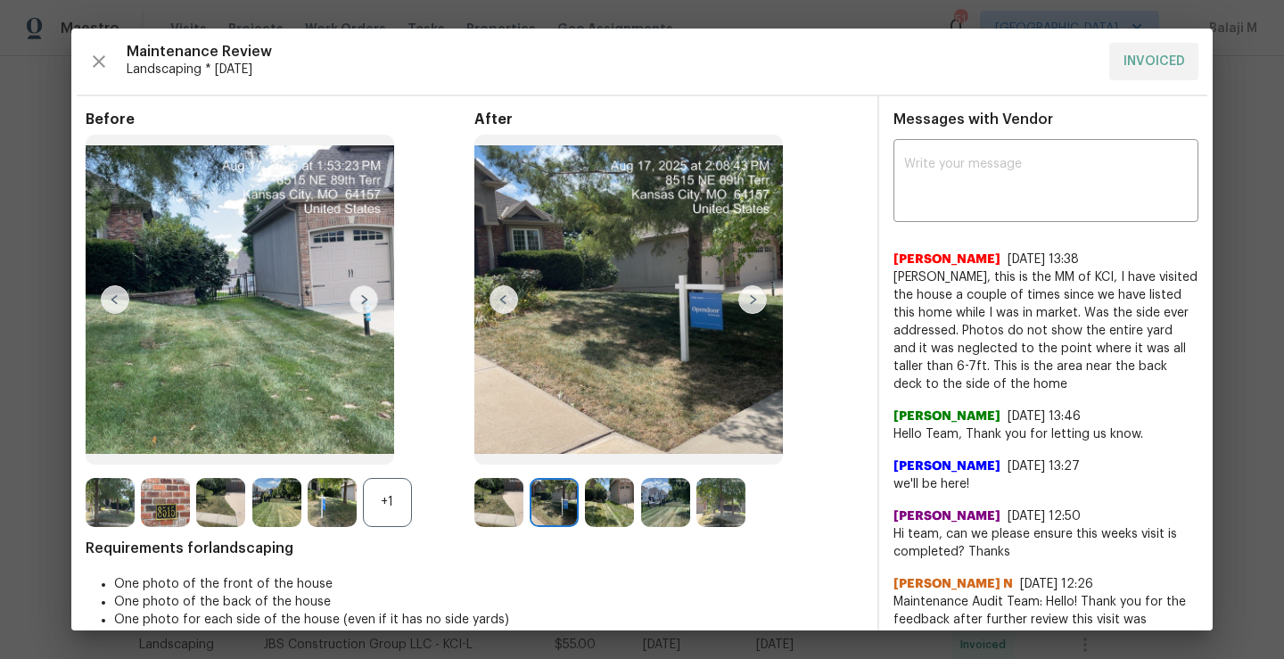
click at [480, 507] on img at bounding box center [498, 502] width 49 height 49
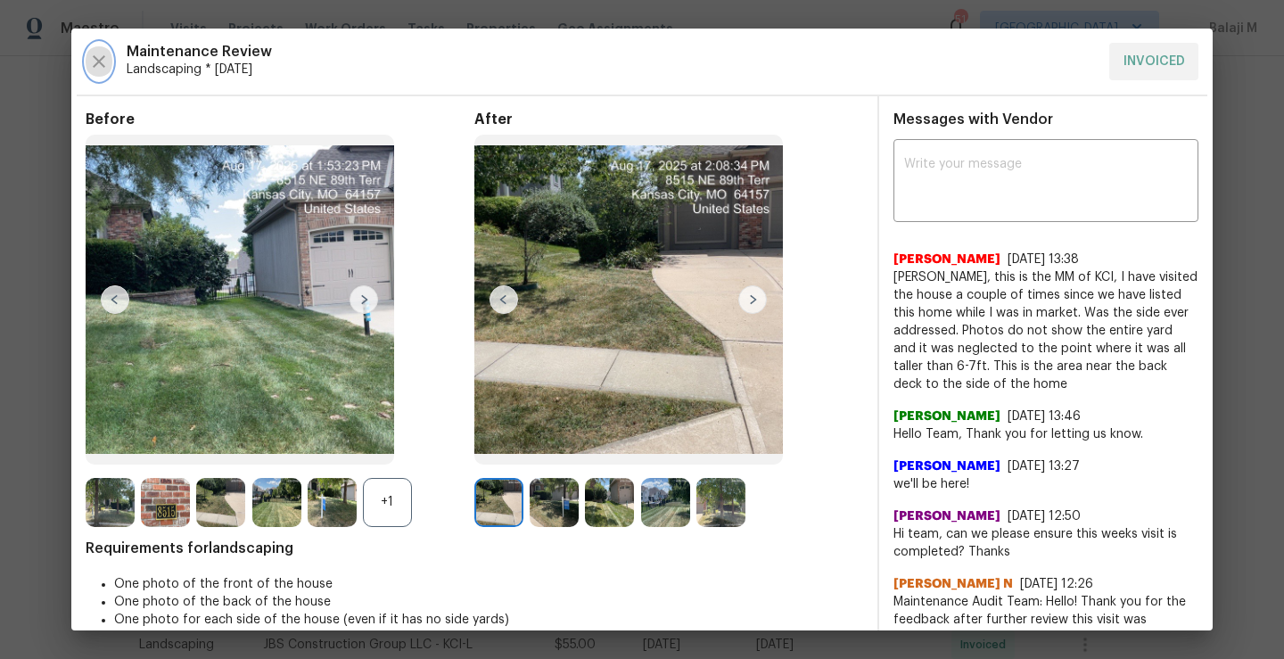
click at [103, 67] on icon "button" at bounding box center [98, 61] width 21 height 21
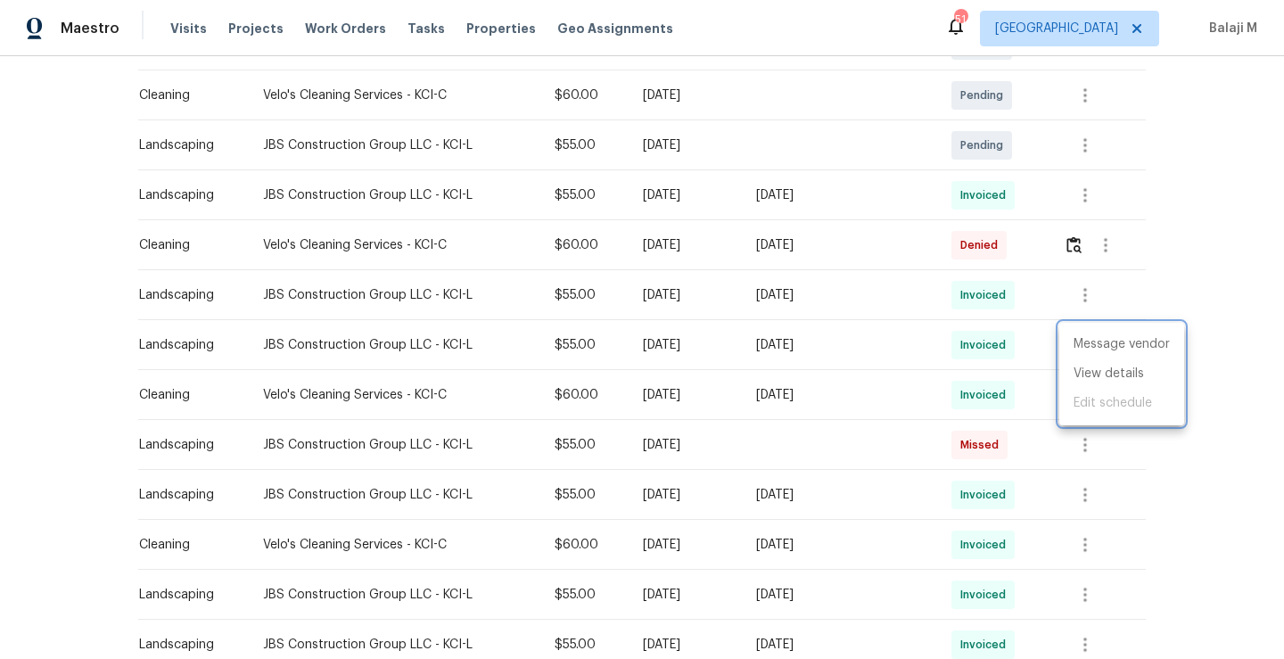
click at [894, 455] on div at bounding box center [642, 329] width 1284 height 659
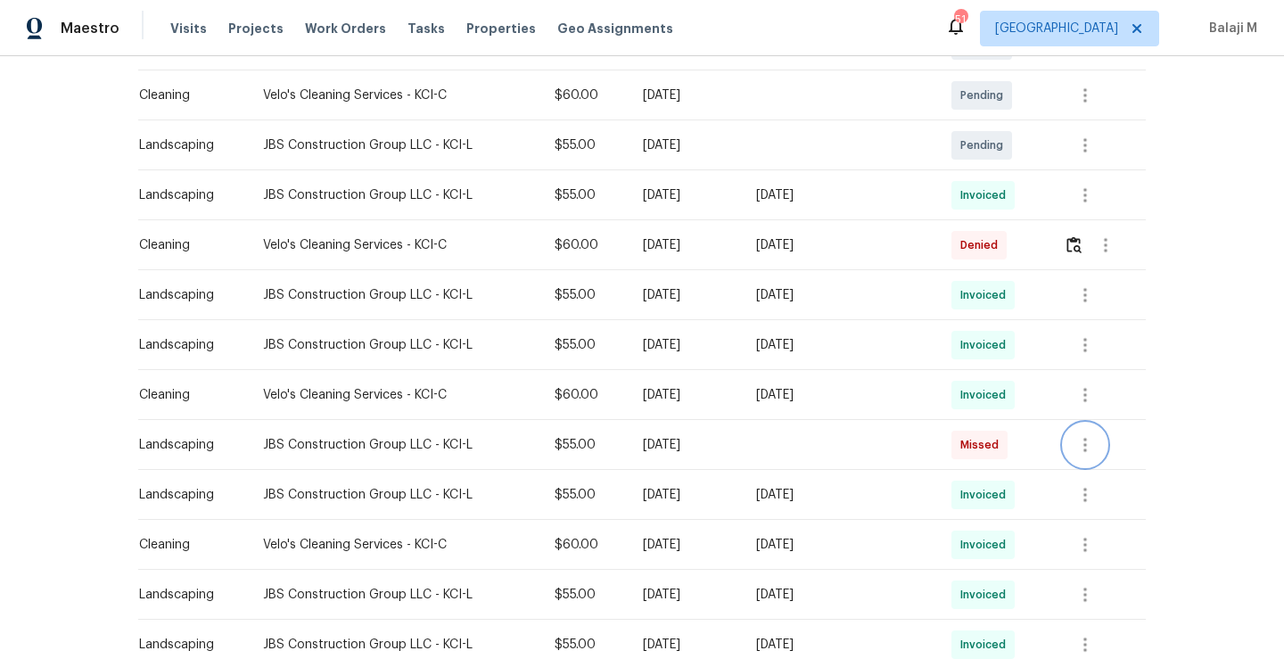
click at [1083, 452] on icon "button" at bounding box center [1085, 445] width 4 height 14
click at [1090, 471] on li "View details" at bounding box center [1121, 473] width 125 height 29
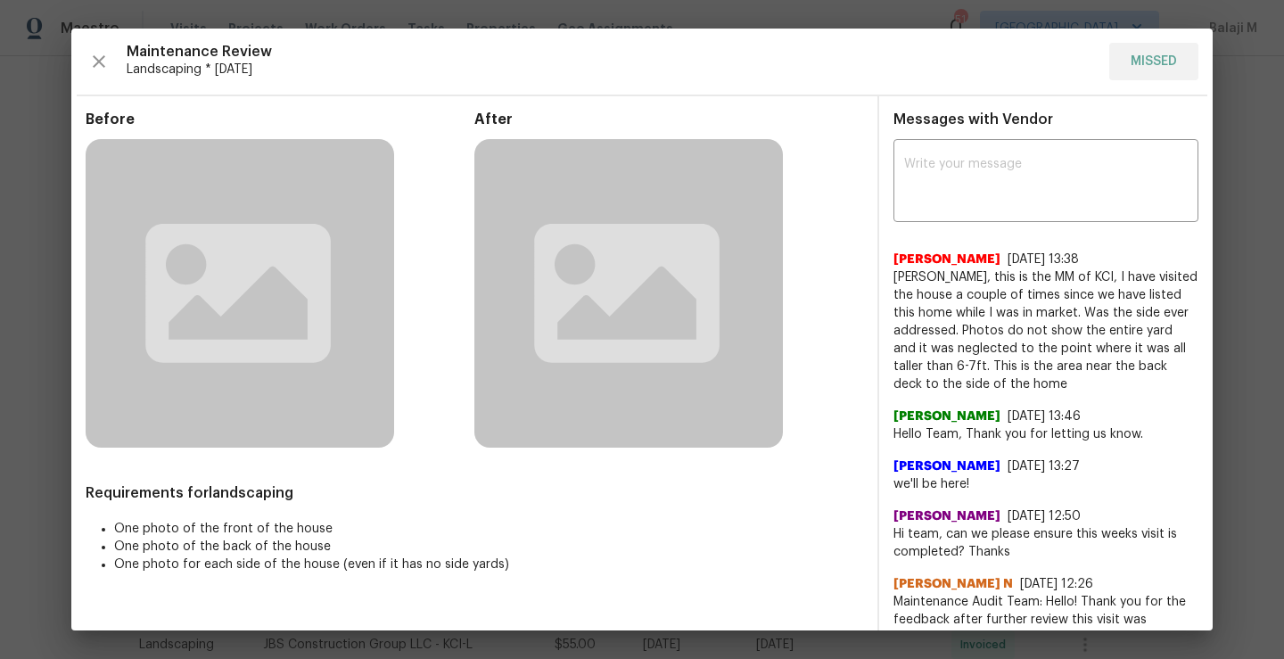
scroll to position [63, 0]
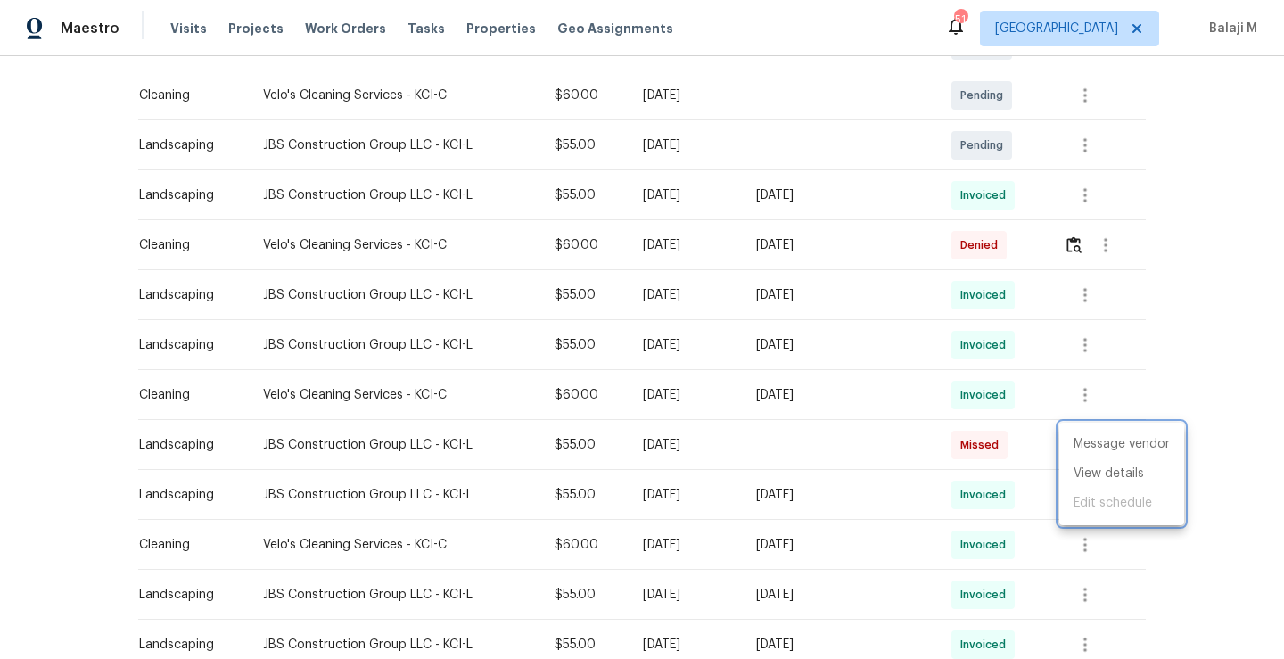
click at [929, 501] on div at bounding box center [642, 329] width 1284 height 659
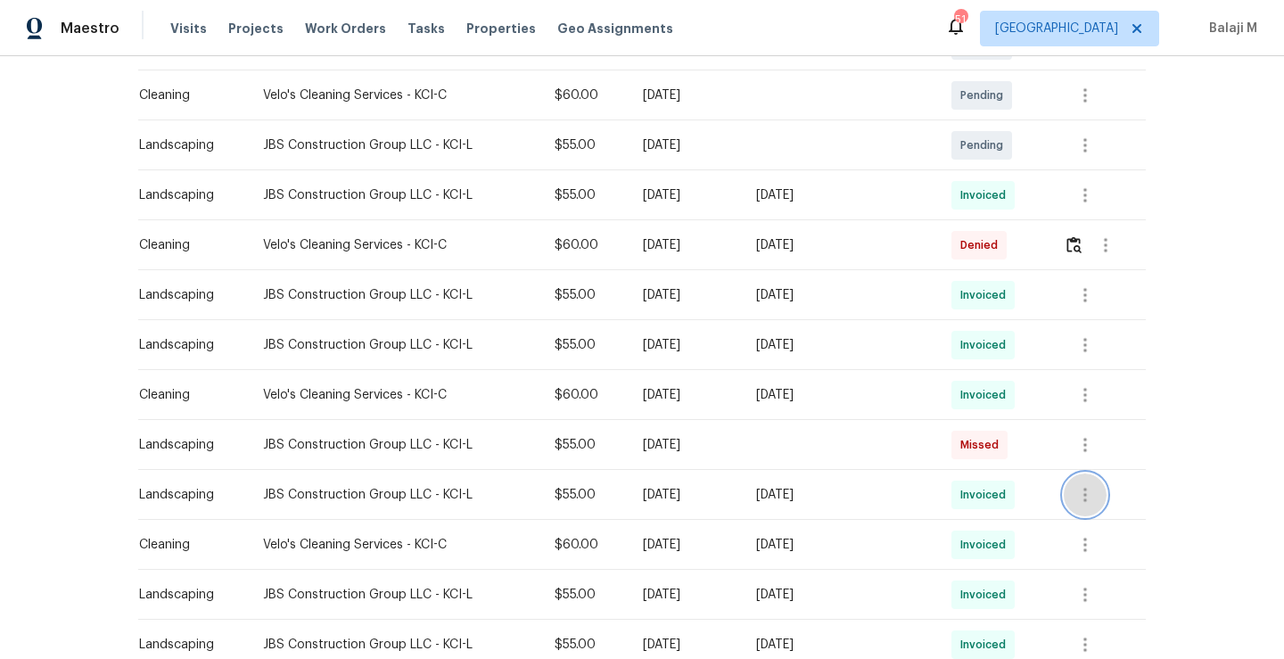
click at [1083, 498] on icon "button" at bounding box center [1085, 495] width 4 height 14
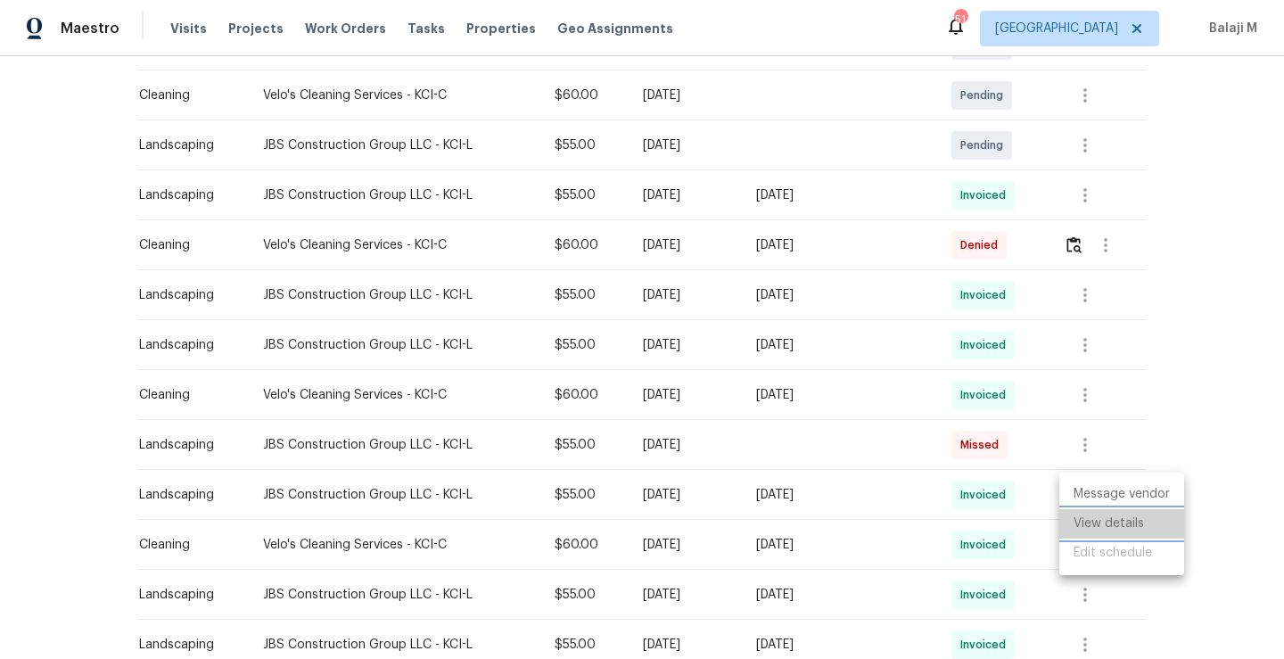
click at [1092, 516] on li "View details" at bounding box center [1121, 523] width 125 height 29
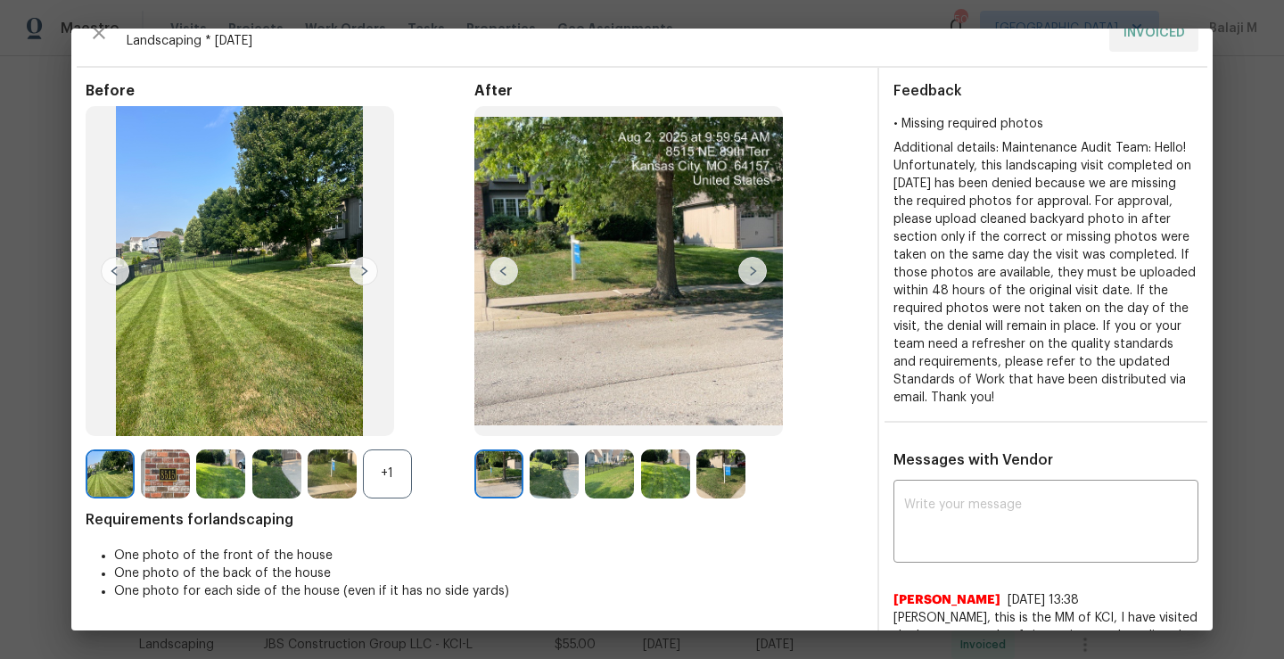
scroll to position [25, 0]
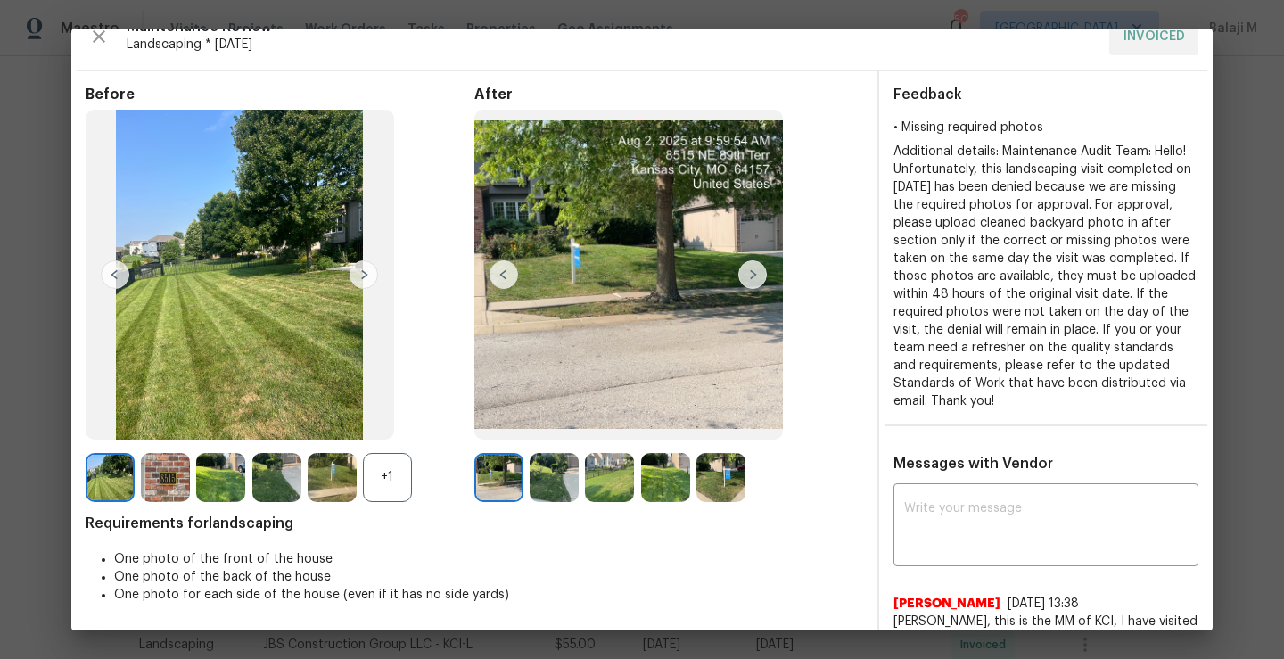
click at [745, 271] on img at bounding box center [752, 274] width 29 height 29
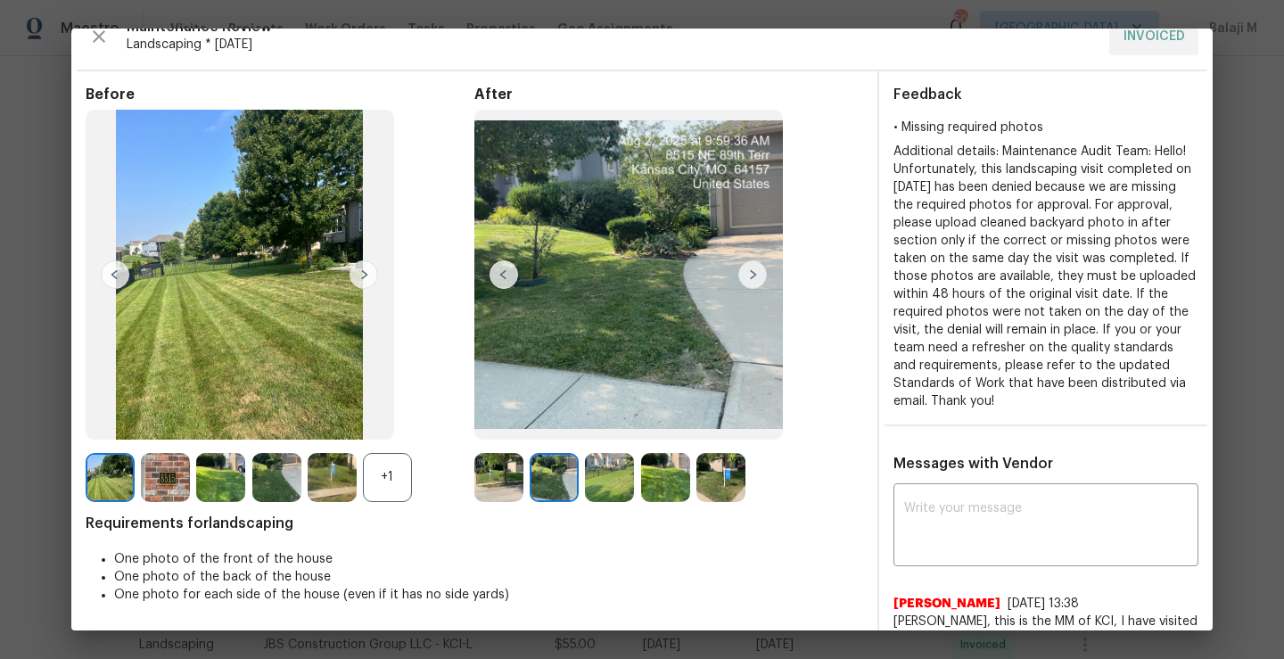
click at [738, 280] on img at bounding box center [752, 274] width 29 height 29
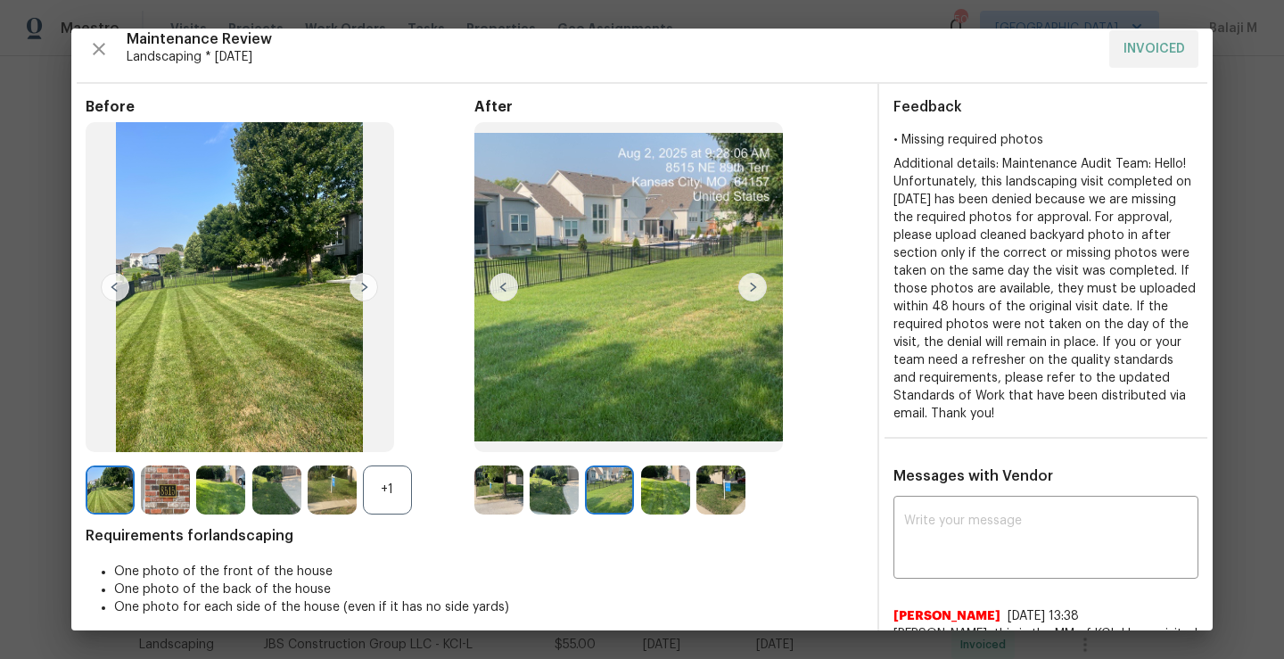
scroll to position [0, 0]
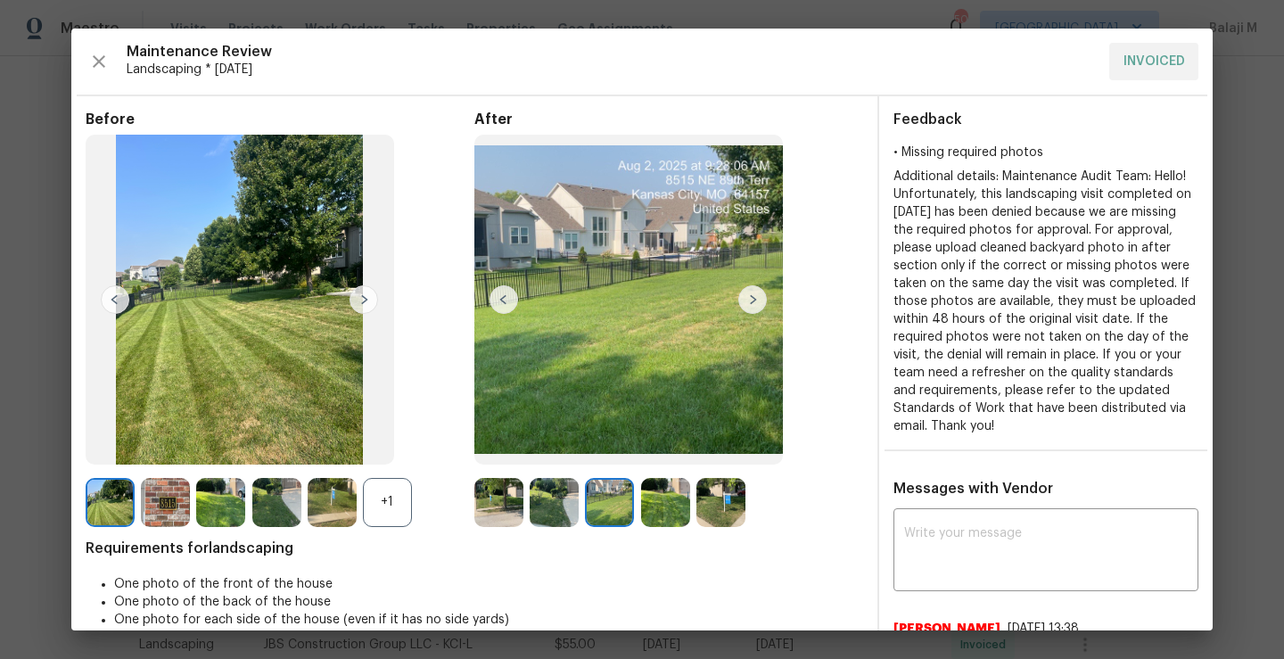
click at [747, 300] on img at bounding box center [752, 299] width 29 height 29
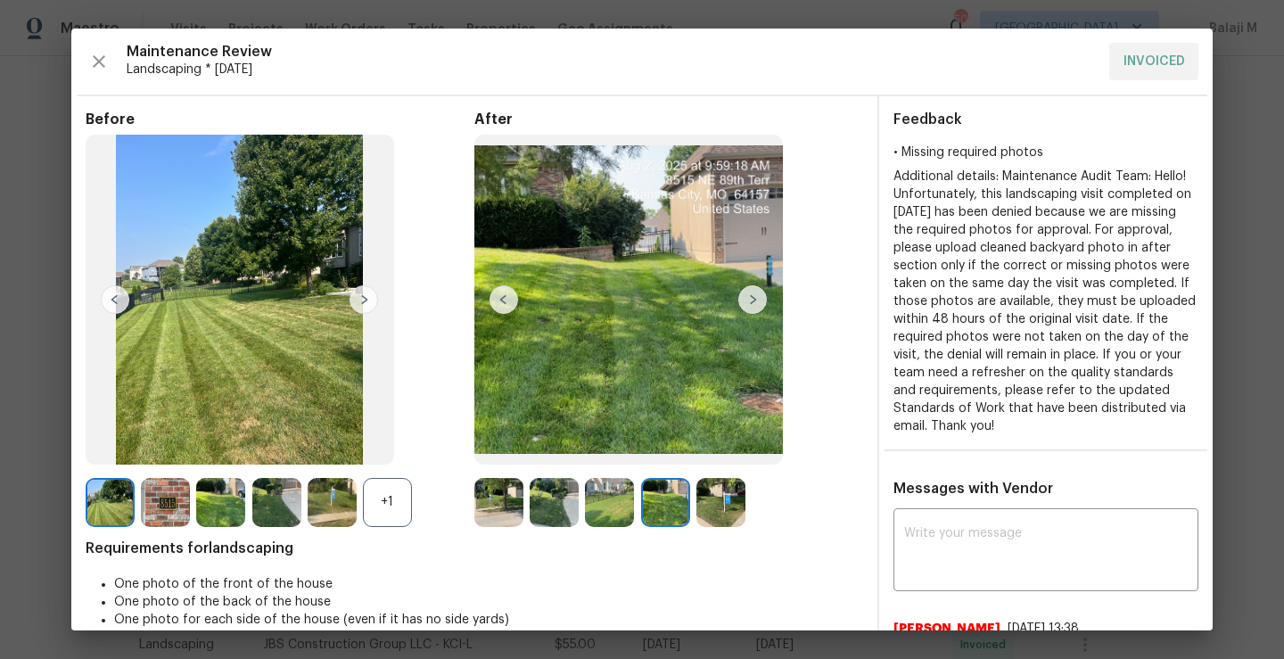
click at [747, 300] on img at bounding box center [752, 299] width 29 height 29
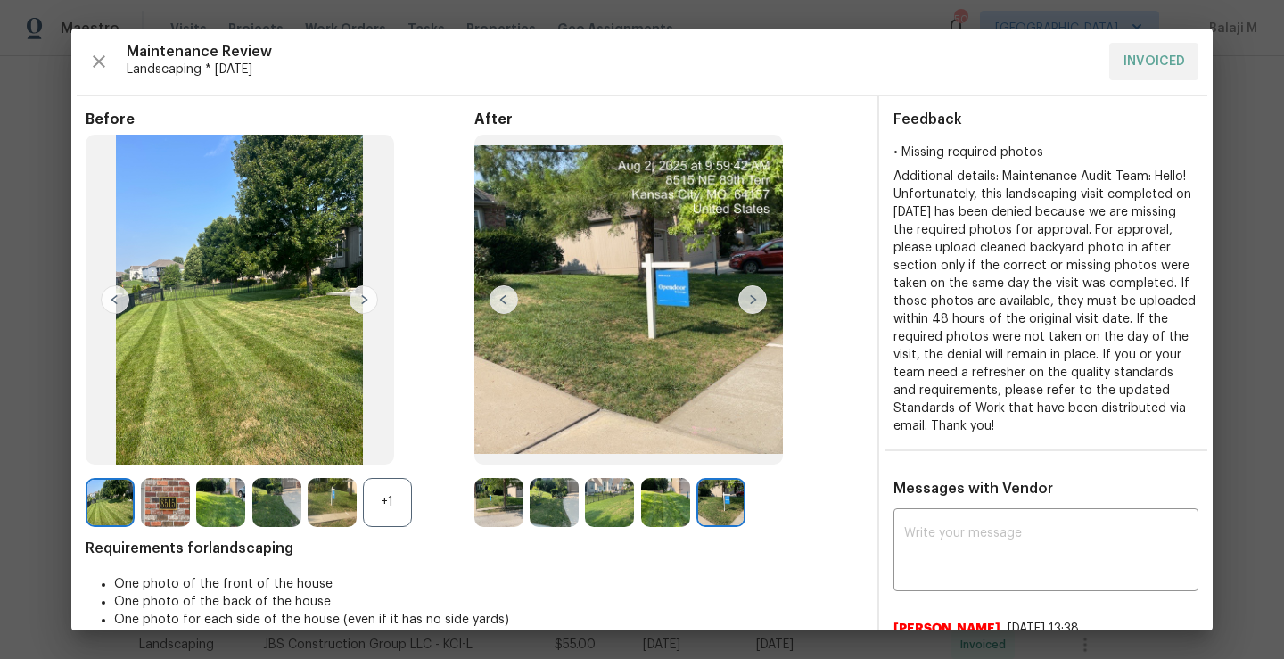
click at [747, 300] on img at bounding box center [752, 299] width 29 height 29
click at [670, 499] on img at bounding box center [665, 502] width 49 height 49
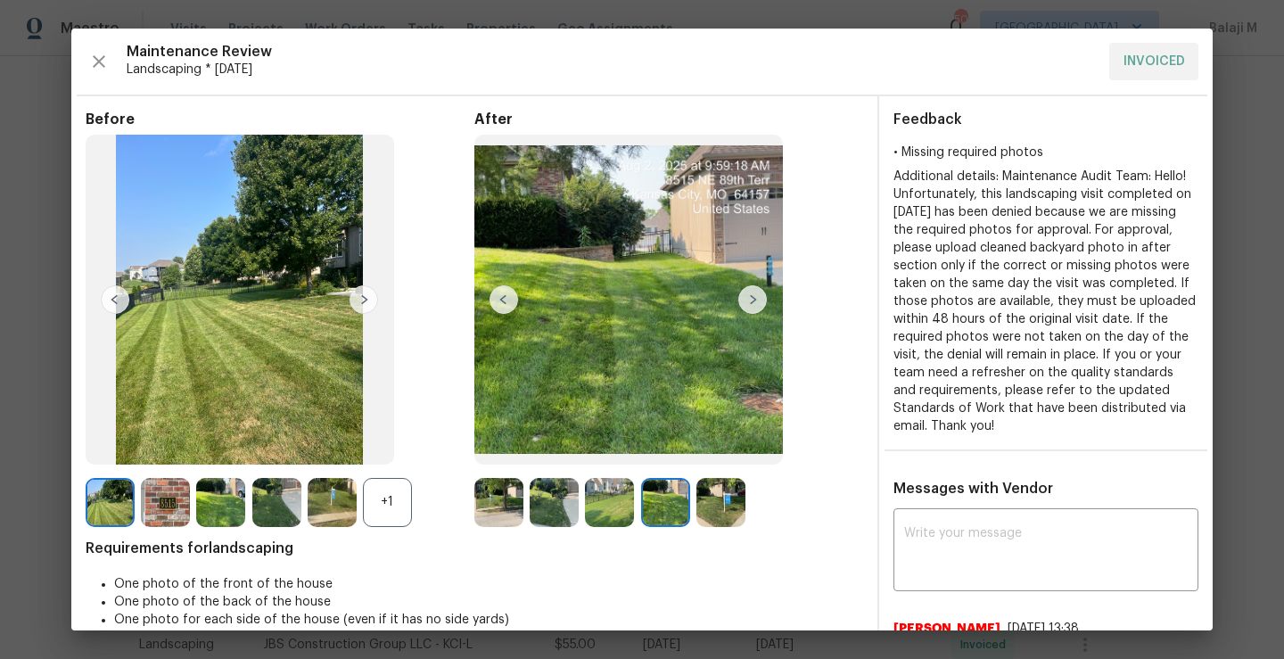
click at [598, 522] on img at bounding box center [609, 502] width 49 height 49
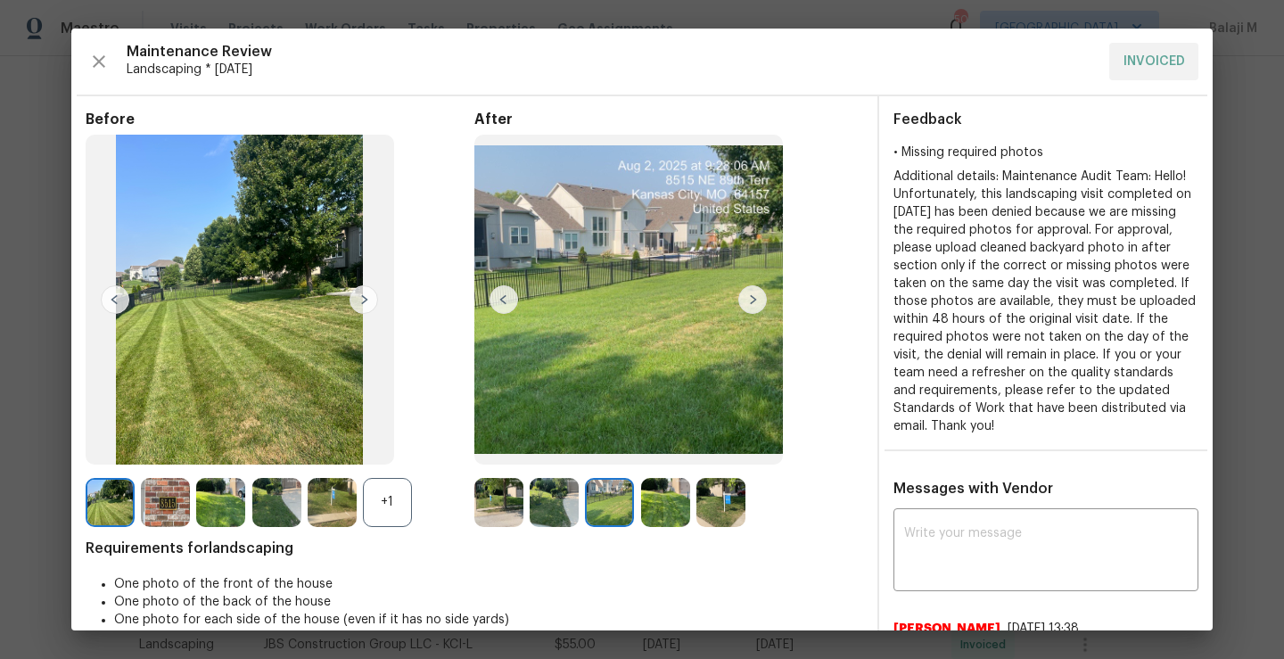
click at [549, 514] on img at bounding box center [554, 502] width 49 height 49
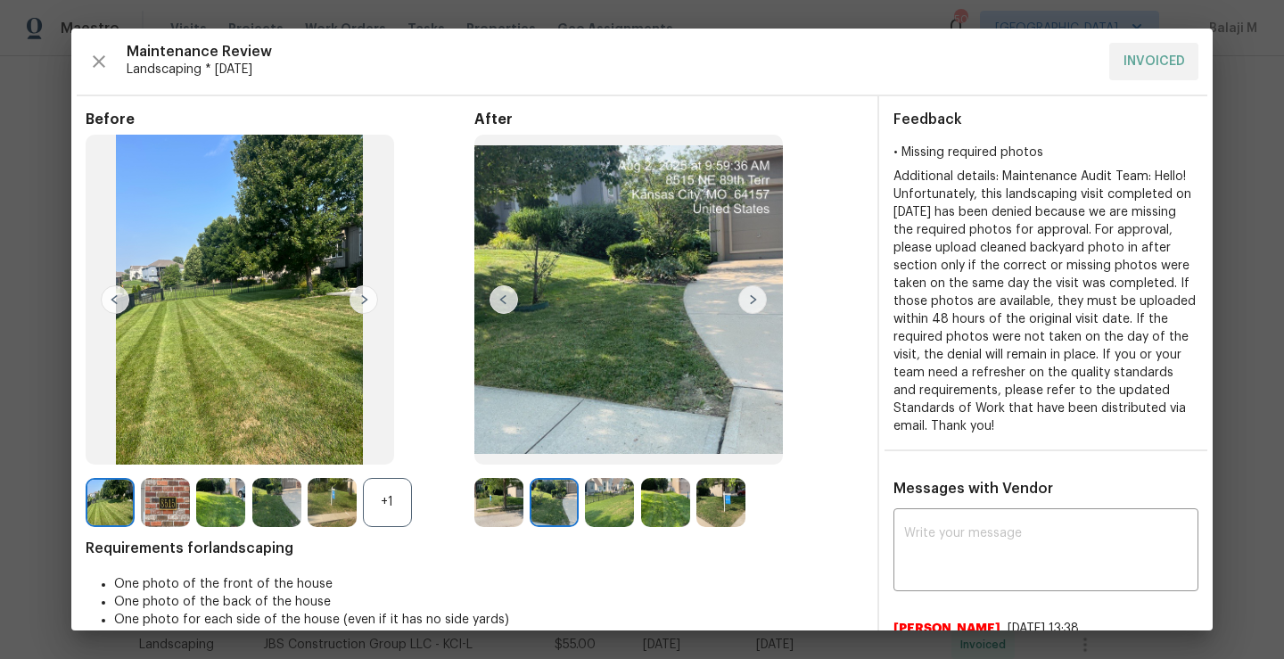
click at [492, 510] on img at bounding box center [498, 502] width 49 height 49
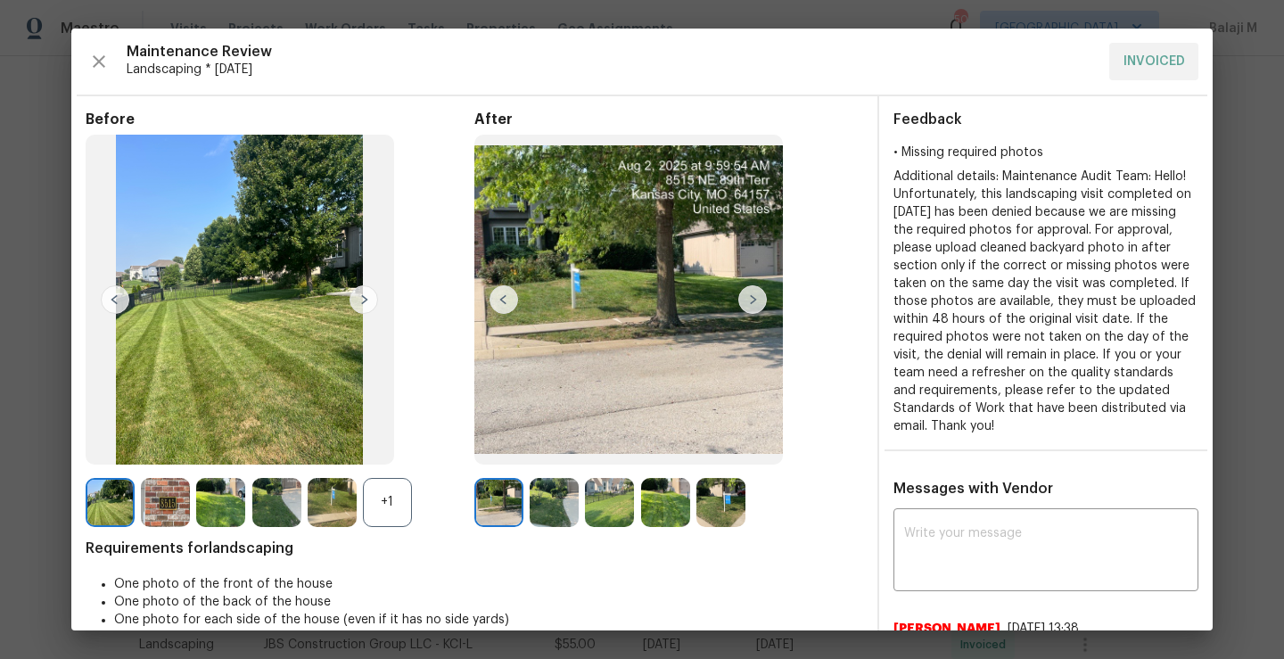
click at [302, 506] on div at bounding box center [279, 502] width 55 height 49
click at [330, 506] on img at bounding box center [332, 502] width 49 height 49
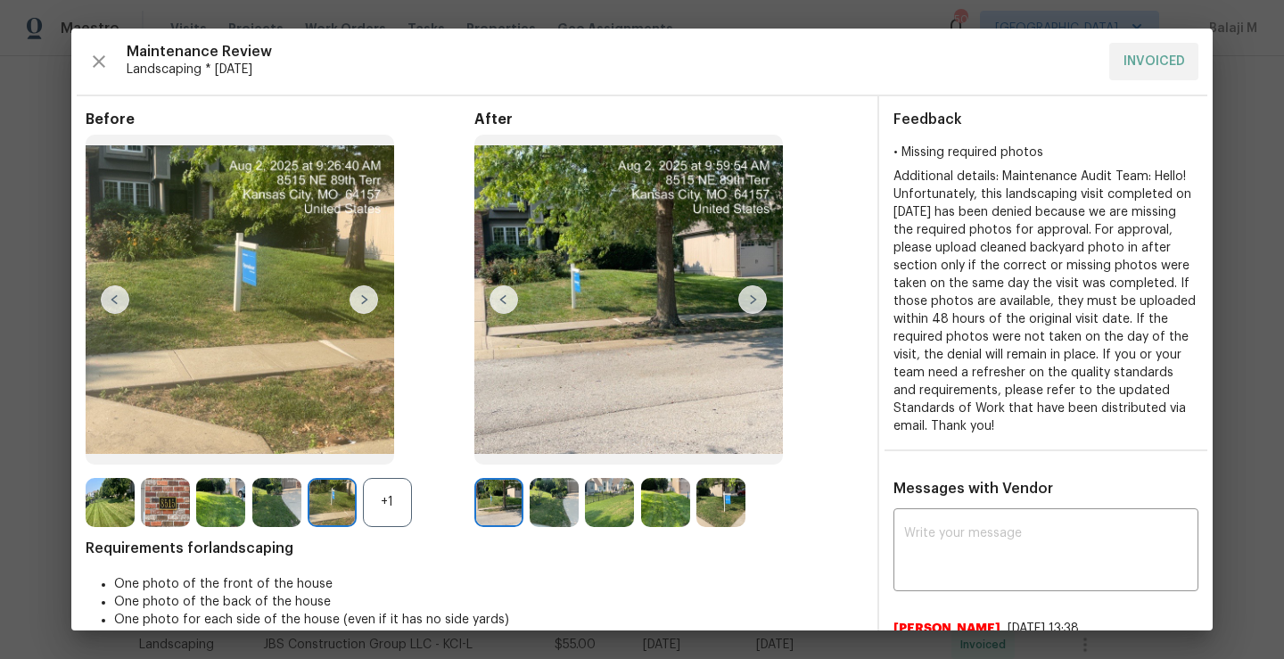
click at [384, 499] on div "+1" at bounding box center [387, 502] width 49 height 49
click at [325, 513] on img at bounding box center [332, 502] width 49 height 49
click at [397, 500] on img at bounding box center [387, 502] width 49 height 49
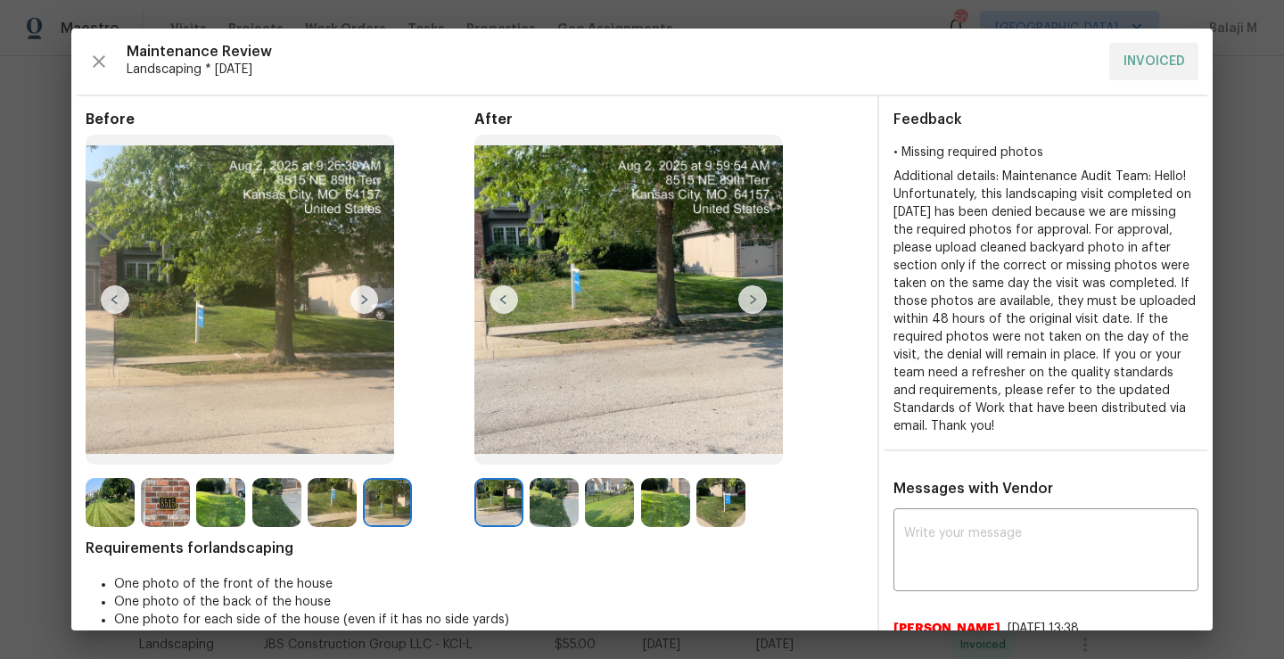
click at [330, 498] on img at bounding box center [332, 502] width 49 height 49
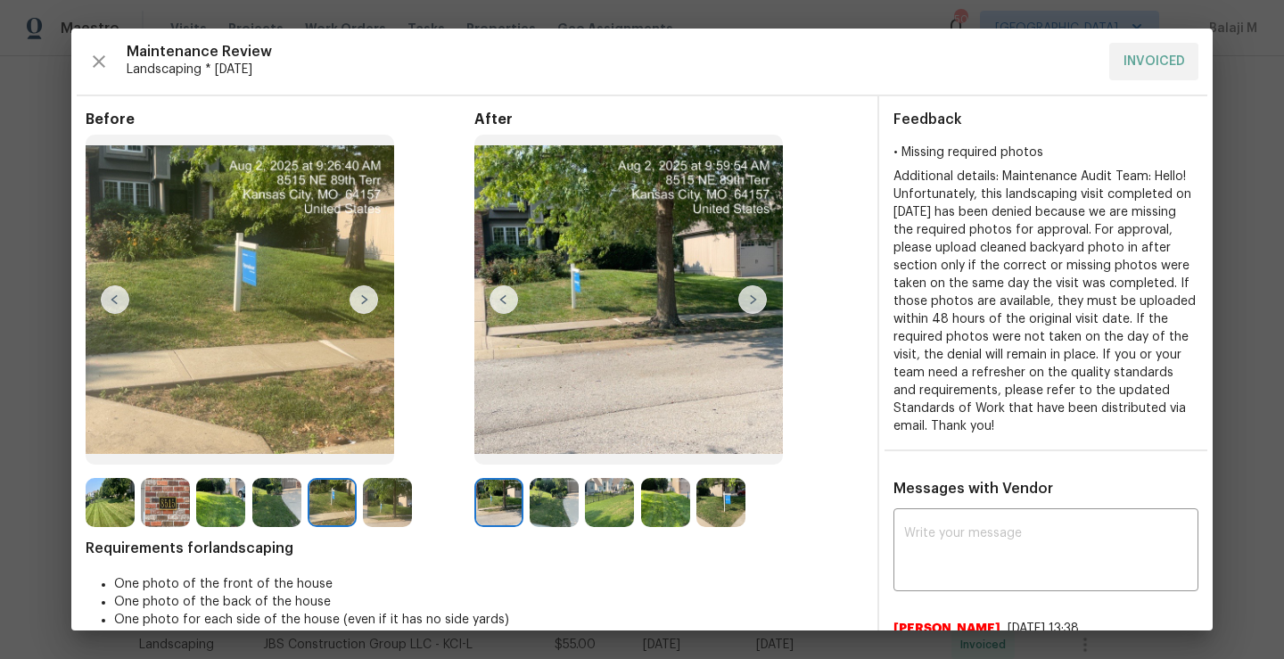
click at [274, 491] on img at bounding box center [276, 502] width 49 height 49
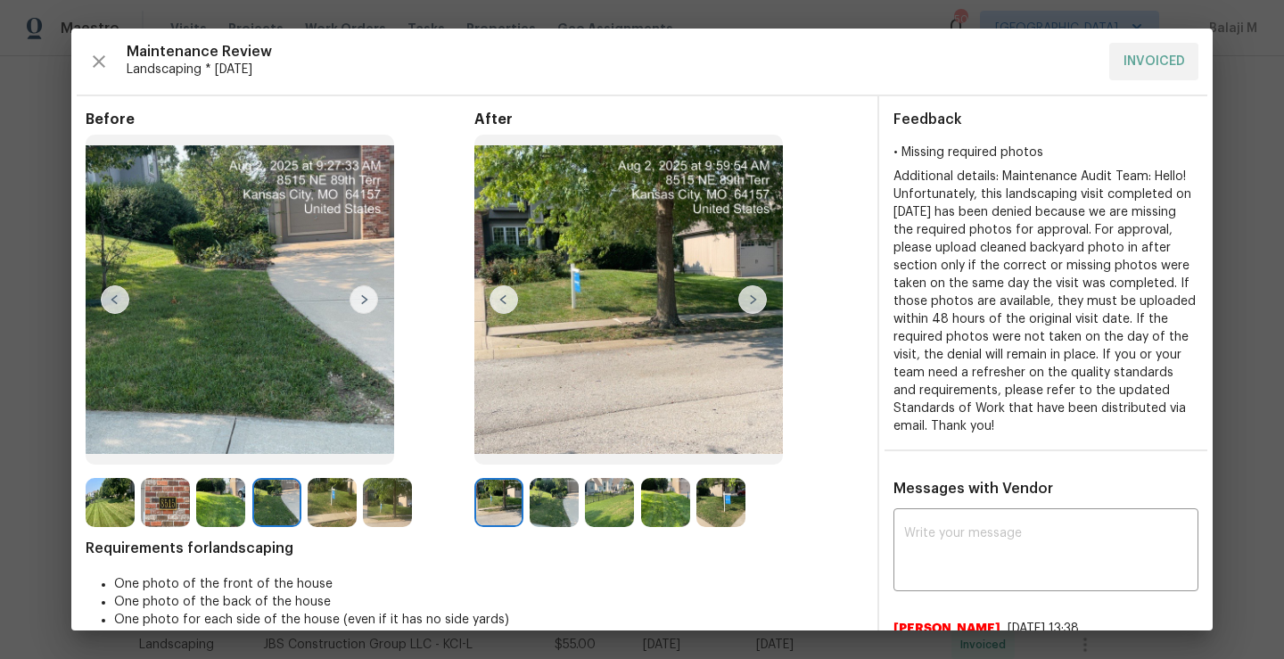
click at [210, 513] on img at bounding box center [220, 502] width 49 height 49
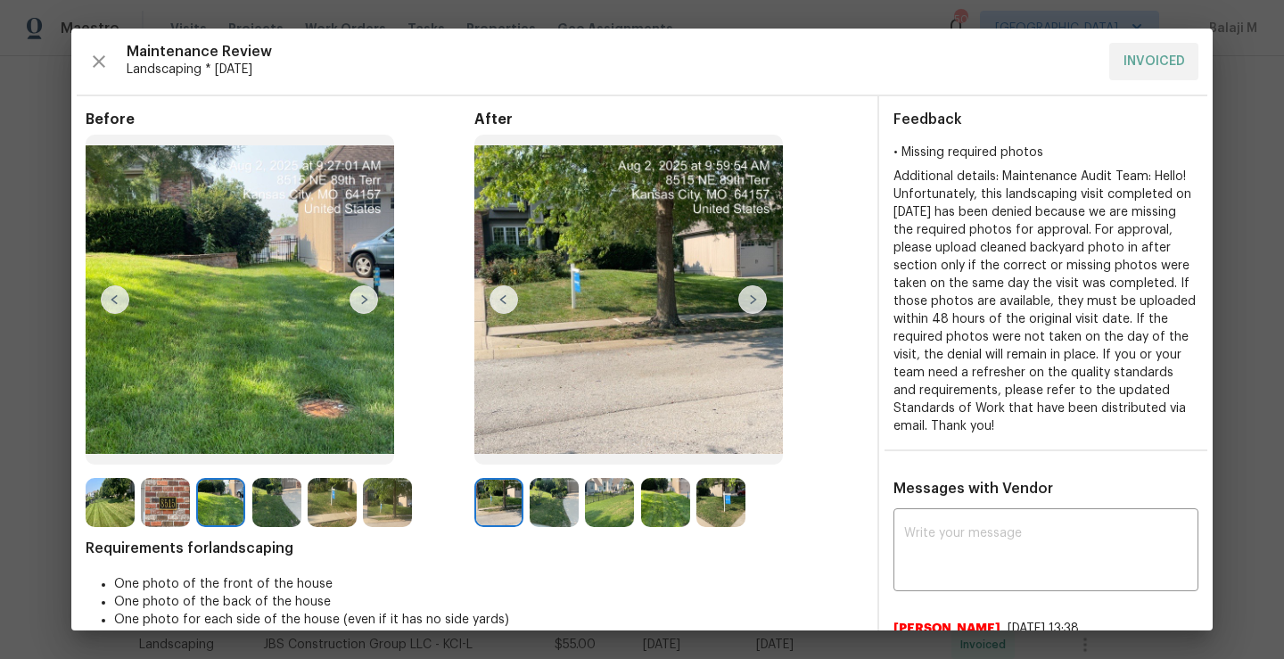
click at [210, 513] on img at bounding box center [220, 502] width 49 height 49
click at [154, 518] on img at bounding box center [165, 502] width 49 height 49
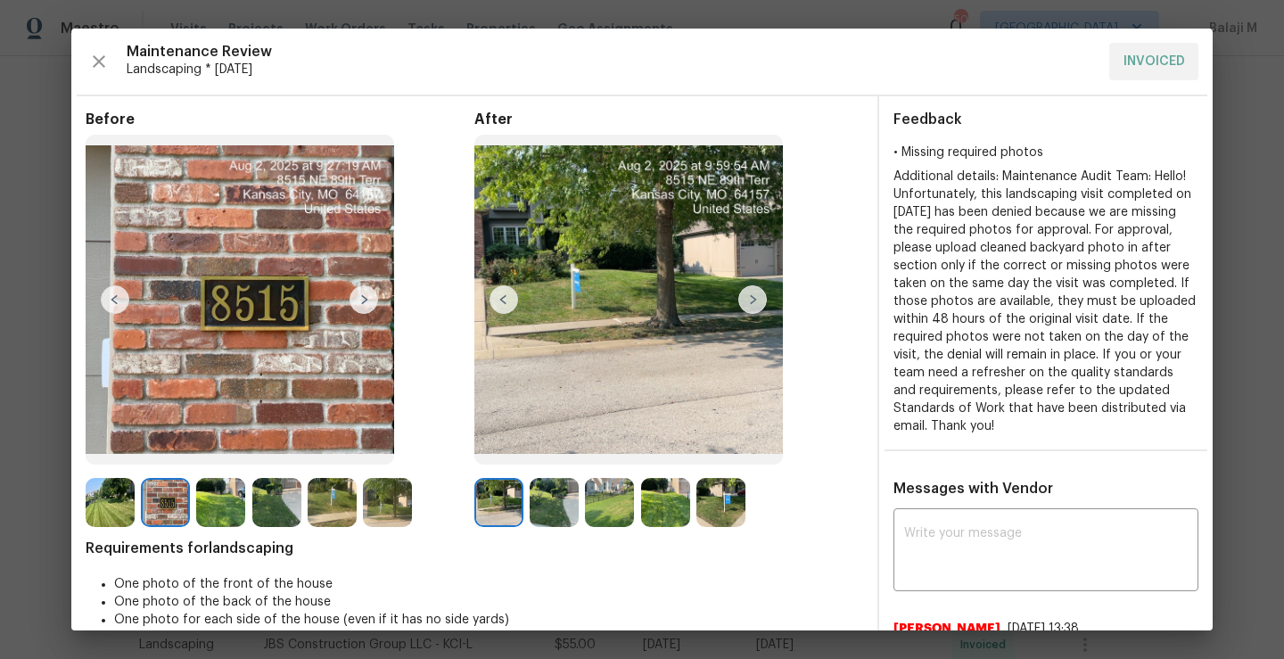
click at [94, 509] on img at bounding box center [110, 502] width 49 height 49
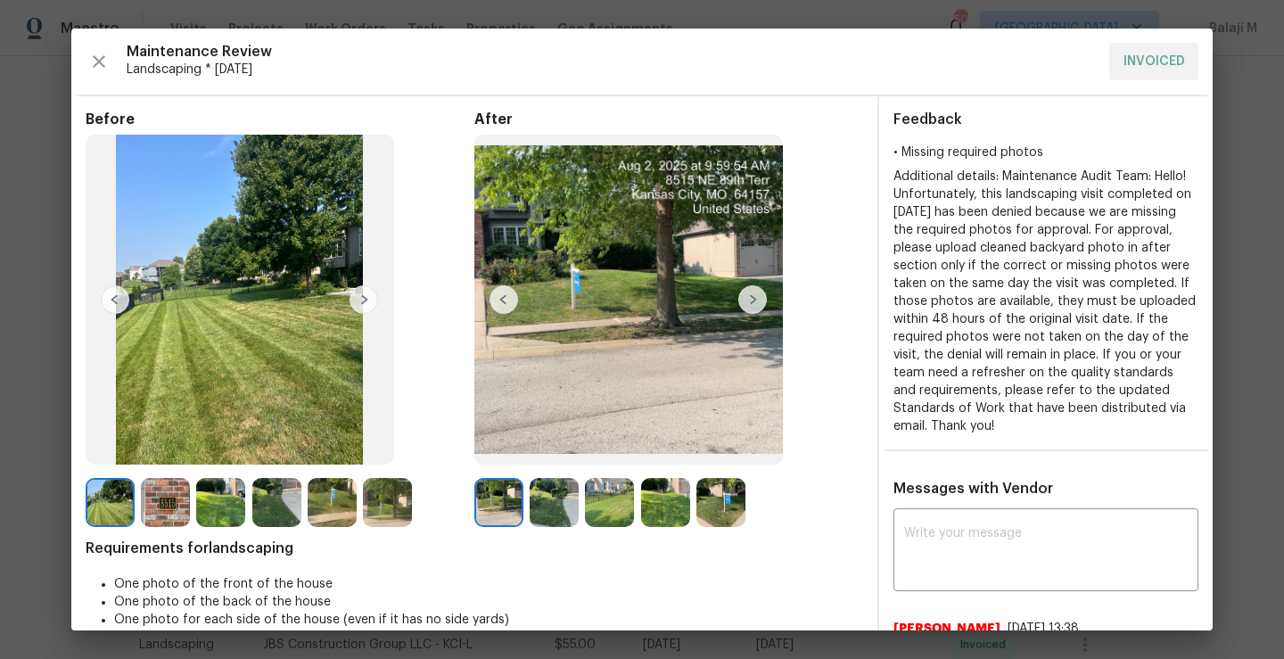
click at [155, 505] on img at bounding box center [165, 502] width 49 height 49
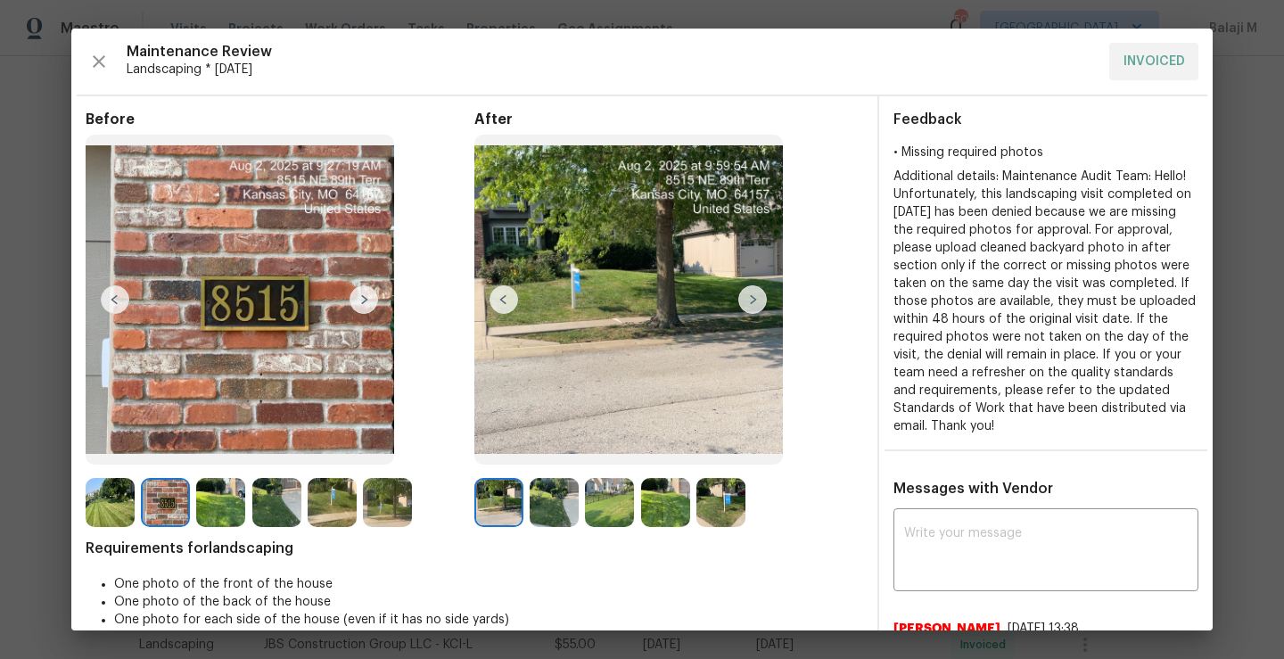
click at [181, 500] on img at bounding box center [165, 502] width 49 height 49
click at [225, 498] on img at bounding box center [220, 502] width 49 height 49
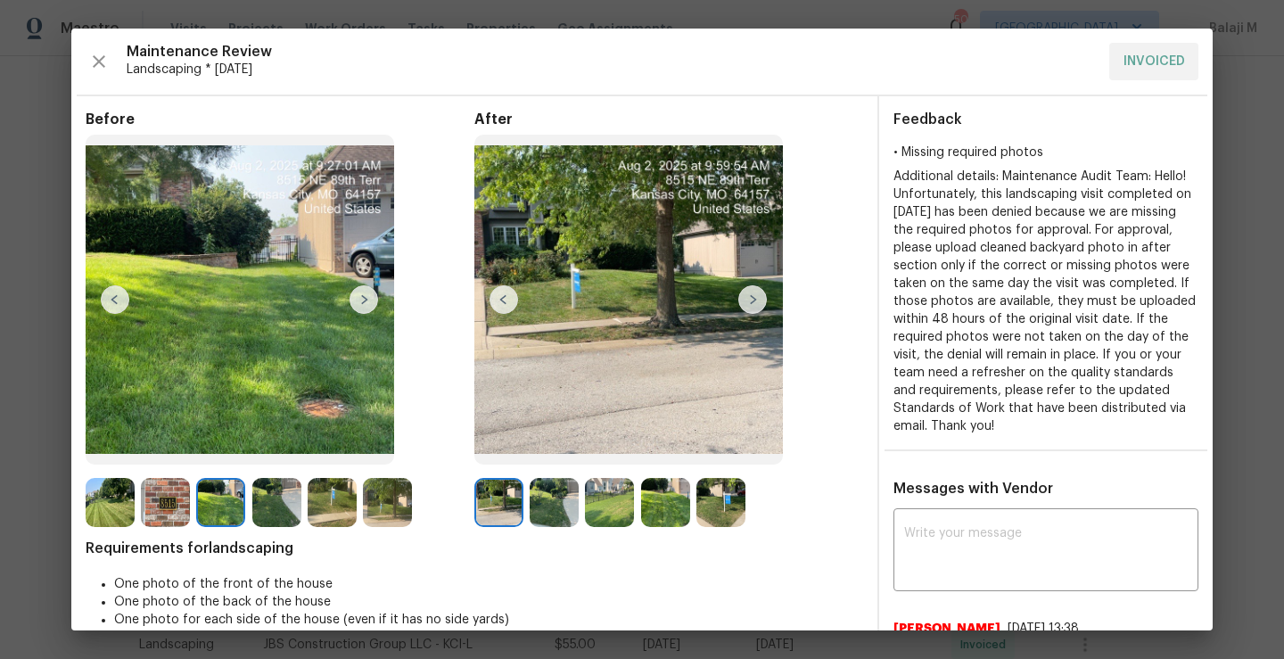
click at [257, 503] on img at bounding box center [276, 502] width 49 height 49
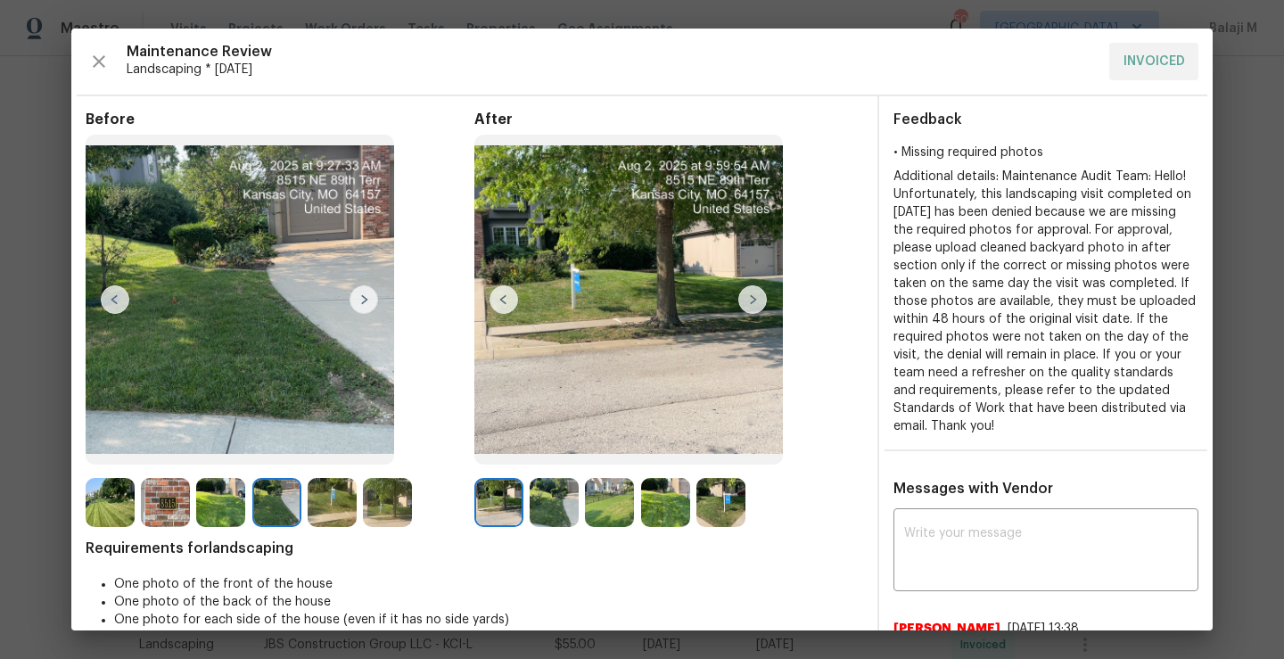
click at [673, 502] on img at bounding box center [665, 502] width 49 height 49
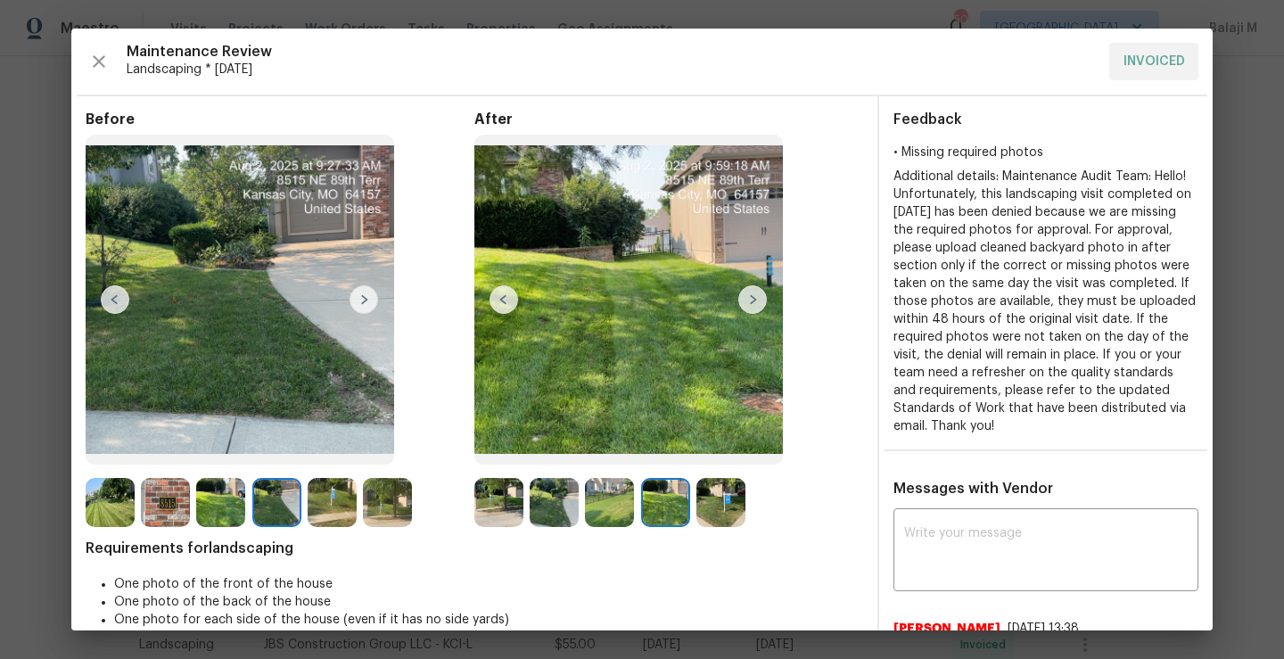
click at [219, 493] on img at bounding box center [220, 502] width 49 height 49
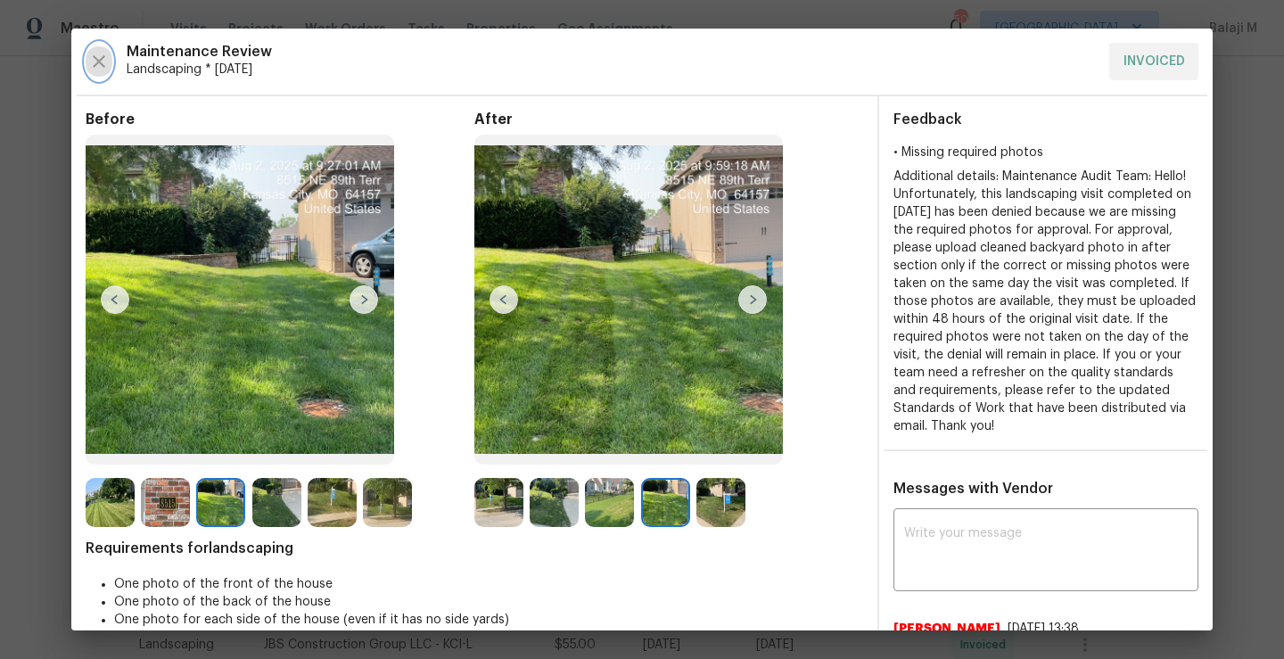
click at [101, 62] on icon "button" at bounding box center [99, 61] width 12 height 12
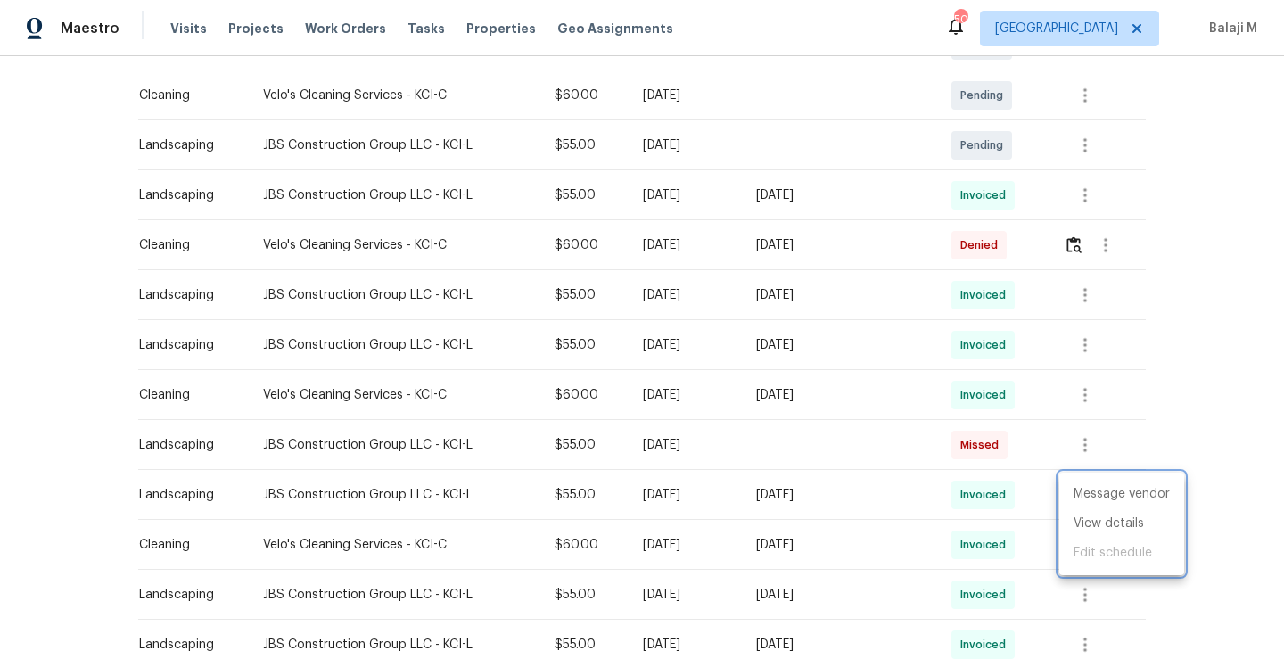
click at [752, 530] on div at bounding box center [642, 329] width 1284 height 659
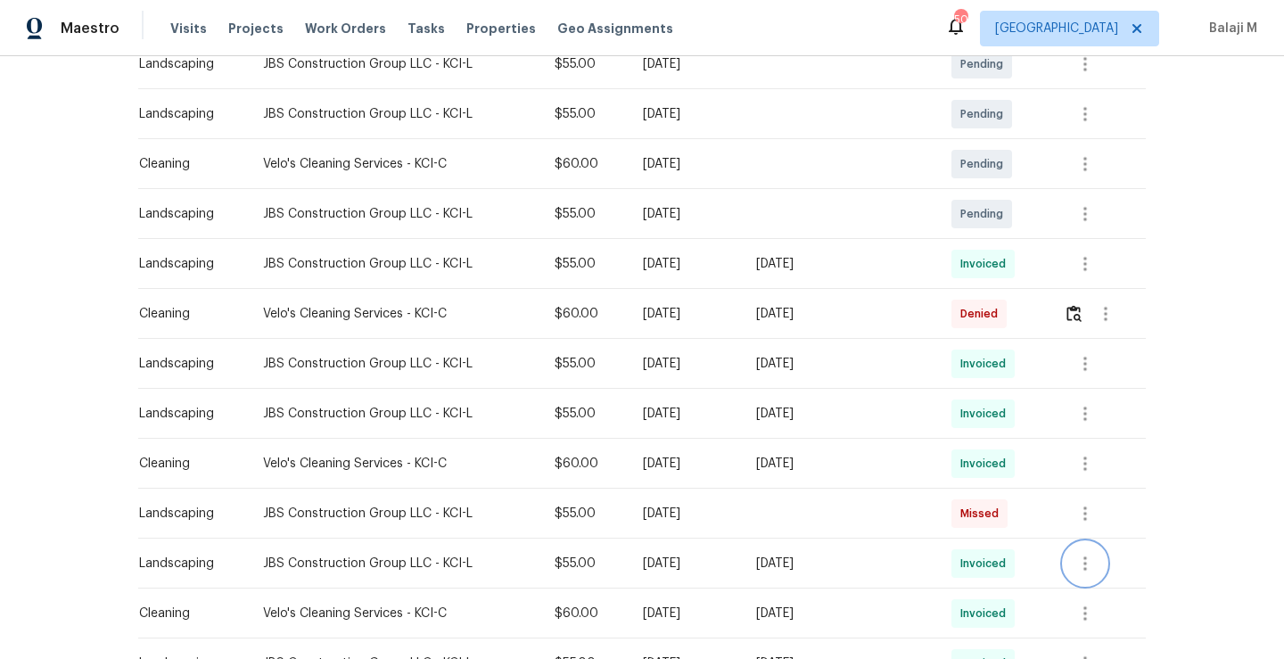
scroll to position [336, 0]
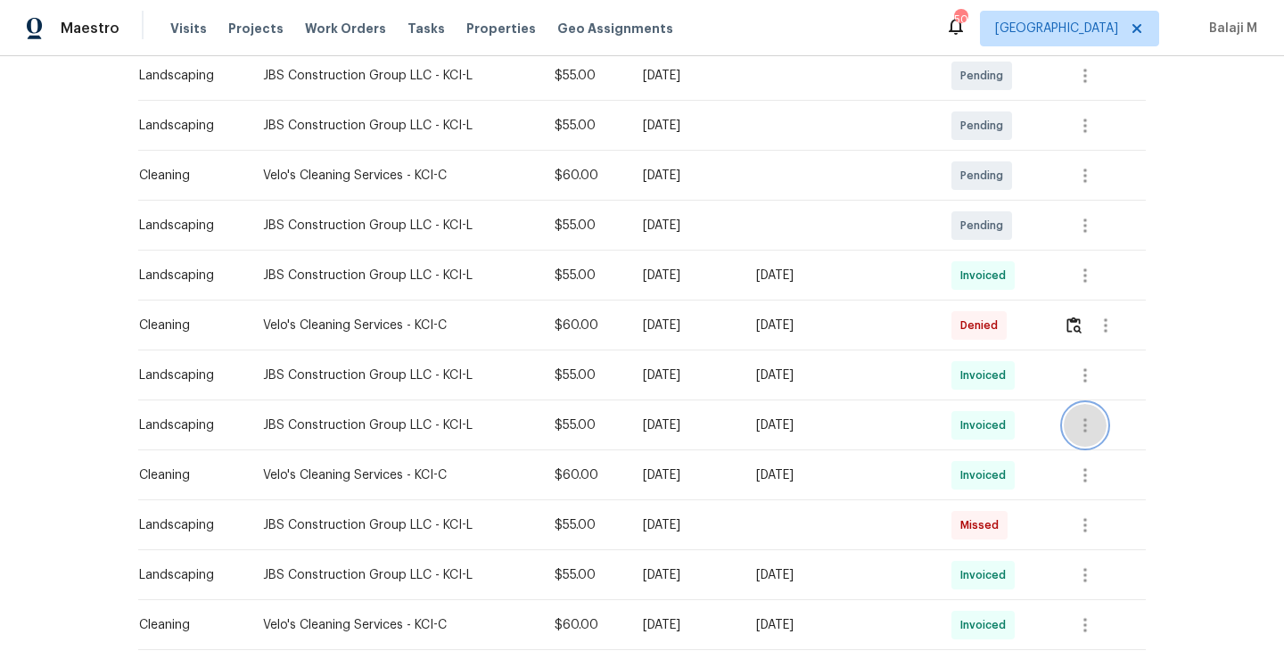
click at [1084, 418] on icon "button" at bounding box center [1085, 425] width 21 height 21
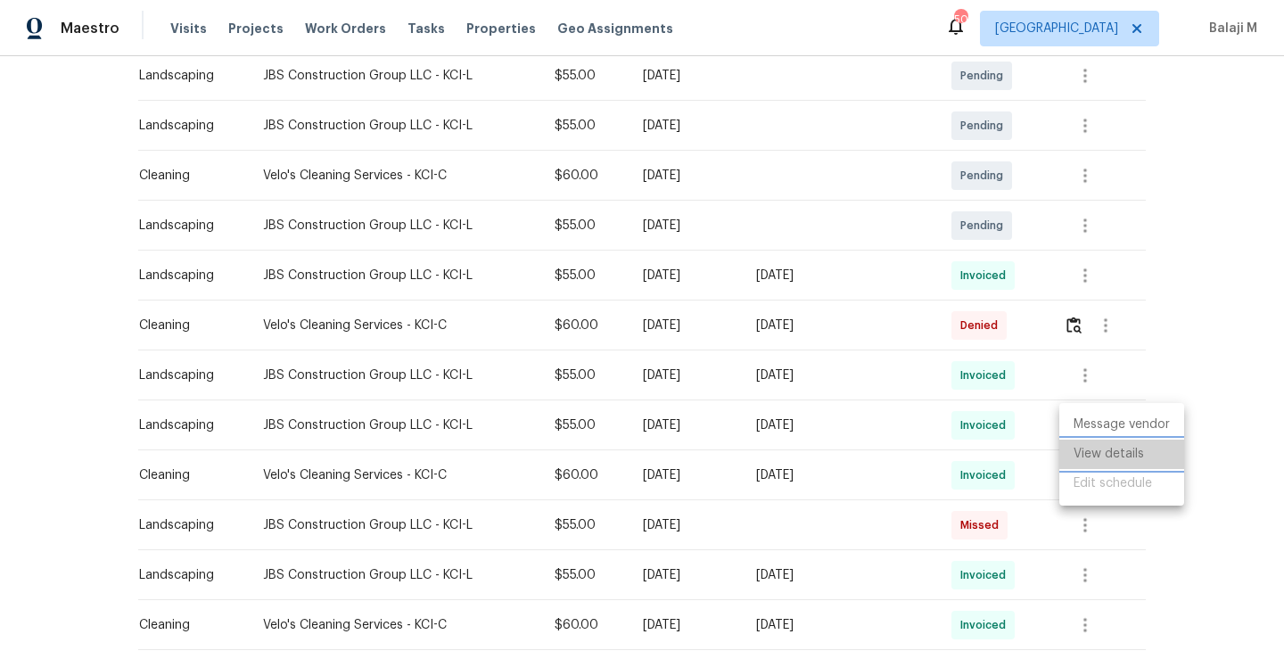
click at [1099, 453] on li "View details" at bounding box center [1121, 454] width 125 height 29
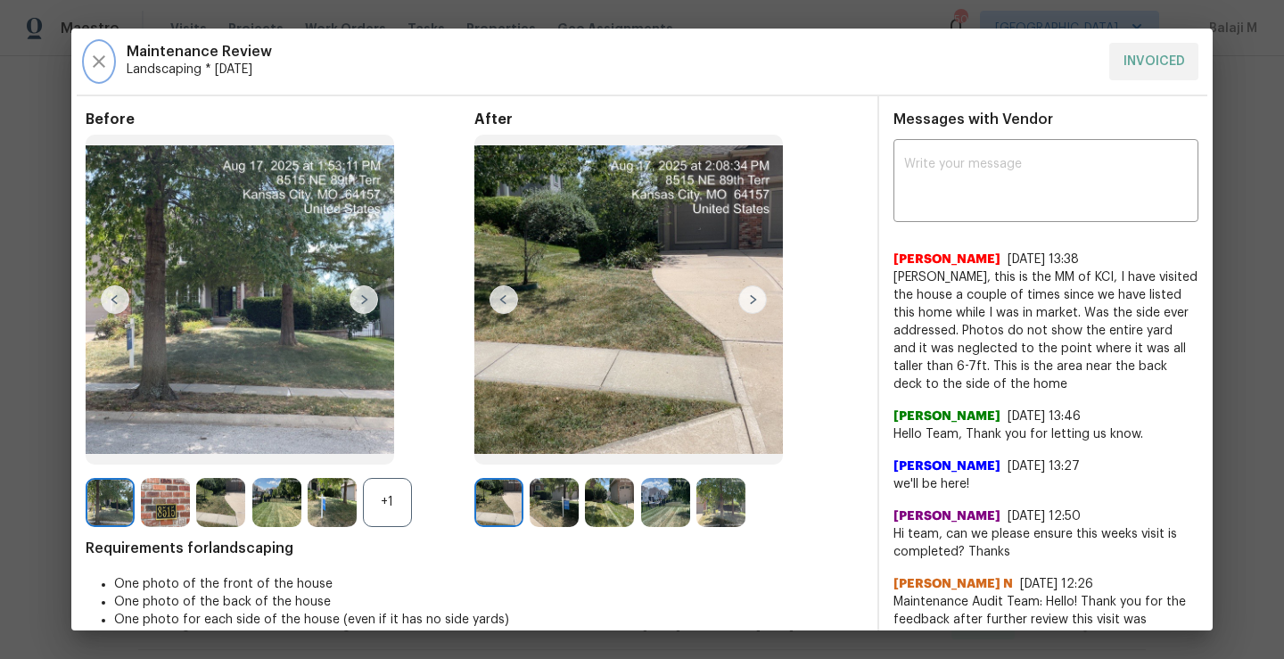
click at [96, 66] on icon "button" at bounding box center [98, 61] width 21 height 21
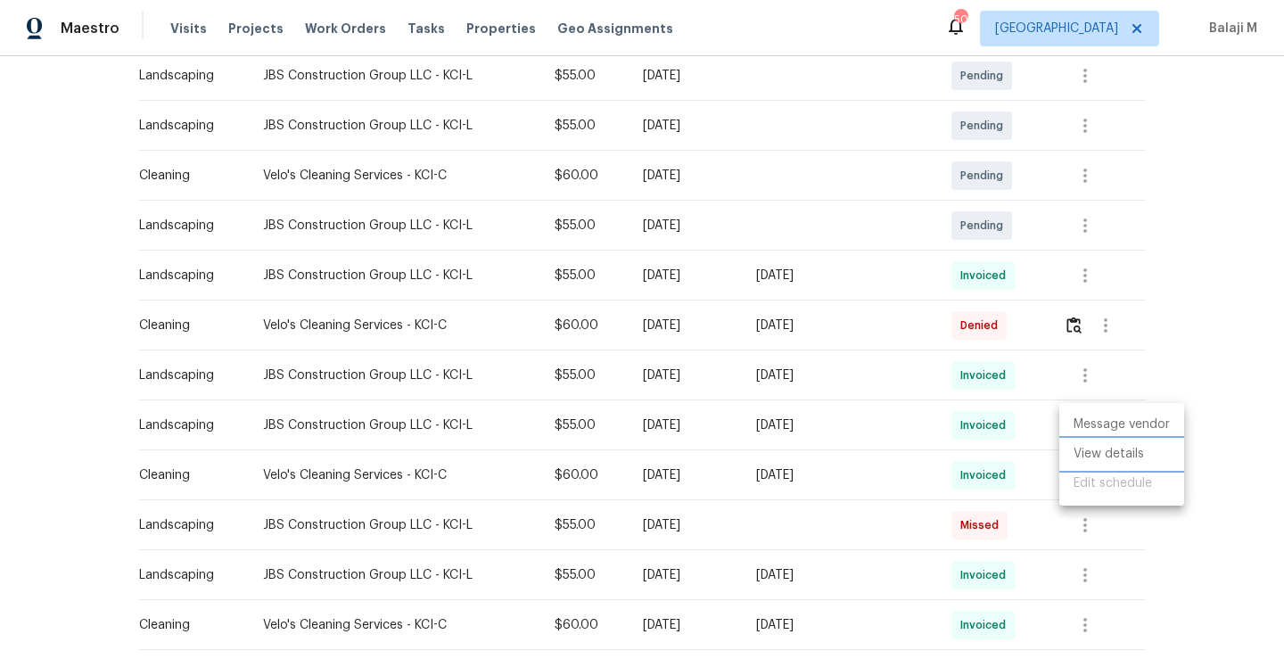
click at [1111, 453] on li "View details" at bounding box center [1121, 454] width 125 height 29
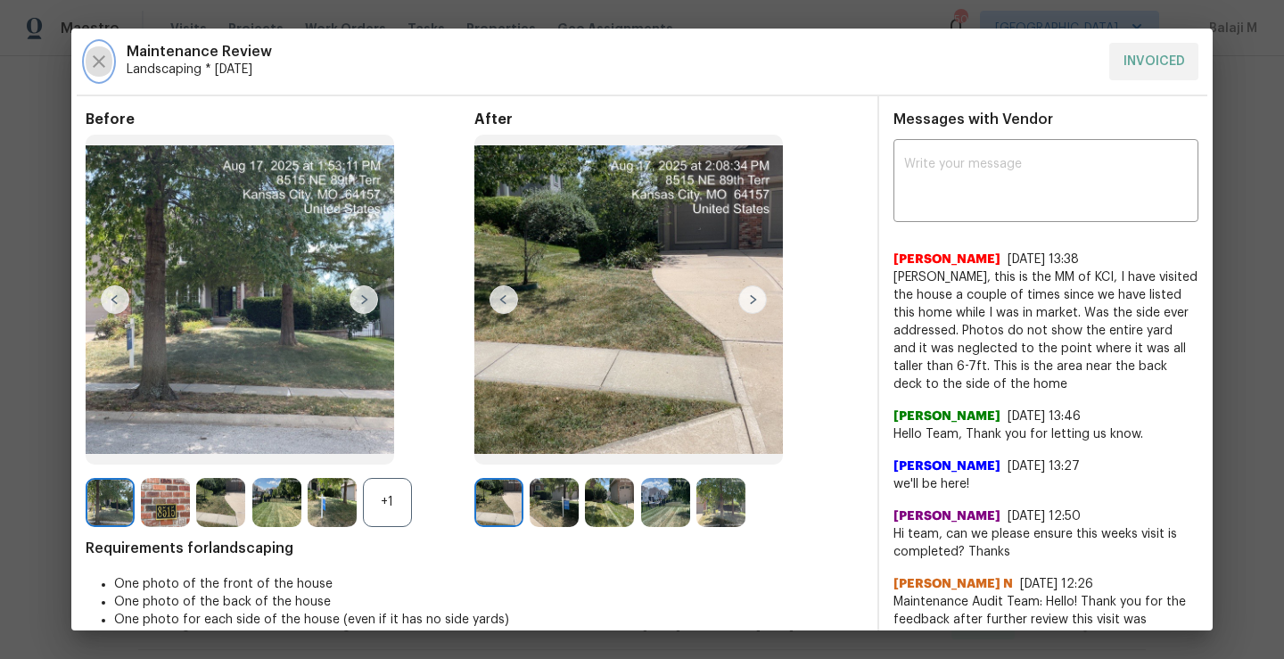
click at [96, 52] on icon "button" at bounding box center [98, 61] width 21 height 21
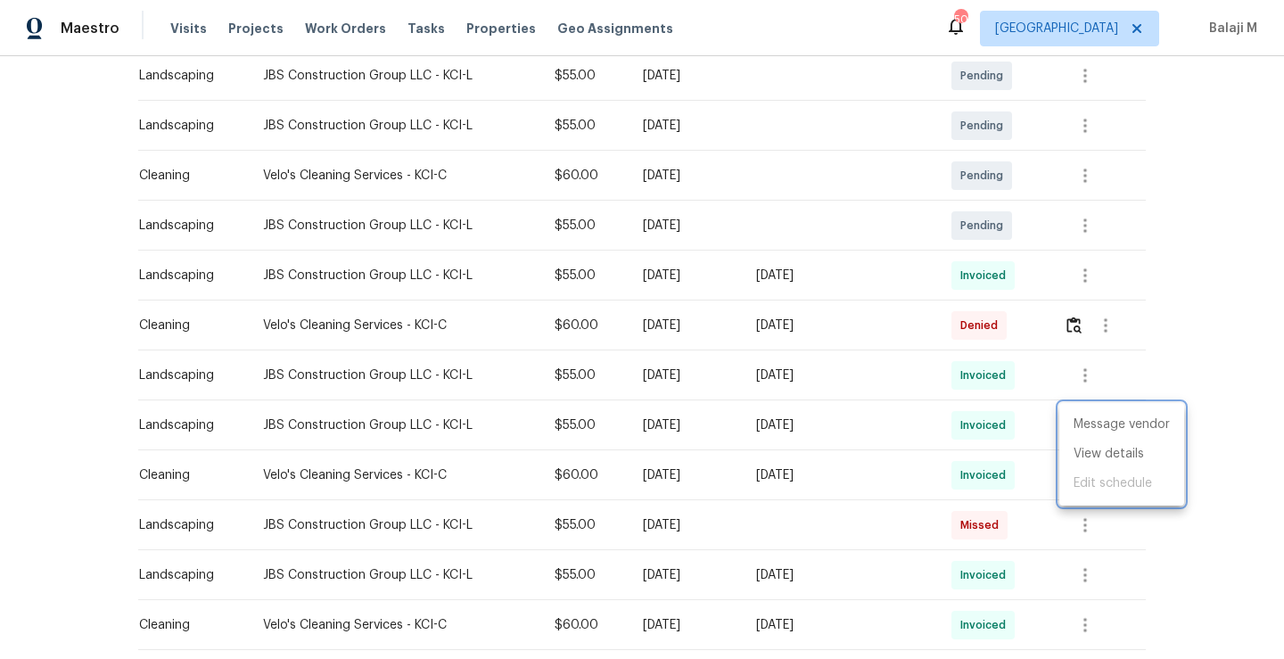
click at [802, 399] on div at bounding box center [642, 329] width 1284 height 659
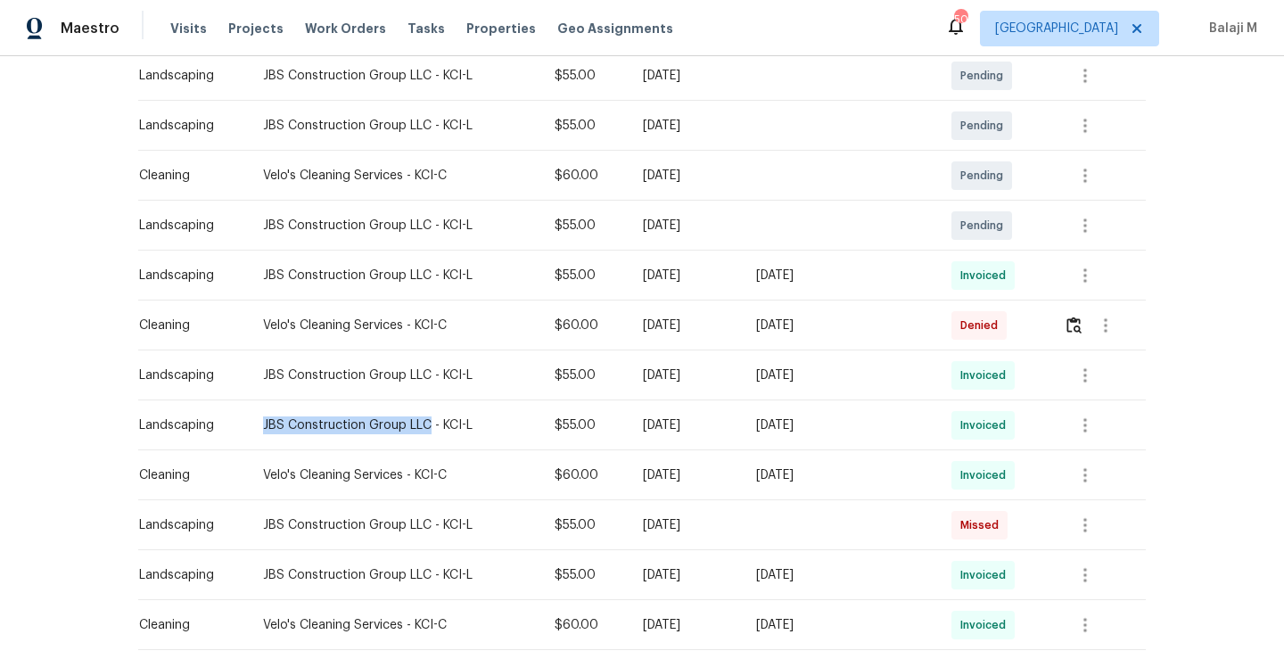
drag, startPoint x: 254, startPoint y: 427, endPoint x: 421, endPoint y: 428, distance: 166.8
click at [421, 428] on div "JBS Construction Group LLC - KCI-L" at bounding box center [394, 425] width 263 height 18
copy div "JBS Construction Group LLC"
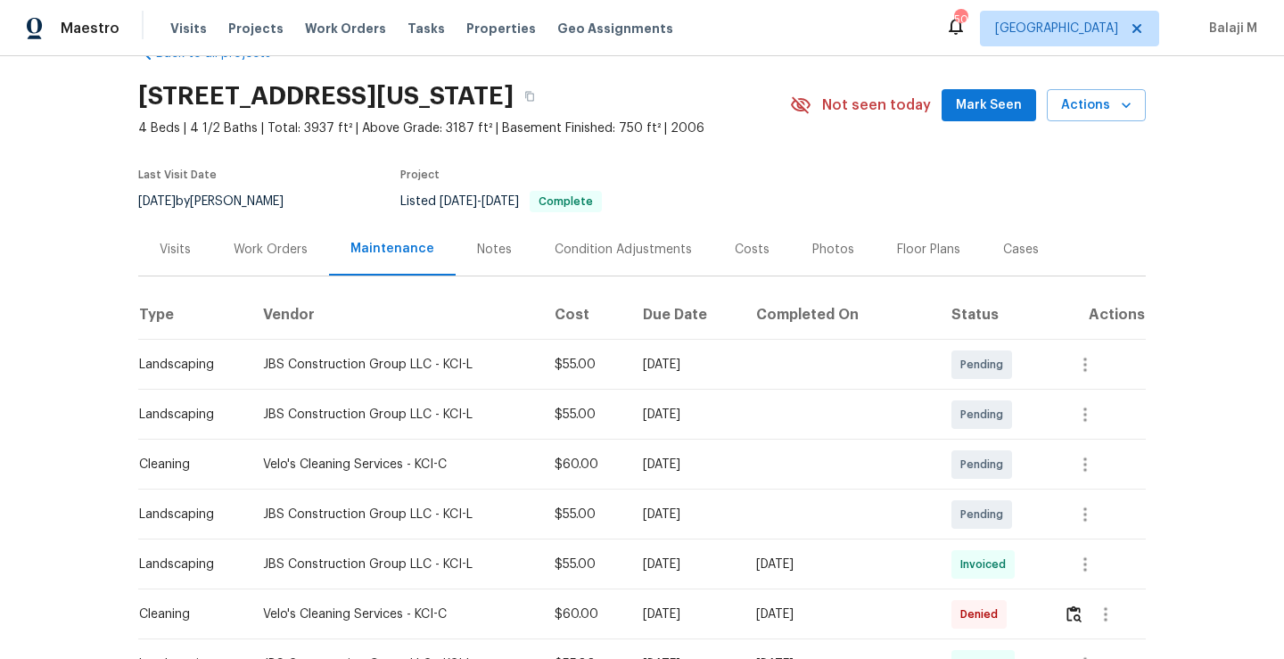
scroll to position [0, 0]
